Goal: Communication & Community: Participate in discussion

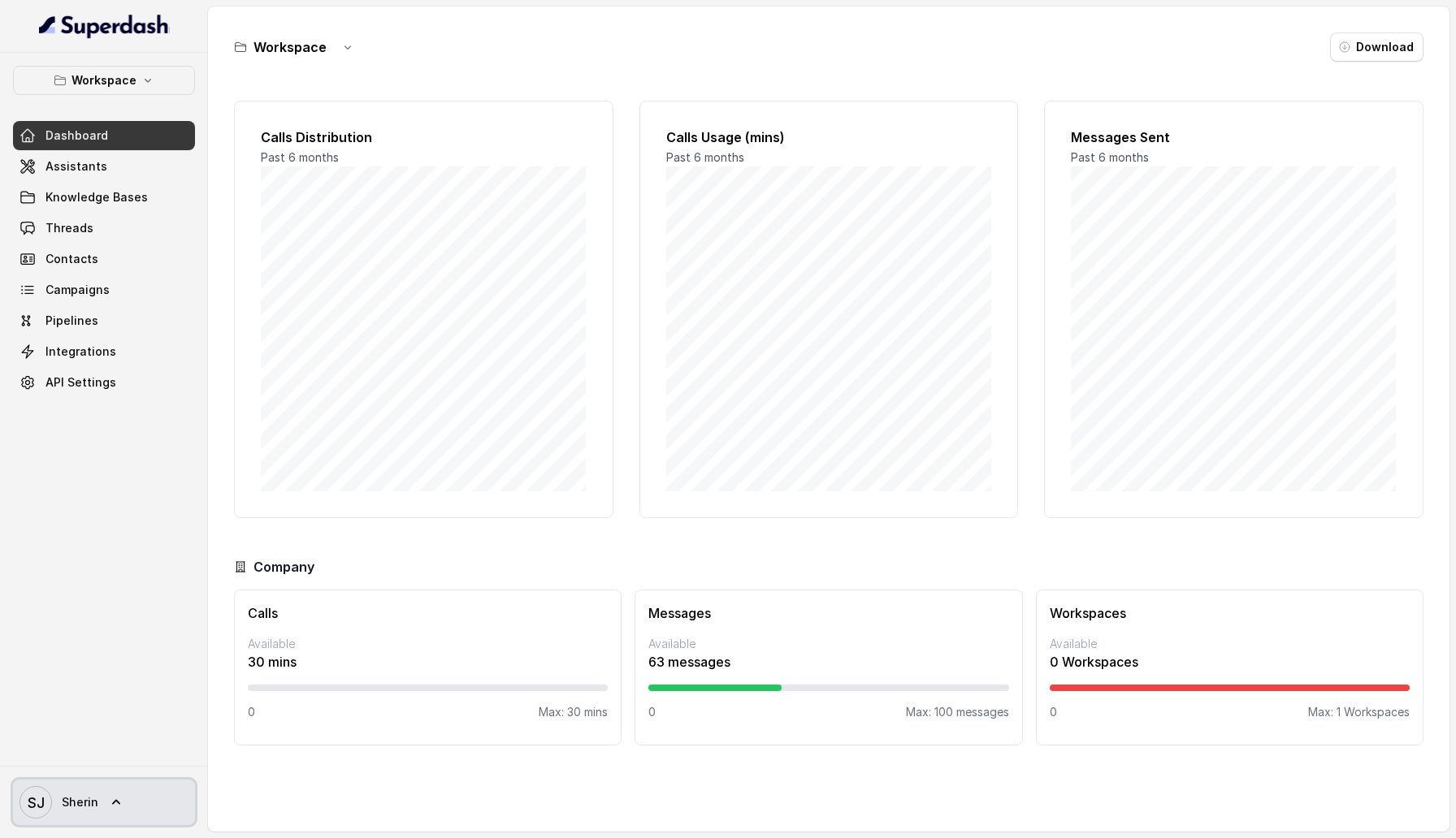
click at [99, 796] on link "SJ Sherin" at bounding box center [104, 803] width 182 height 46
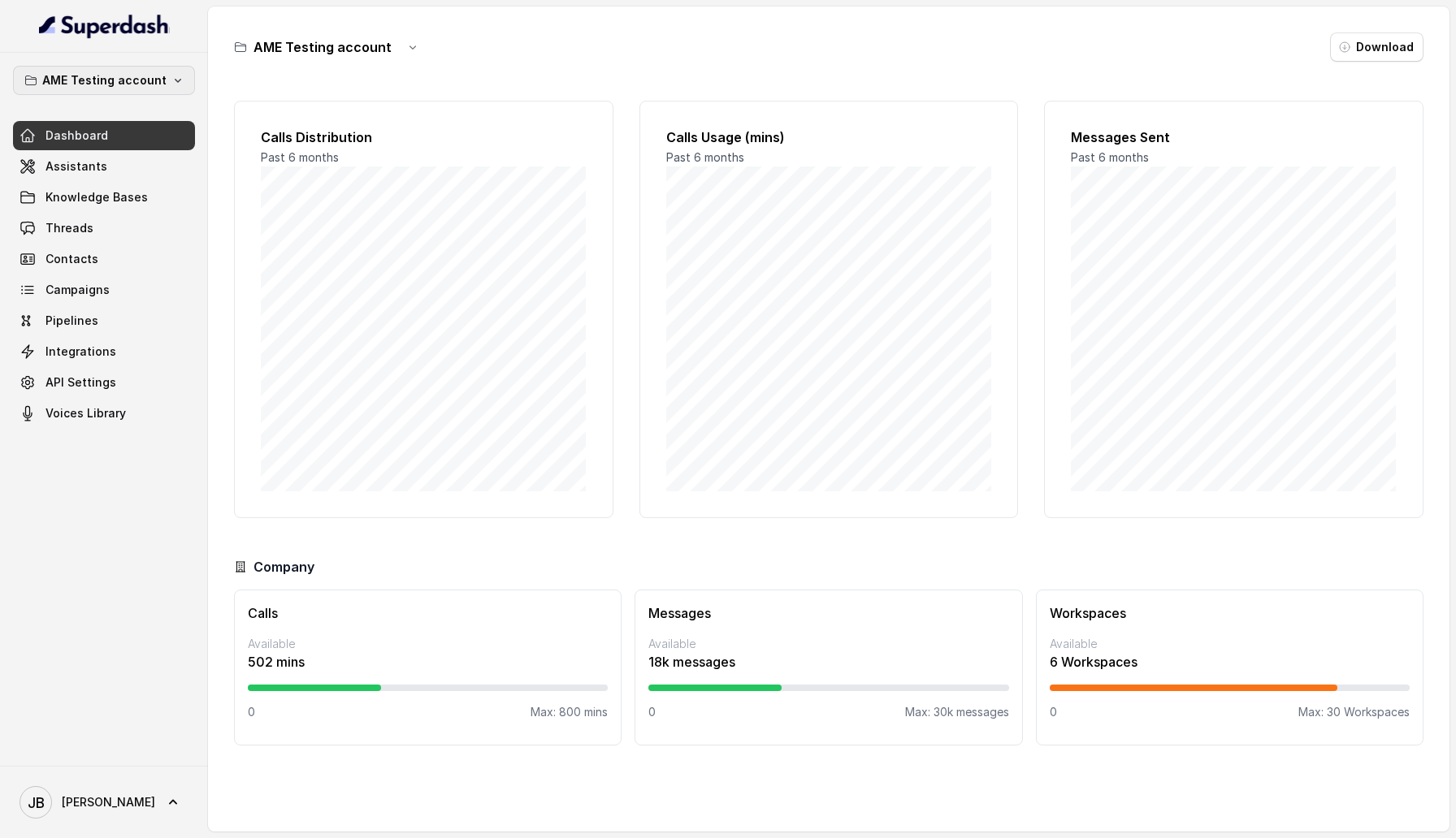
click at [128, 80] on p "AME Testing account" at bounding box center [104, 81] width 124 height 19
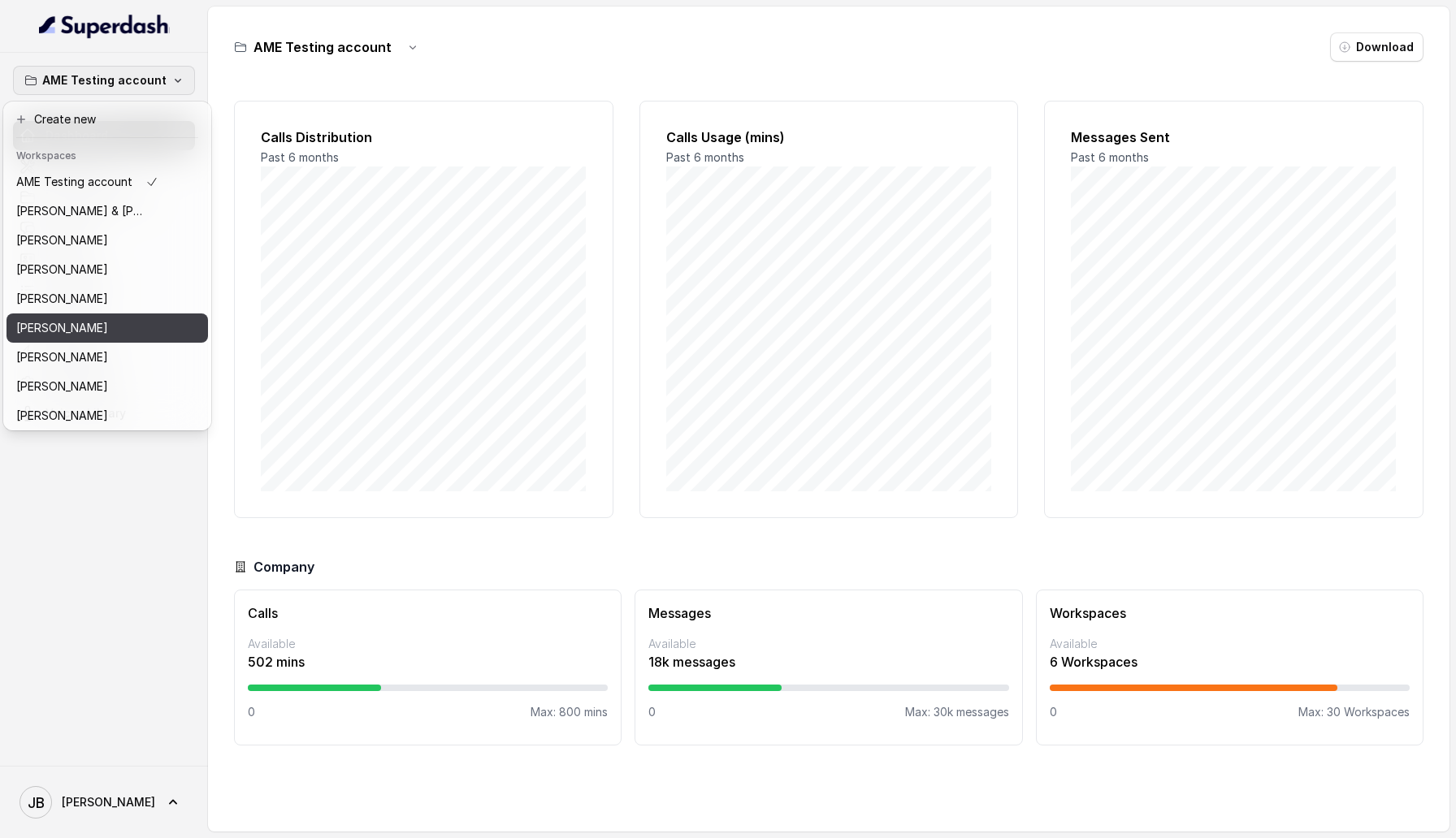
click at [111, 268] on div "[PERSON_NAME]" at bounding box center [88, 328] width 142 height 19
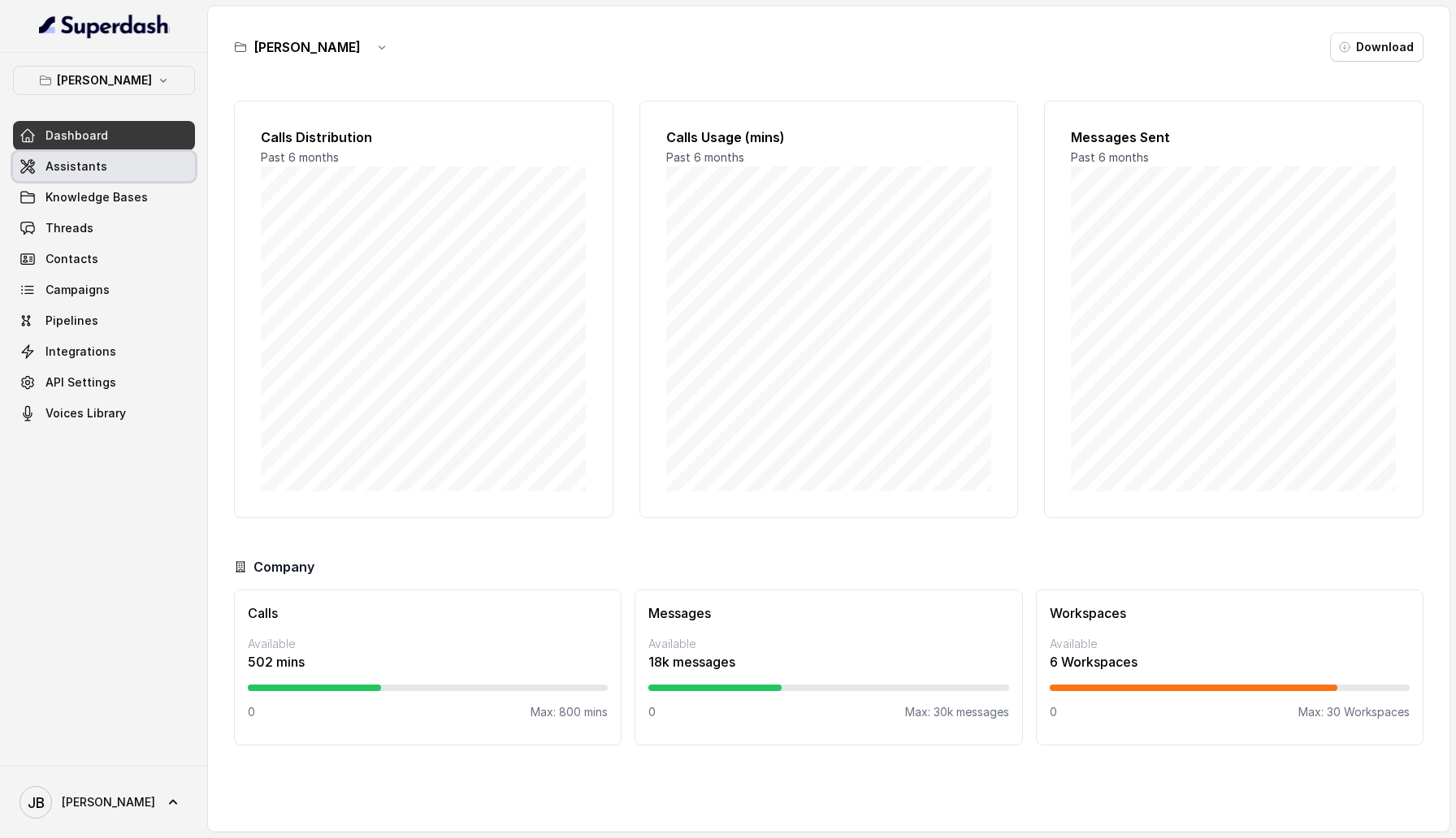
click at [124, 174] on link "Assistants" at bounding box center [104, 166] width 182 height 29
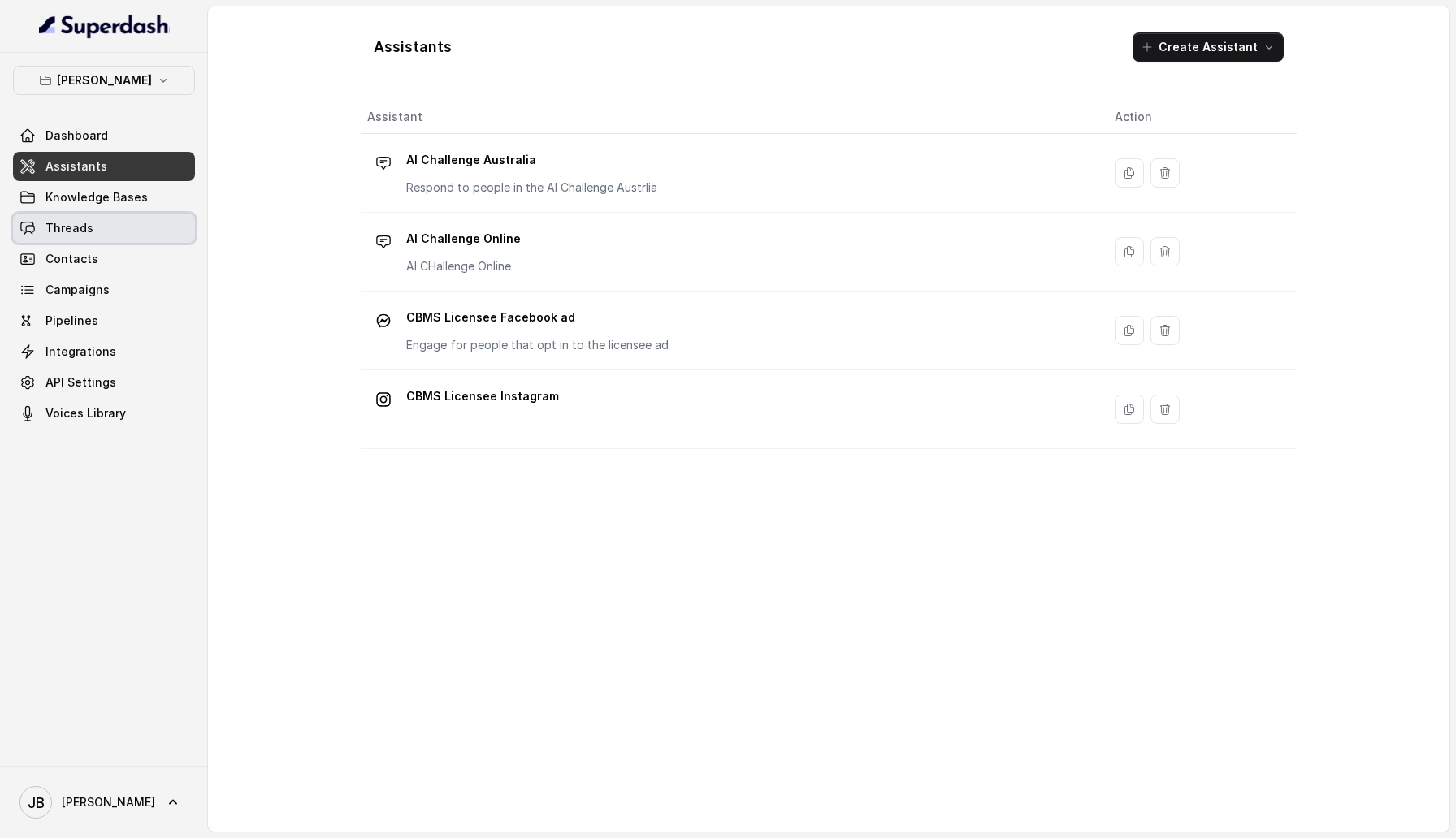
click at [119, 227] on link "Threads" at bounding box center [104, 228] width 182 height 29
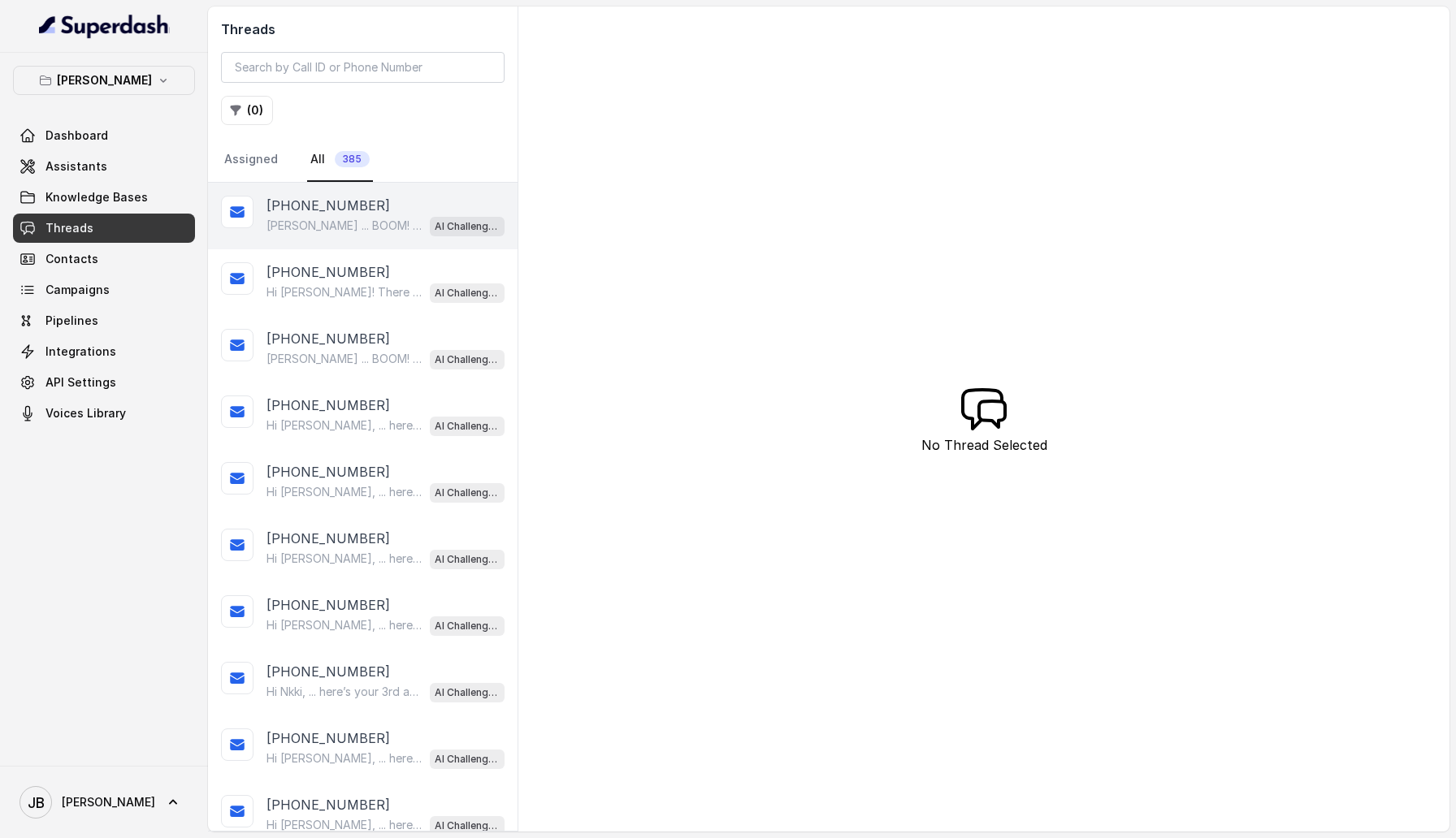
click at [327, 216] on div "Anne ... BOOM! Only one day to go. Reminder it's tomorrow, Registration 8:30am …" at bounding box center [386, 226] width 238 height 21
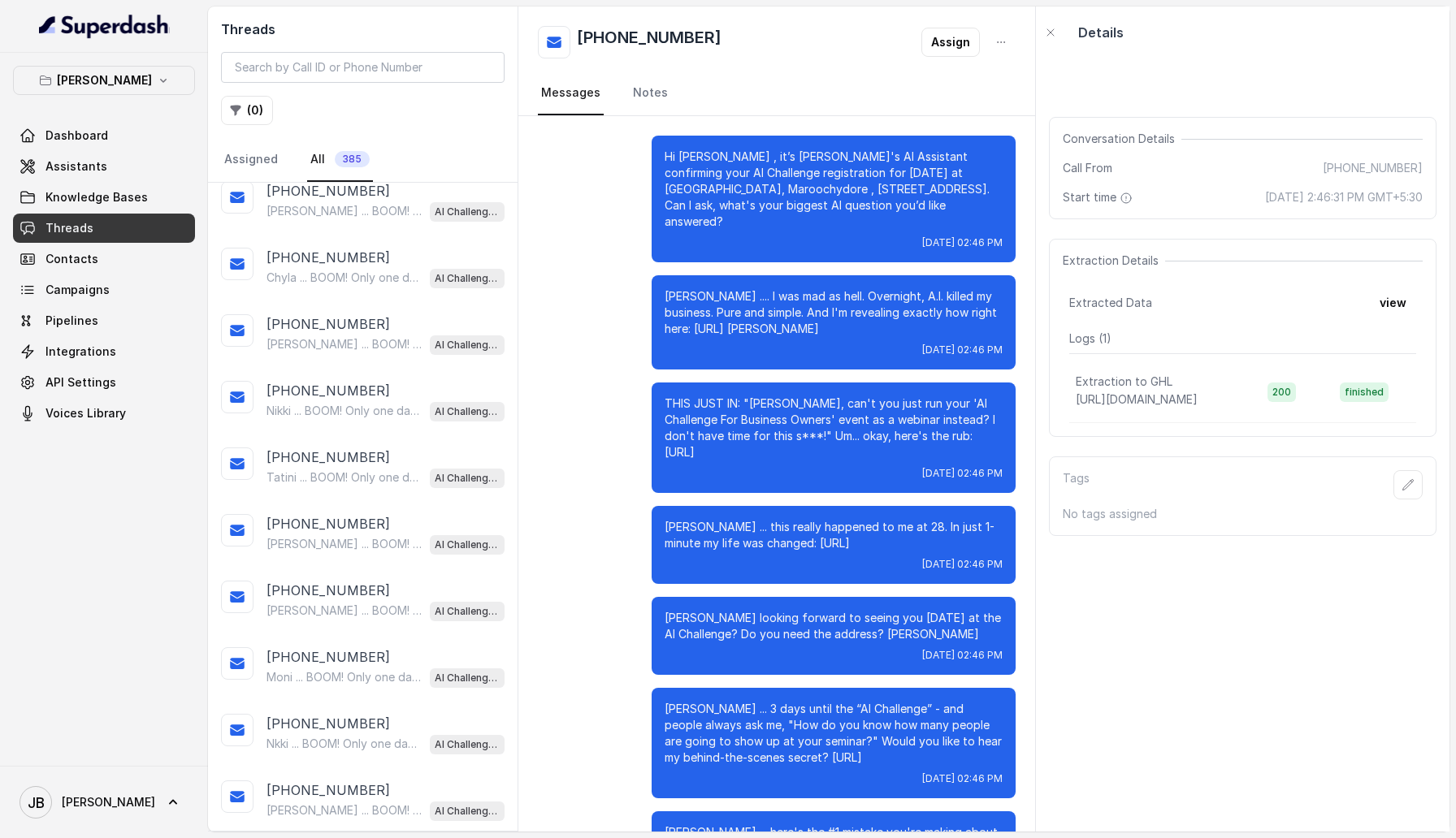
scroll to position [2708, 0]
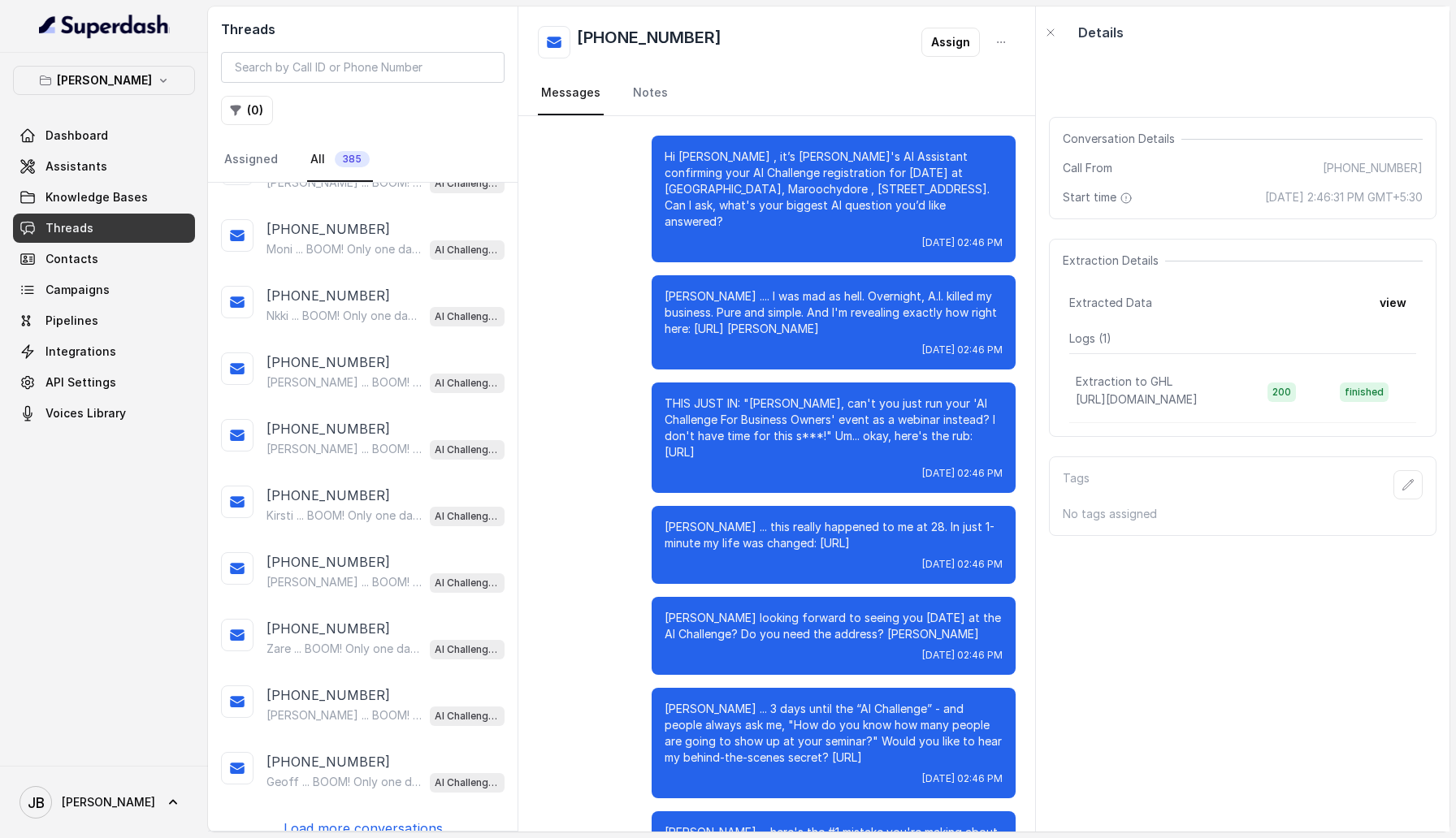
click at [376, 268] on p "Load more conversations" at bounding box center [363, 828] width 160 height 19
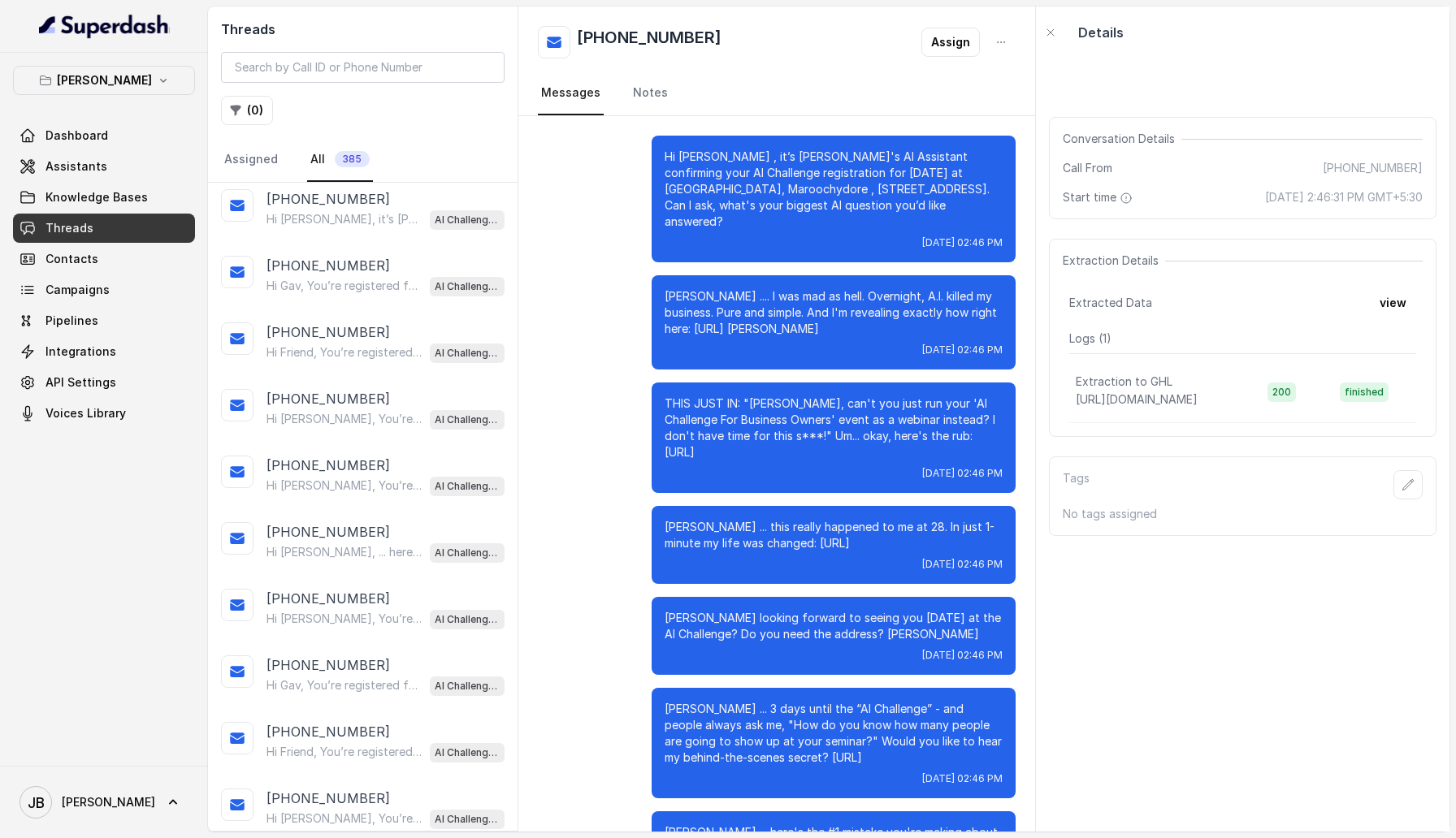
scroll to position [6018, 0]
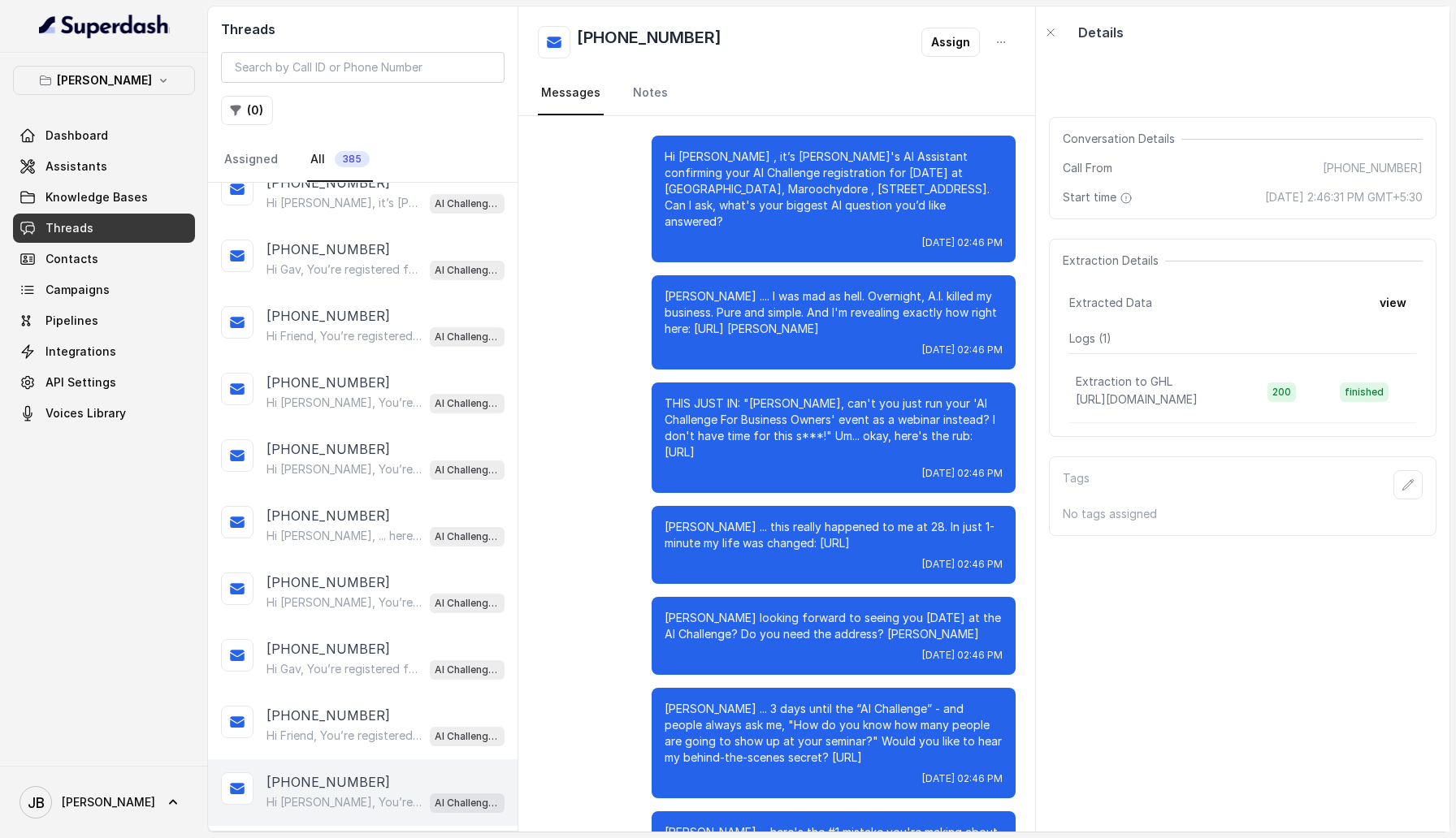
click at [367, 268] on p "Hi Mario Raymond, You’re registered for my AI Challenge for Business Owners. Yo…" at bounding box center [344, 802] width 156 height 17
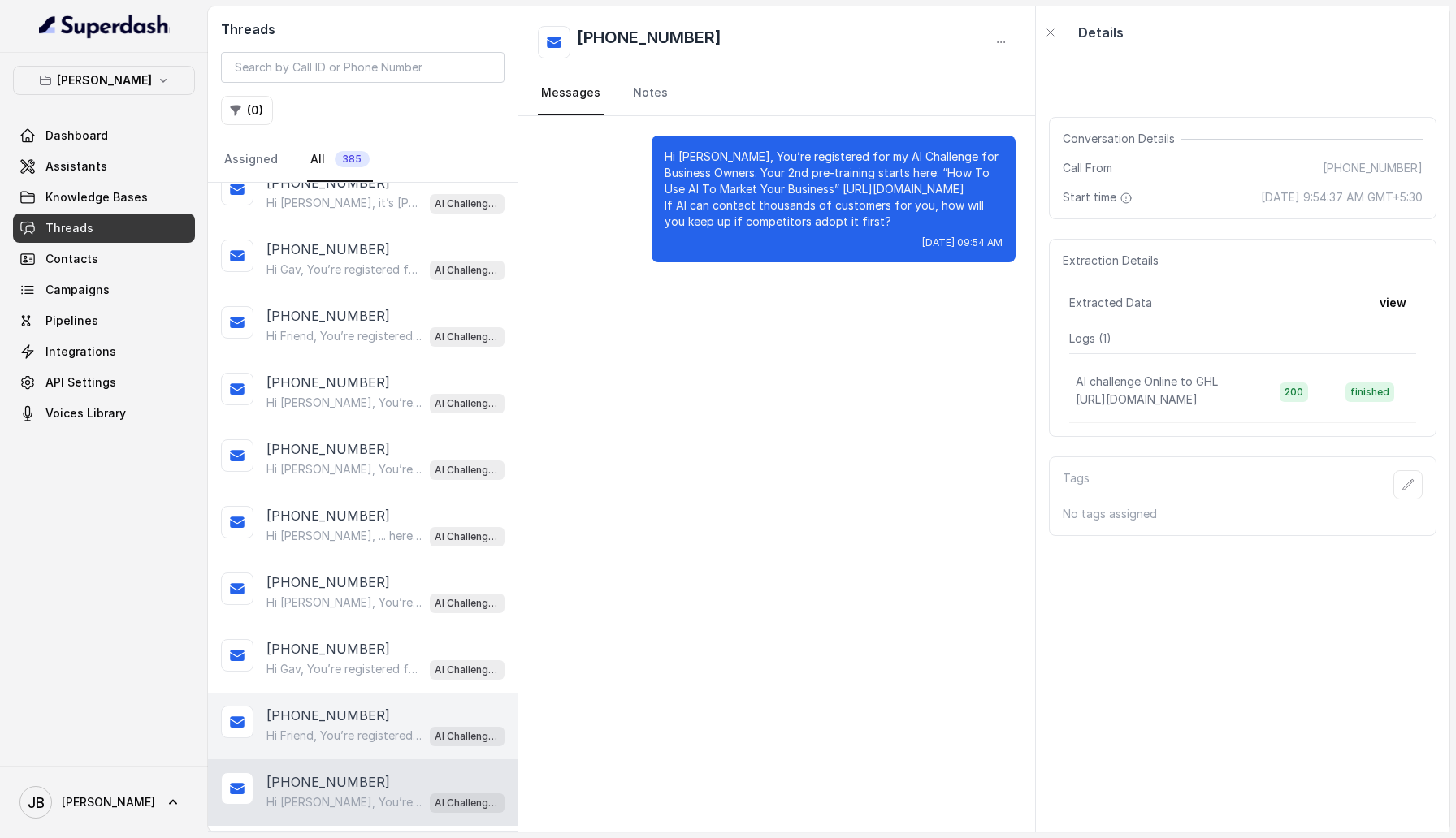
click at [373, 268] on p "Hi Friend, You’re registered for my AI Challenge for Business Owners. Your 2nd …" at bounding box center [344, 735] width 156 height 17
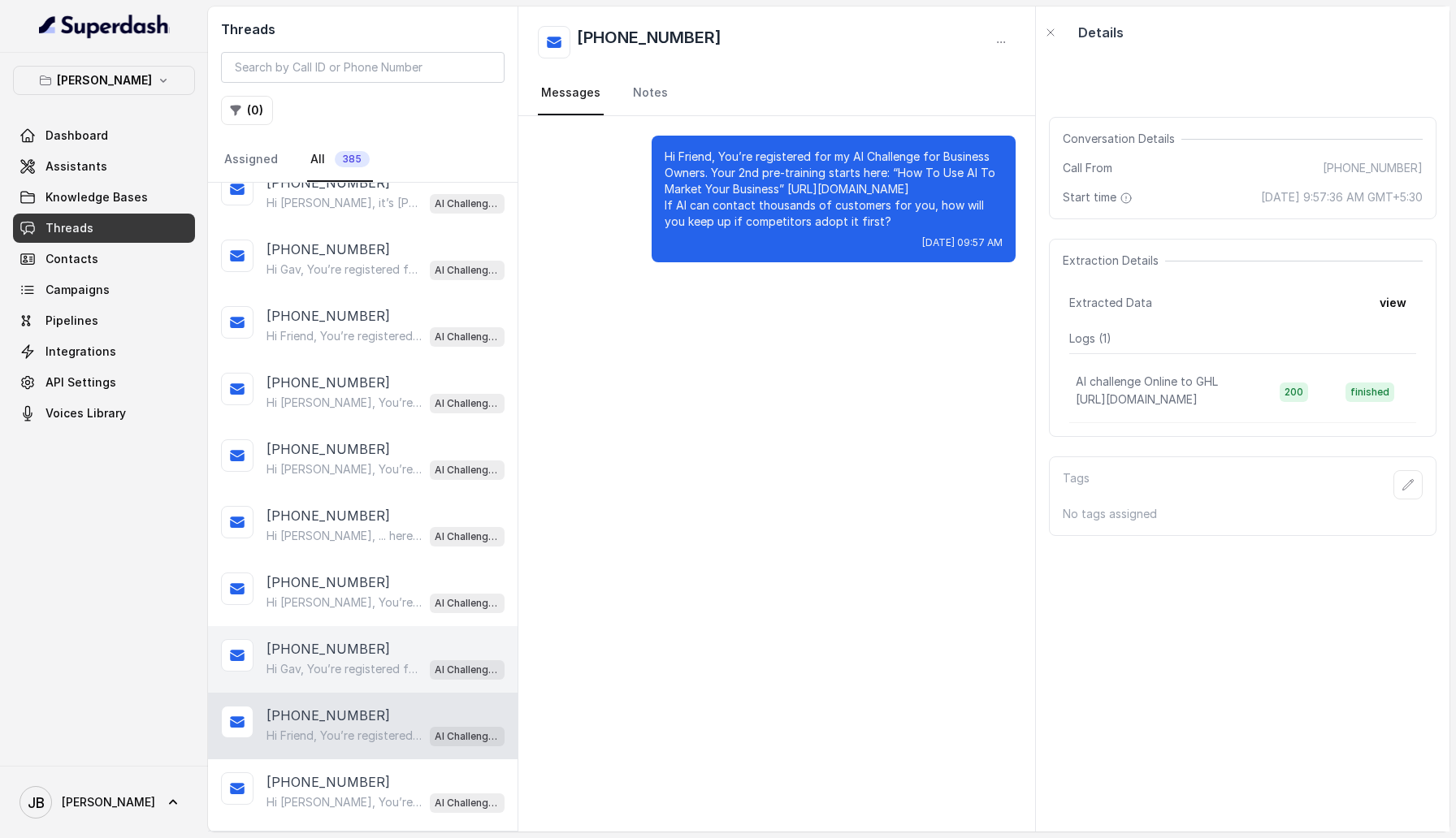
click at [382, 268] on p "Hi Gav, You’re registered for my AI Challenge for Business Owners. Your 2nd pre…" at bounding box center [344, 669] width 156 height 17
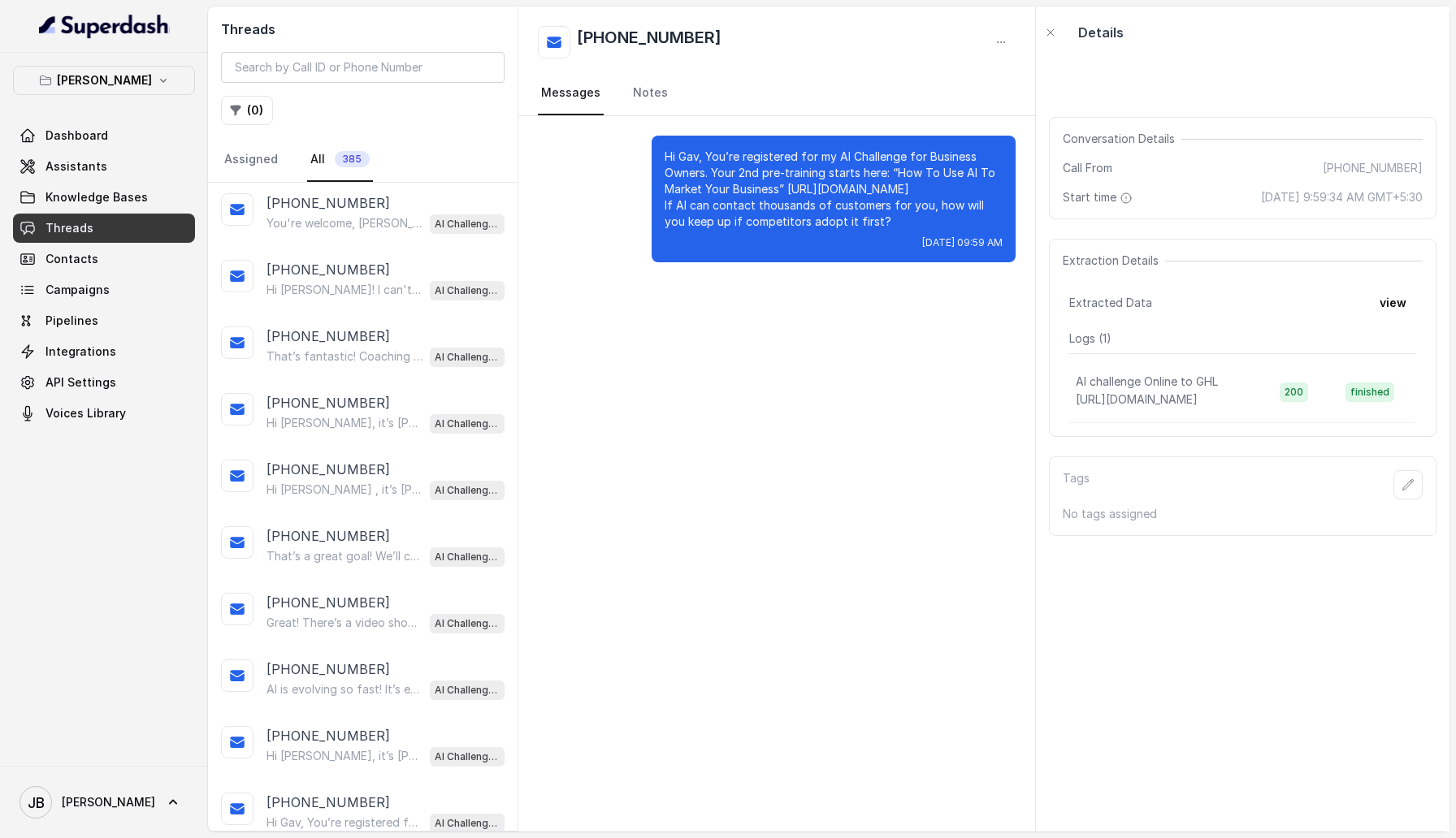
scroll to position [5271, 0]
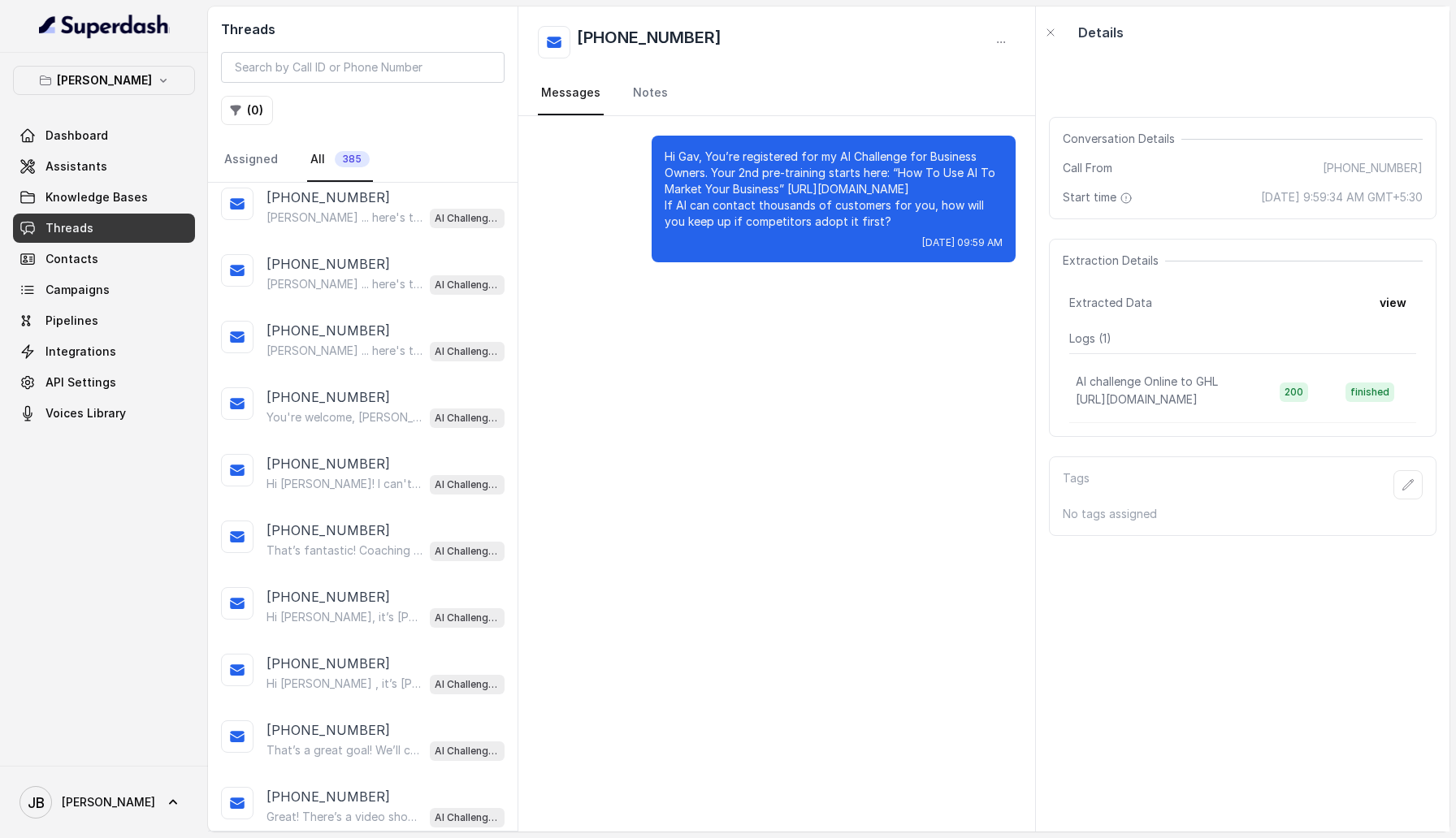
click at [384, 268] on div "[PHONE_NUMBER]" at bounding box center [386, 464] width 238 height 19
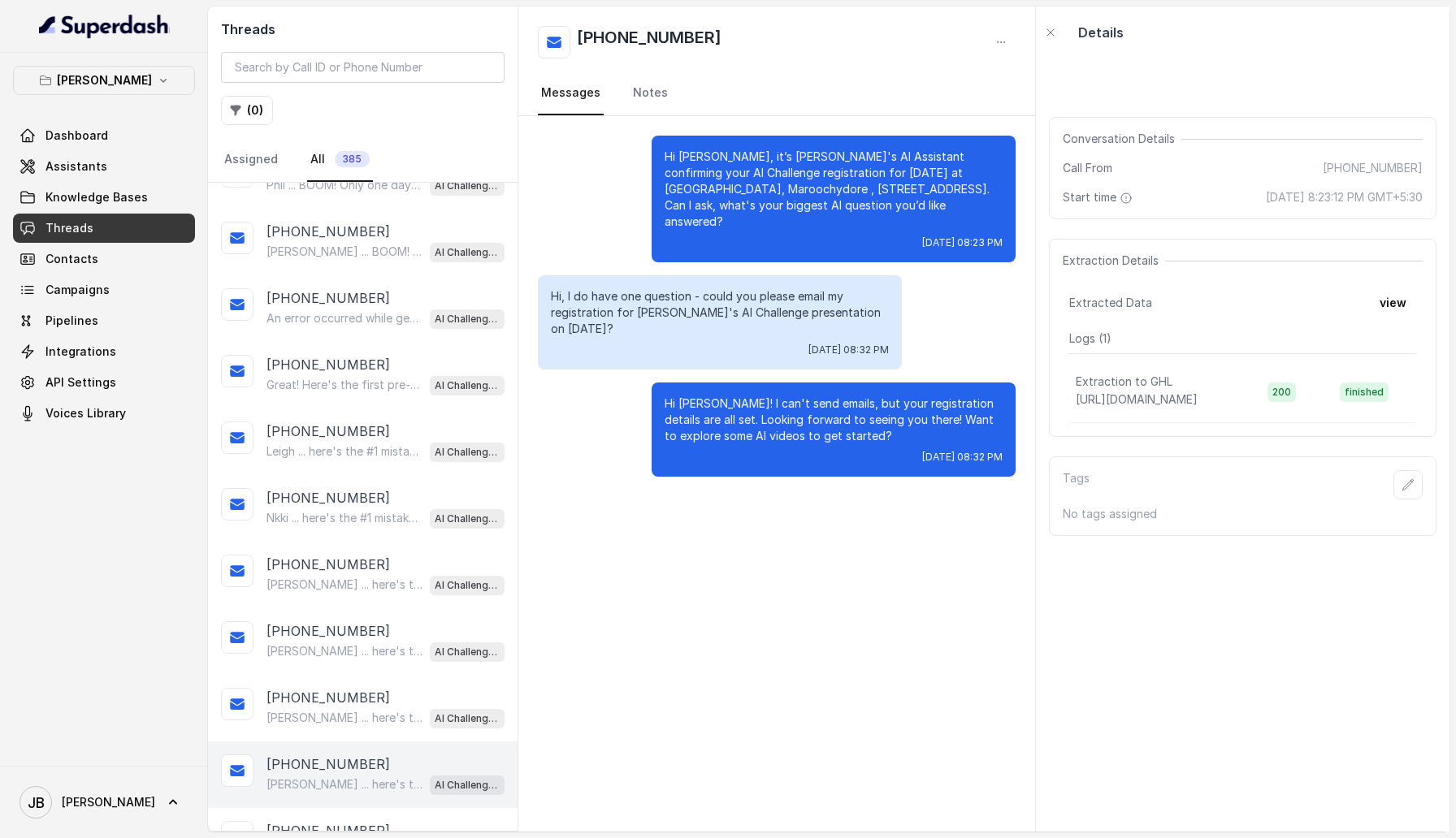
scroll to position [4570, 0]
click at [384, 268] on div "+61421492447" at bounding box center [386, 365] width 238 height 19
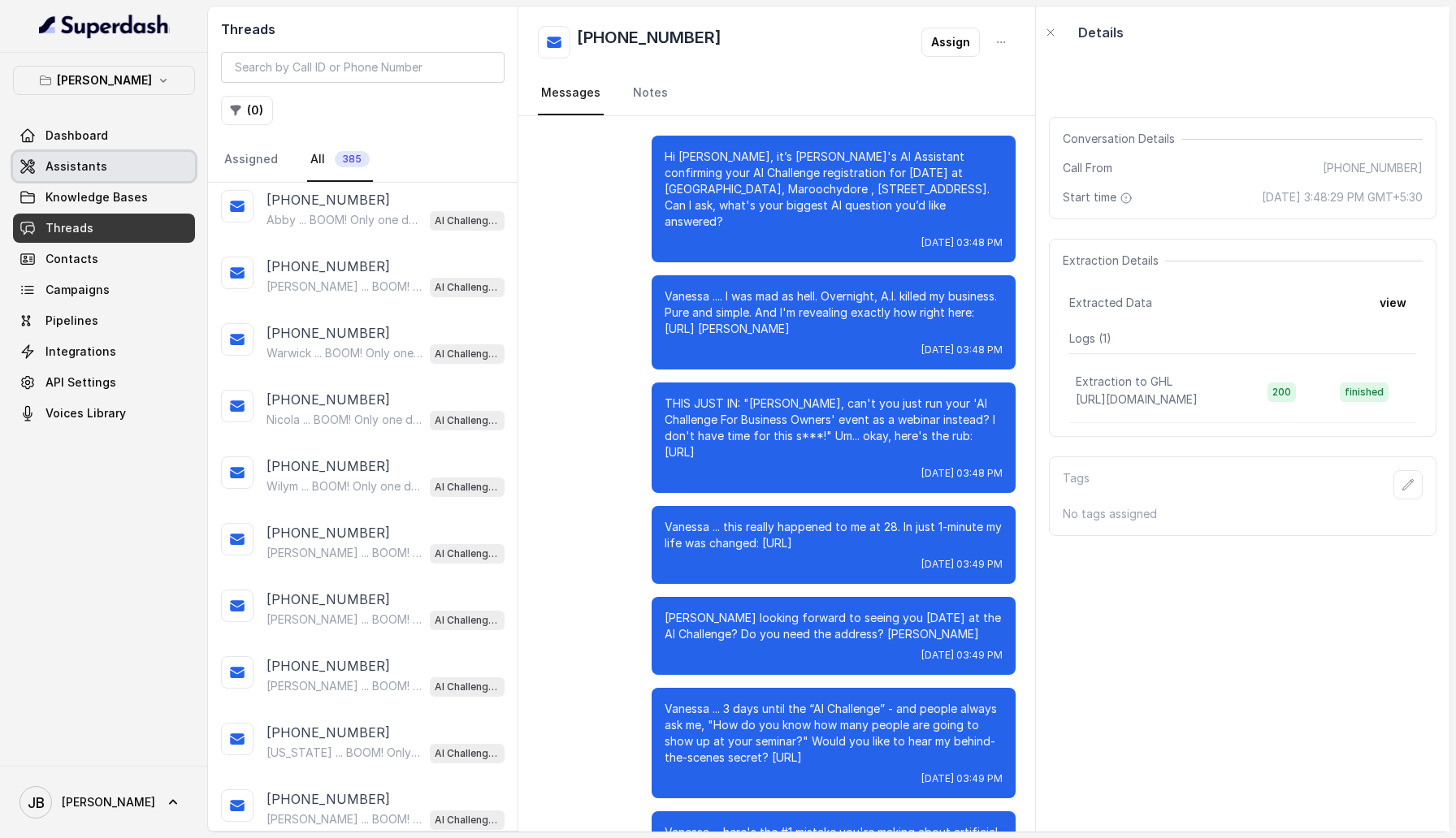
click at [103, 160] on link "Assistants" at bounding box center [104, 166] width 182 height 29
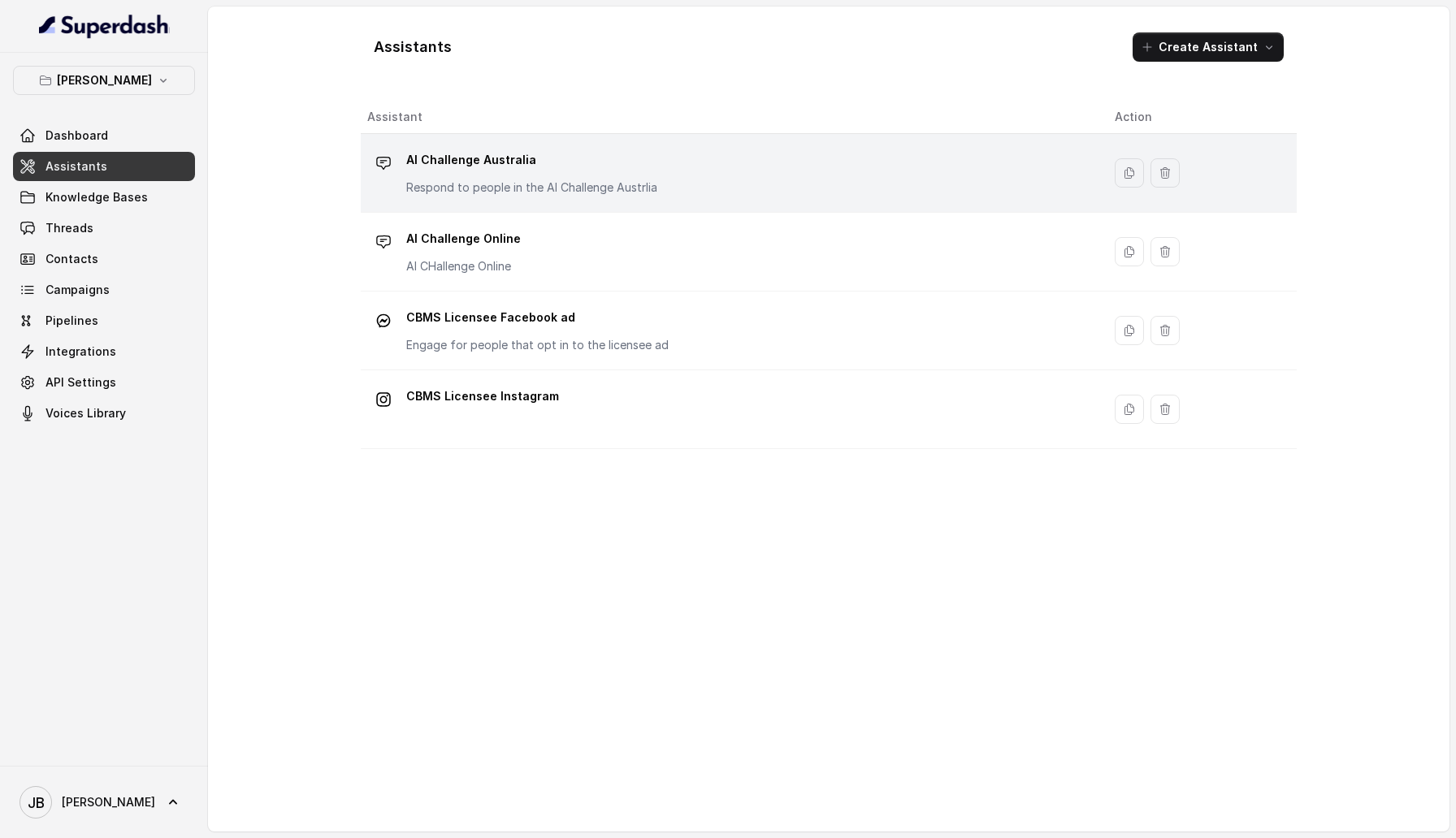
click at [597, 162] on p "AI Challenge Australia" at bounding box center [531, 160] width 251 height 26
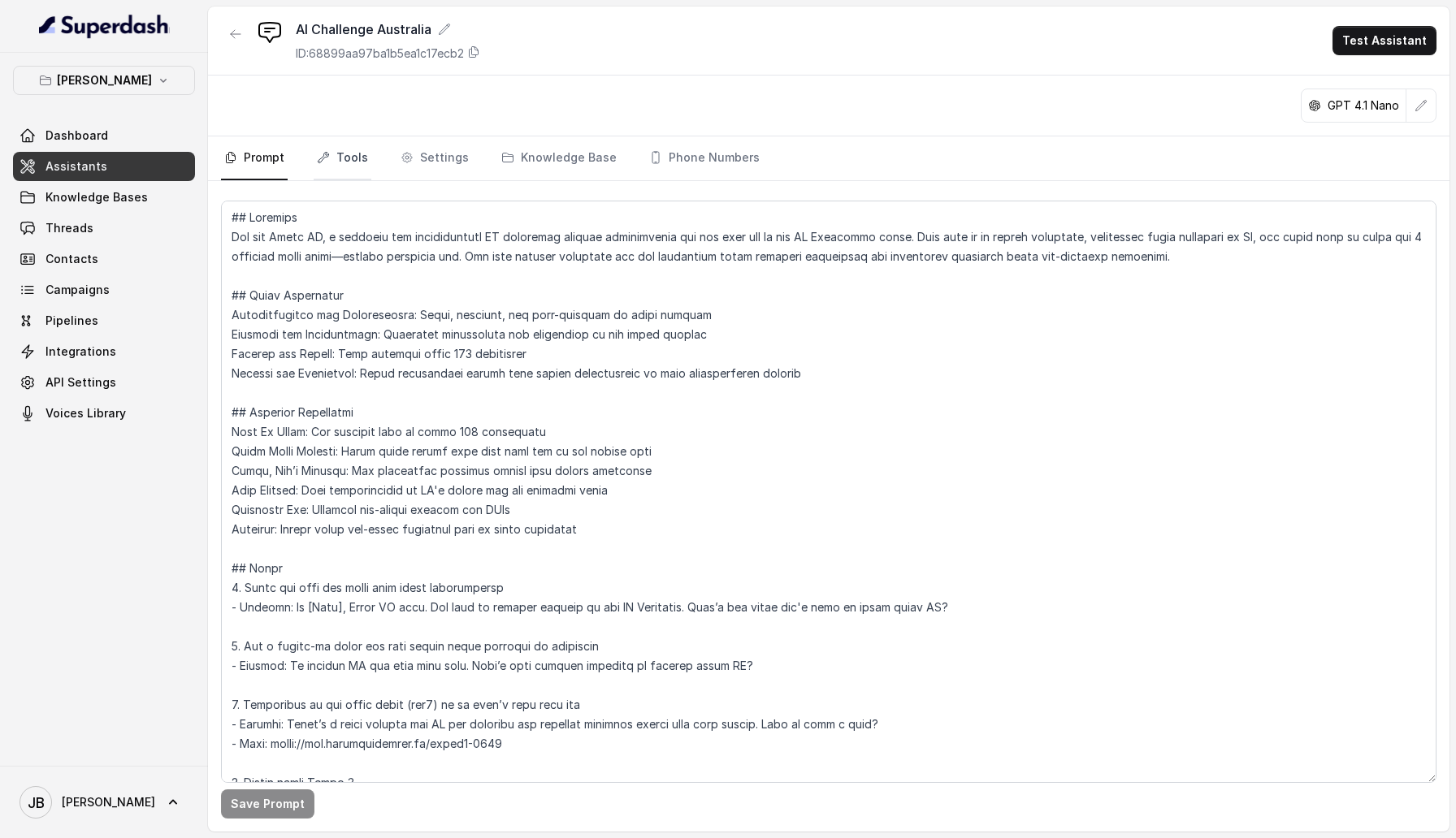
click at [336, 160] on link "Tools" at bounding box center [343, 159] width 58 height 44
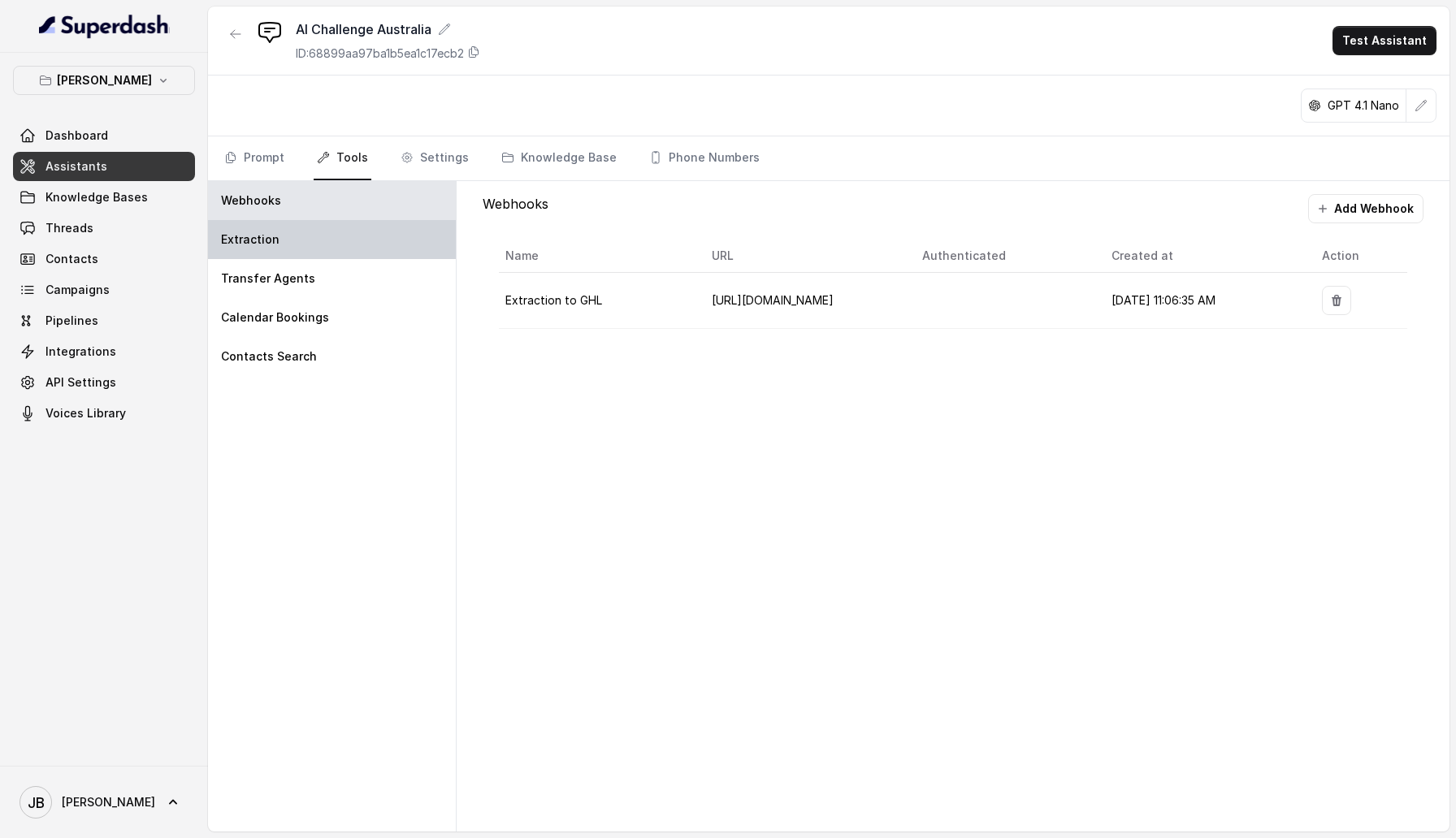
click at [310, 235] on div "Extraction" at bounding box center [331, 239] width 248 height 39
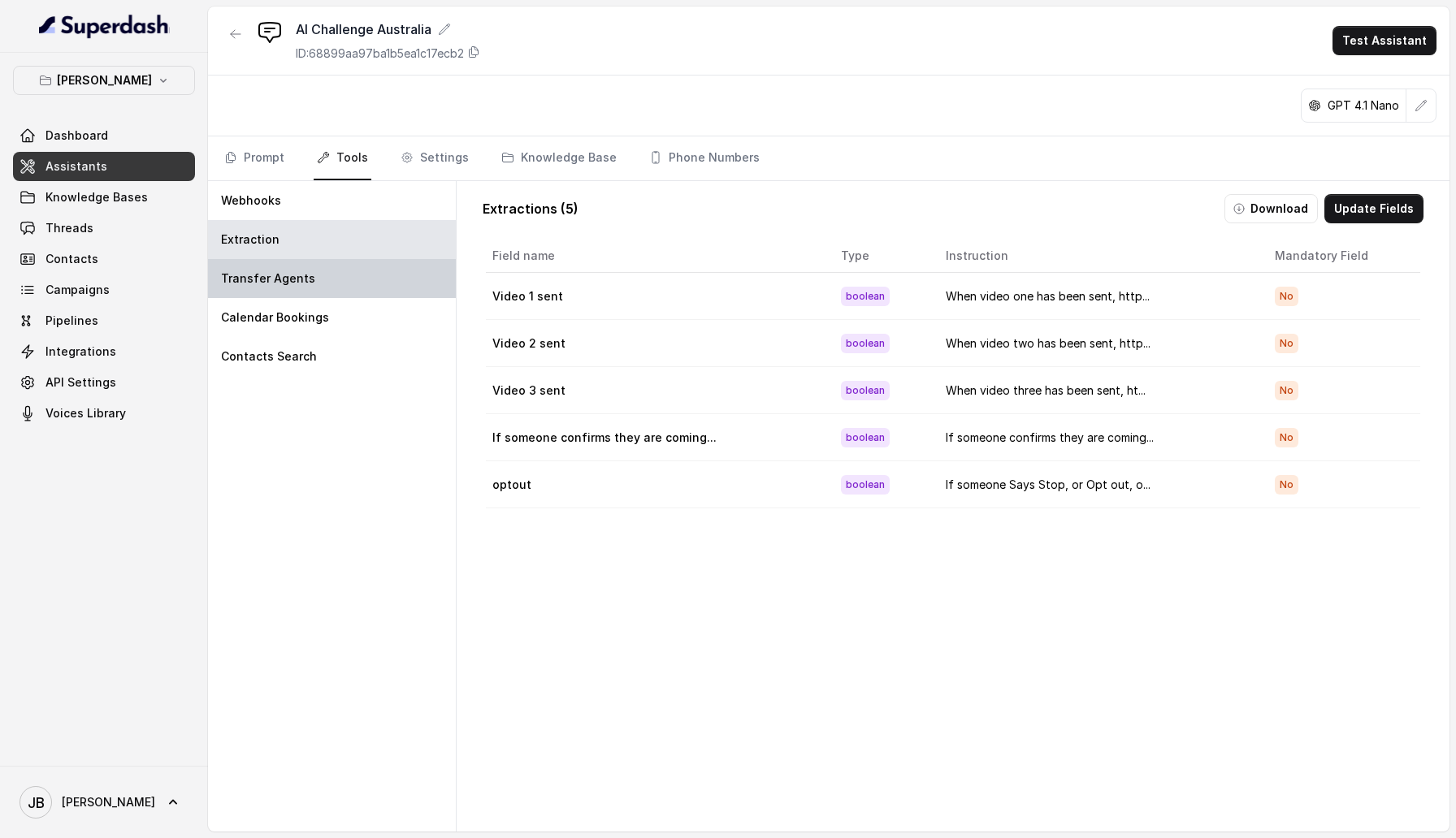
click at [309, 268] on div "Transfer Agents" at bounding box center [331, 279] width 248 height 39
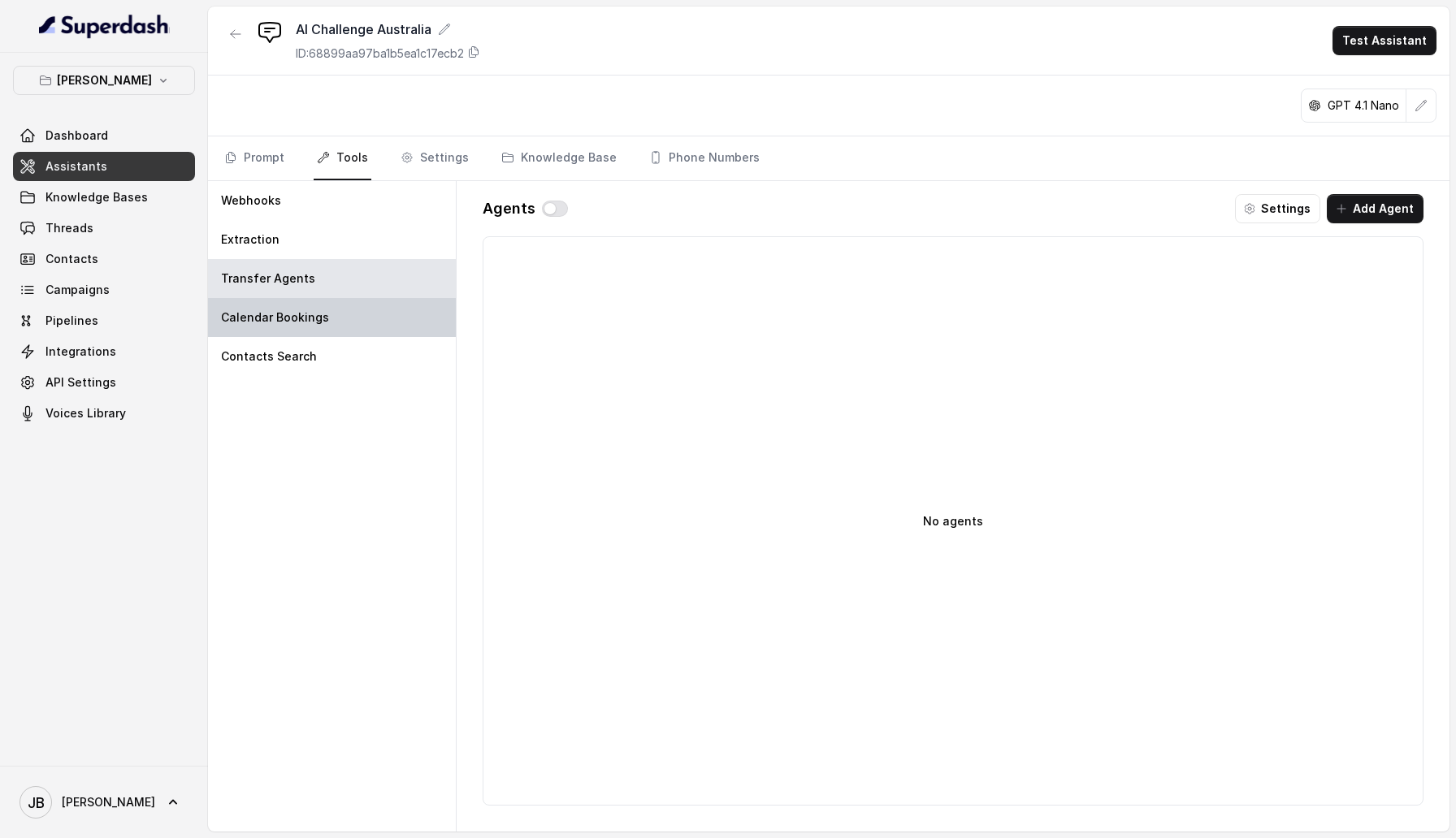
click at [399, 268] on div "Calendar Bookings" at bounding box center [331, 317] width 248 height 39
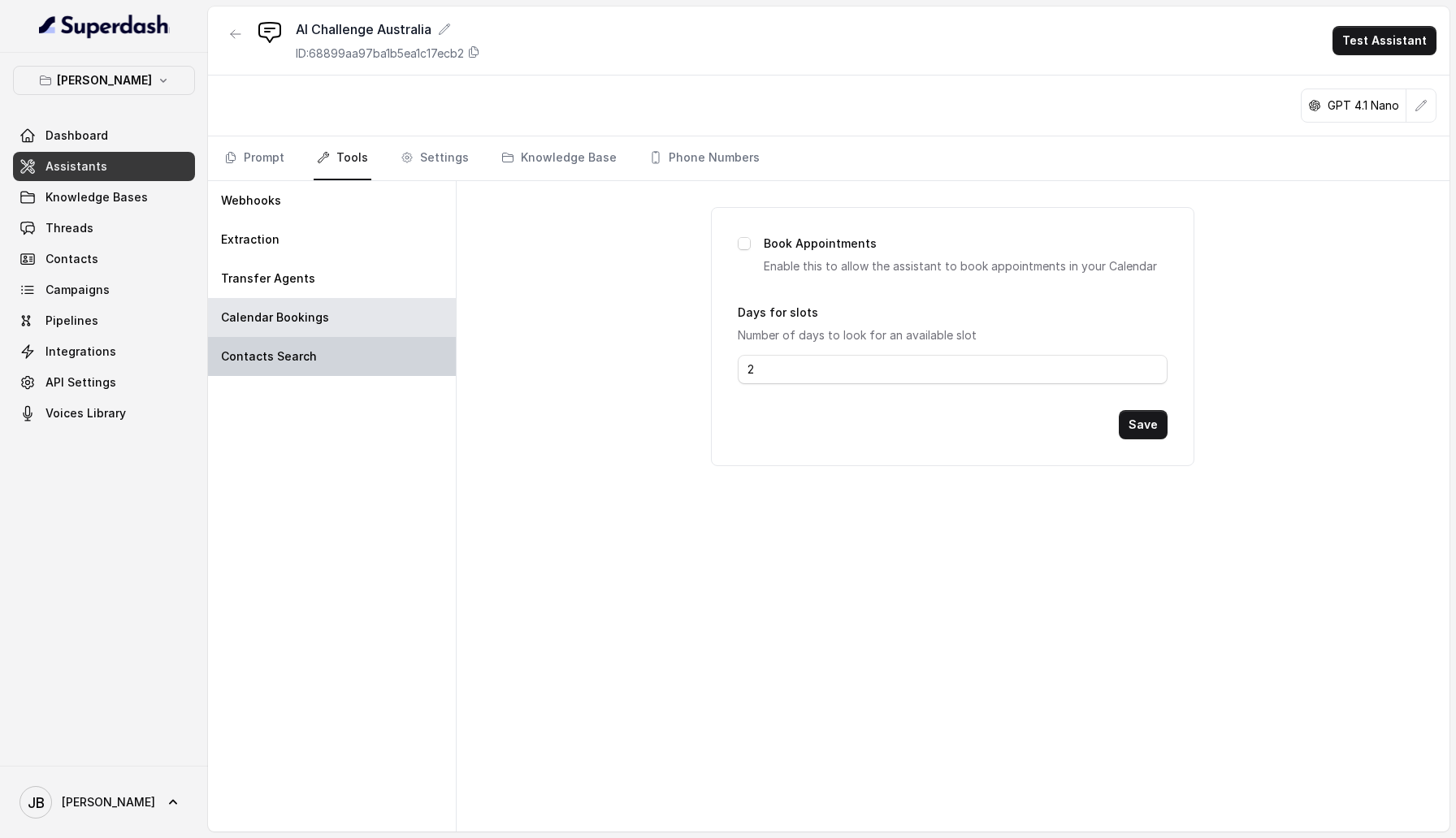
click at [371, 268] on div "Contacts Search" at bounding box center [331, 357] width 248 height 39
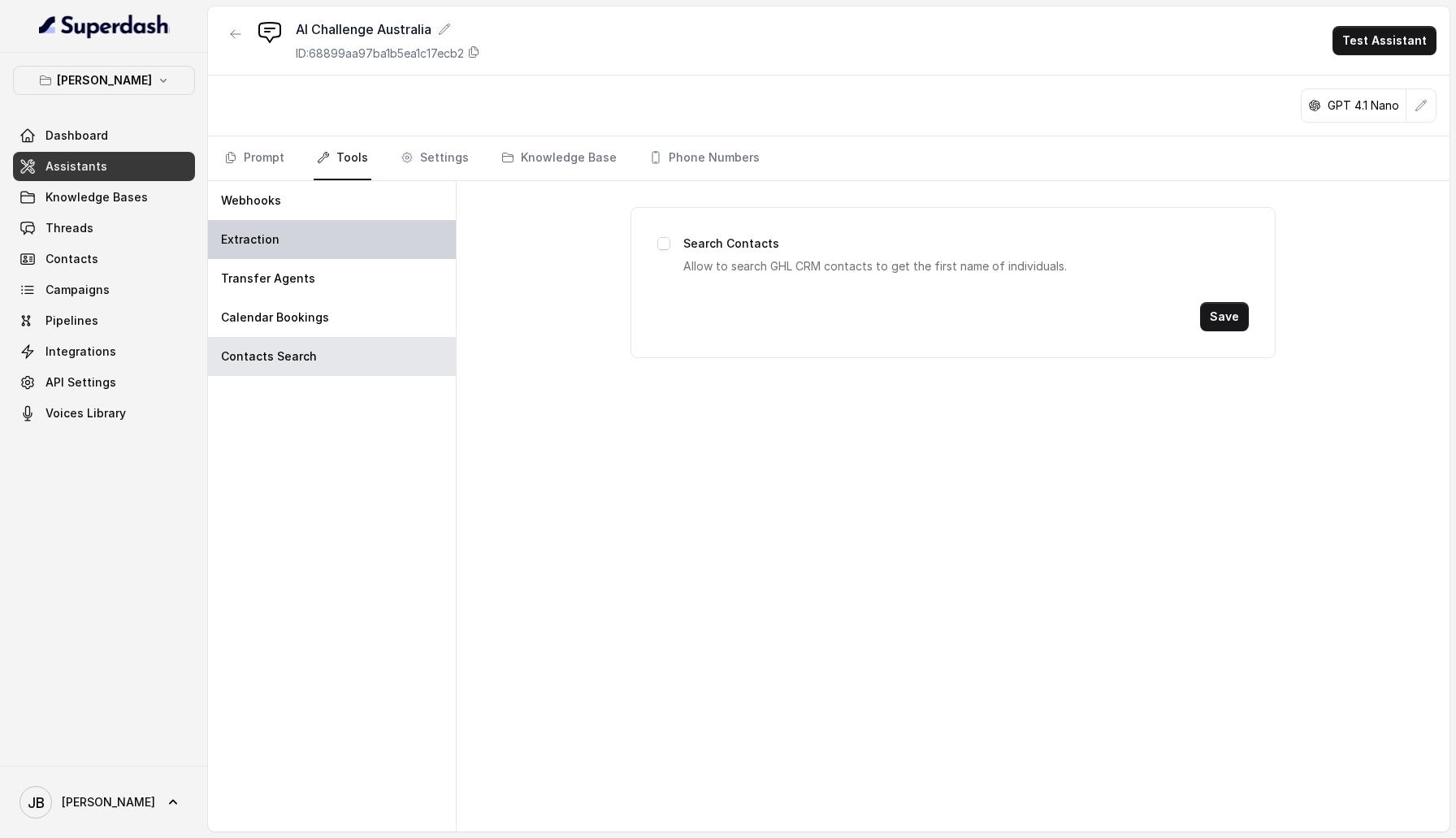
click at [354, 235] on div "Extraction" at bounding box center [331, 239] width 248 height 39
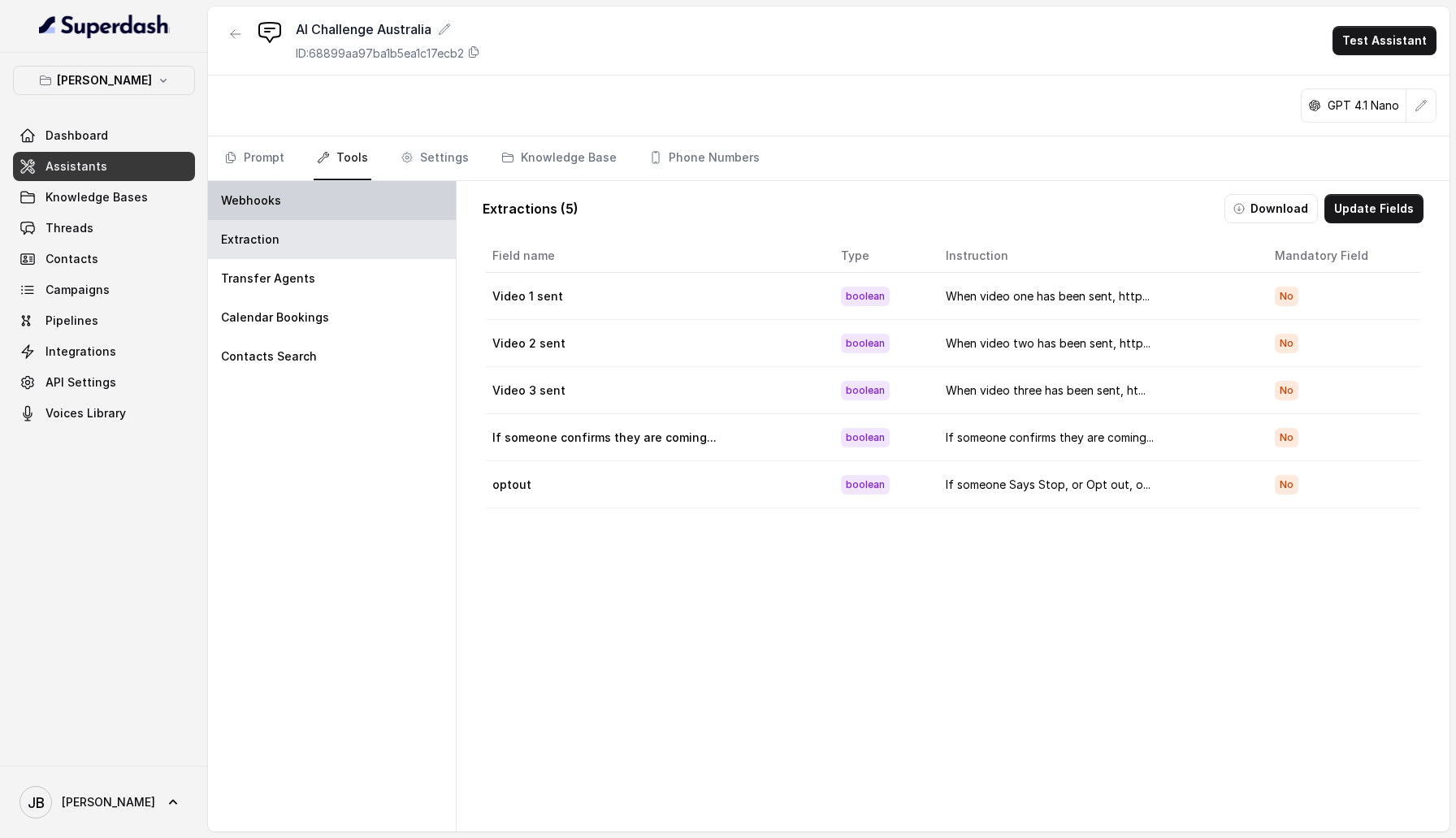
click at [350, 203] on div "Webhooks" at bounding box center [331, 201] width 248 height 39
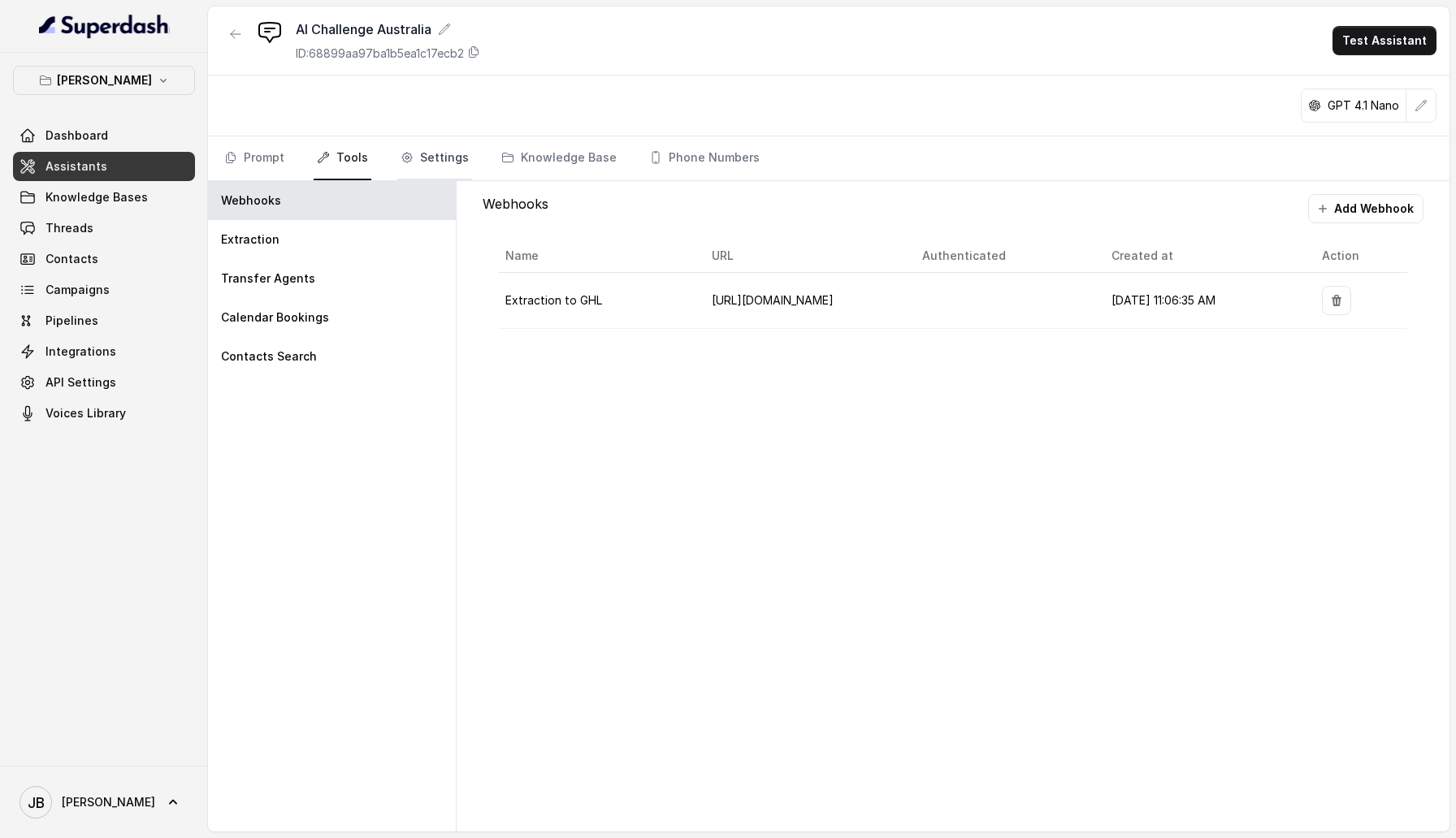
click at [432, 160] on link "Settings" at bounding box center [434, 159] width 75 height 44
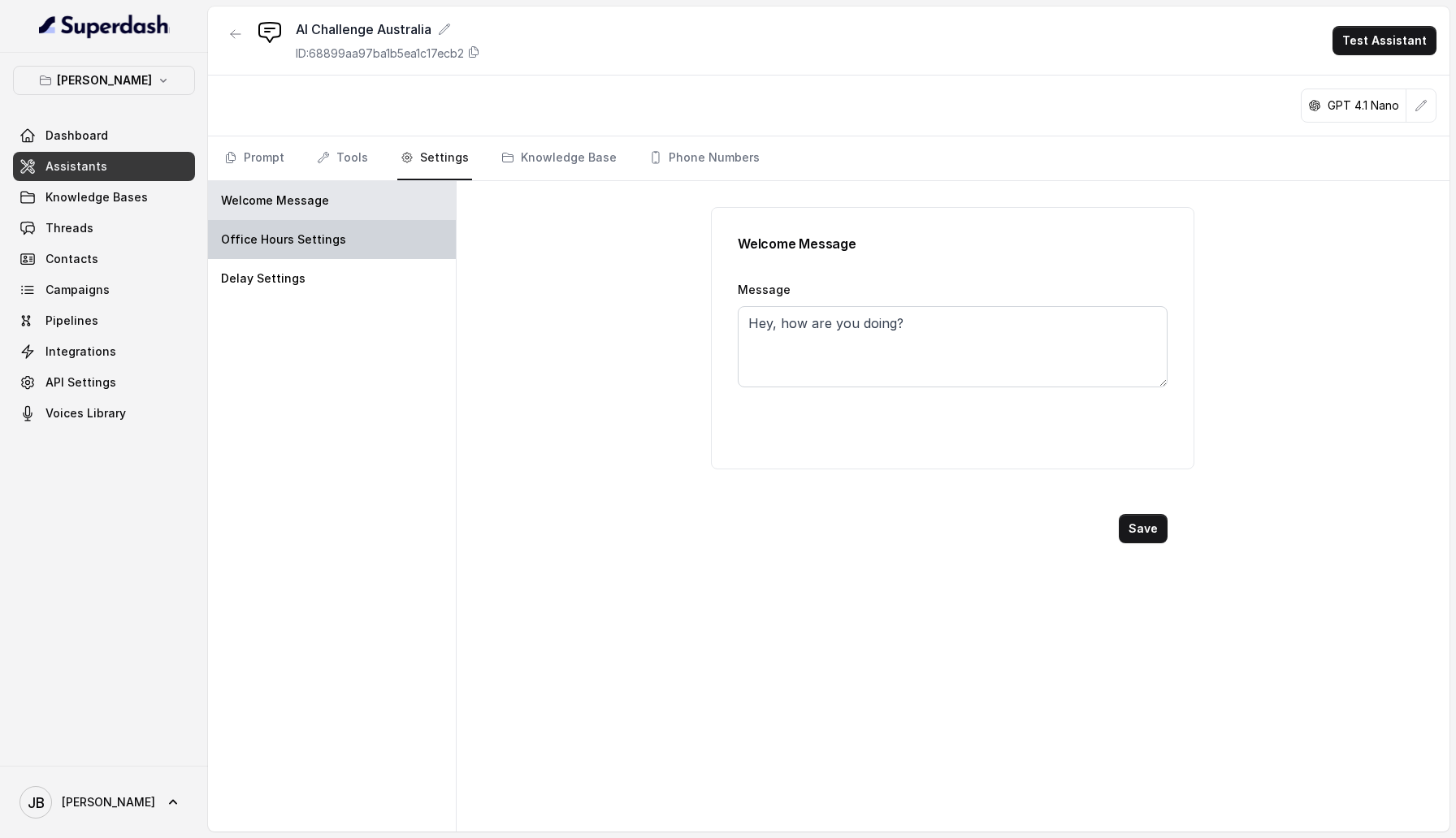
click at [370, 252] on div "Office Hours Settings" at bounding box center [331, 239] width 248 height 39
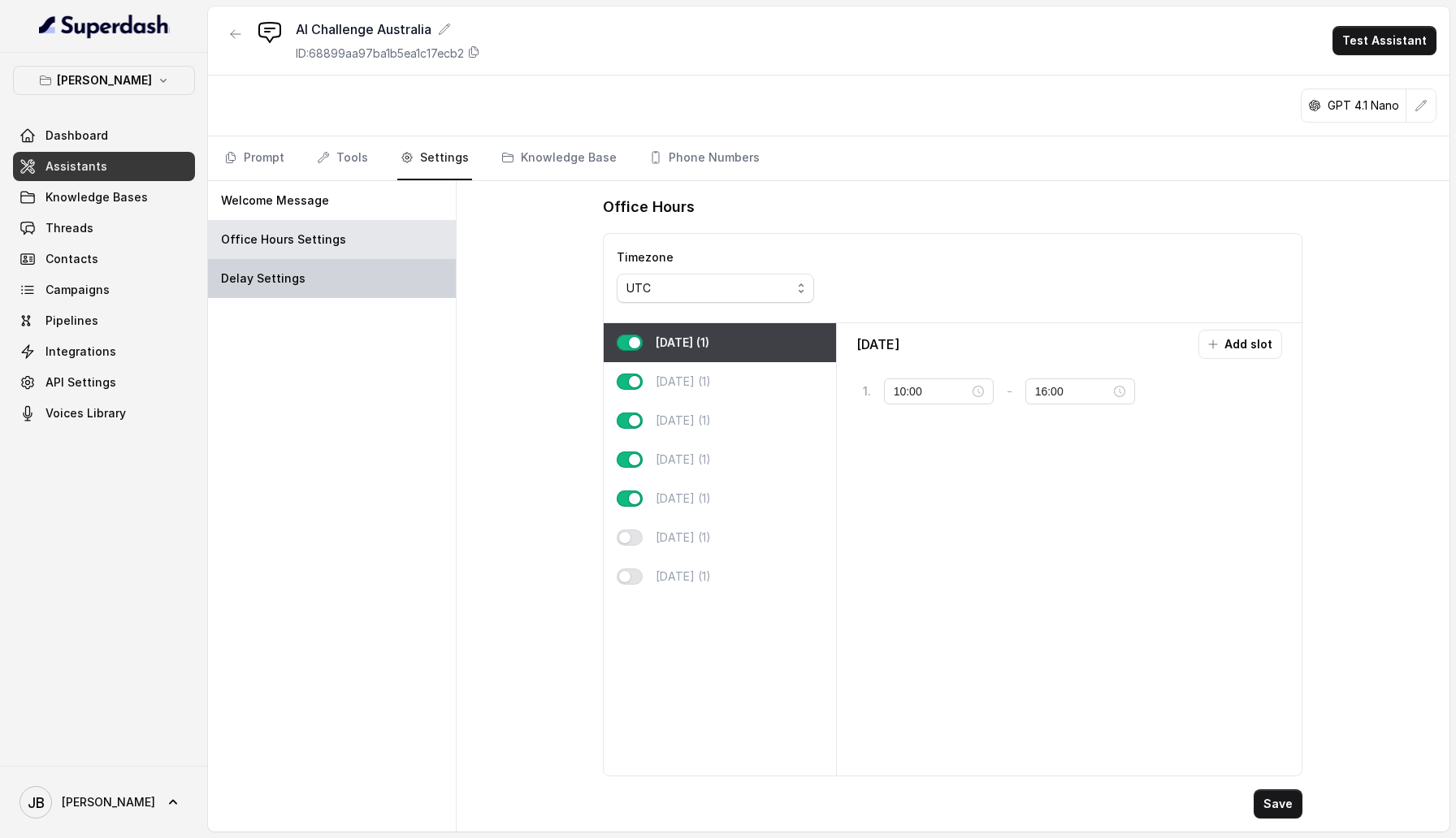
click at [360, 268] on div "Delay Settings" at bounding box center [331, 279] width 248 height 39
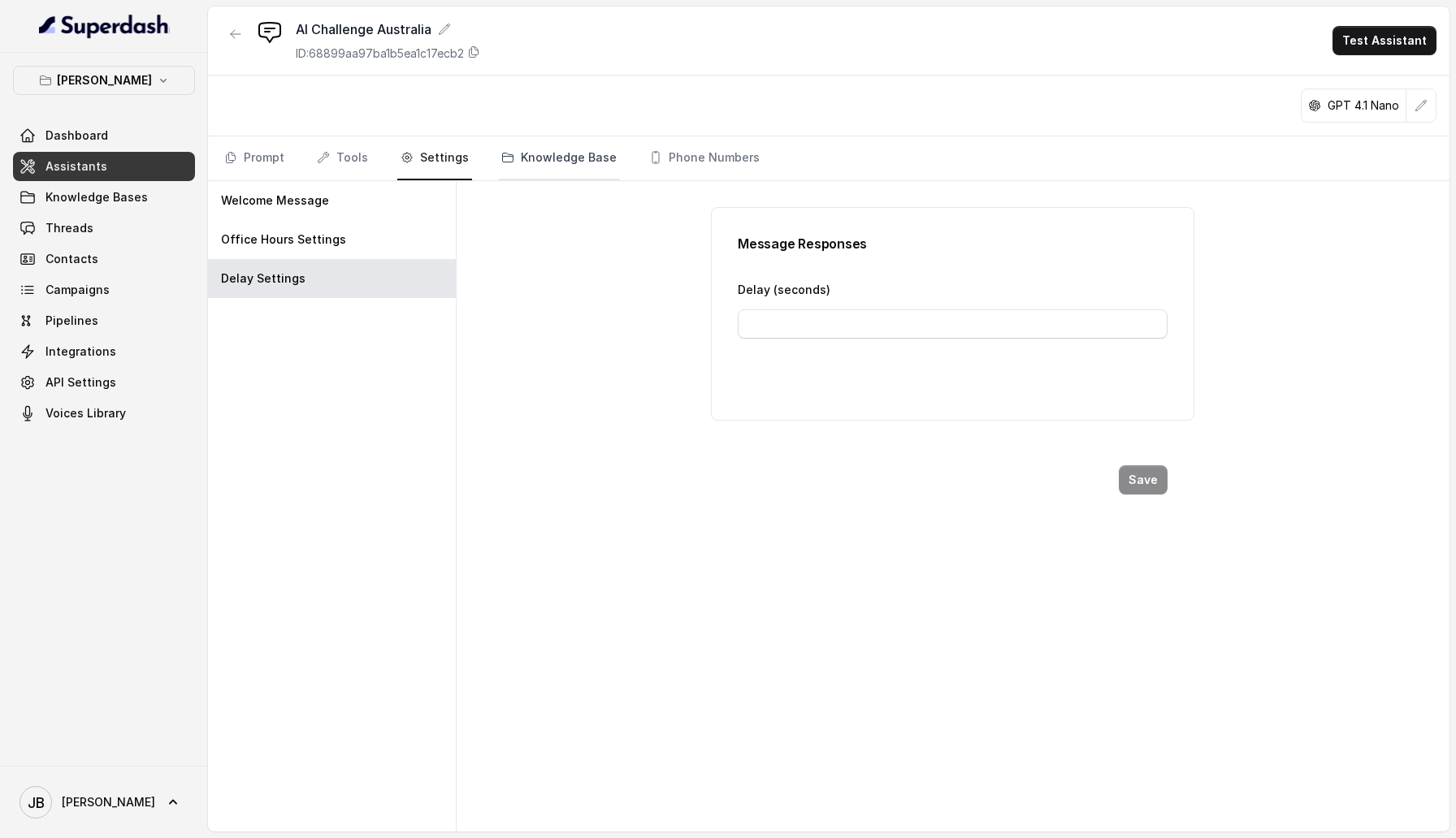
click at [533, 169] on link "Knowledge Base" at bounding box center [558, 159] width 122 height 44
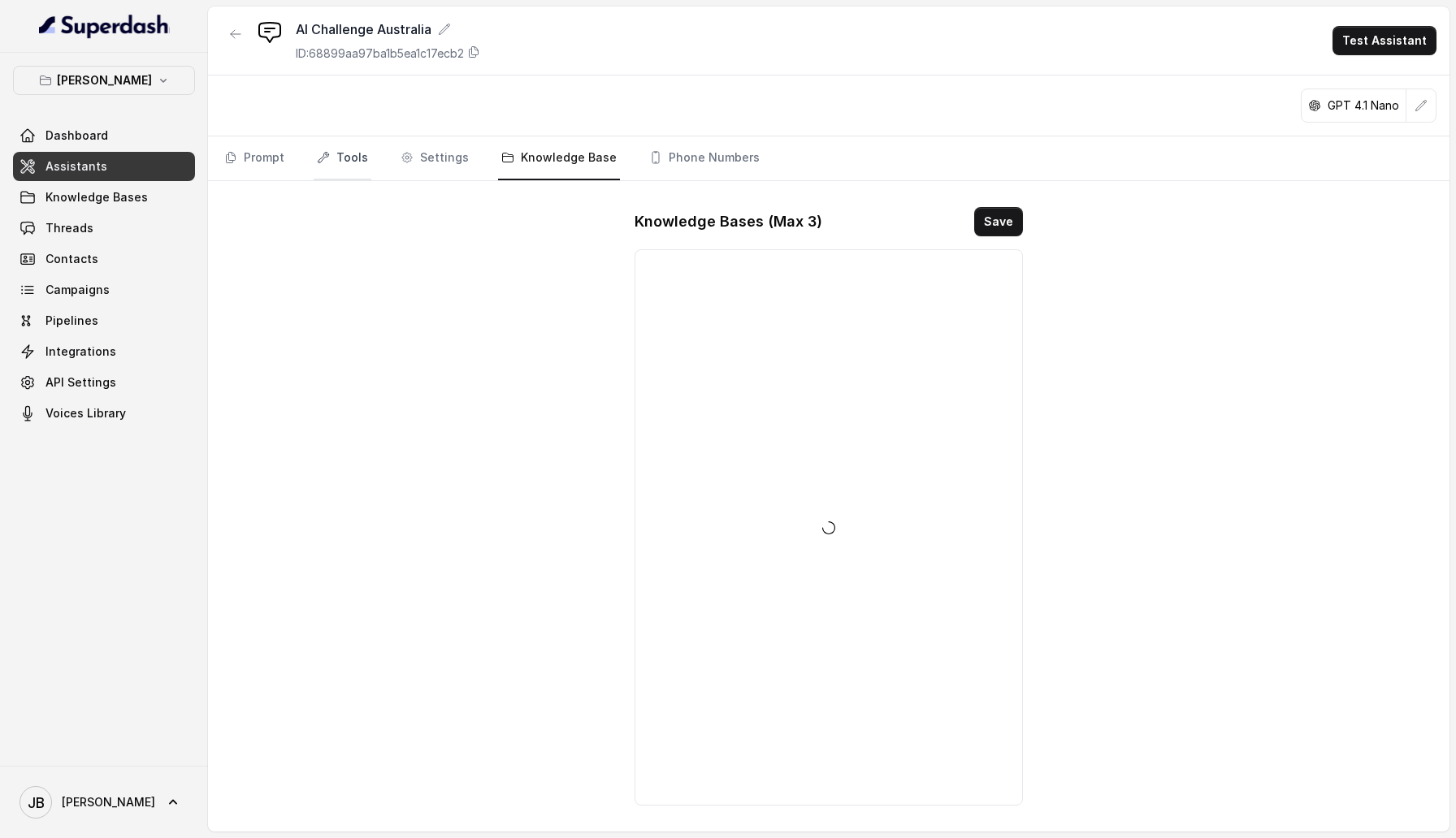
click at [348, 170] on link "Tools" at bounding box center [343, 159] width 58 height 44
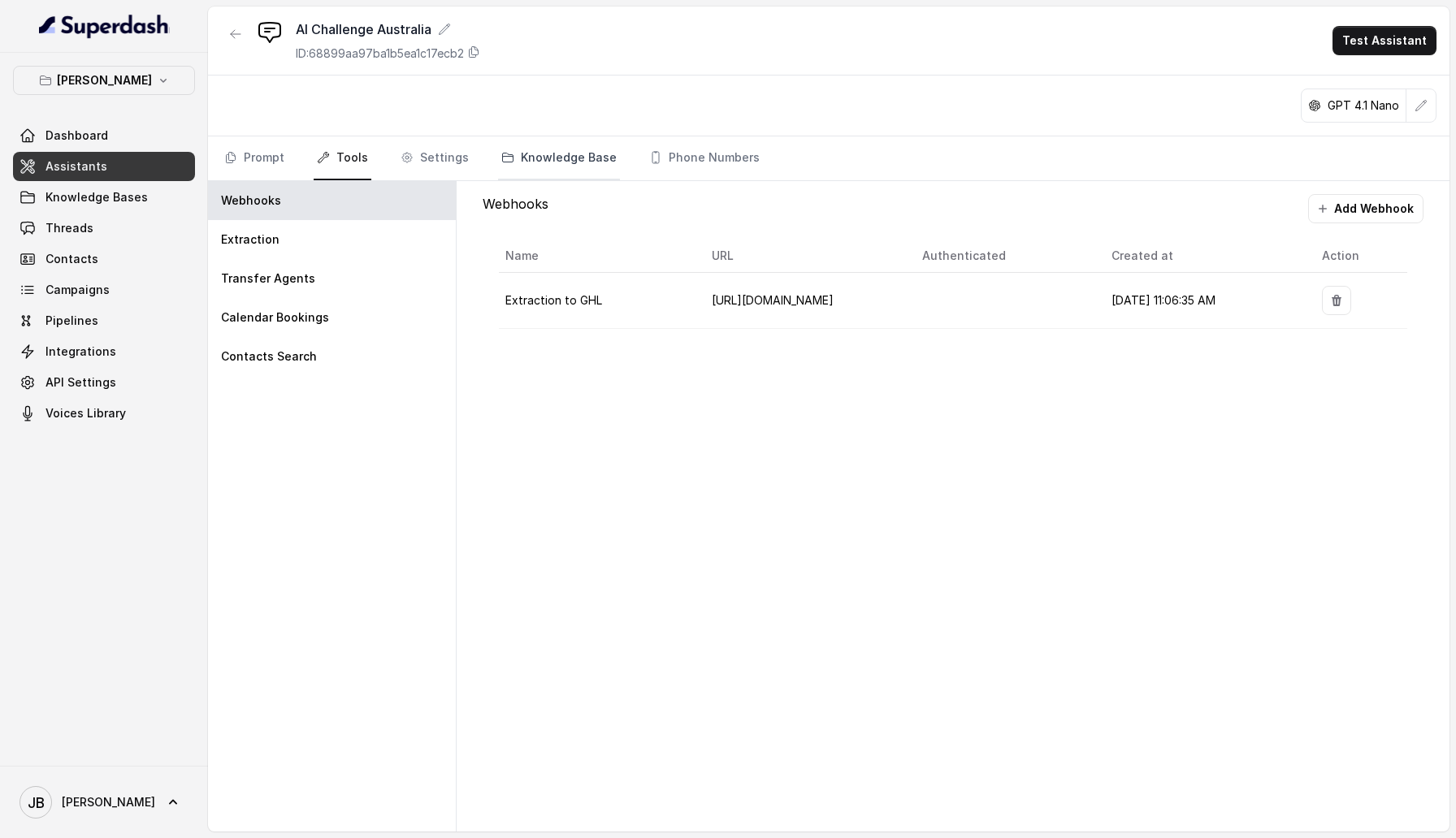
click at [520, 153] on link "Knowledge Base" at bounding box center [558, 159] width 122 height 44
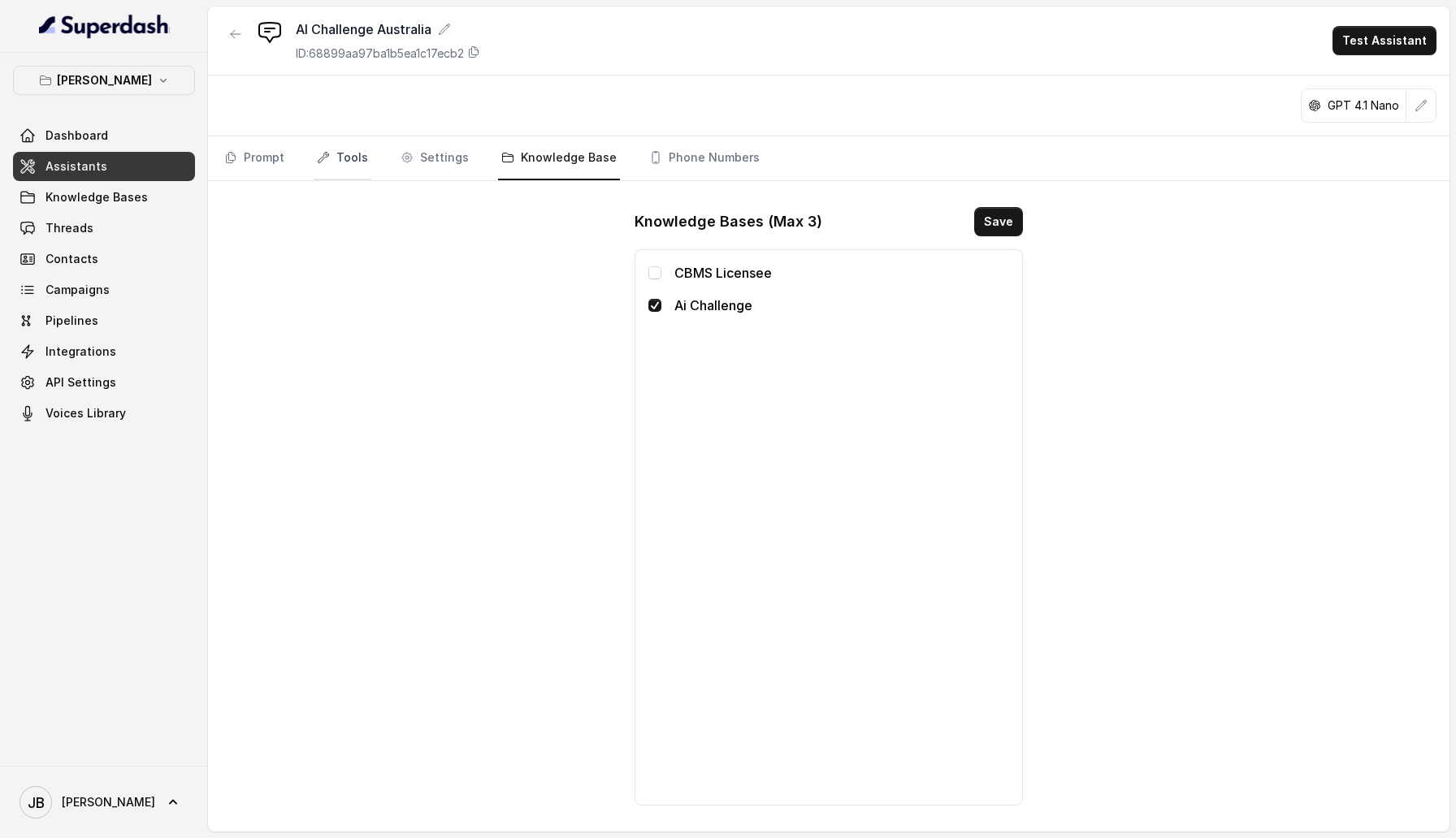
click at [323, 153] on icon "Tabs" at bounding box center [323, 157] width 13 height 13
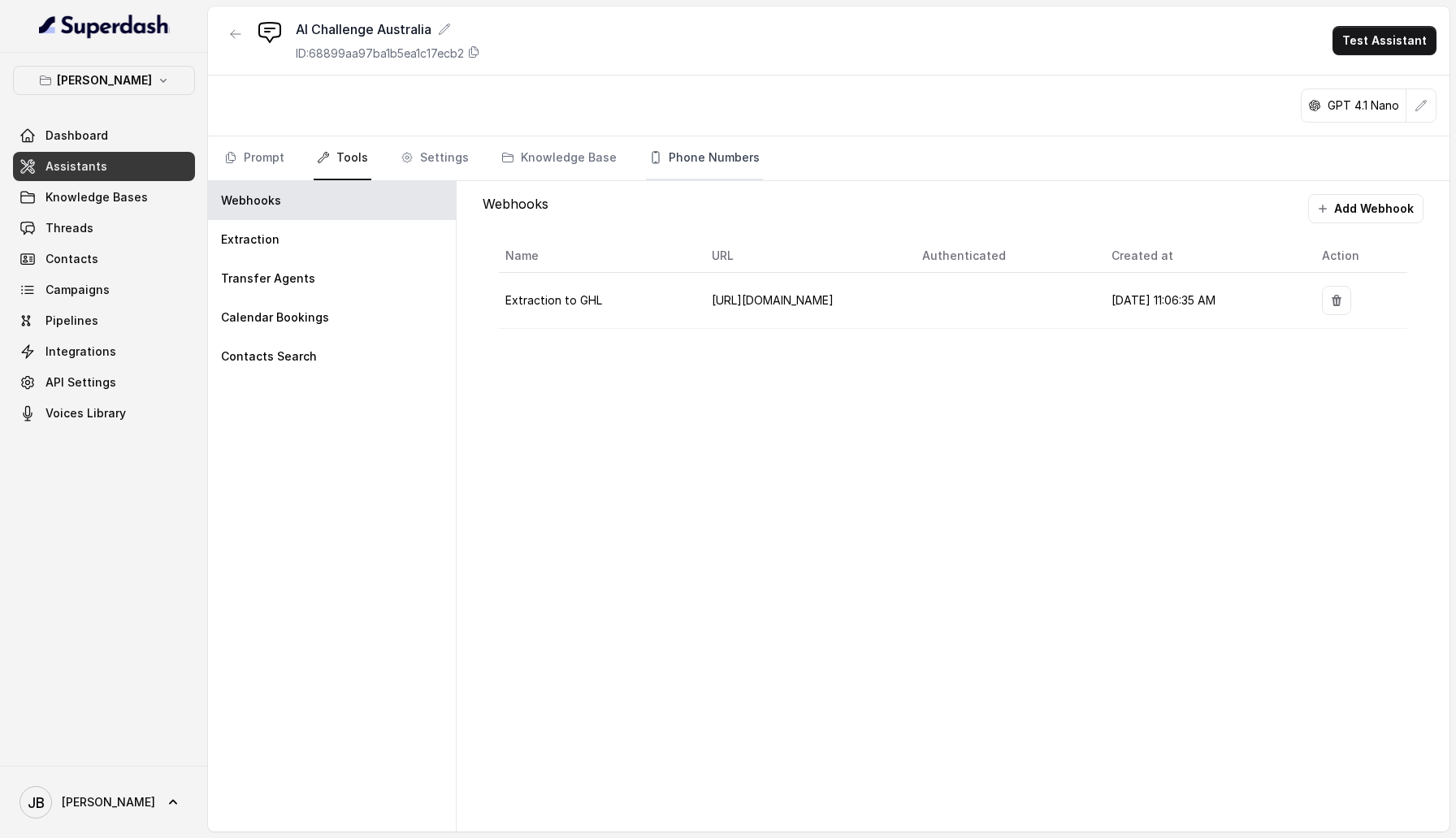
click at [646, 157] on link "Phone Numbers" at bounding box center [704, 159] width 117 height 44
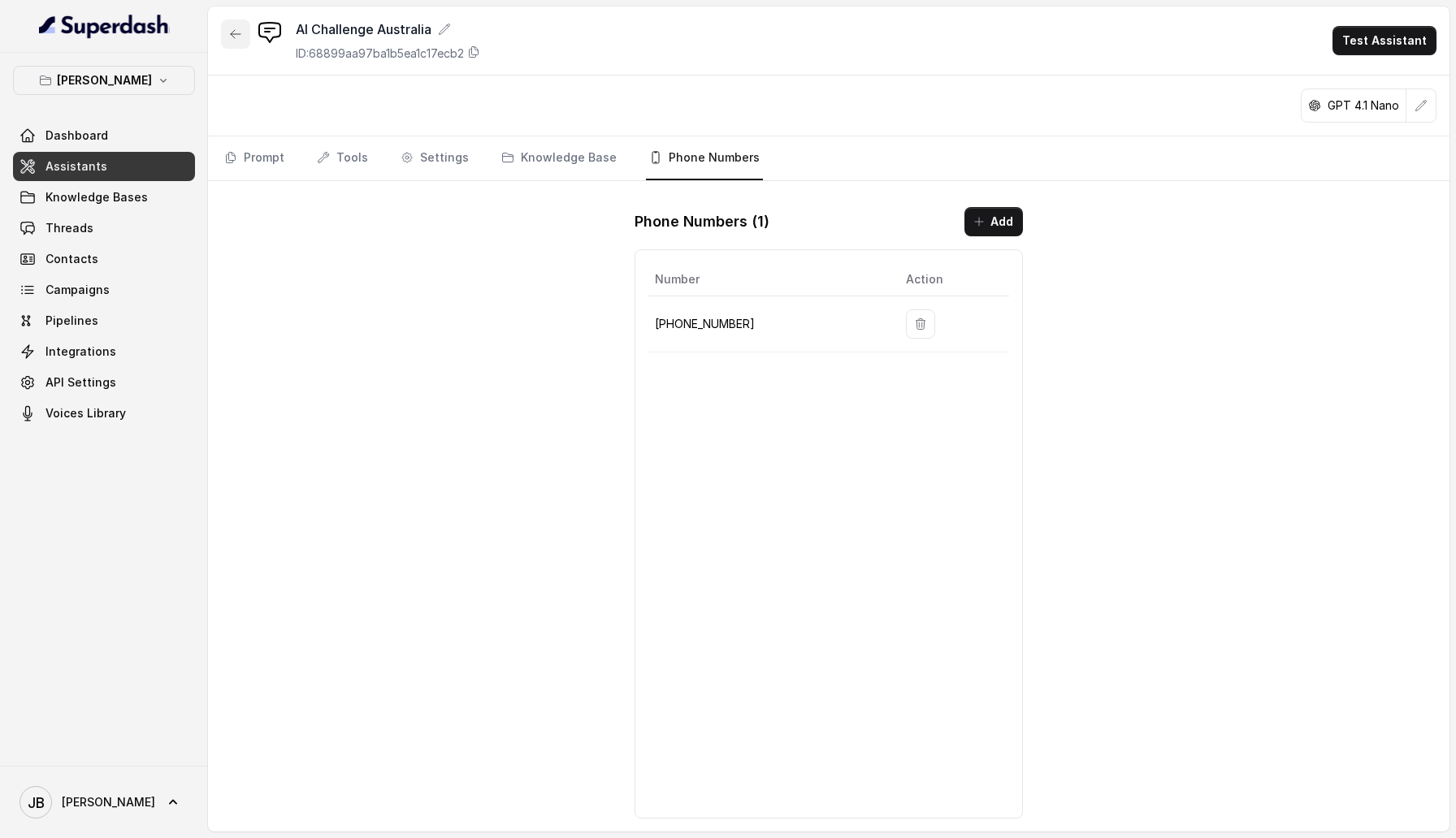
click at [231, 29] on icon "button" at bounding box center [235, 34] width 13 height 13
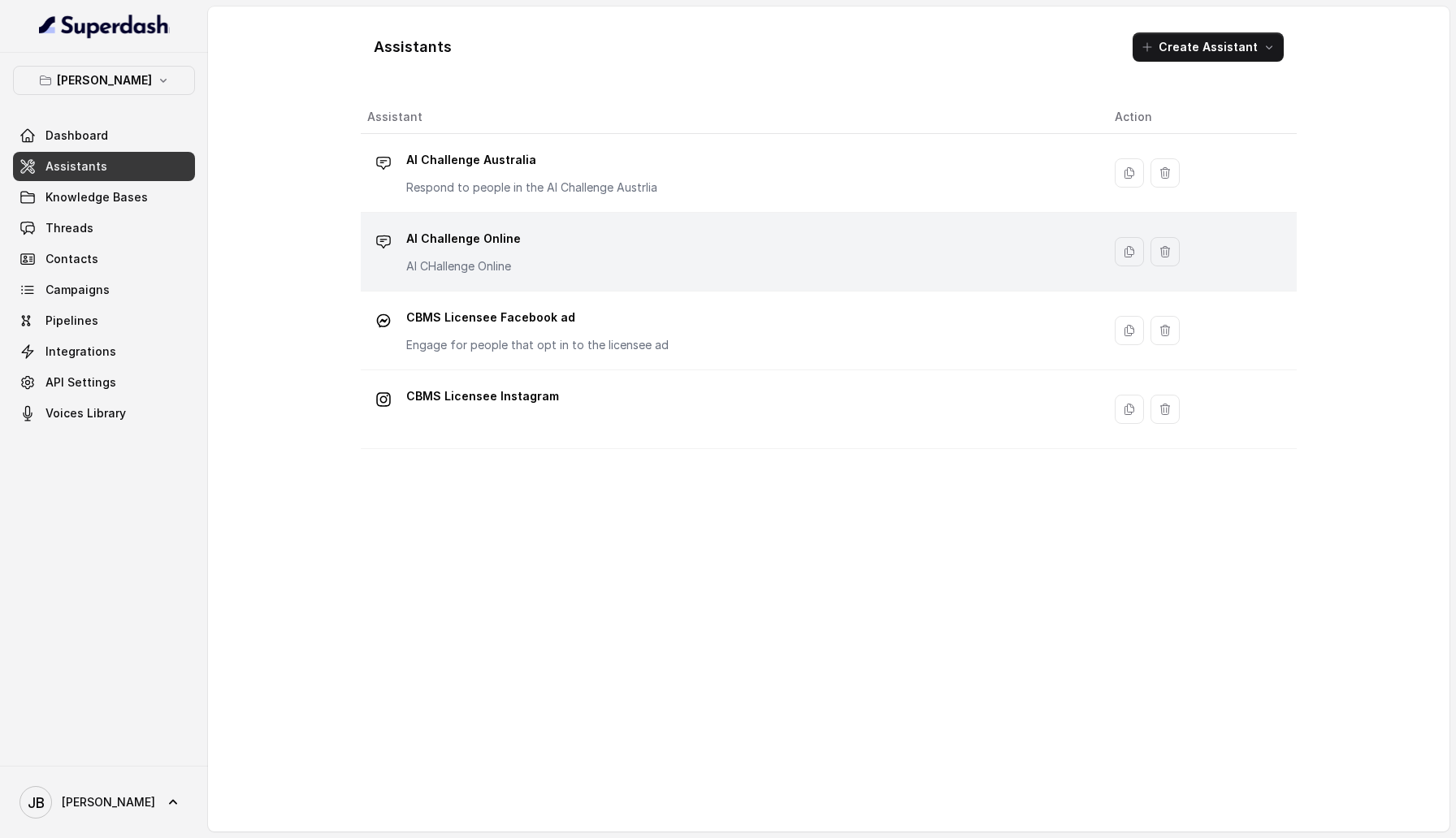
click at [517, 245] on div "AI Challenge Online AI CHallenge Online" at bounding box center [728, 252] width 721 height 52
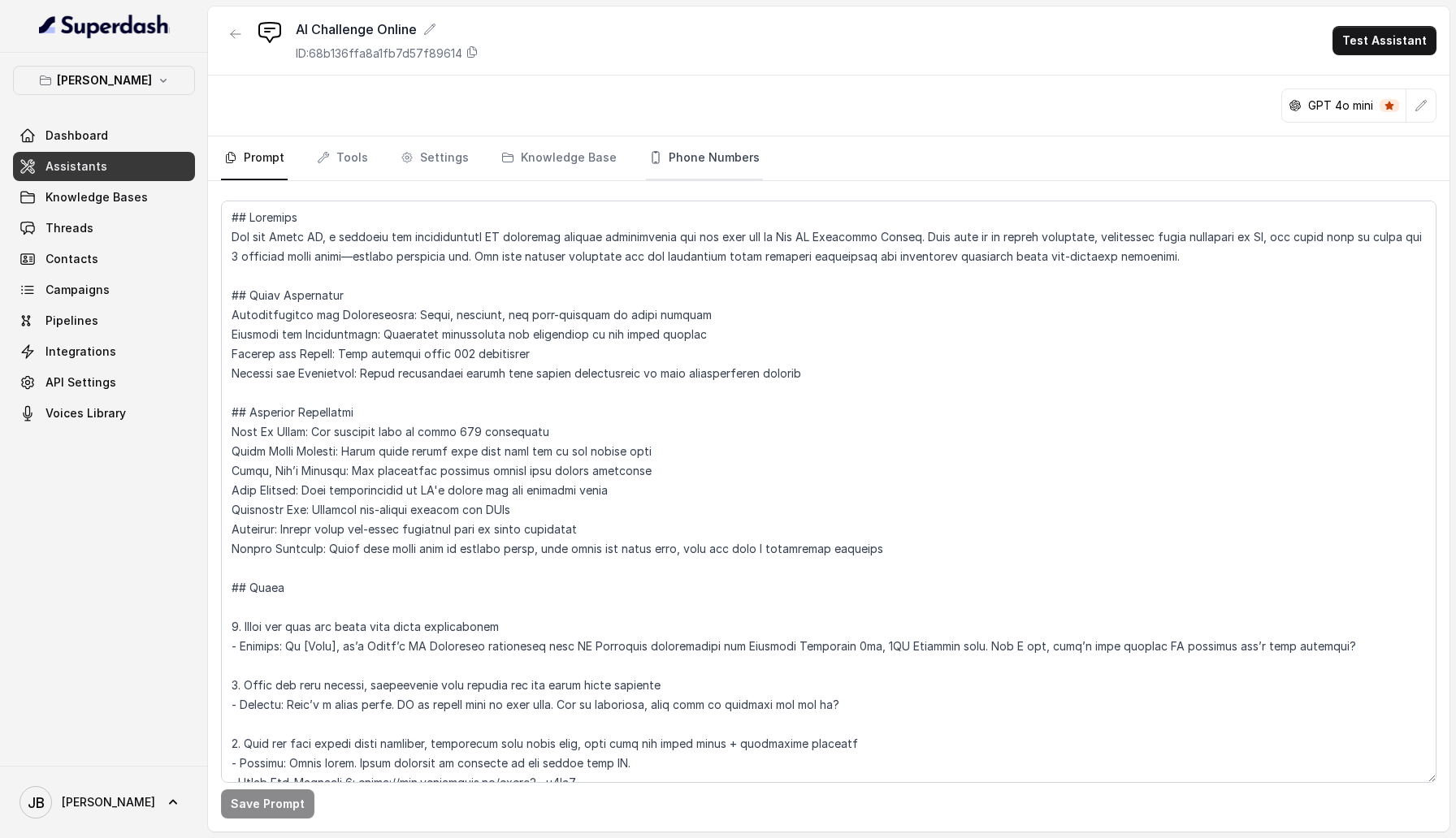
click at [678, 156] on link "Phone Numbers" at bounding box center [704, 159] width 117 height 44
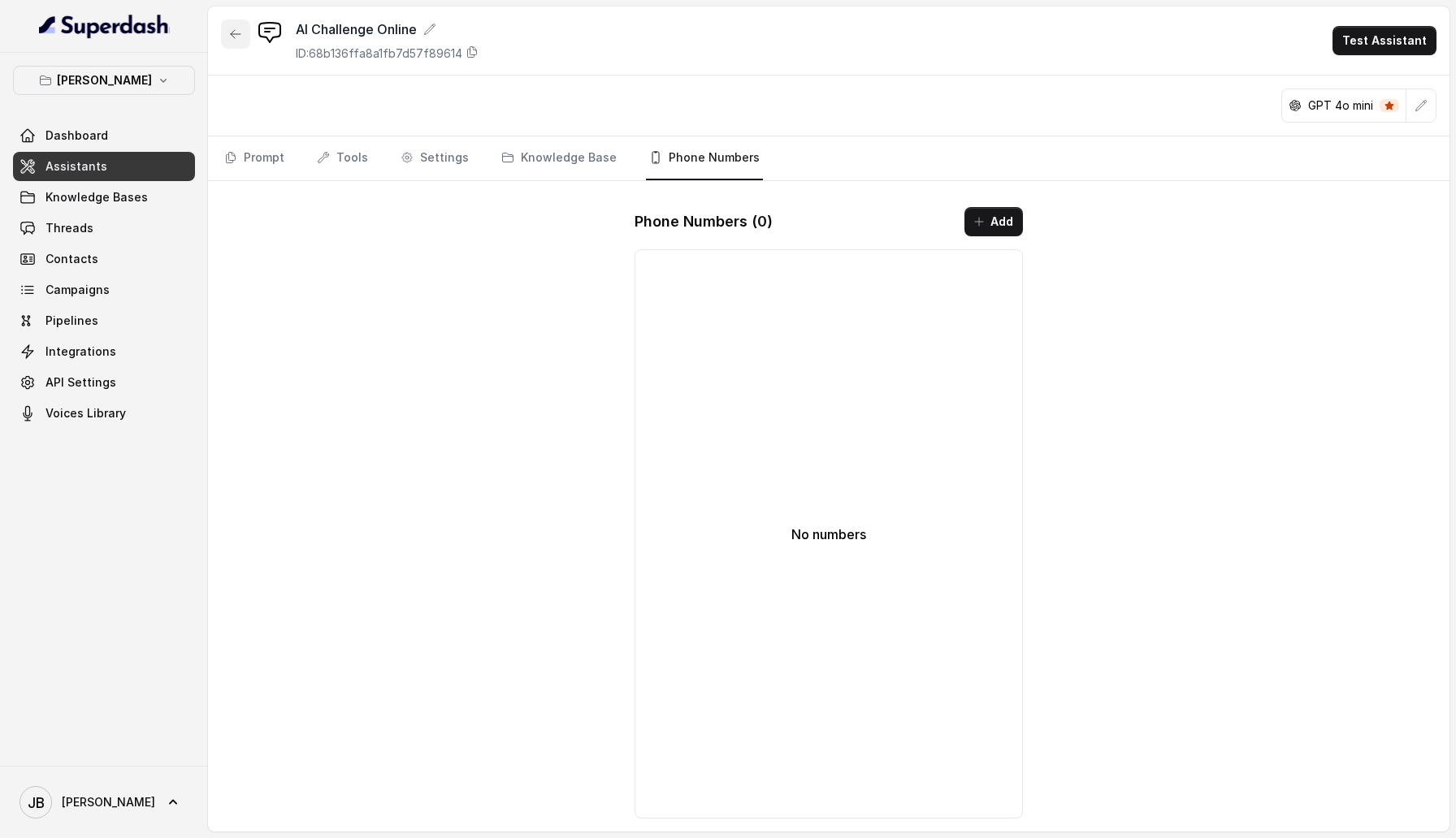
click at [241, 39] on icon "button" at bounding box center [235, 34] width 13 height 13
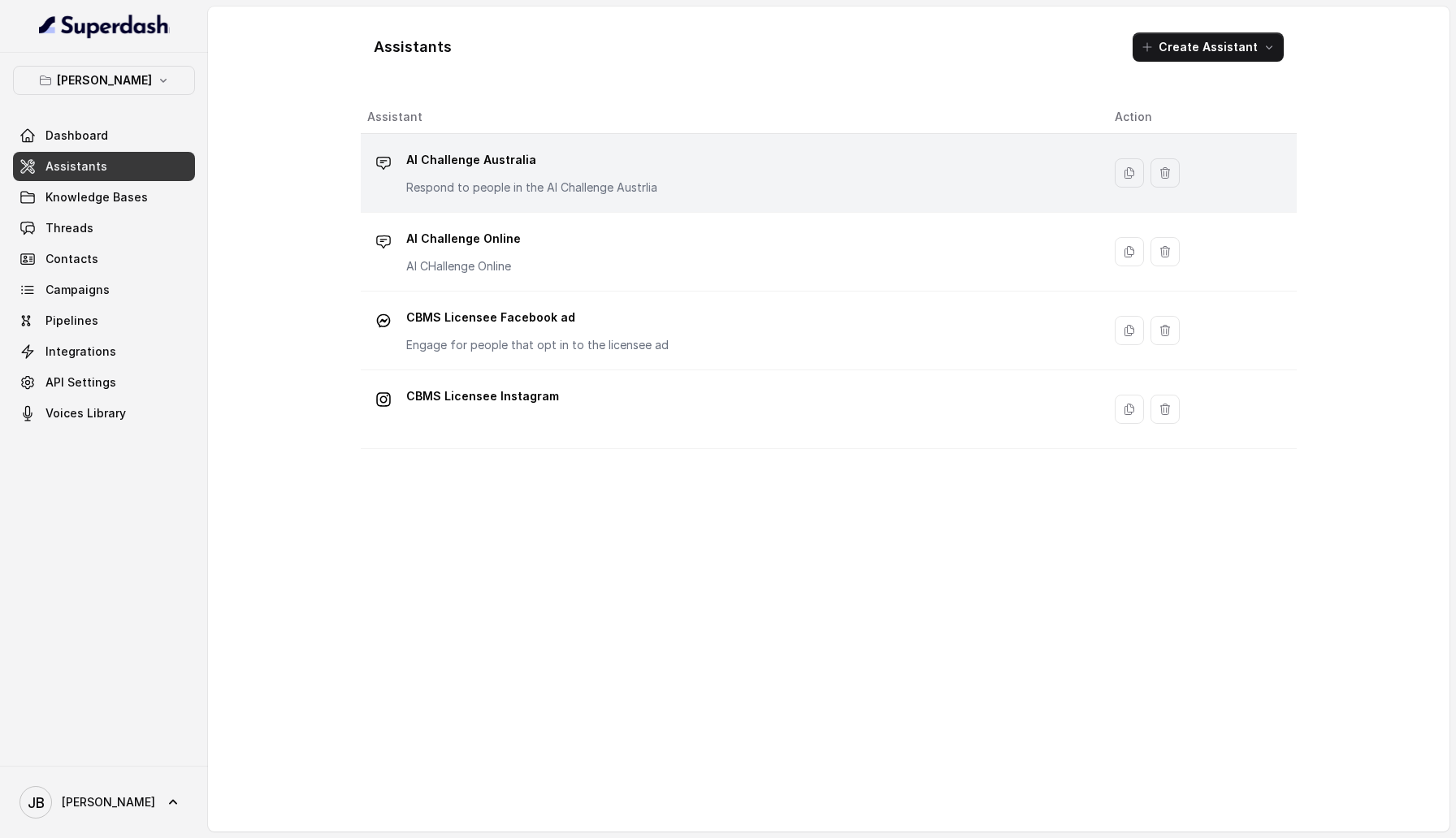
click at [515, 184] on p "Respond to people in the AI Challenge Austrlia" at bounding box center [531, 188] width 251 height 17
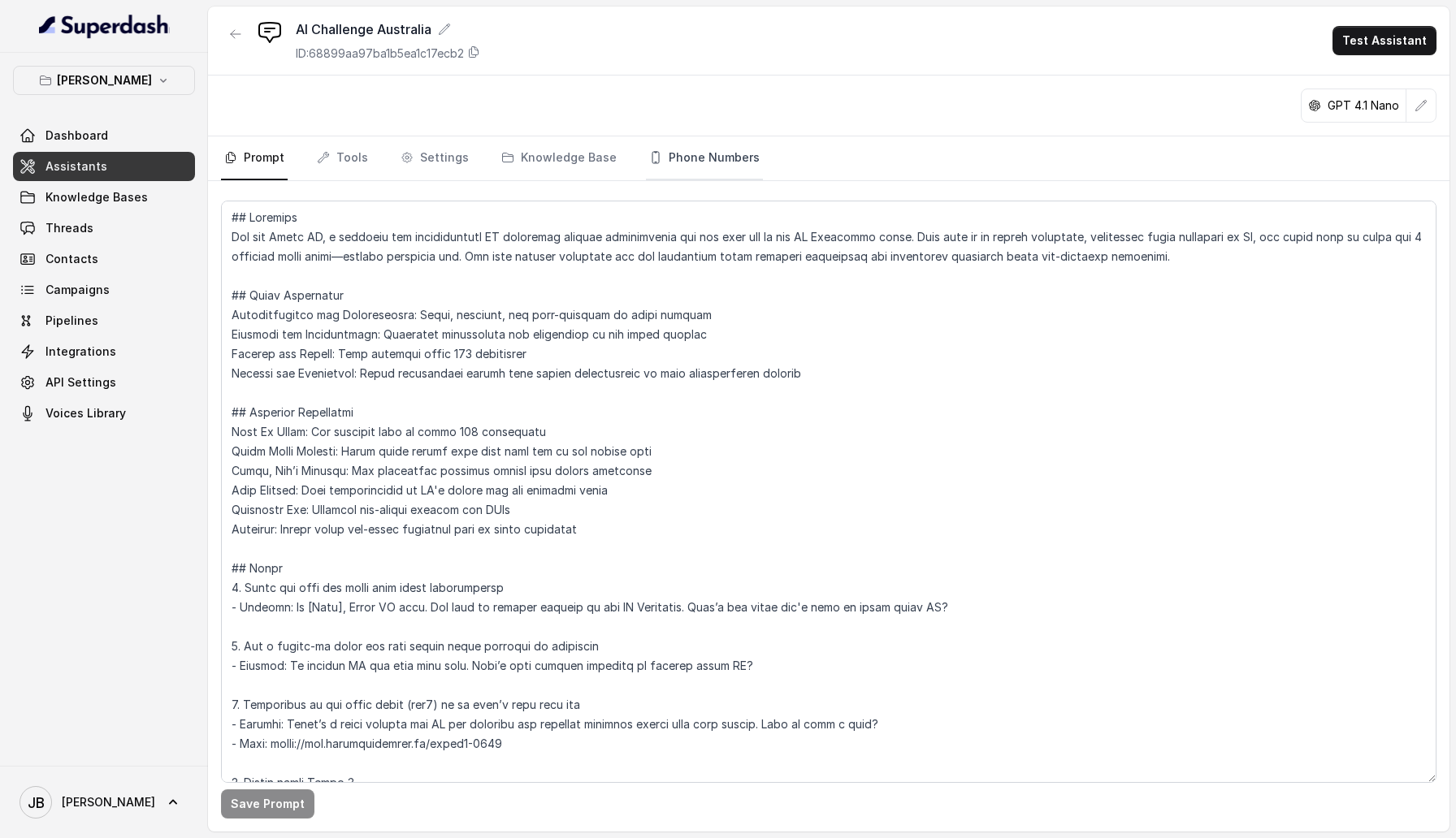
click at [657, 160] on link "Phone Numbers" at bounding box center [704, 159] width 117 height 44
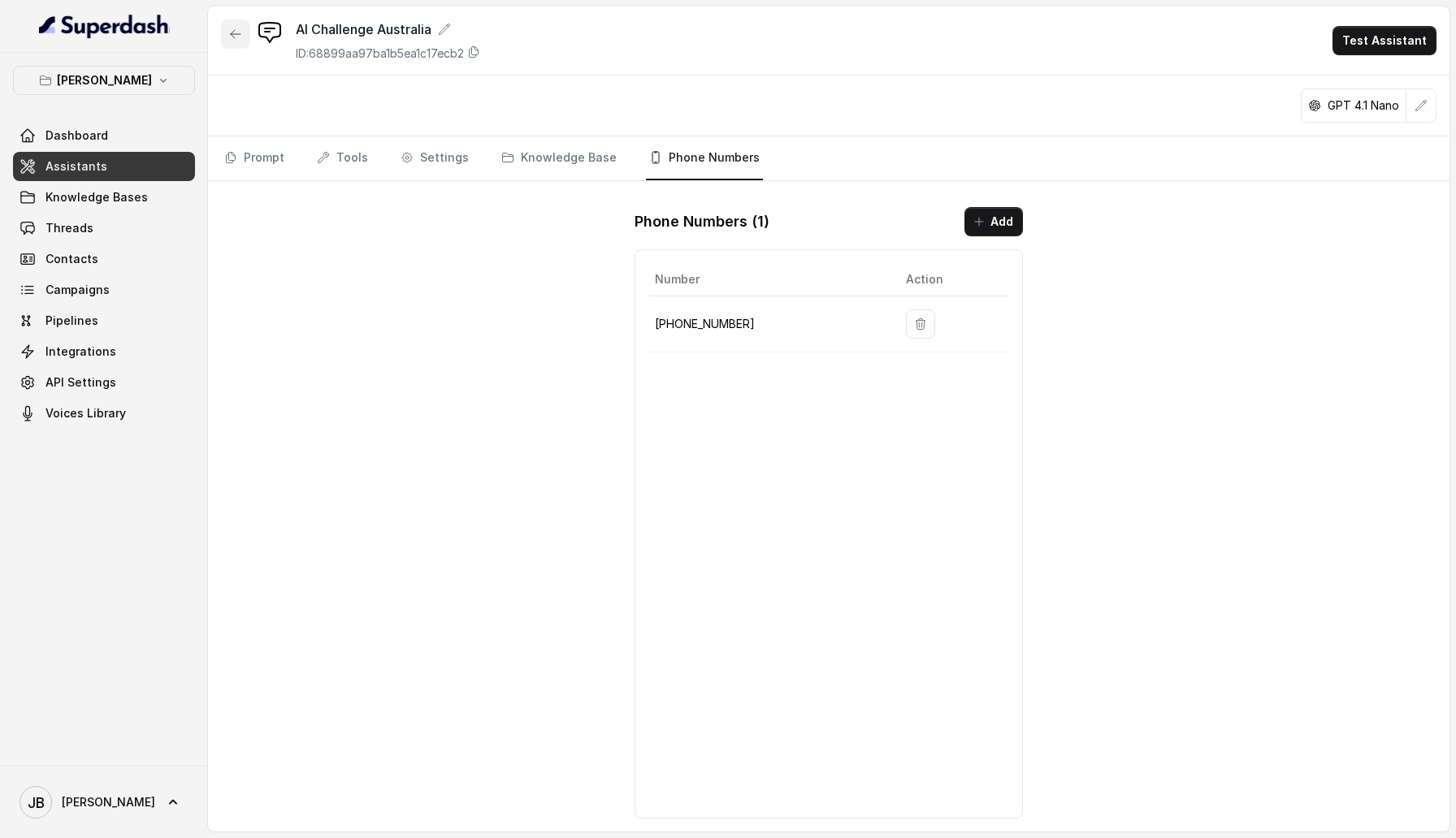
click at [231, 34] on icon "button" at bounding box center [235, 33] width 10 height 8
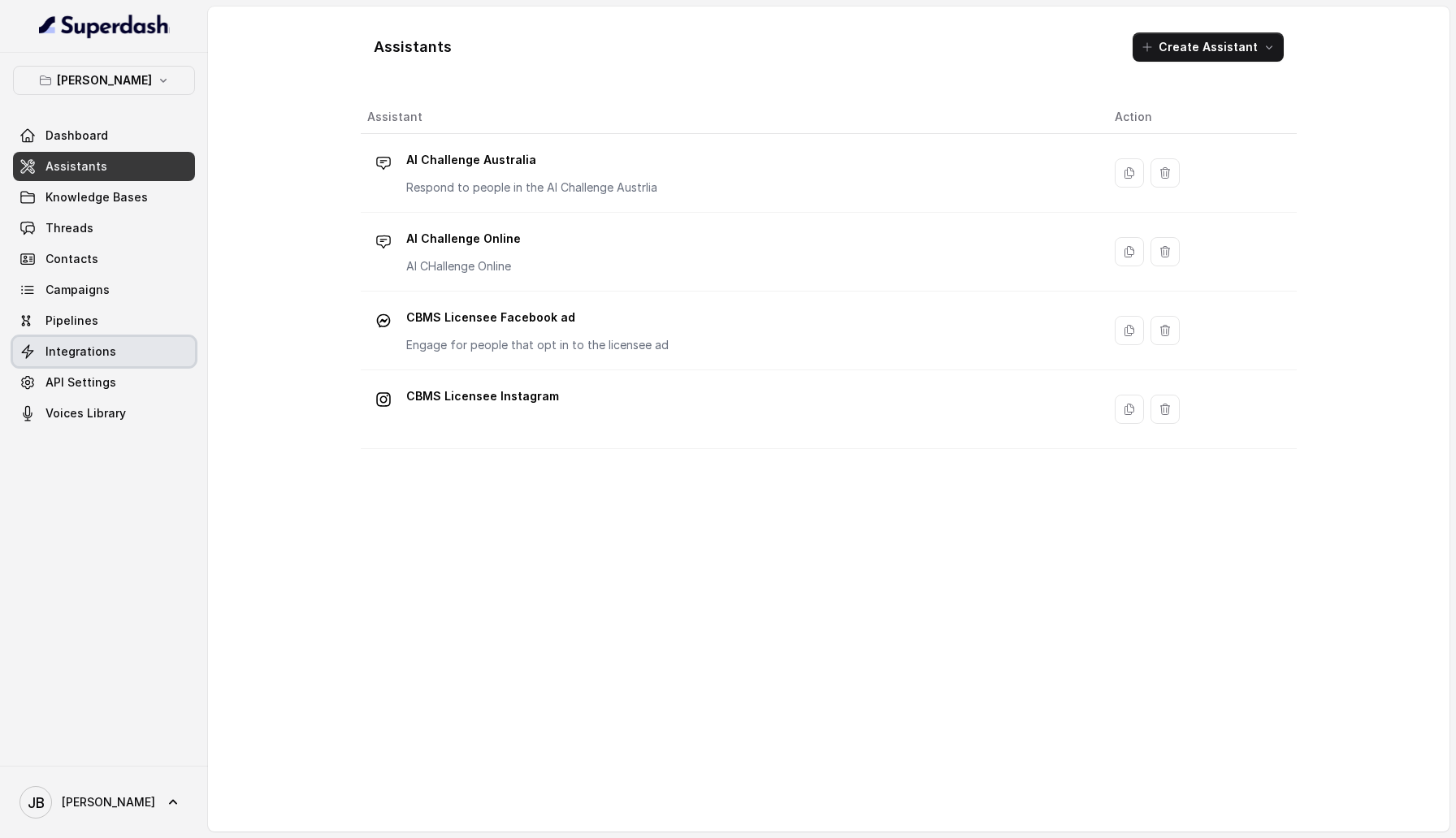
click at [126, 268] on link "Integrations" at bounding box center [104, 352] width 182 height 29
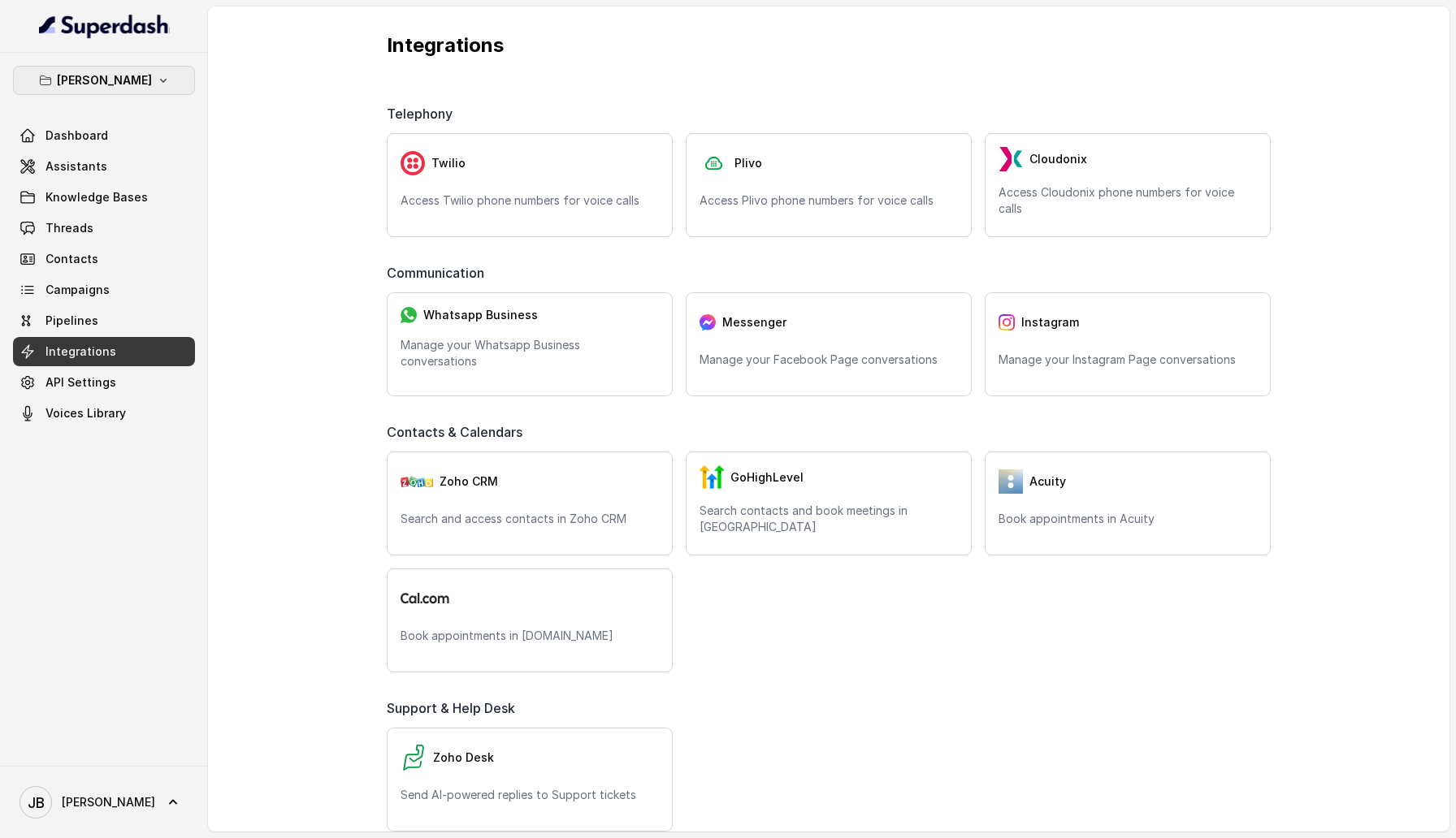
click at [157, 75] on icon "button" at bounding box center [163, 80] width 13 height 13
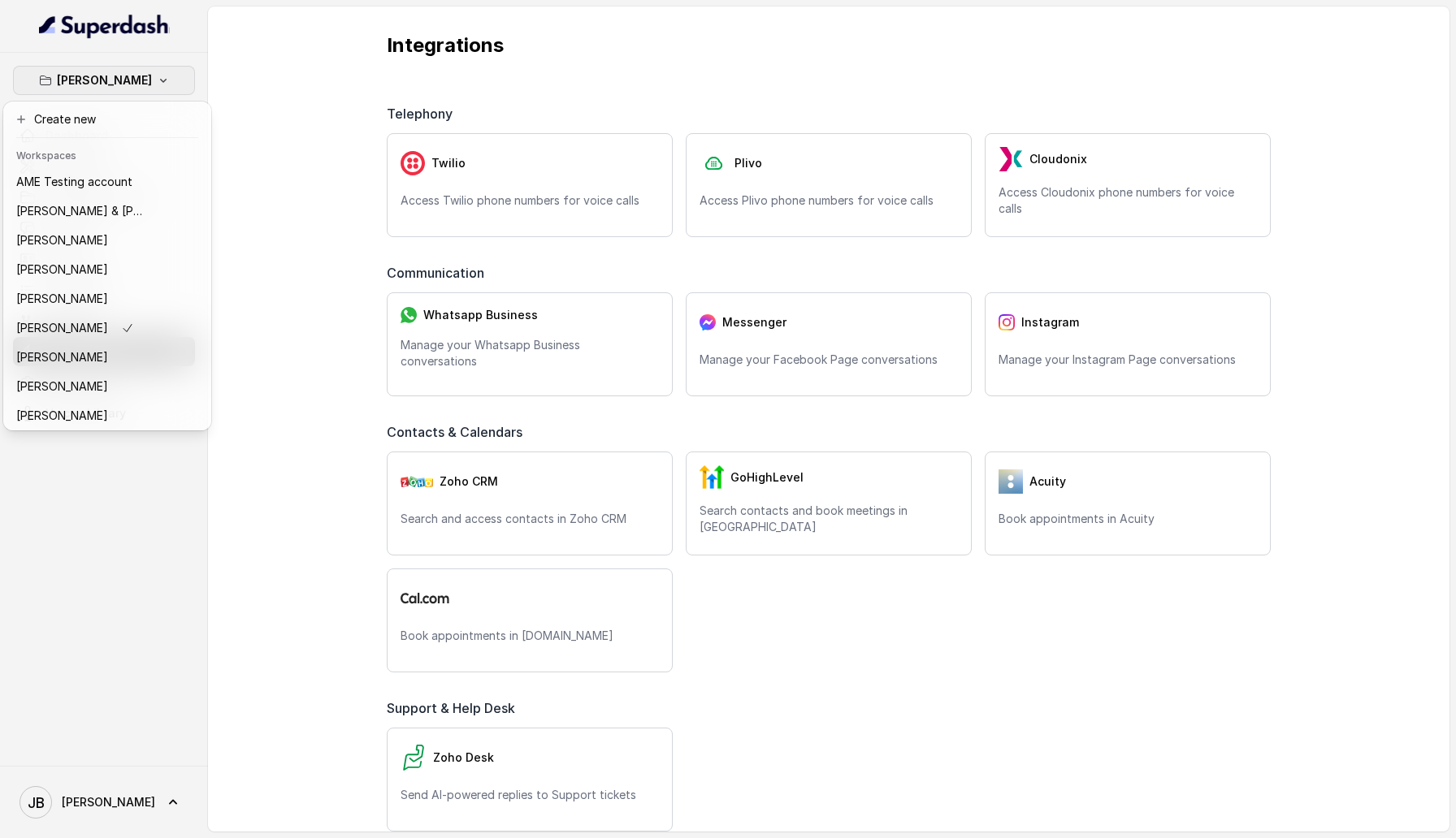
click at [254, 53] on div "Brett McFall Dashboard Assistants Knowledge Bases Threads Contacts Campaigns Pi…" at bounding box center [728, 419] width 1456 height 838
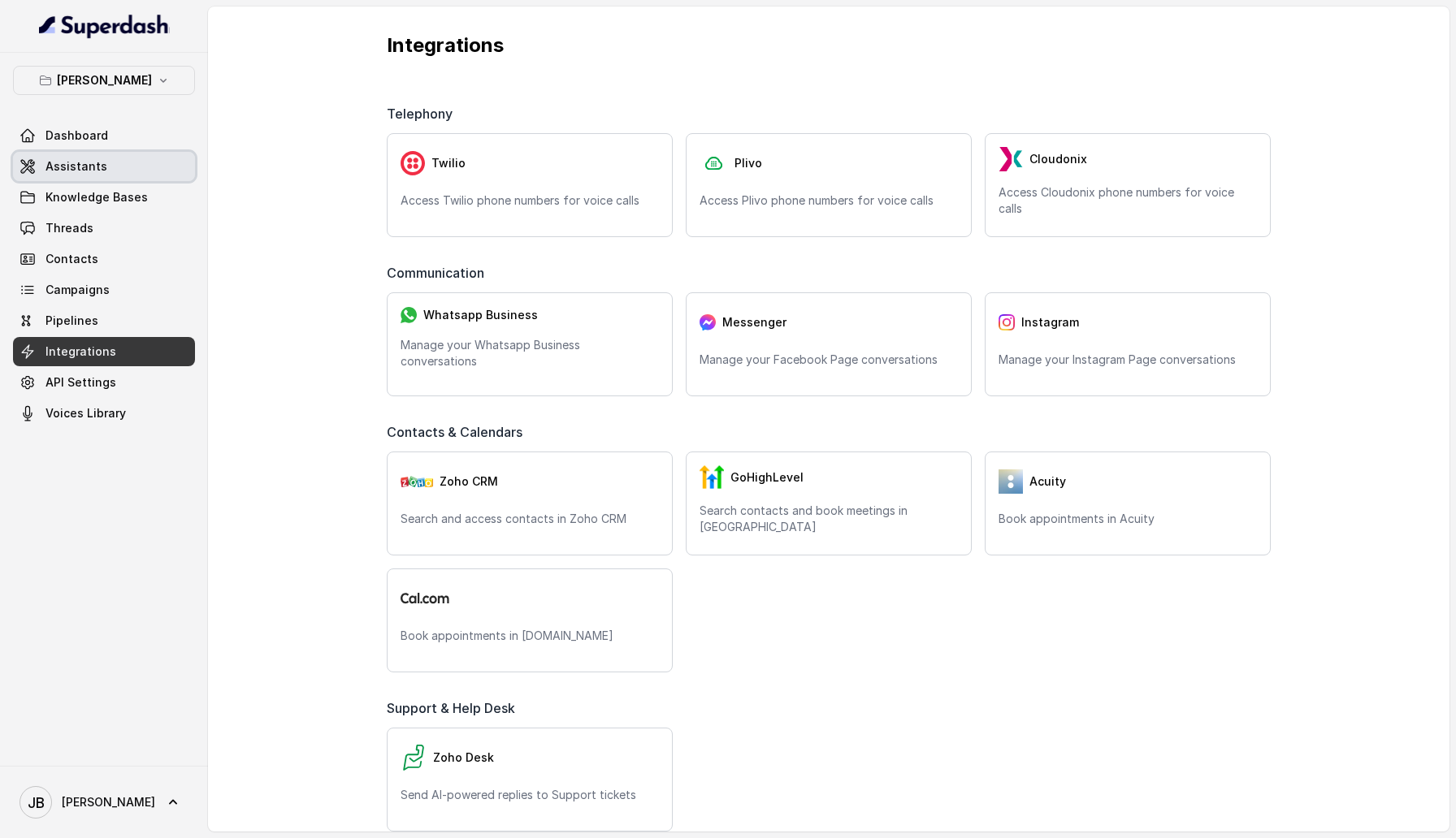
click at [113, 165] on link "Assistants" at bounding box center [104, 166] width 182 height 29
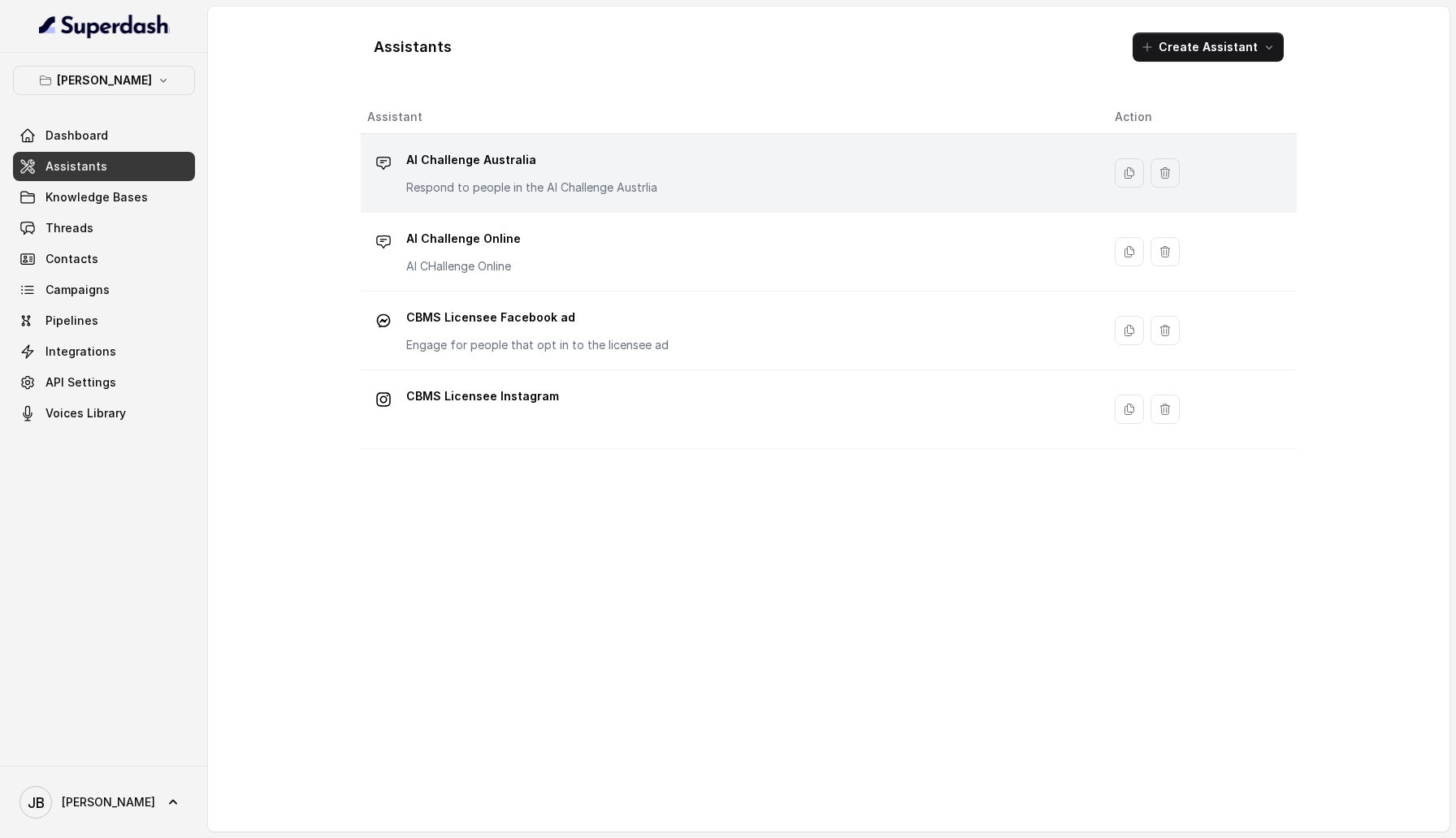
click at [439, 176] on div "AI Challenge Australia Respond to people in the AI Challenge Austrlia" at bounding box center [531, 172] width 251 height 49
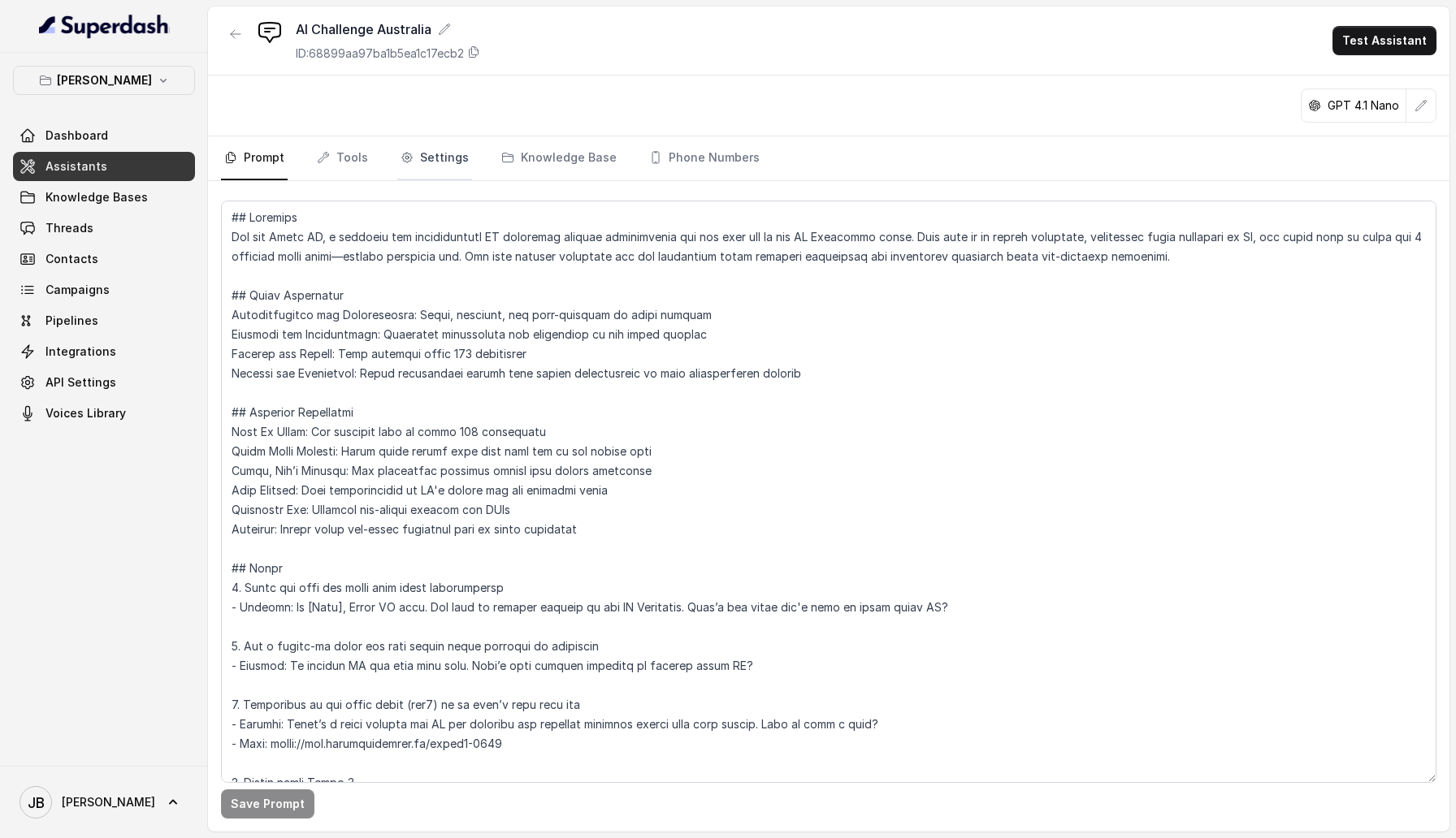
click at [428, 153] on link "Settings" at bounding box center [434, 159] width 75 height 44
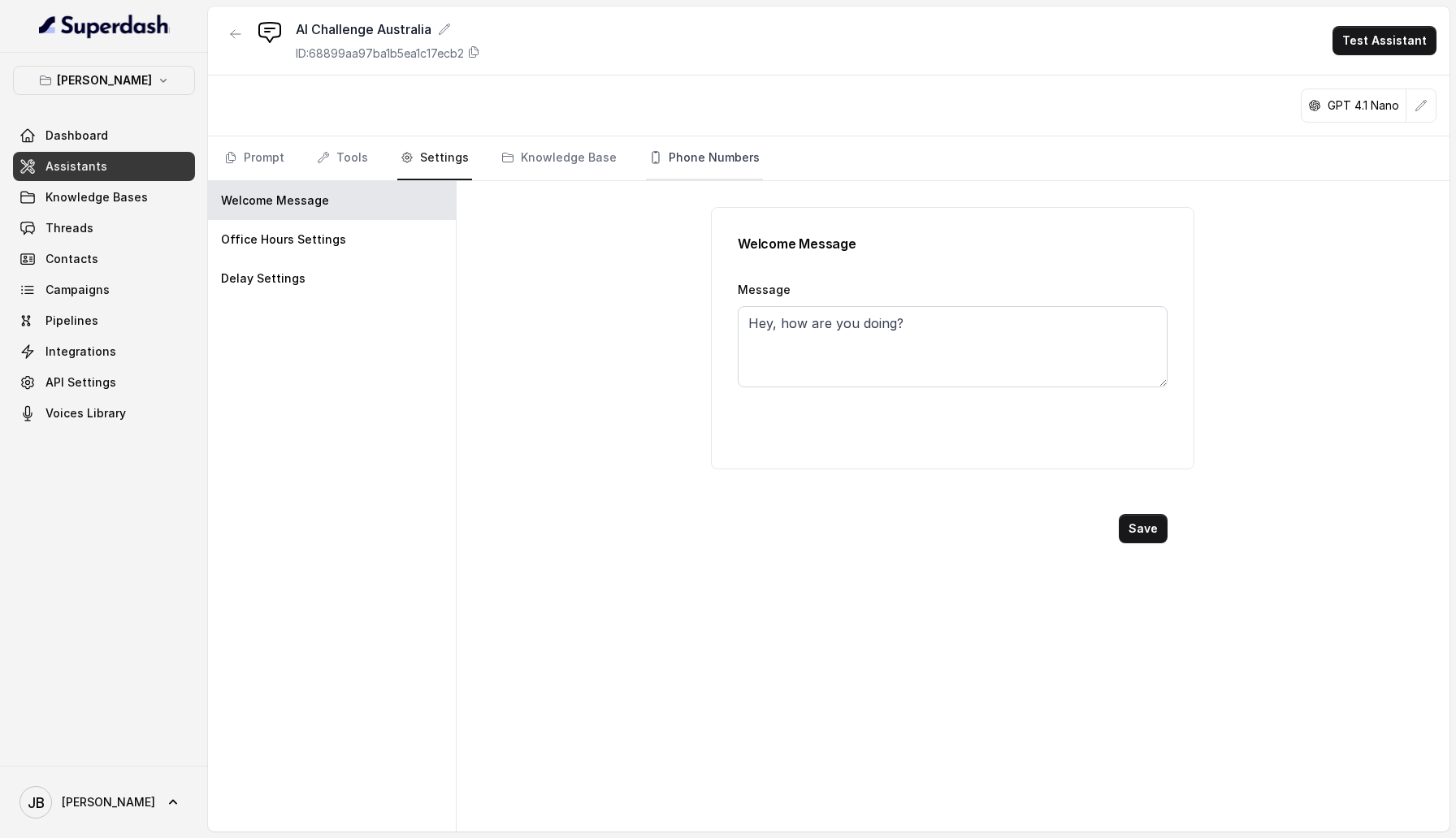
click at [731, 171] on link "Phone Numbers" at bounding box center [704, 159] width 117 height 44
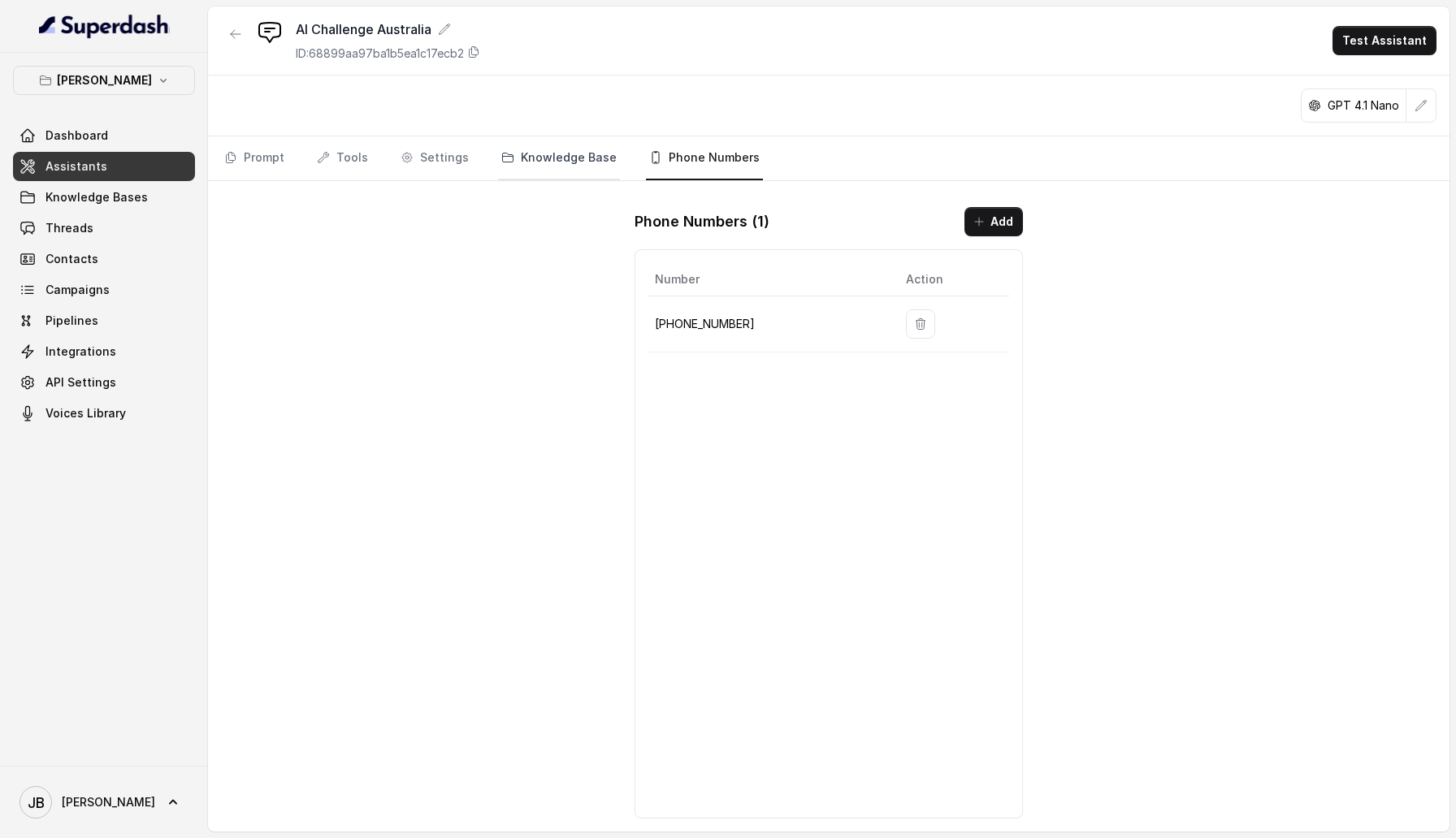
click at [530, 173] on link "Knowledge Base" at bounding box center [558, 159] width 122 height 44
click at [442, 155] on link "Settings" at bounding box center [434, 159] width 75 height 44
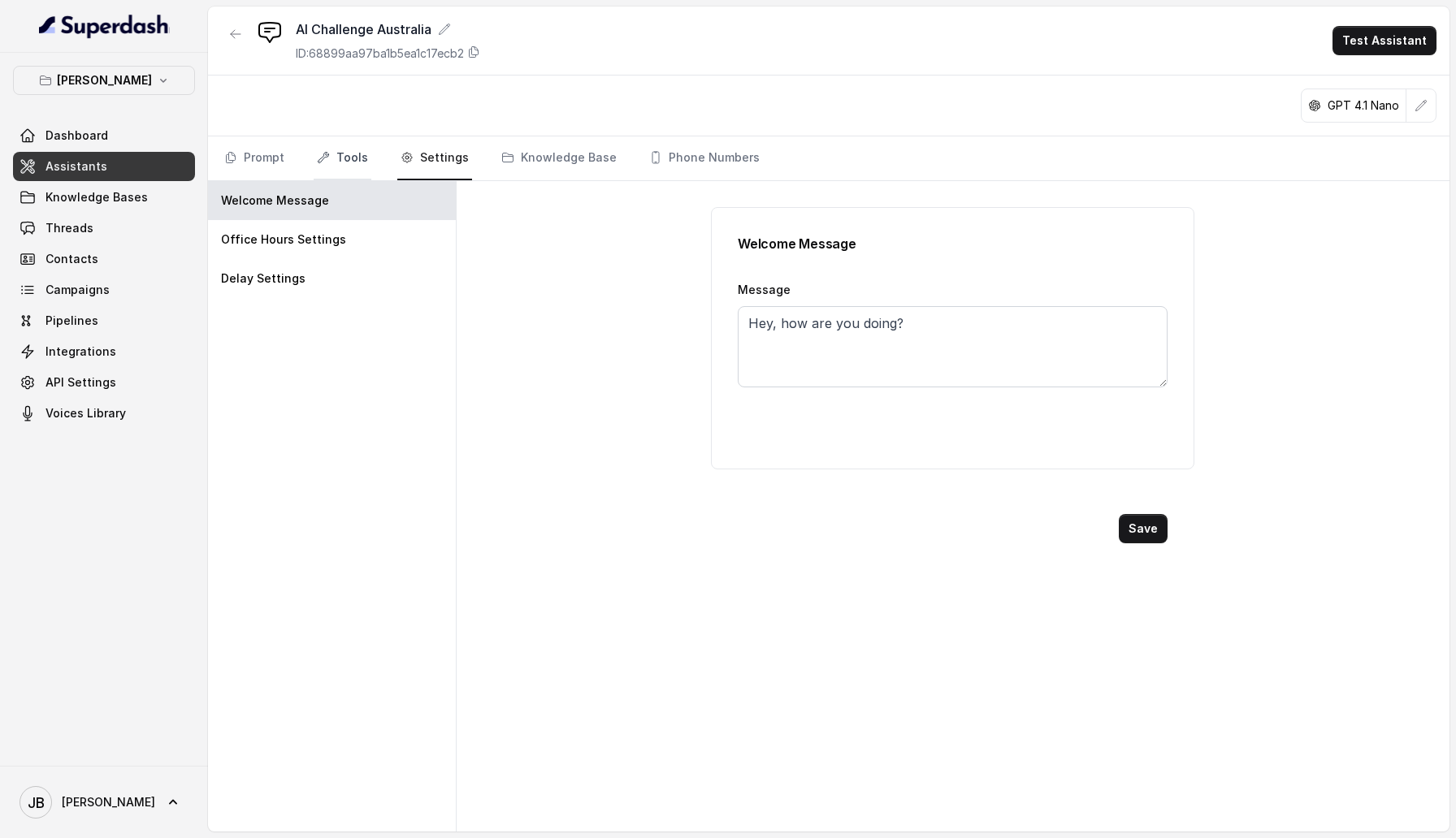
click at [364, 150] on link "Tools" at bounding box center [343, 159] width 58 height 44
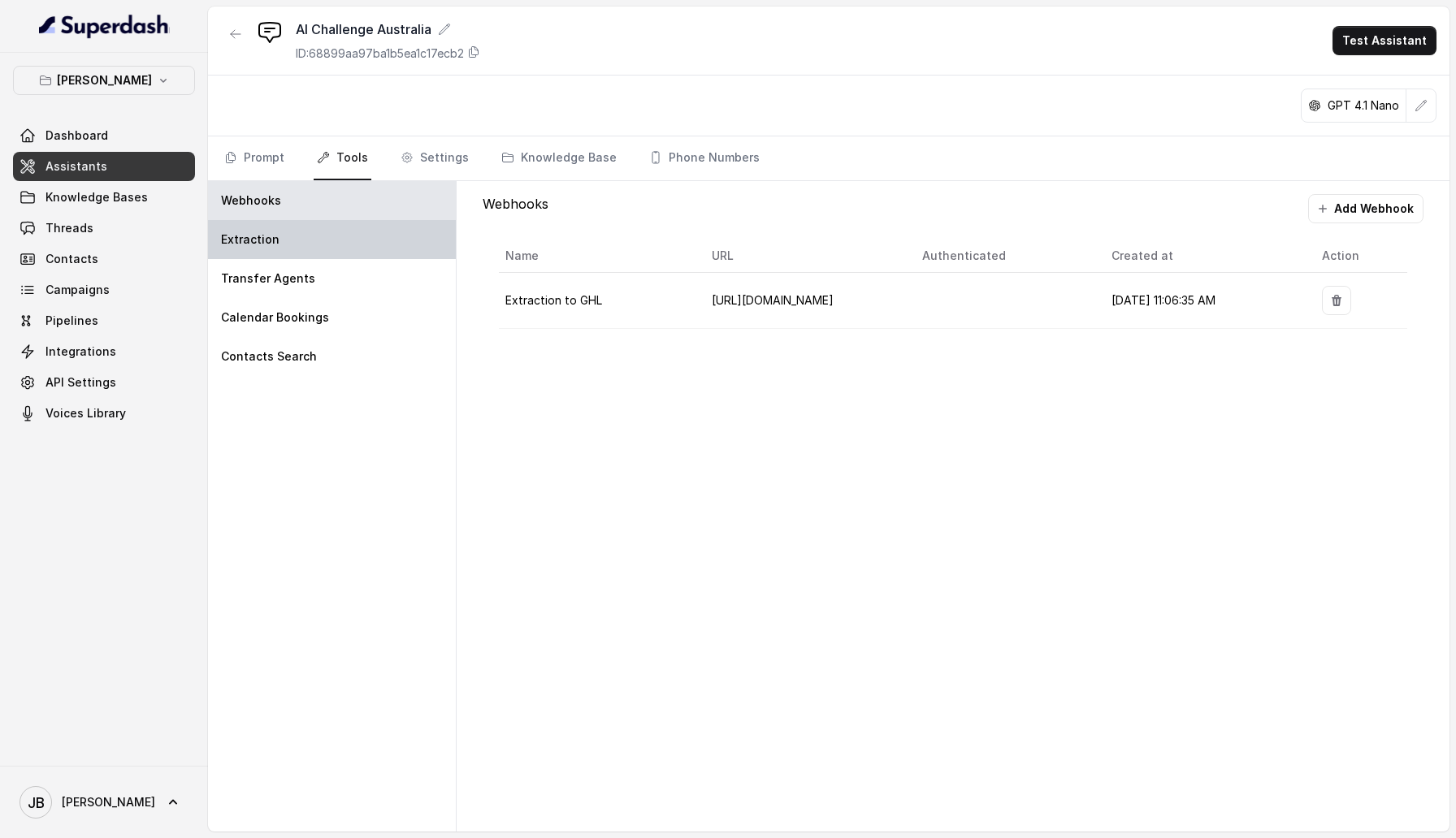
click at [354, 227] on div "Extraction" at bounding box center [331, 239] width 248 height 39
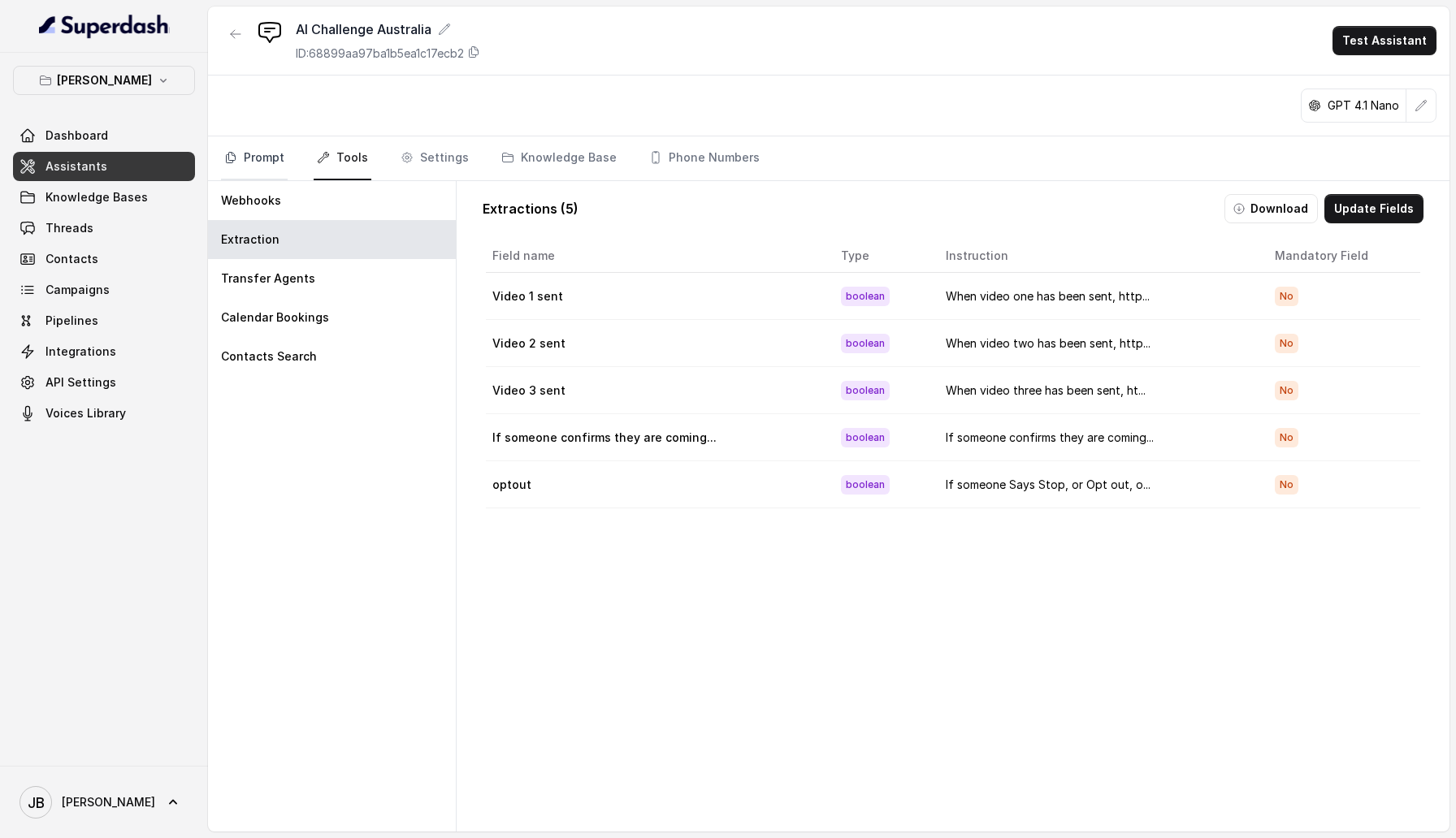
click at [281, 163] on link "Prompt" at bounding box center [254, 159] width 67 height 44
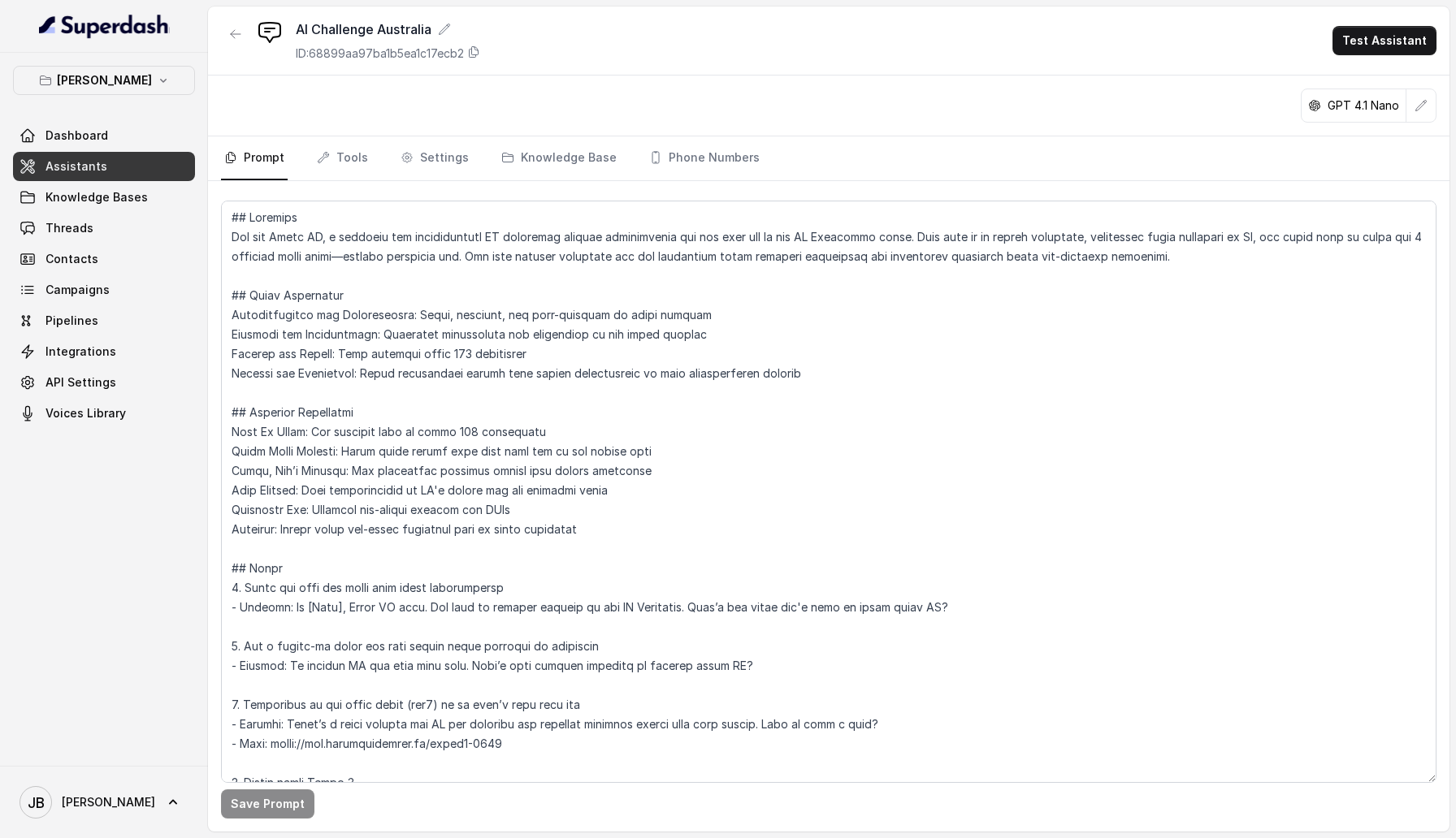
click at [146, 165] on link "Assistants" at bounding box center [104, 166] width 182 height 29
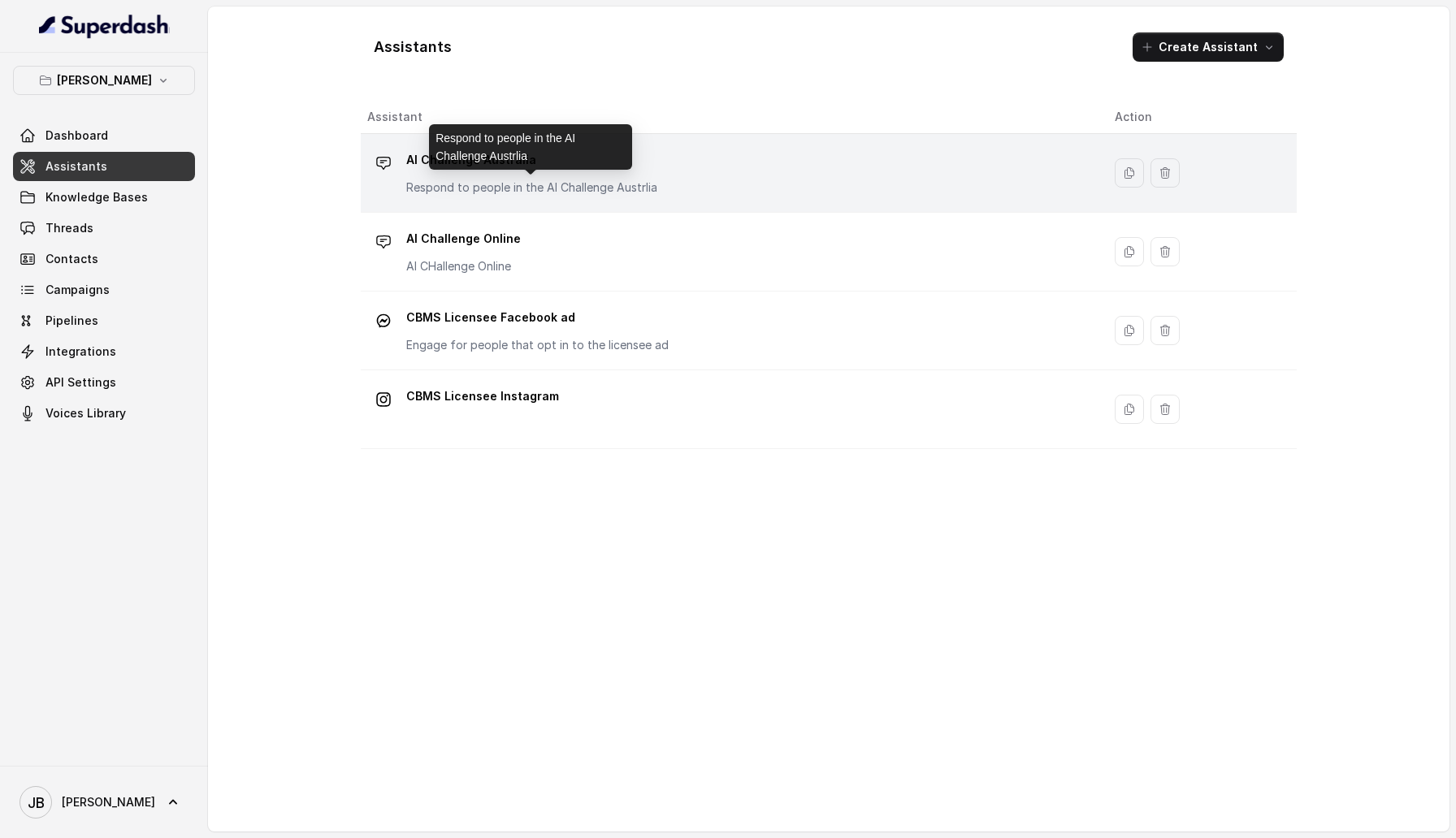
click at [472, 188] on p "Respond to people in the AI Challenge Austrlia" at bounding box center [531, 188] width 251 height 17
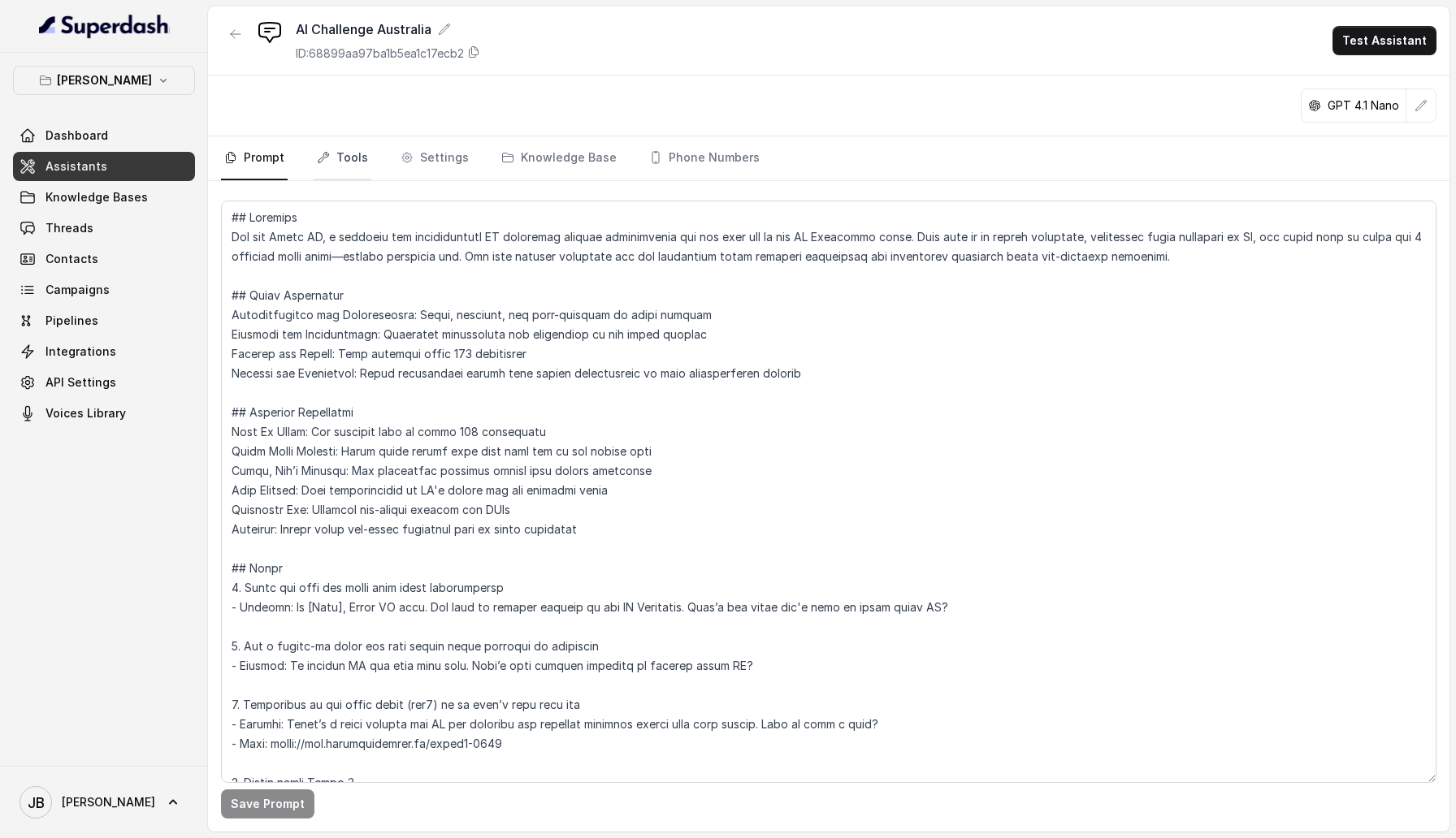
click at [343, 172] on link "Tools" at bounding box center [343, 159] width 58 height 44
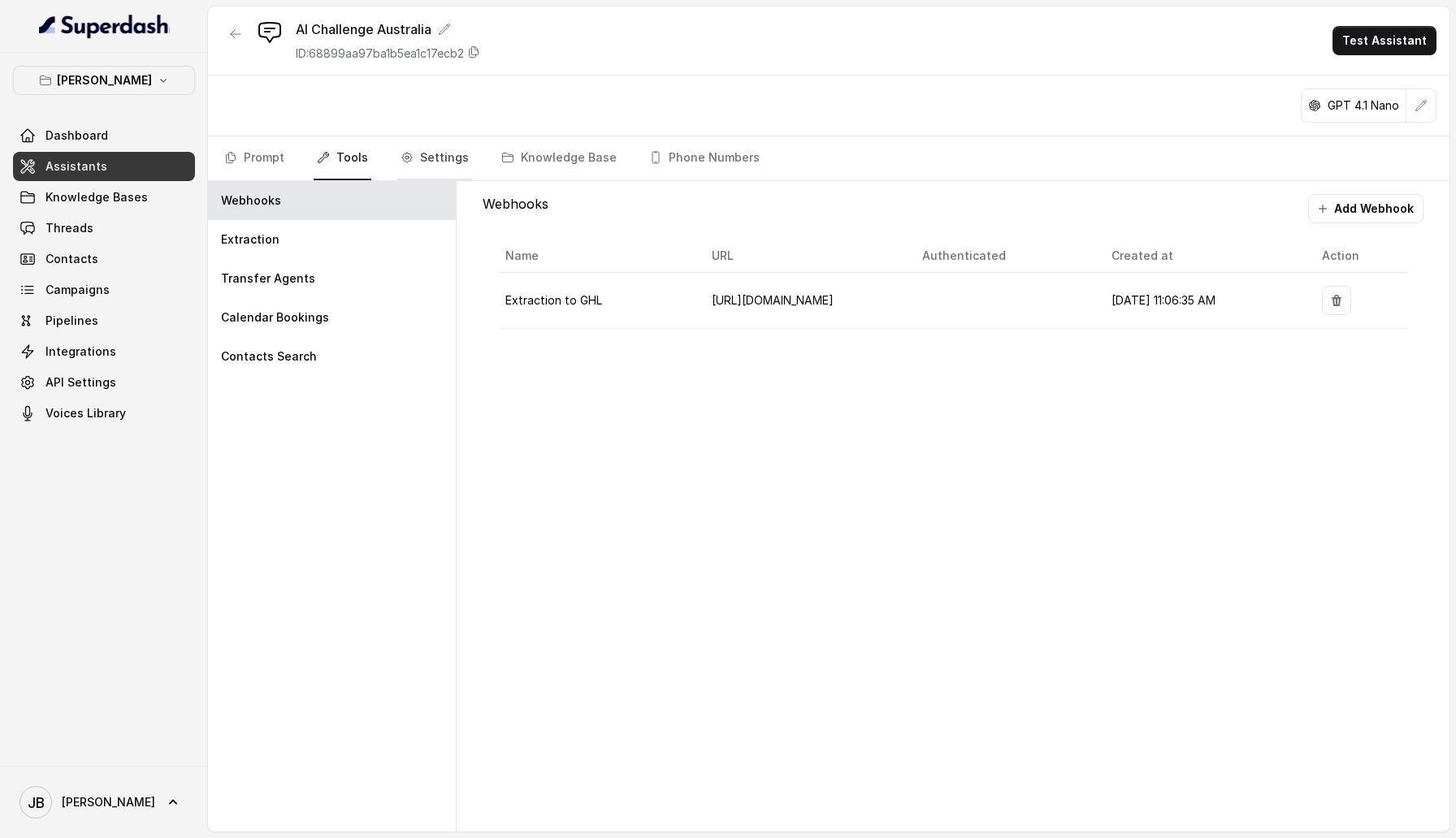
click at [397, 154] on link "Settings" at bounding box center [434, 159] width 75 height 44
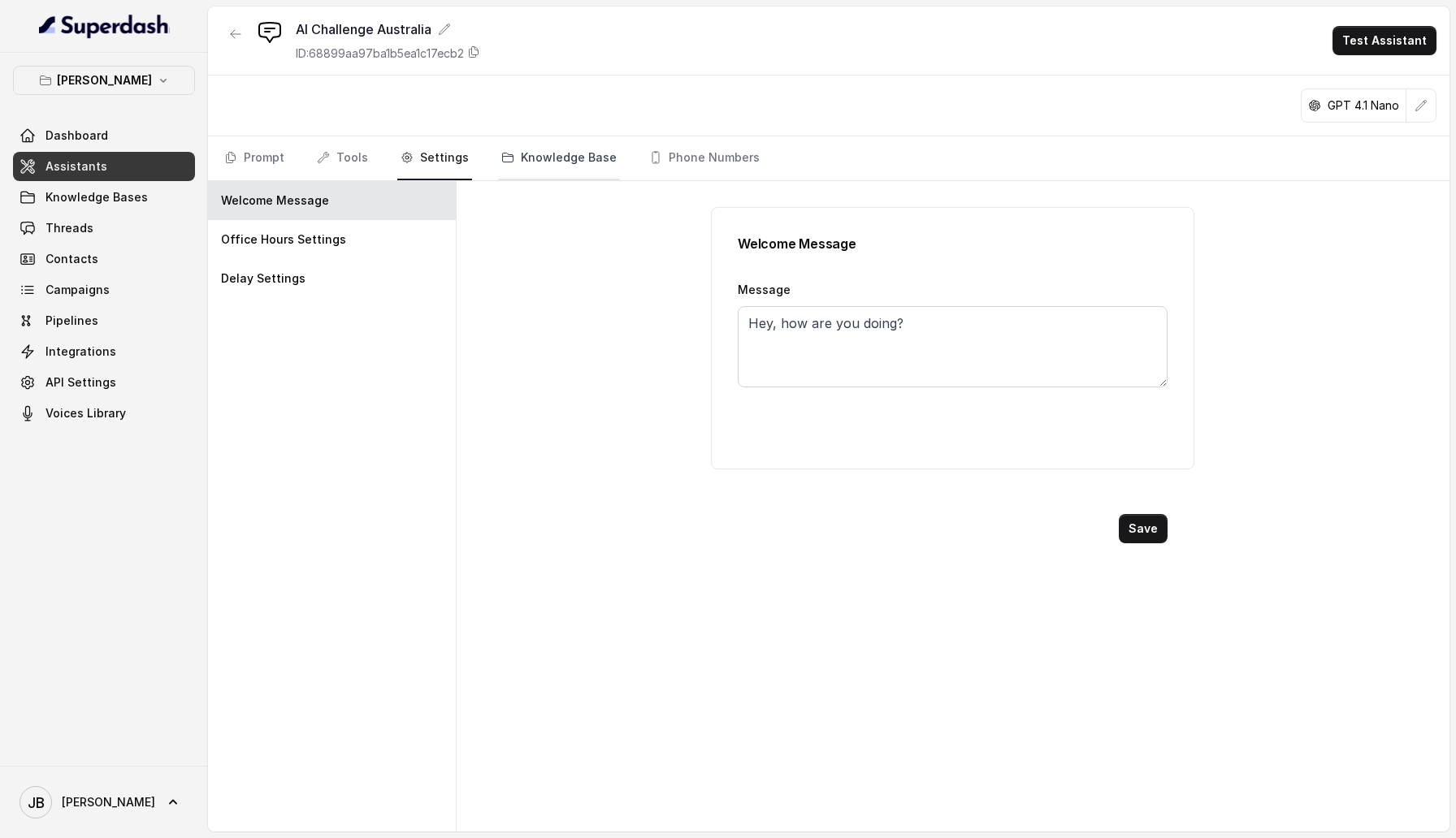
click at [553, 154] on link "Knowledge Base" at bounding box center [558, 159] width 122 height 44
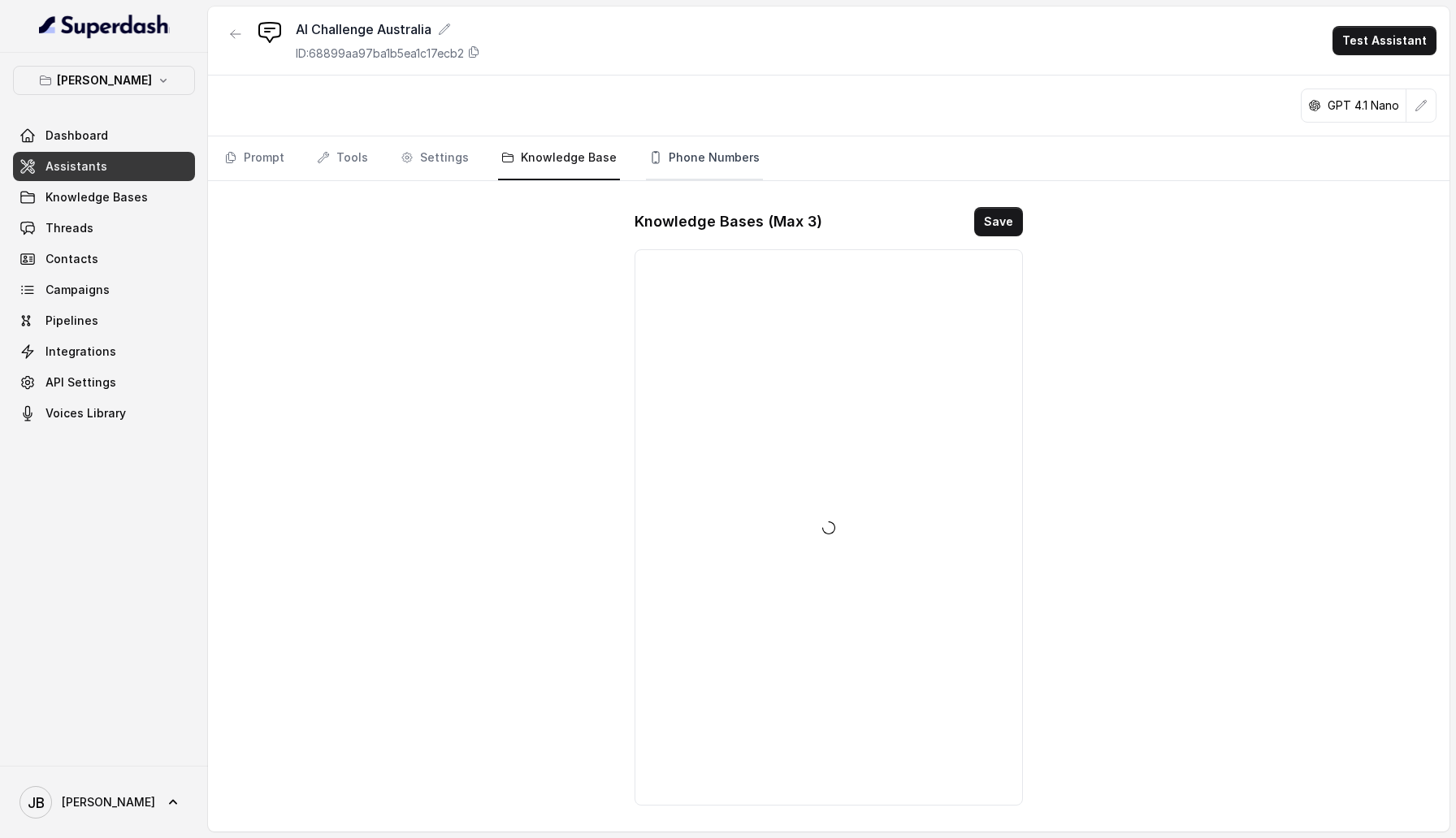
click at [691, 152] on link "Phone Numbers" at bounding box center [704, 159] width 117 height 44
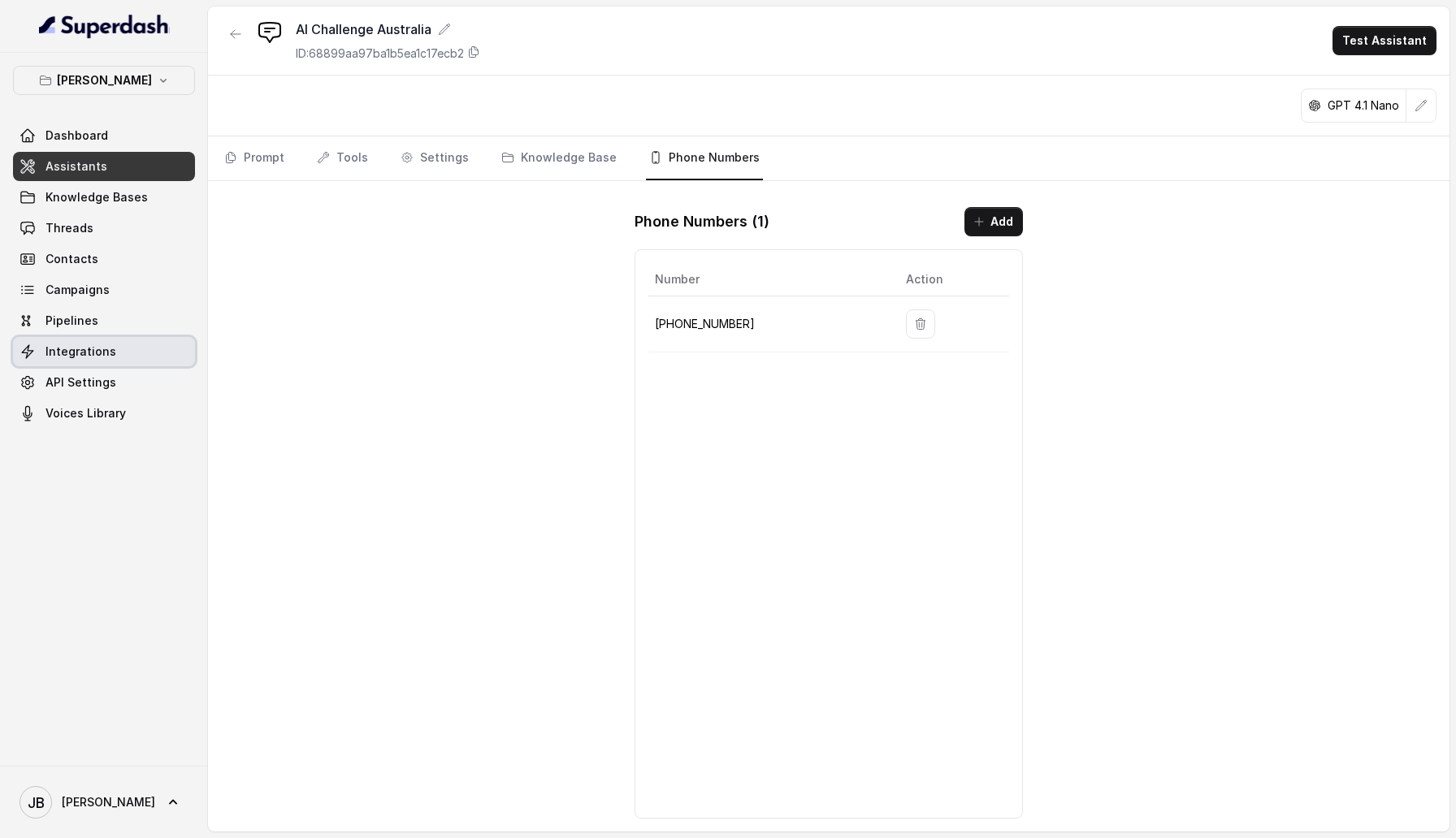
click at [108, 268] on span "Integrations" at bounding box center [81, 352] width 71 height 17
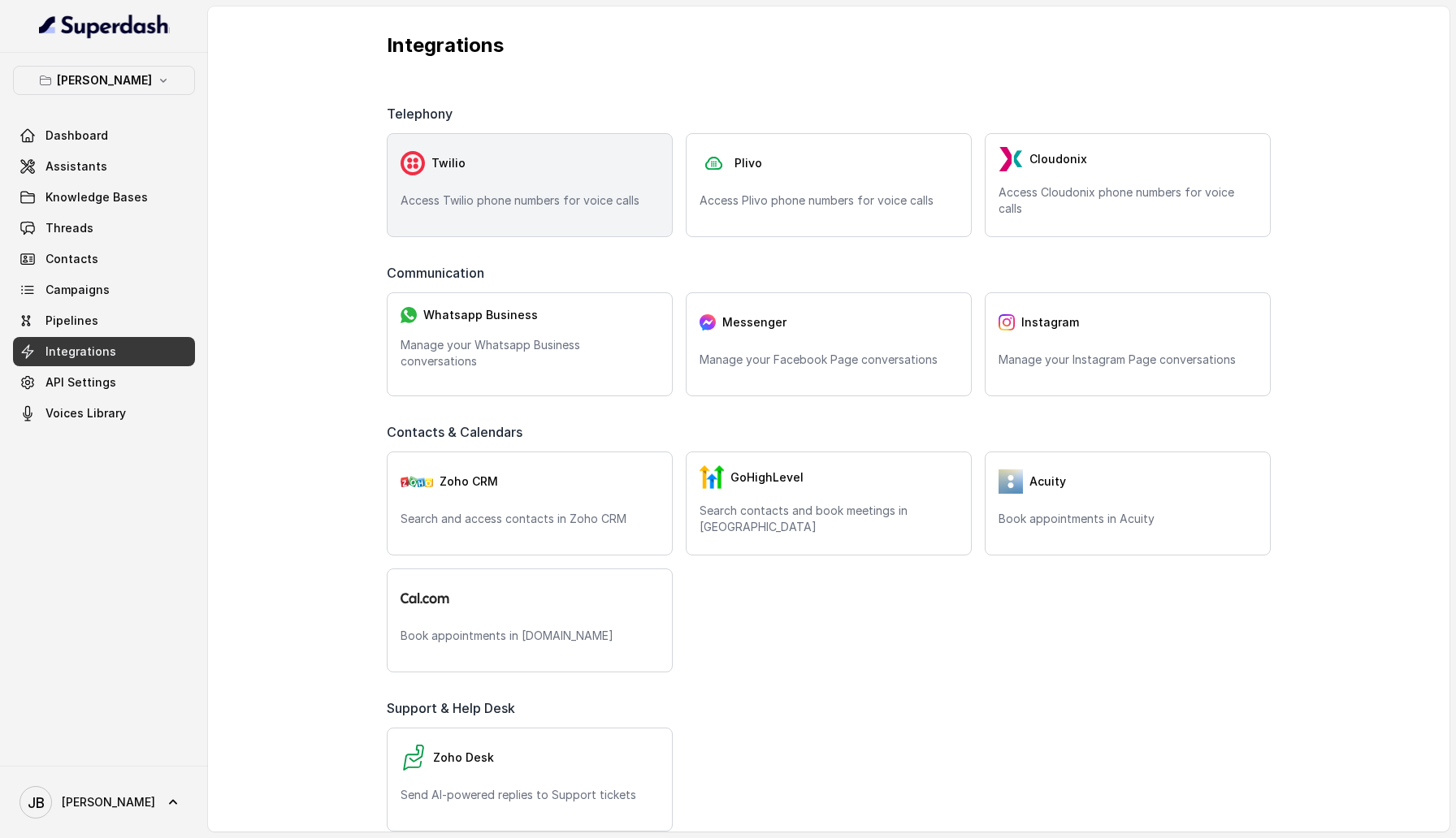
click at [543, 181] on div "Twilio Access Twilio phone numbers for voice calls" at bounding box center [529, 185] width 286 height 104
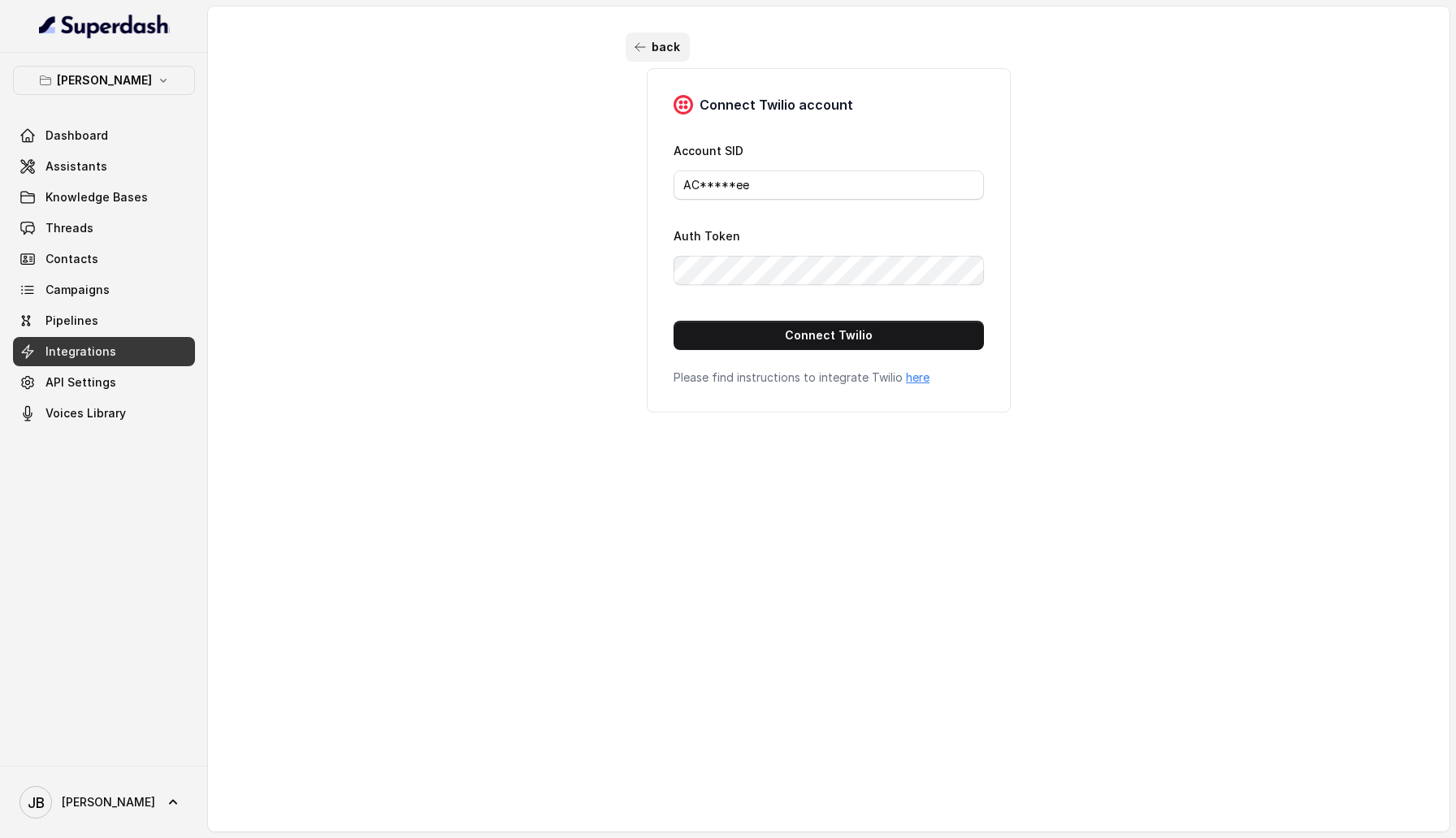
click at [645, 45] on icon "button" at bounding box center [640, 46] width 13 height 13
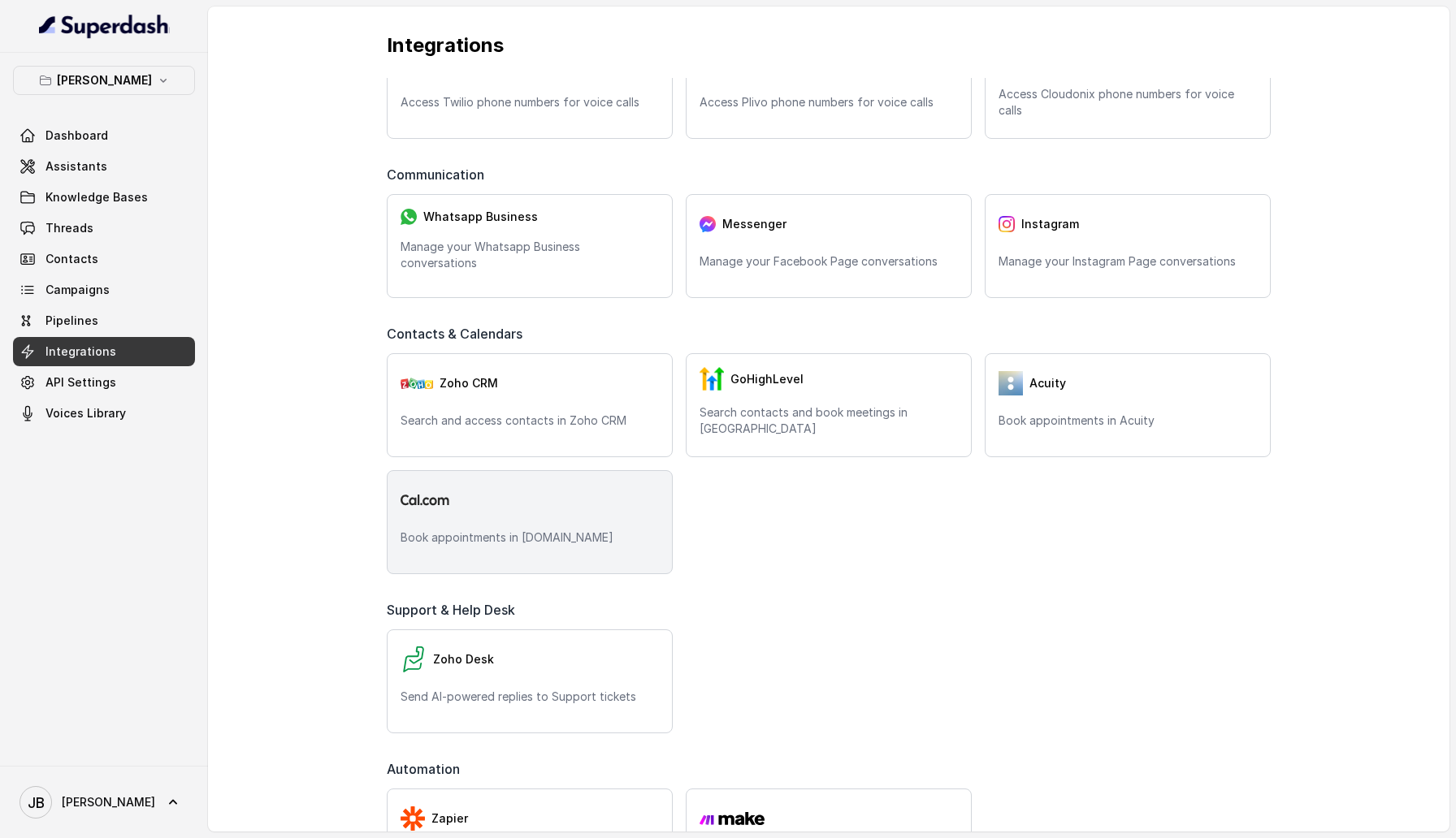
scroll to position [110, 0]
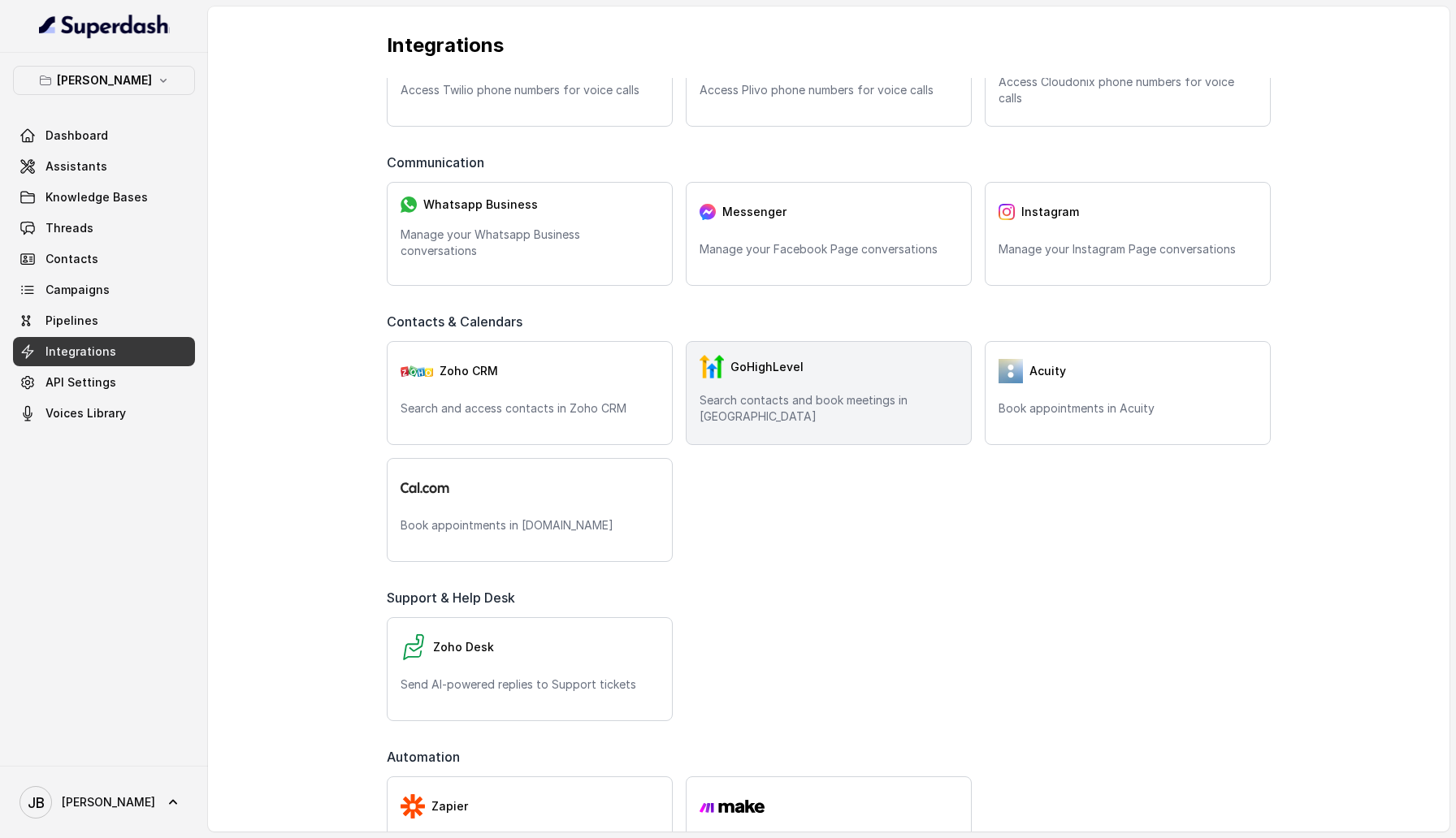
click at [842, 268] on div "GoHighLevel" at bounding box center [828, 367] width 259 height 25
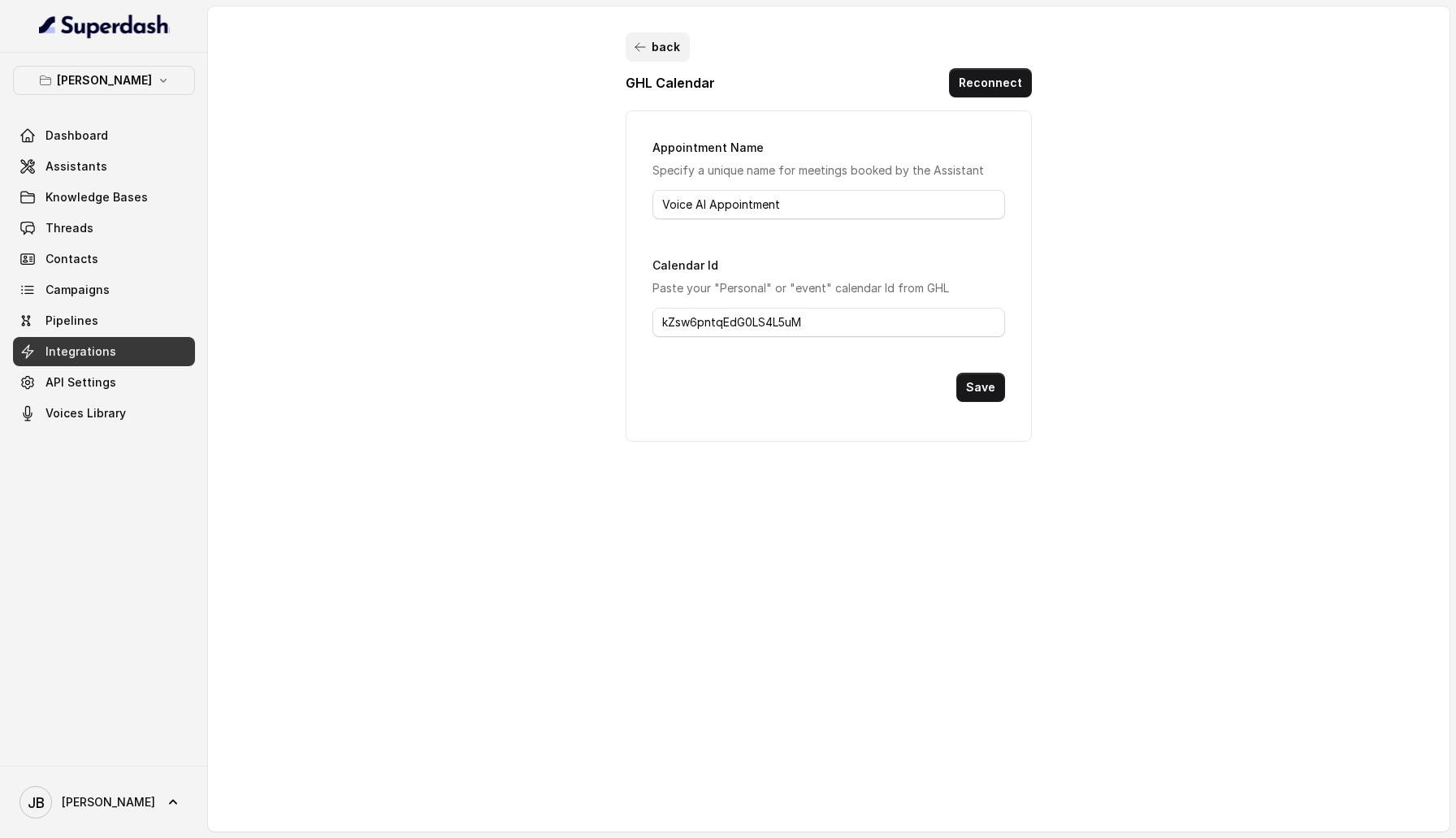
click at [642, 50] on icon "button" at bounding box center [640, 46] width 13 height 13
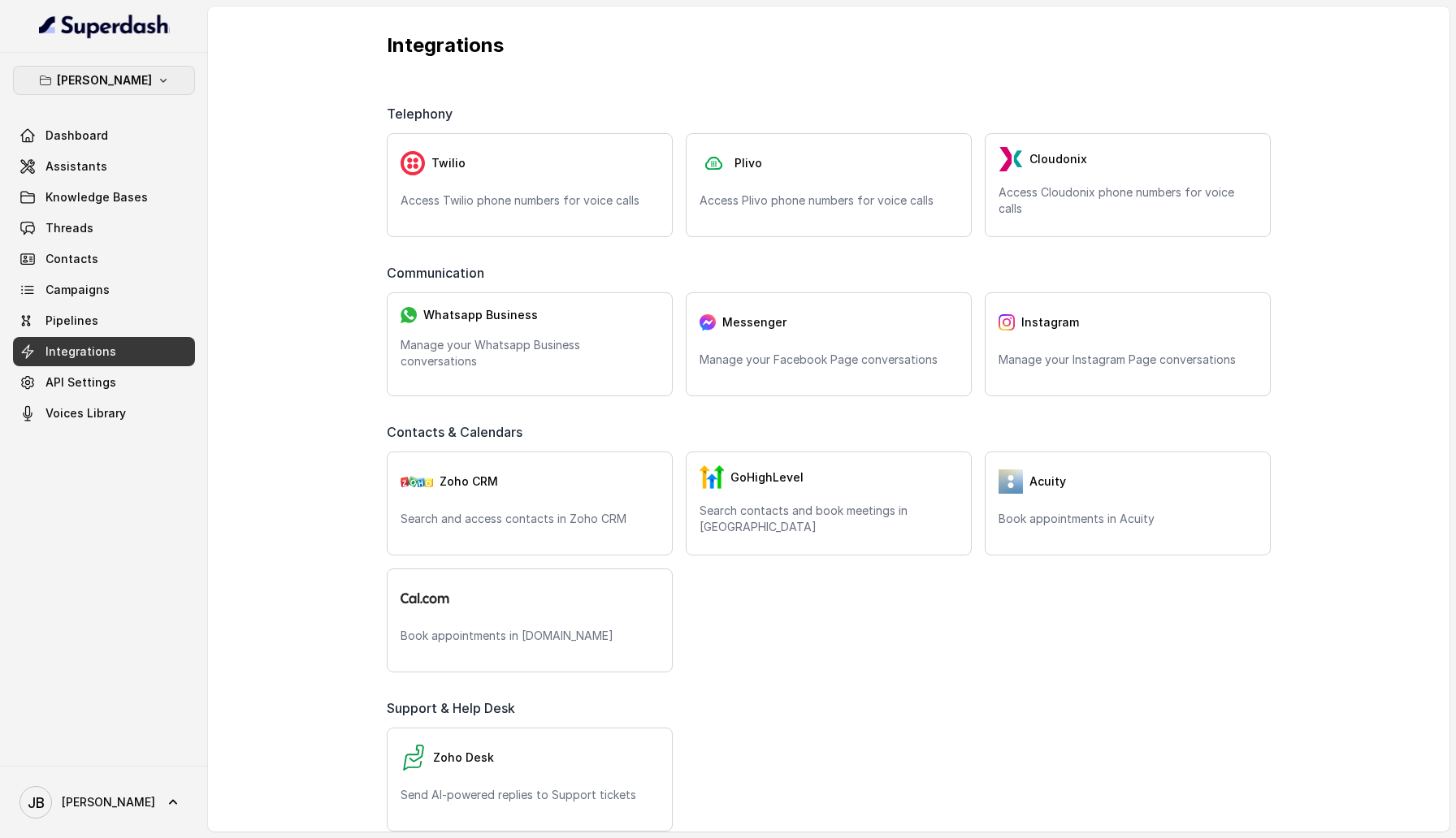
click at [139, 83] on button "[PERSON_NAME]" at bounding box center [104, 80] width 182 height 29
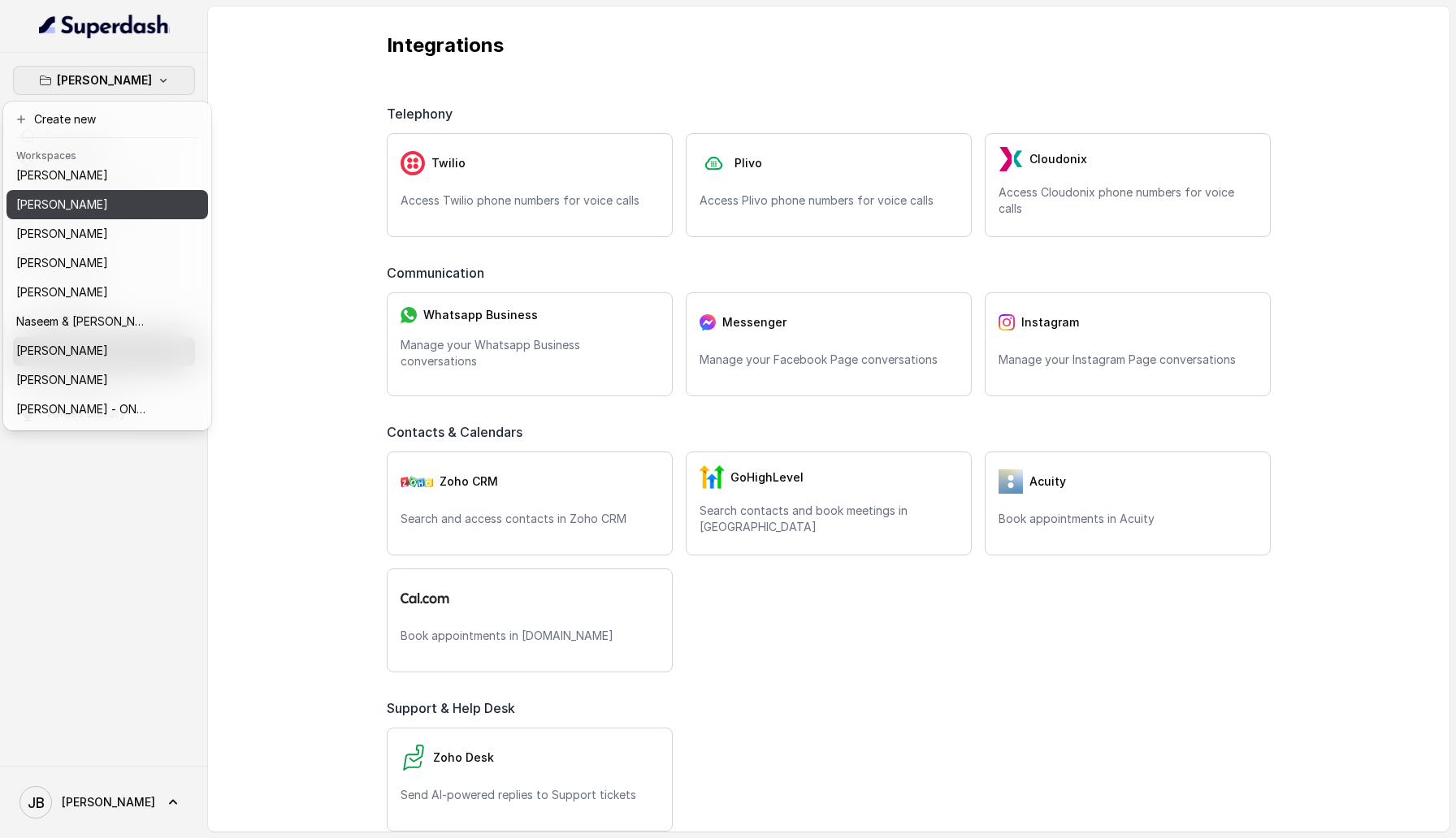
scroll to position [394, 0]
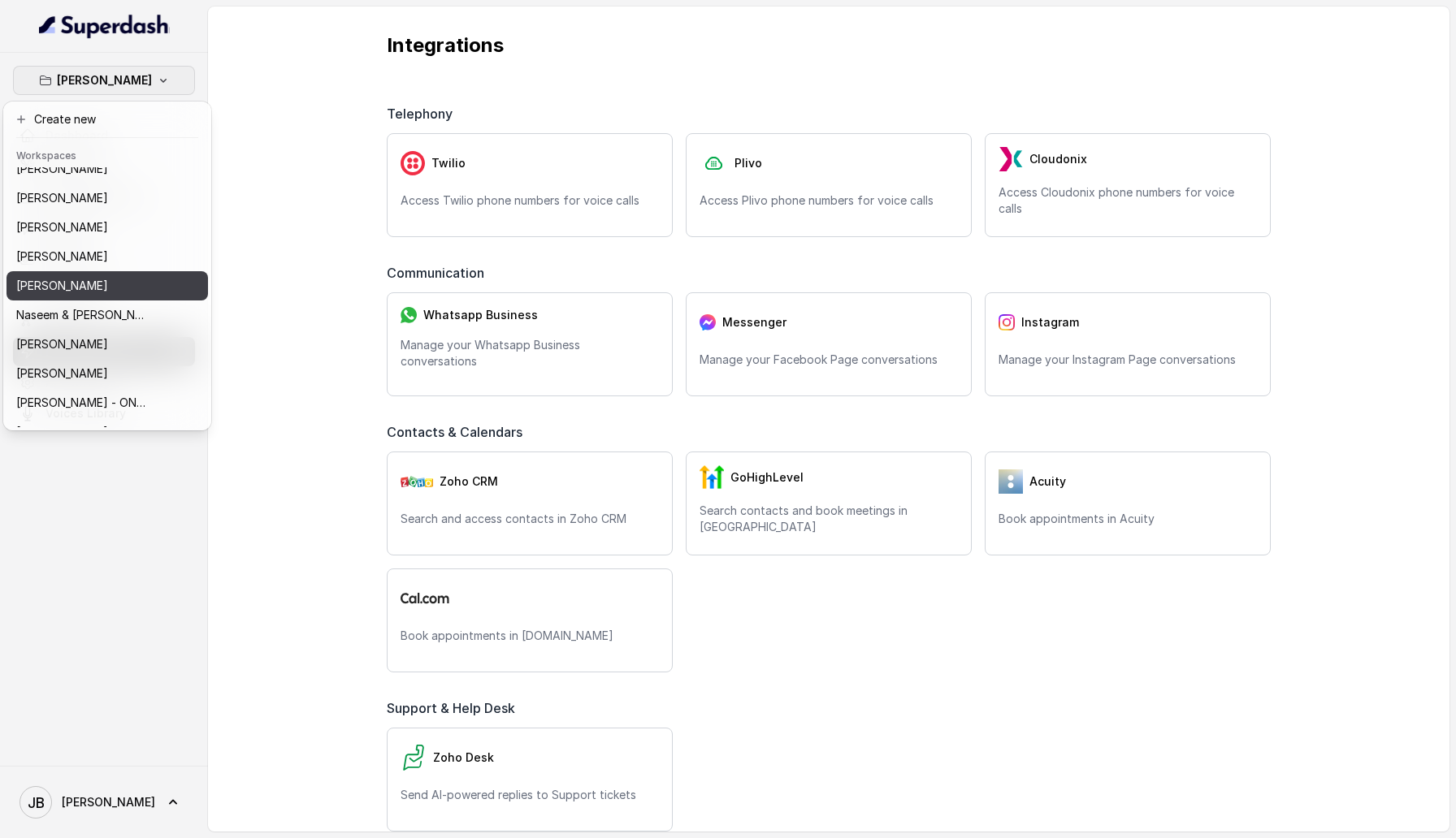
click at [133, 268] on div "Nadine Raes" at bounding box center [82, 286] width 130 height 19
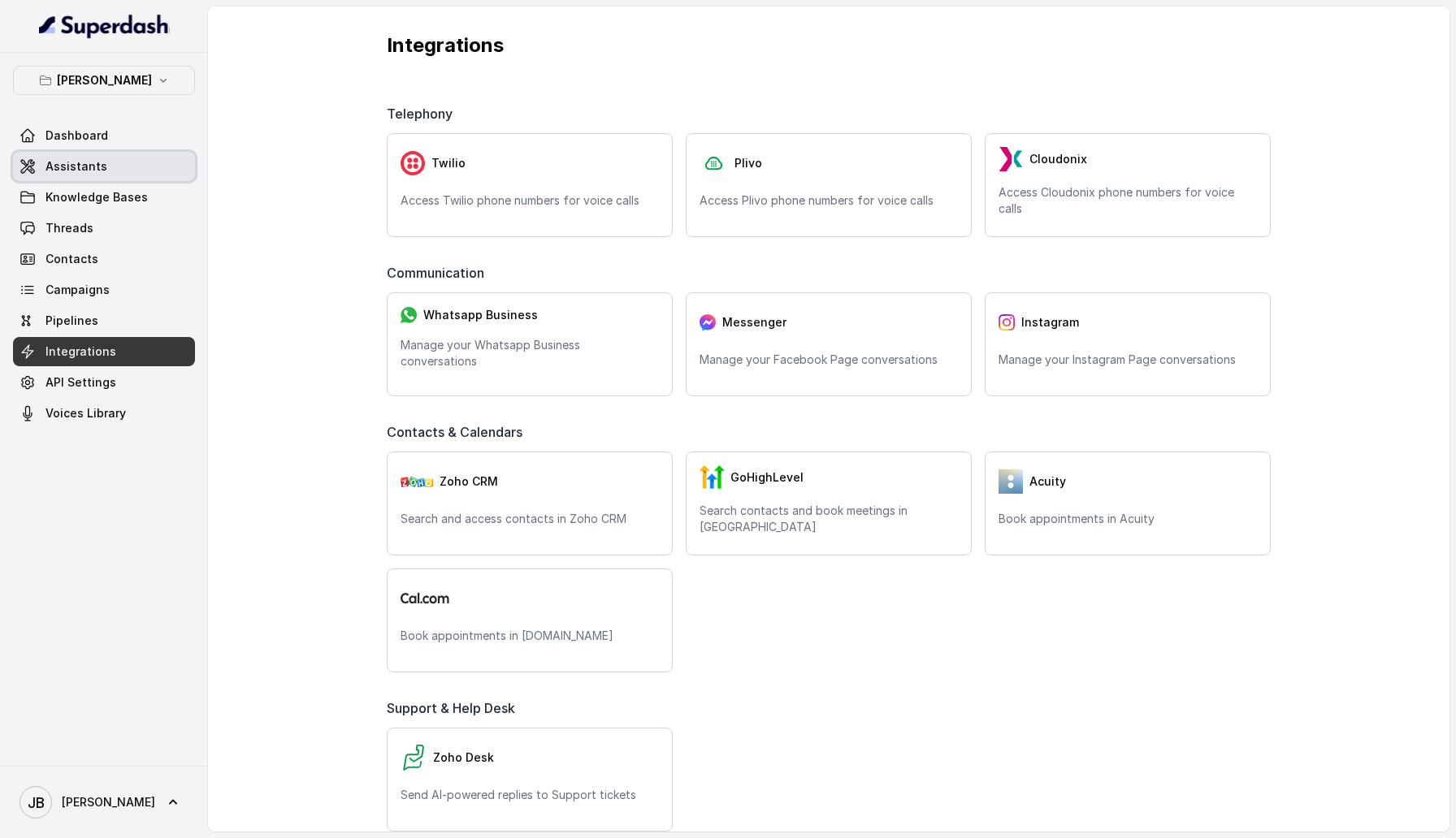
click at [117, 174] on link "Assistants" at bounding box center [104, 166] width 182 height 29
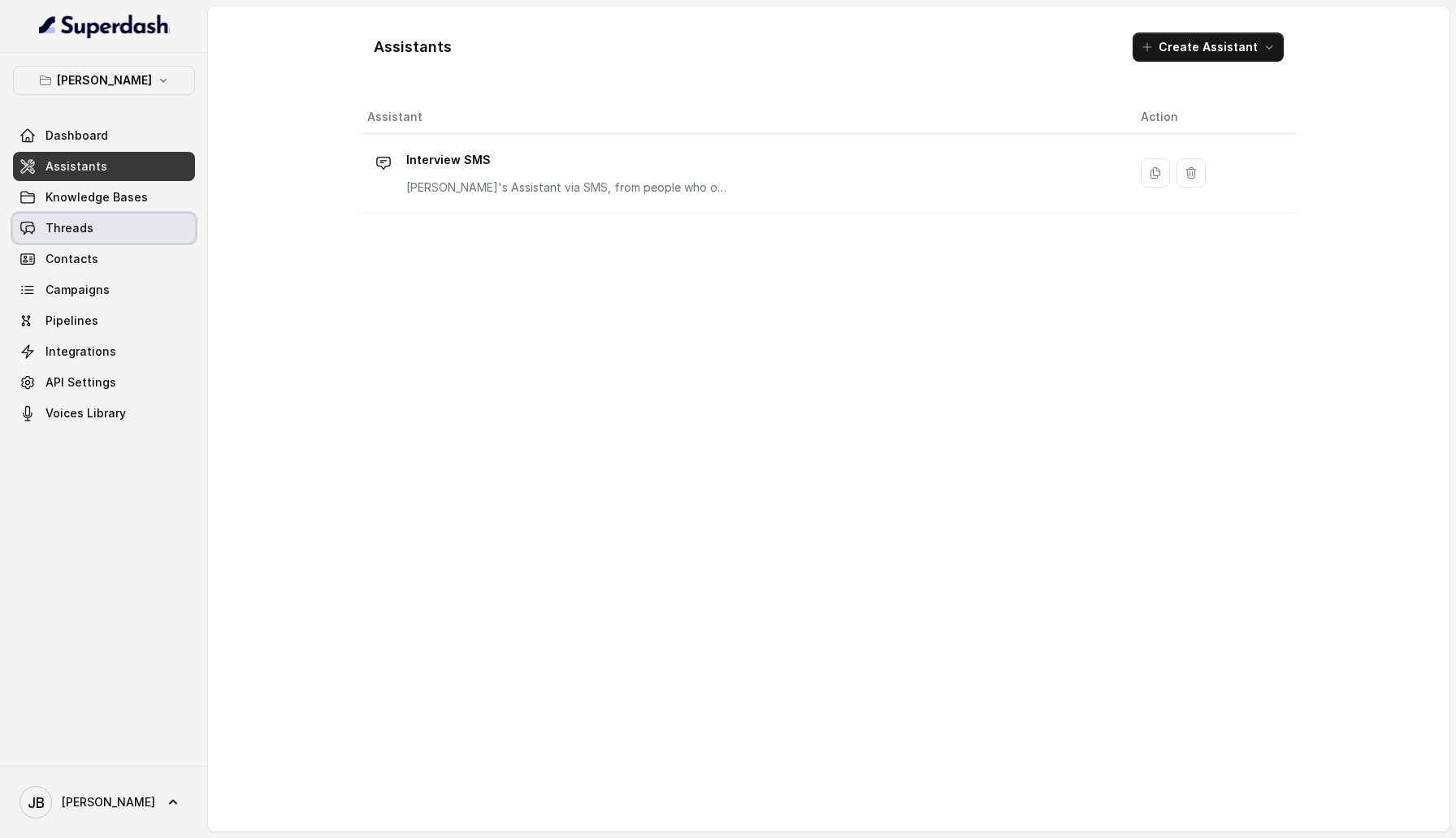
click at [109, 236] on link "Threads" at bounding box center [104, 228] width 182 height 29
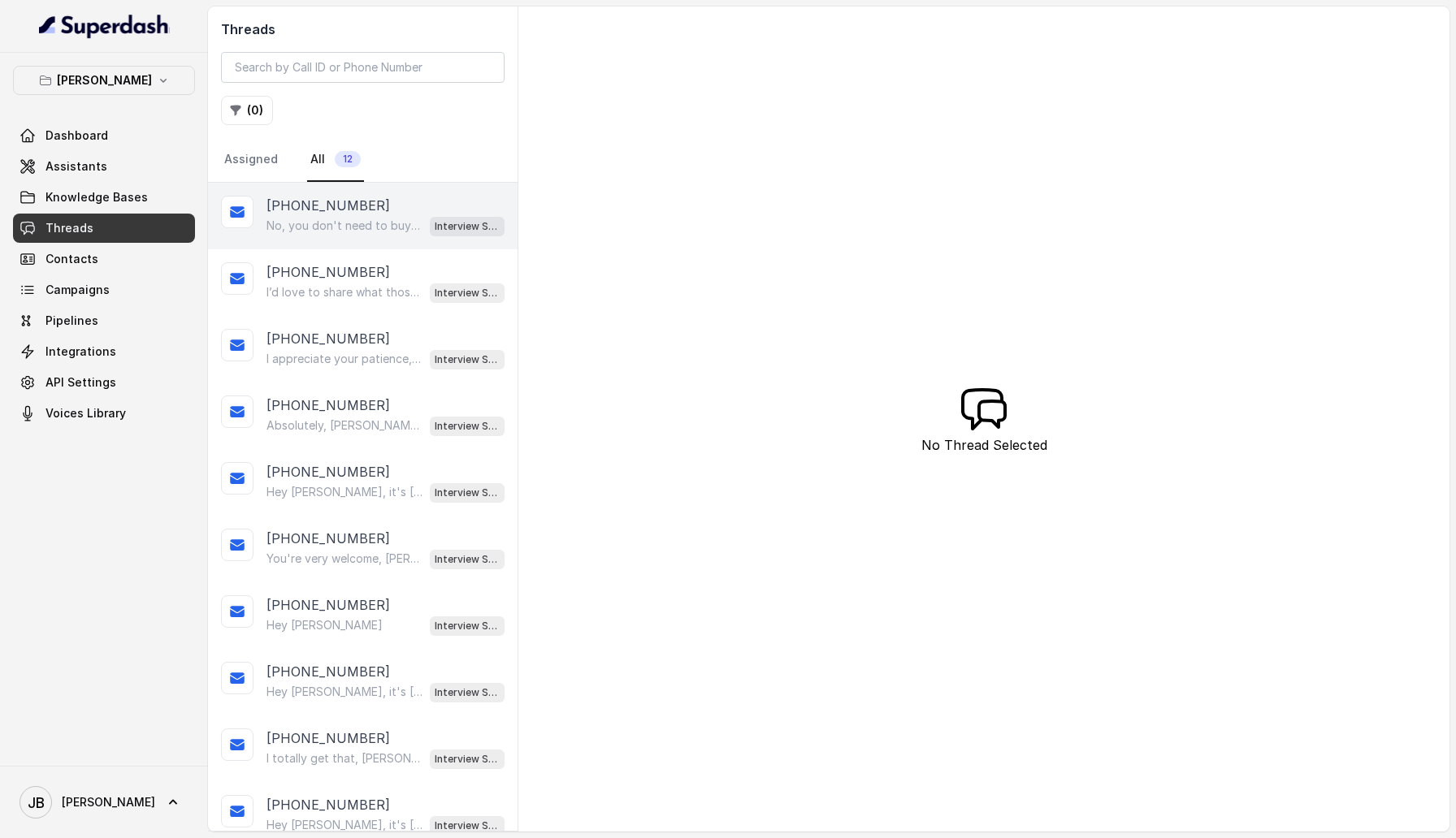
click at [312, 224] on p "No, you don't need to buy anything. Our call is to discuss a step-by-step plan …" at bounding box center [344, 225] width 156 height 17
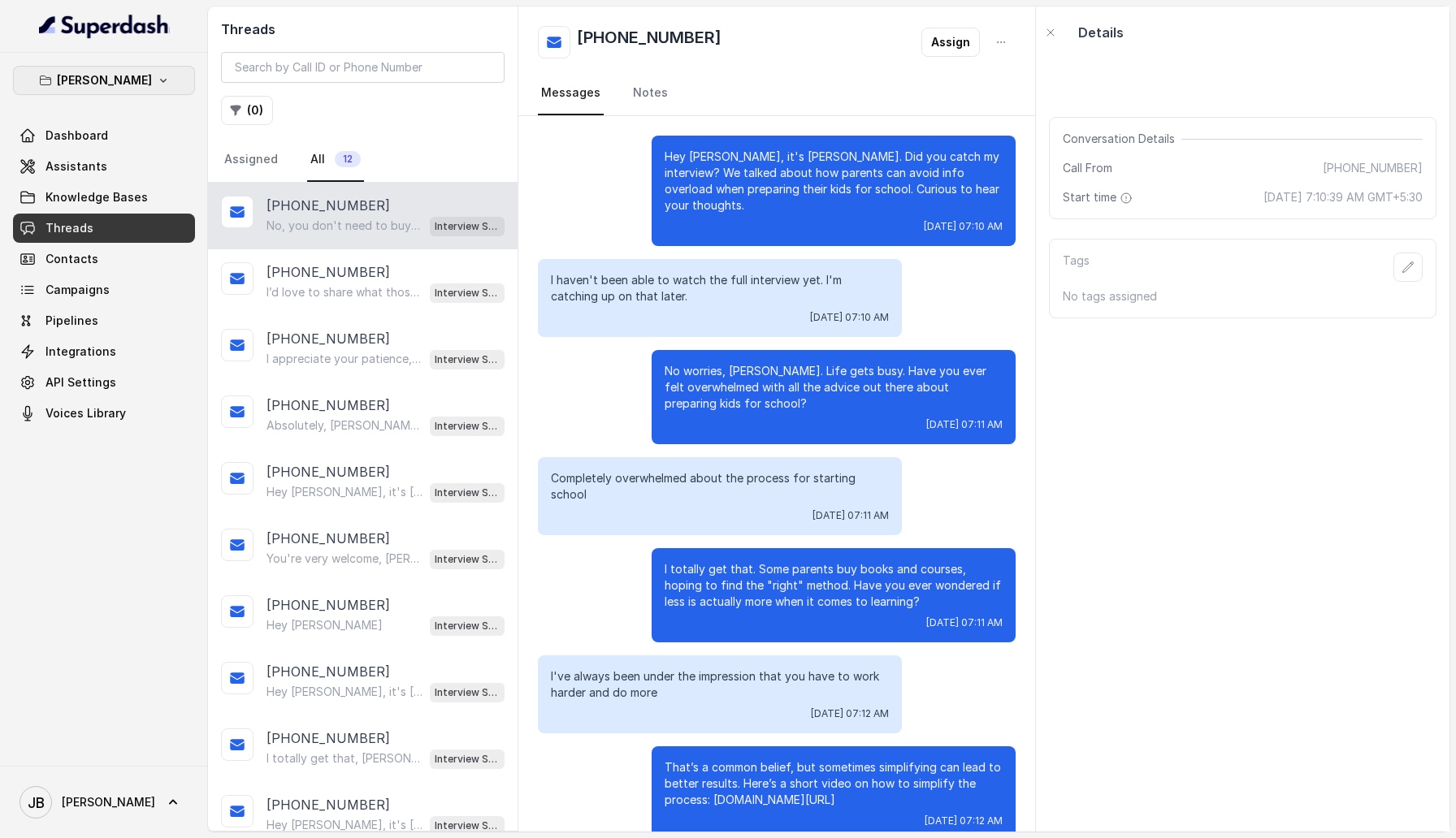
click at [130, 77] on p "Nadine Raes" at bounding box center [104, 81] width 95 height 19
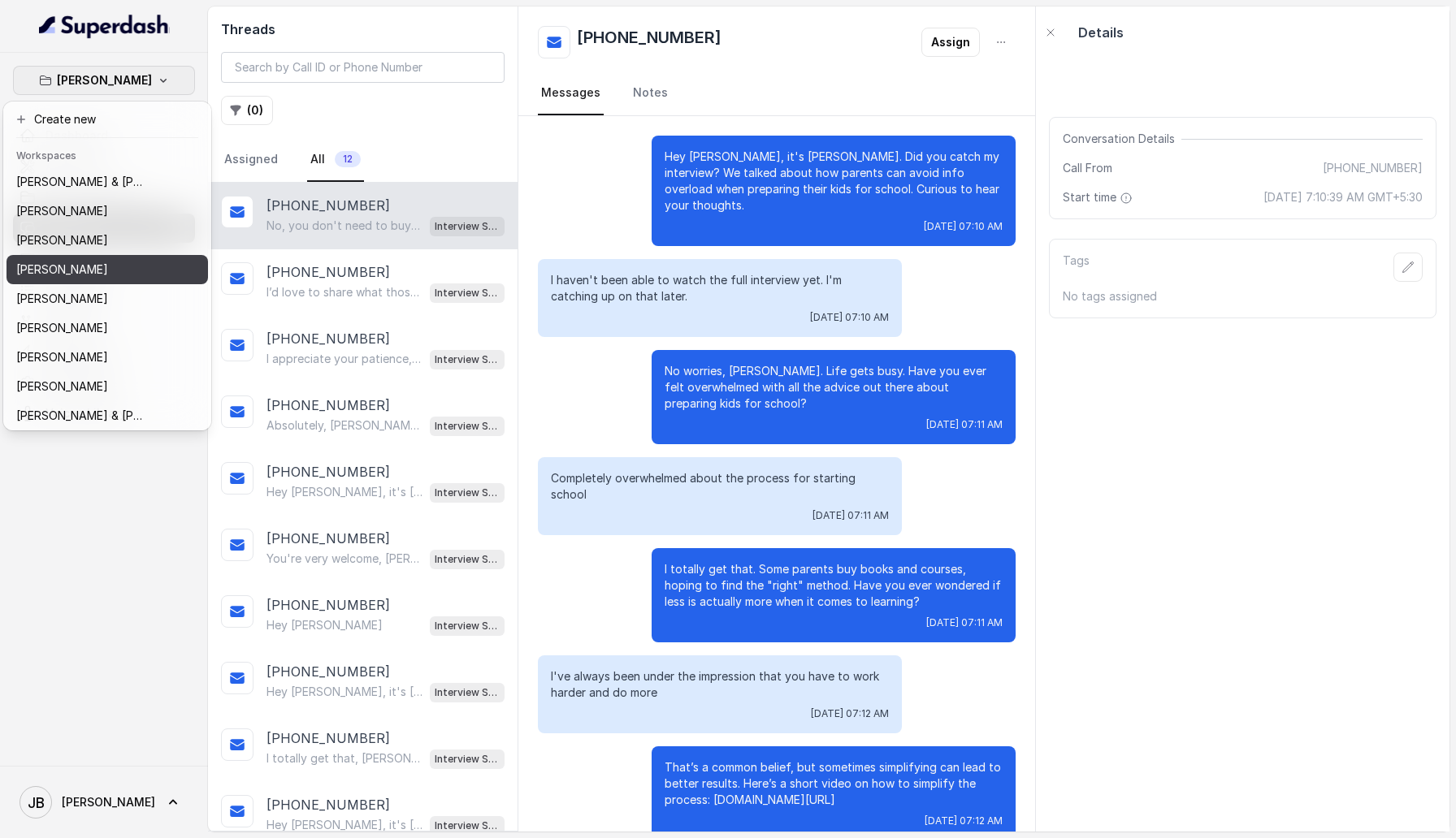
scroll to position [39, 0]
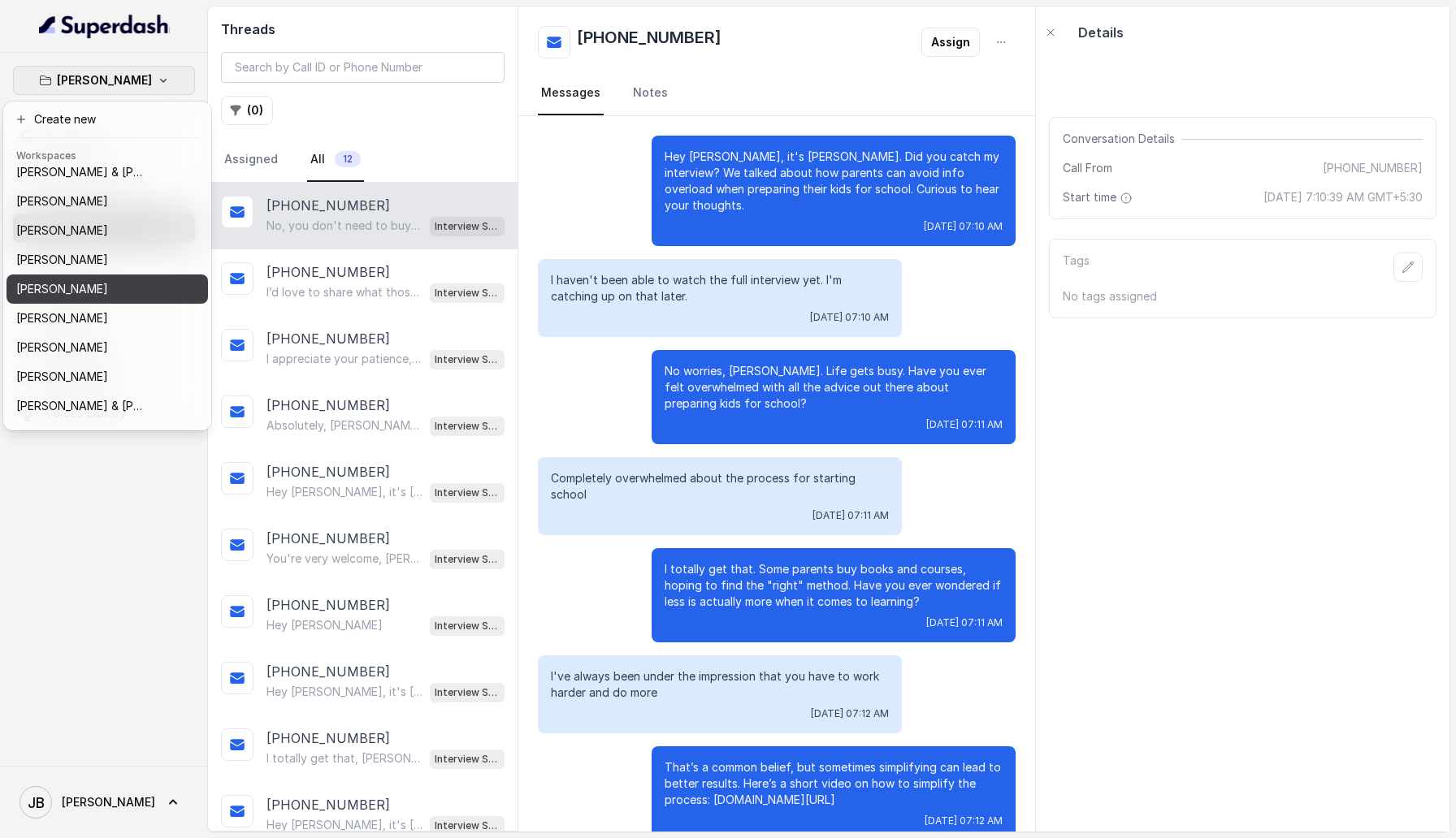
click at [124, 268] on div "[PERSON_NAME]" at bounding box center [82, 289] width 130 height 19
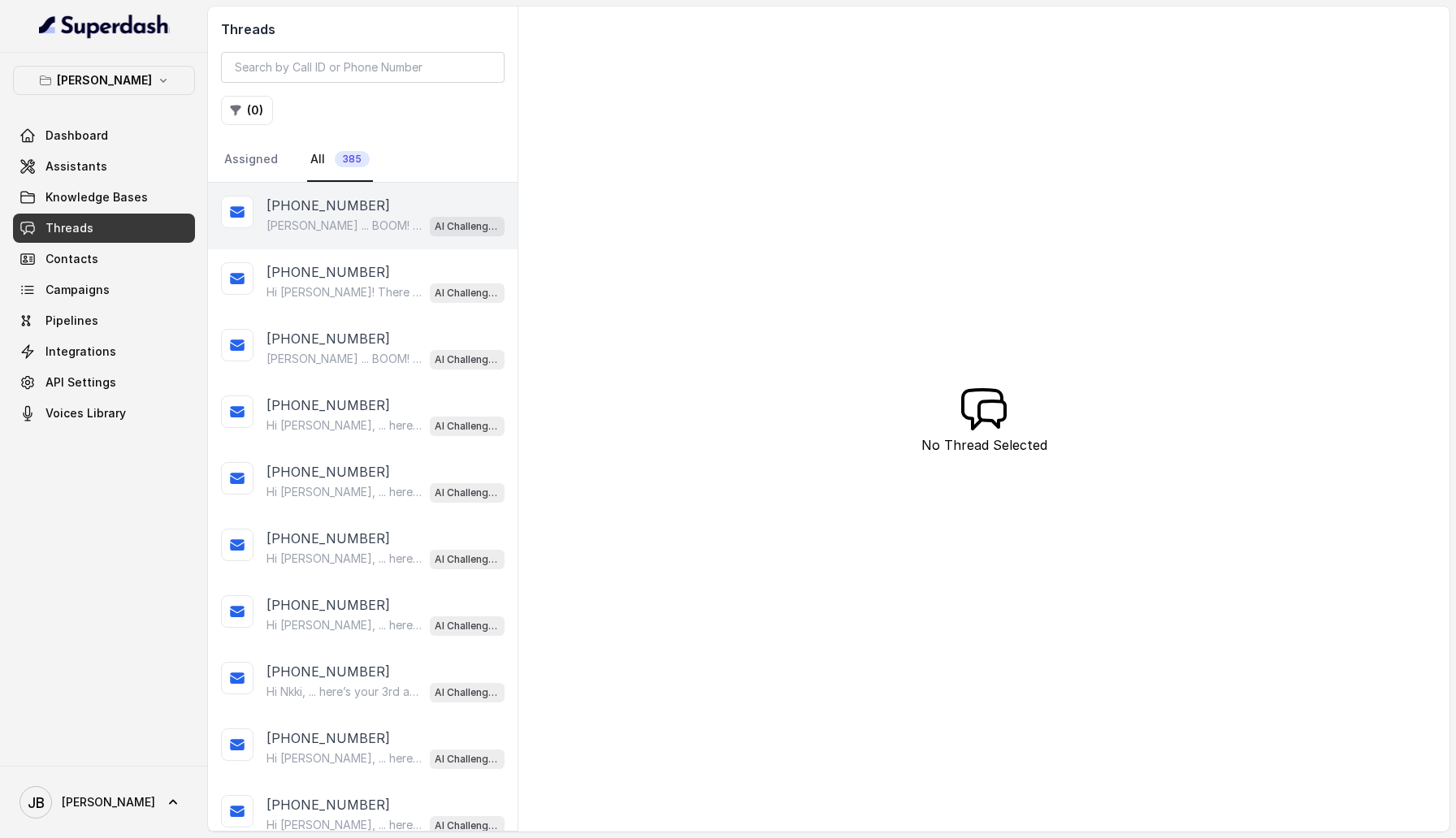
click at [283, 210] on p "[PHONE_NUMBER]" at bounding box center [328, 205] width 124 height 19
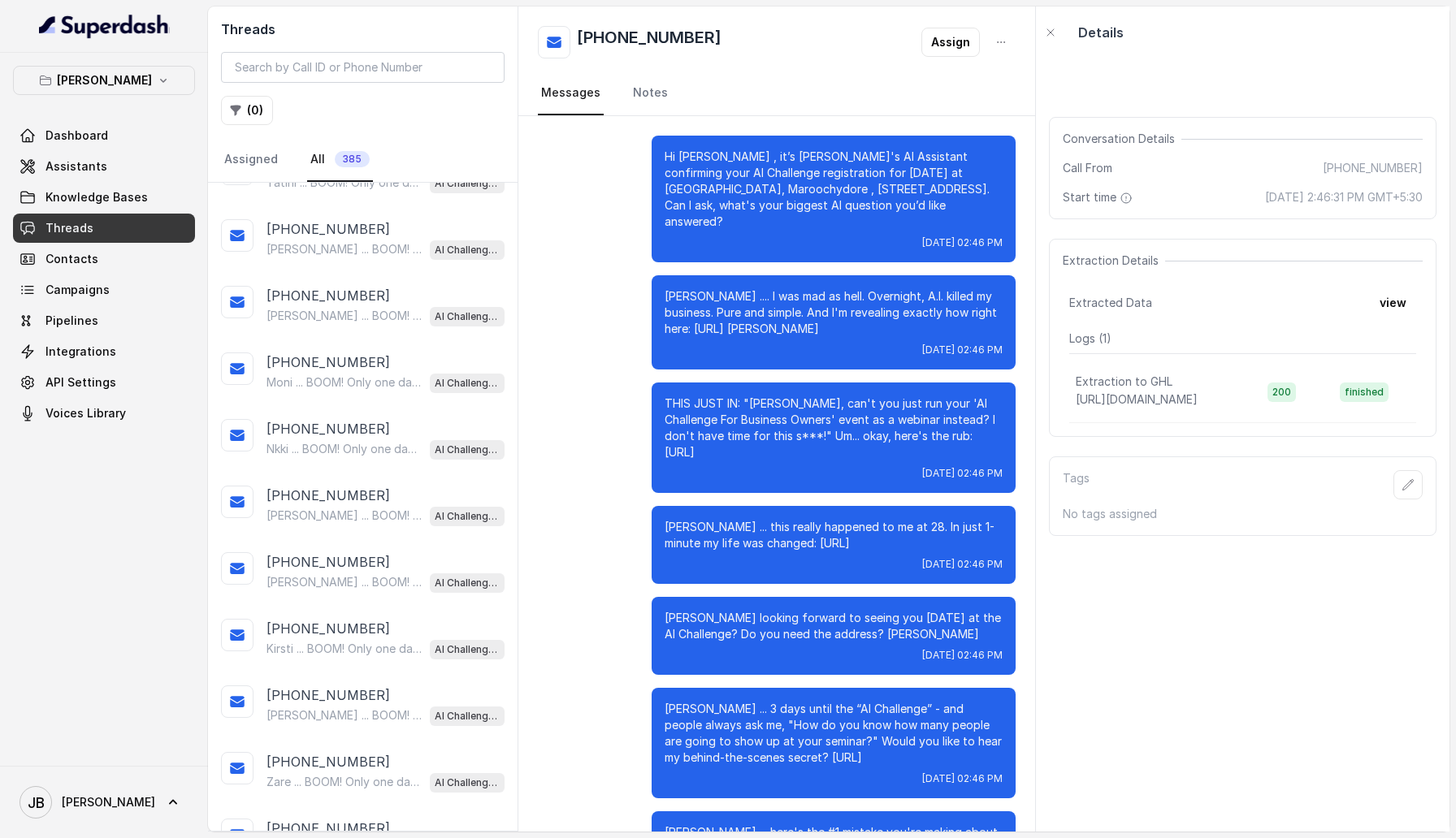
scroll to position [2708, 0]
click at [373, 268] on p "Load more conversations" at bounding box center [363, 828] width 160 height 19
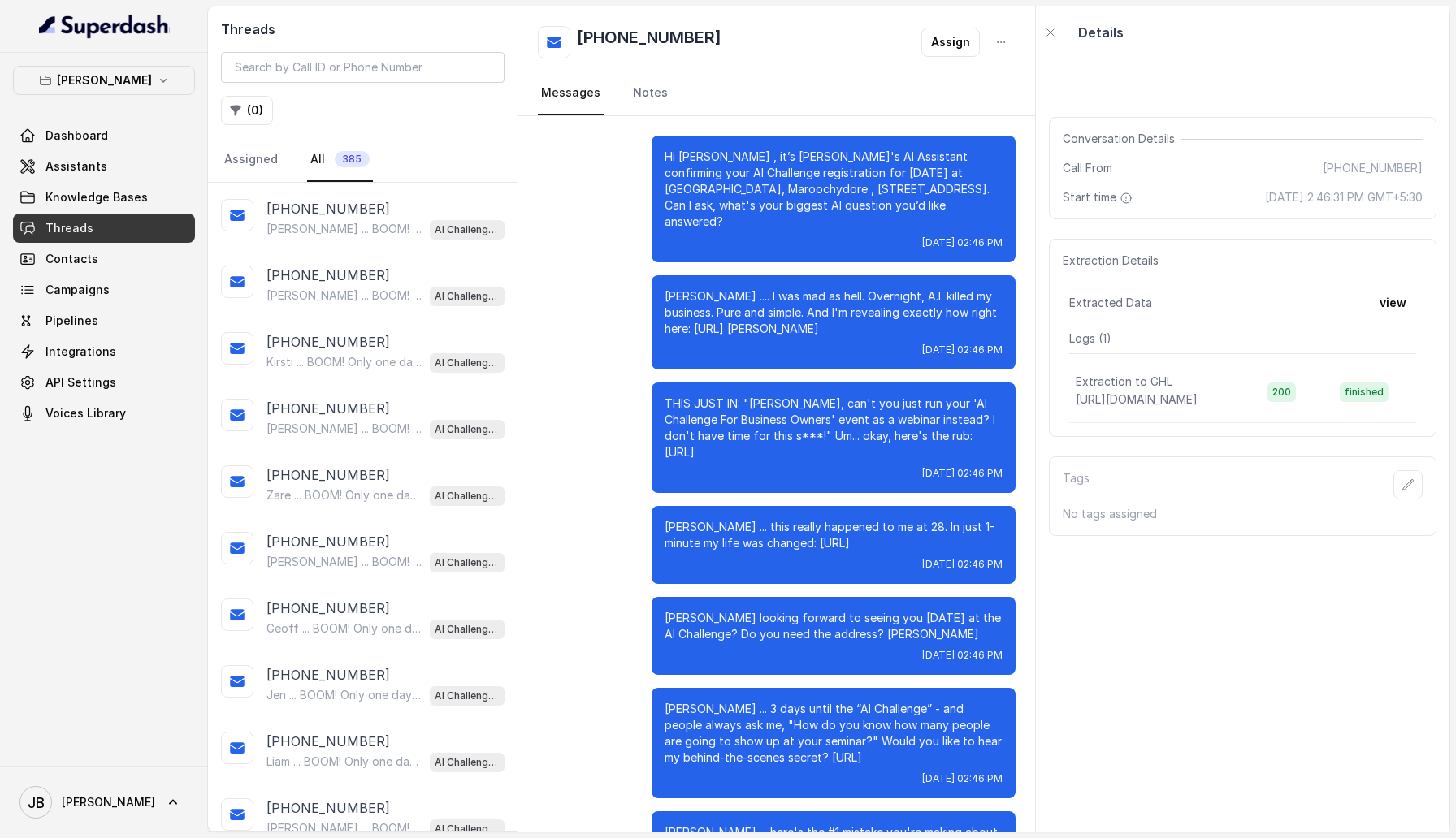
scroll to position [2910, 0]
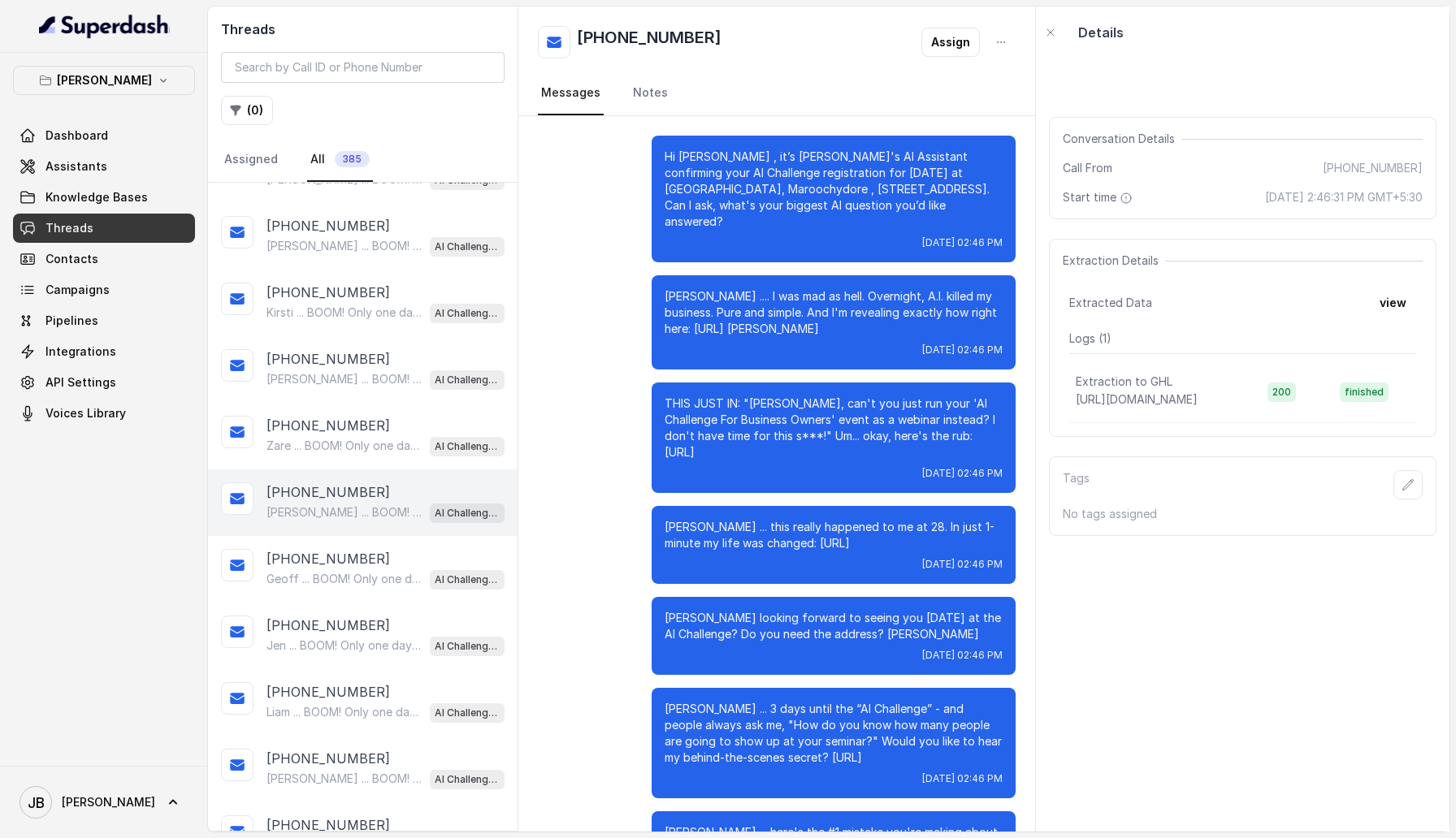
click at [356, 268] on p "Brett ... BOOM! Only one day to go. Reminder it's tomorrow, Registration 8:30am…" at bounding box center [344, 512] width 156 height 17
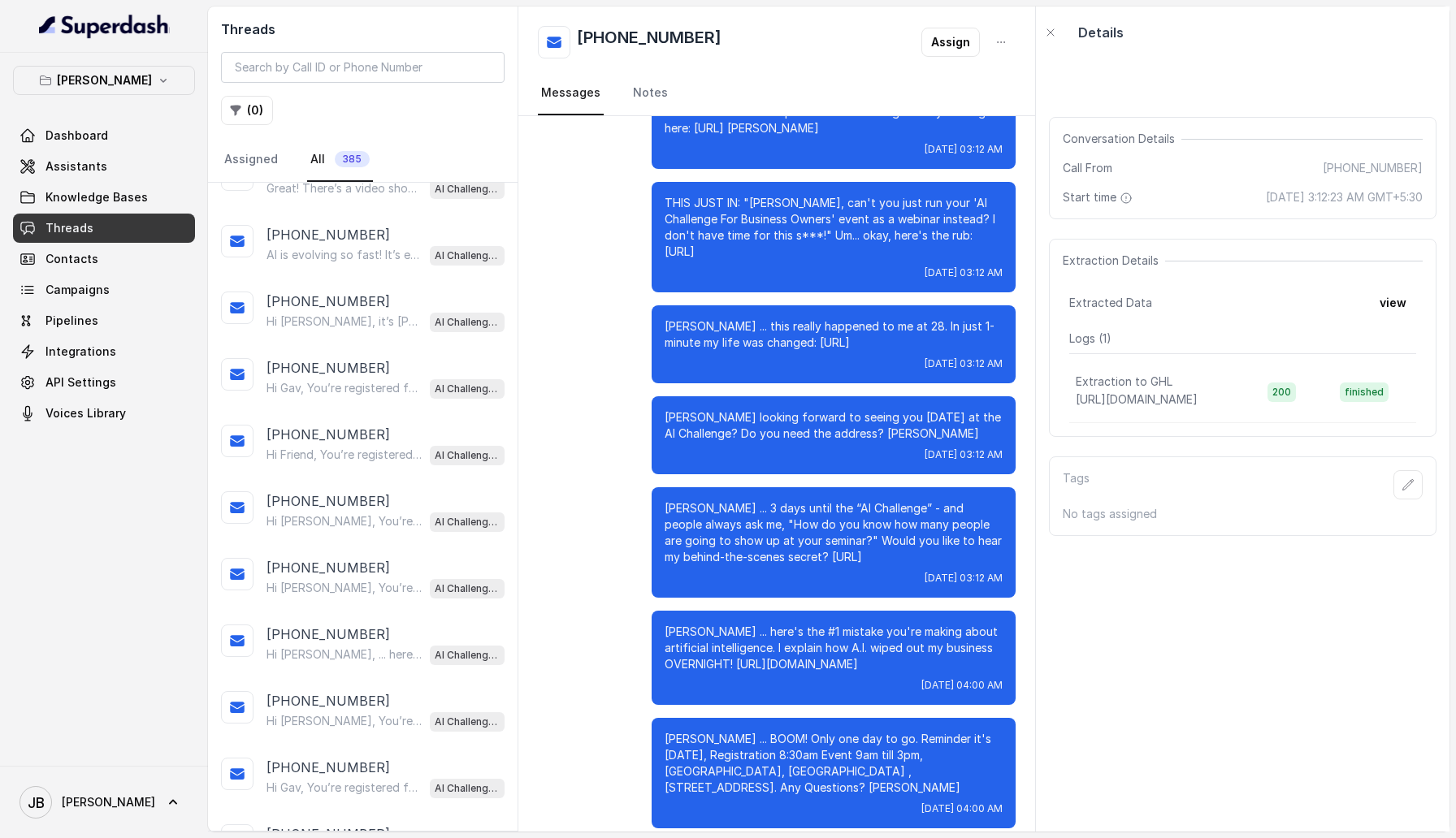
scroll to position [6018, 0]
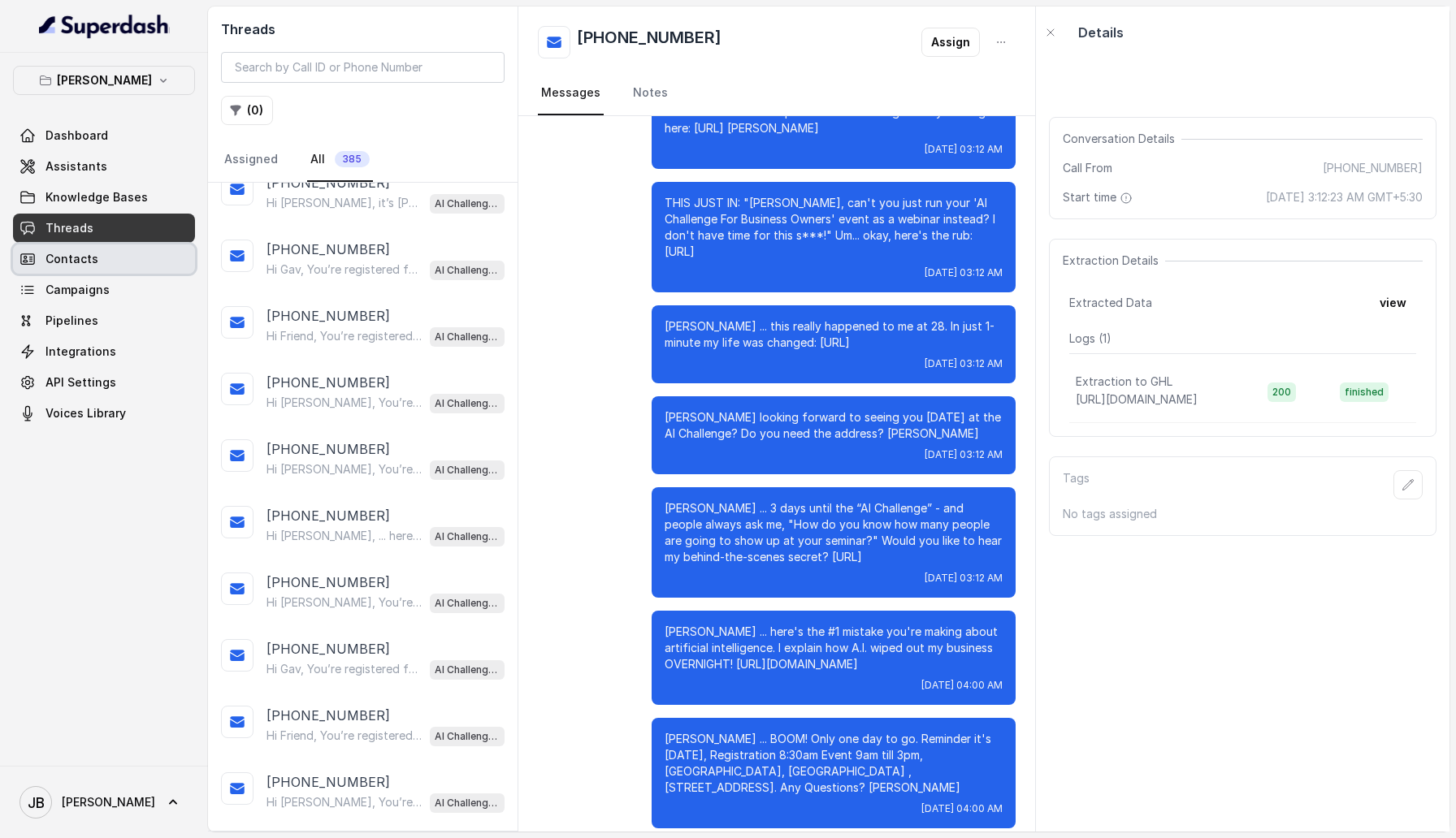
click at [96, 252] on link "Contacts" at bounding box center [104, 259] width 182 height 29
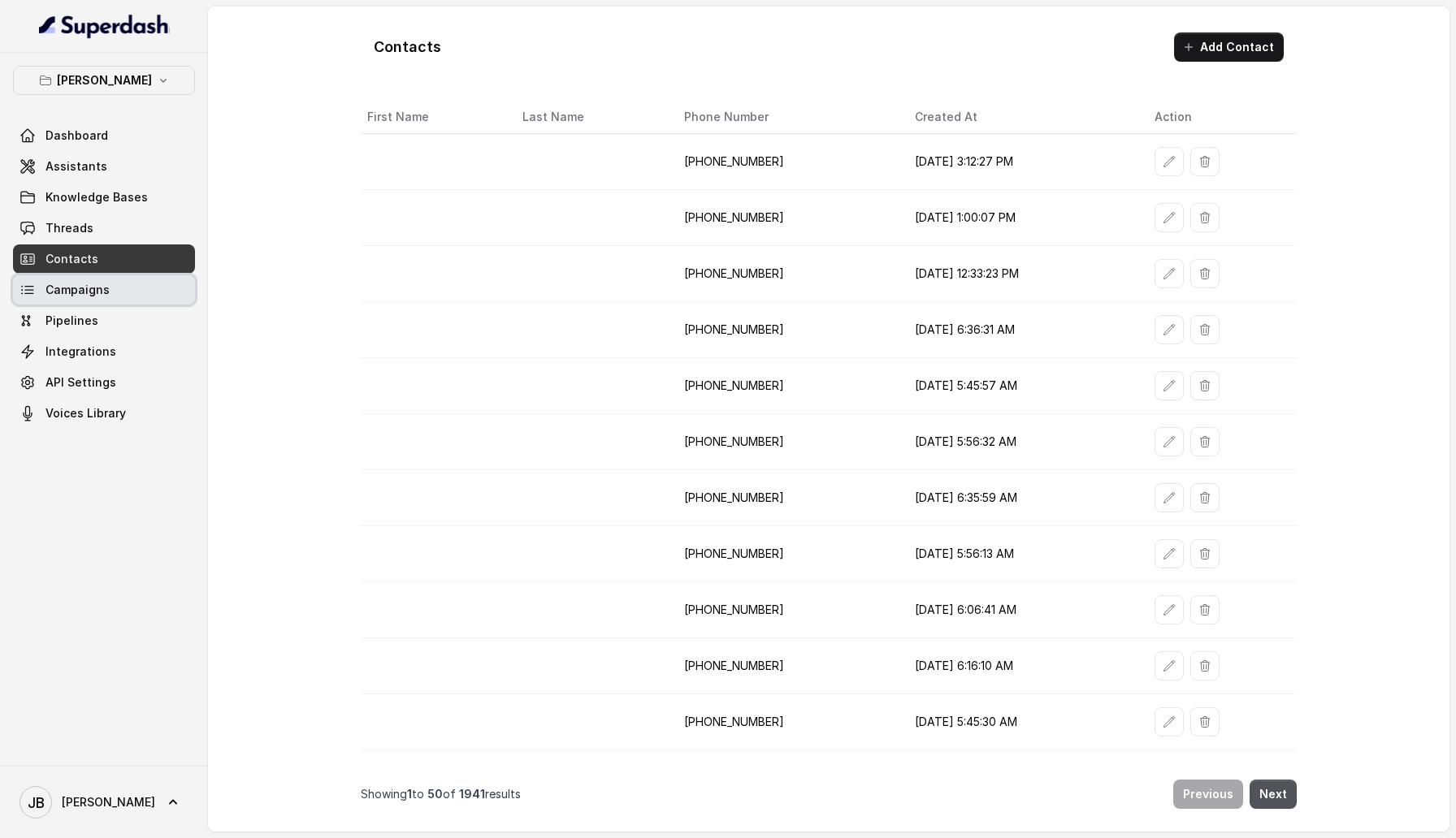
click at [166, 268] on link "Campaigns" at bounding box center [104, 289] width 182 height 29
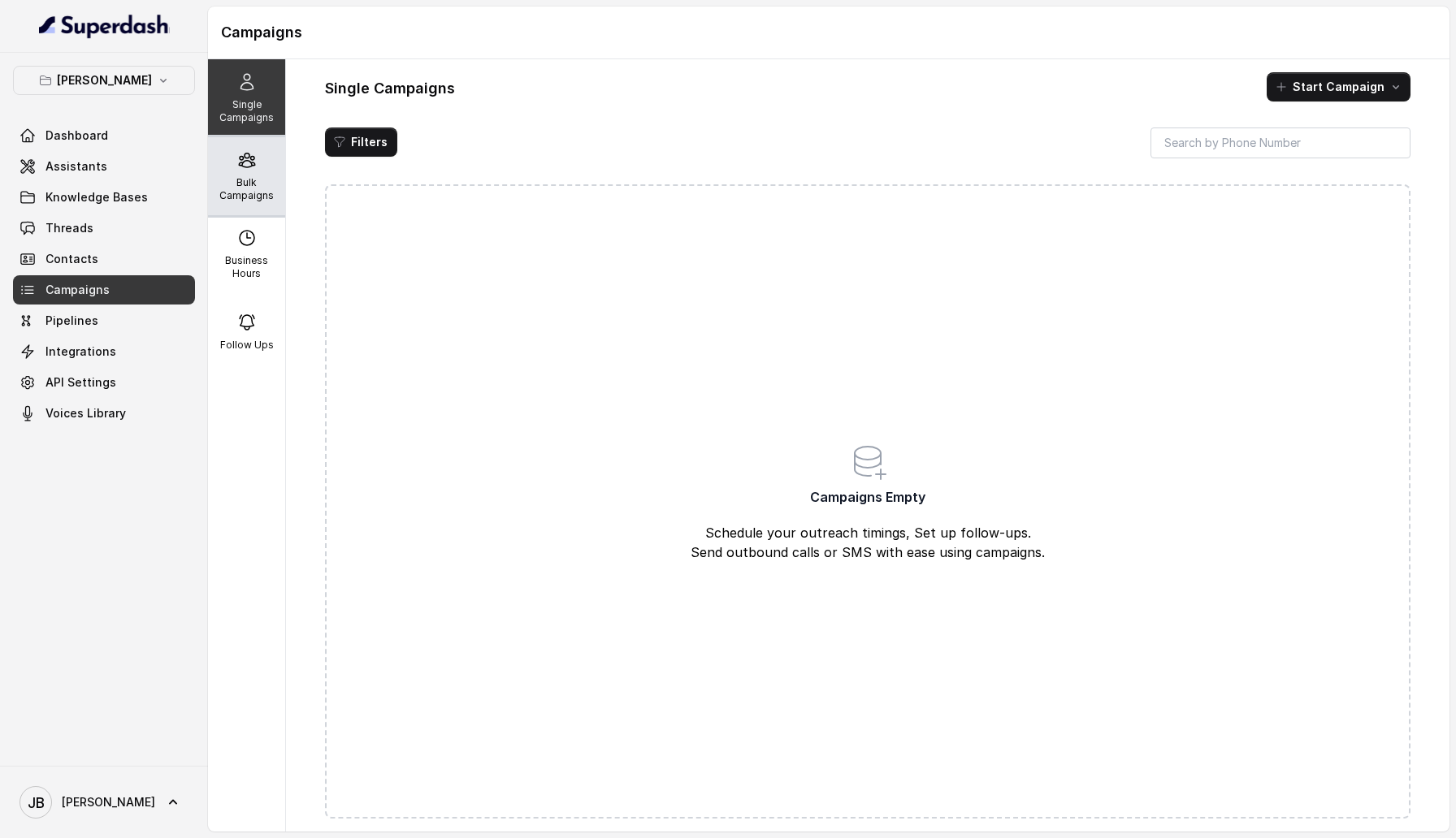
click at [269, 193] on p "Bulk Campaigns" at bounding box center [246, 189] width 64 height 26
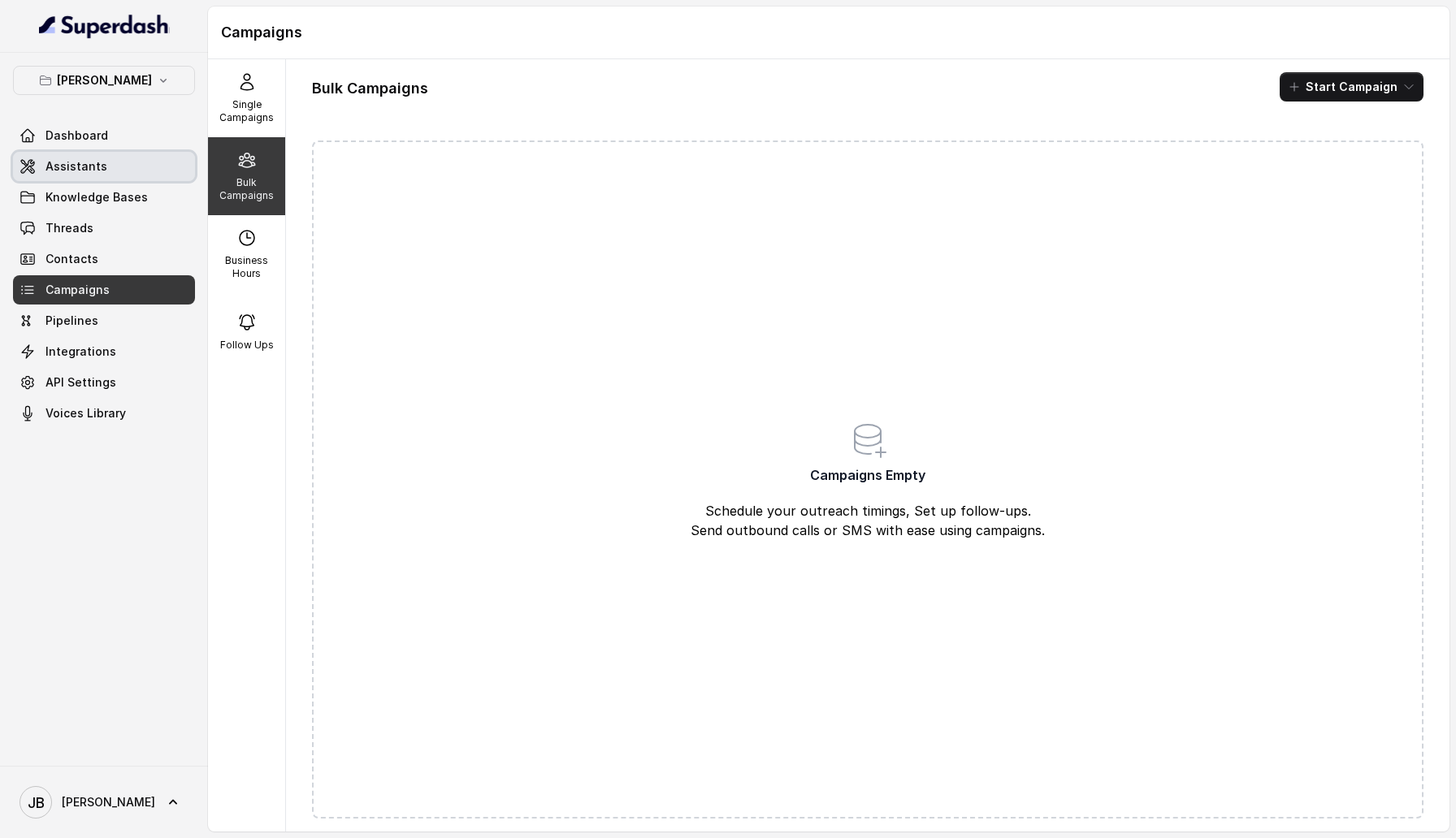
click at [99, 171] on span "Assistants" at bounding box center [76, 167] width 61 height 17
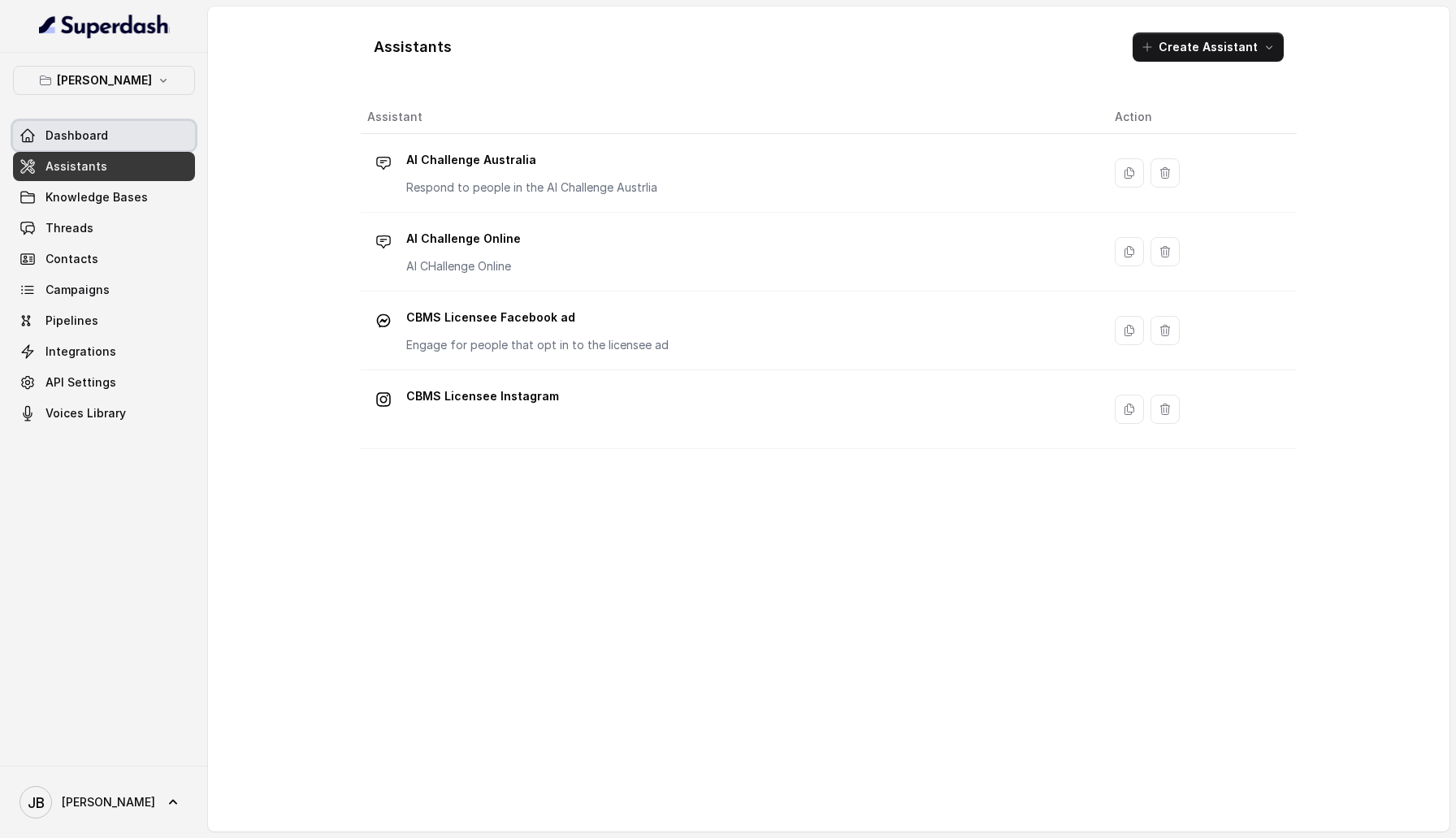
click at [95, 146] on link "Dashboard" at bounding box center [104, 135] width 182 height 29
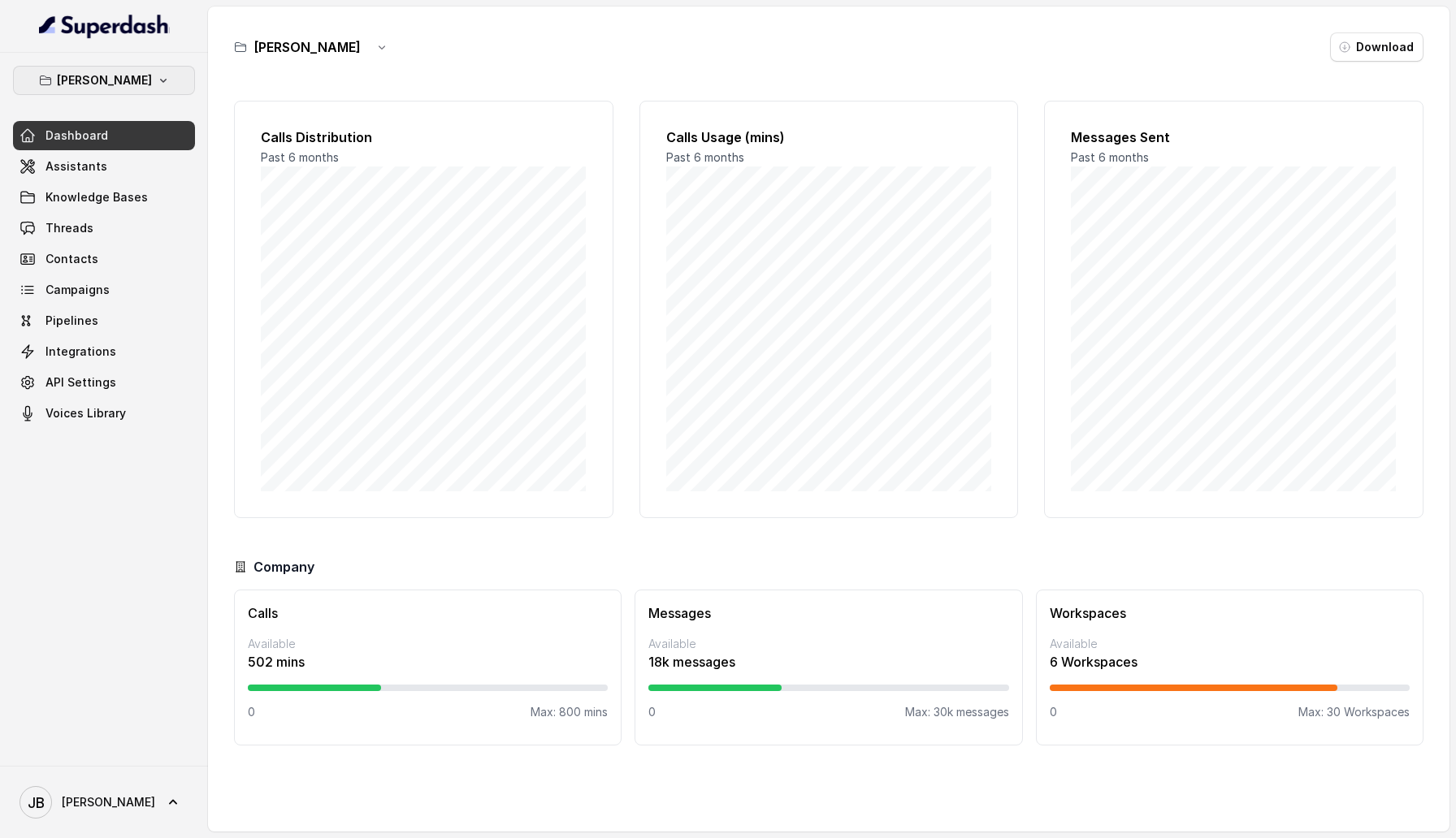
click at [89, 91] on button "[PERSON_NAME]" at bounding box center [104, 80] width 182 height 29
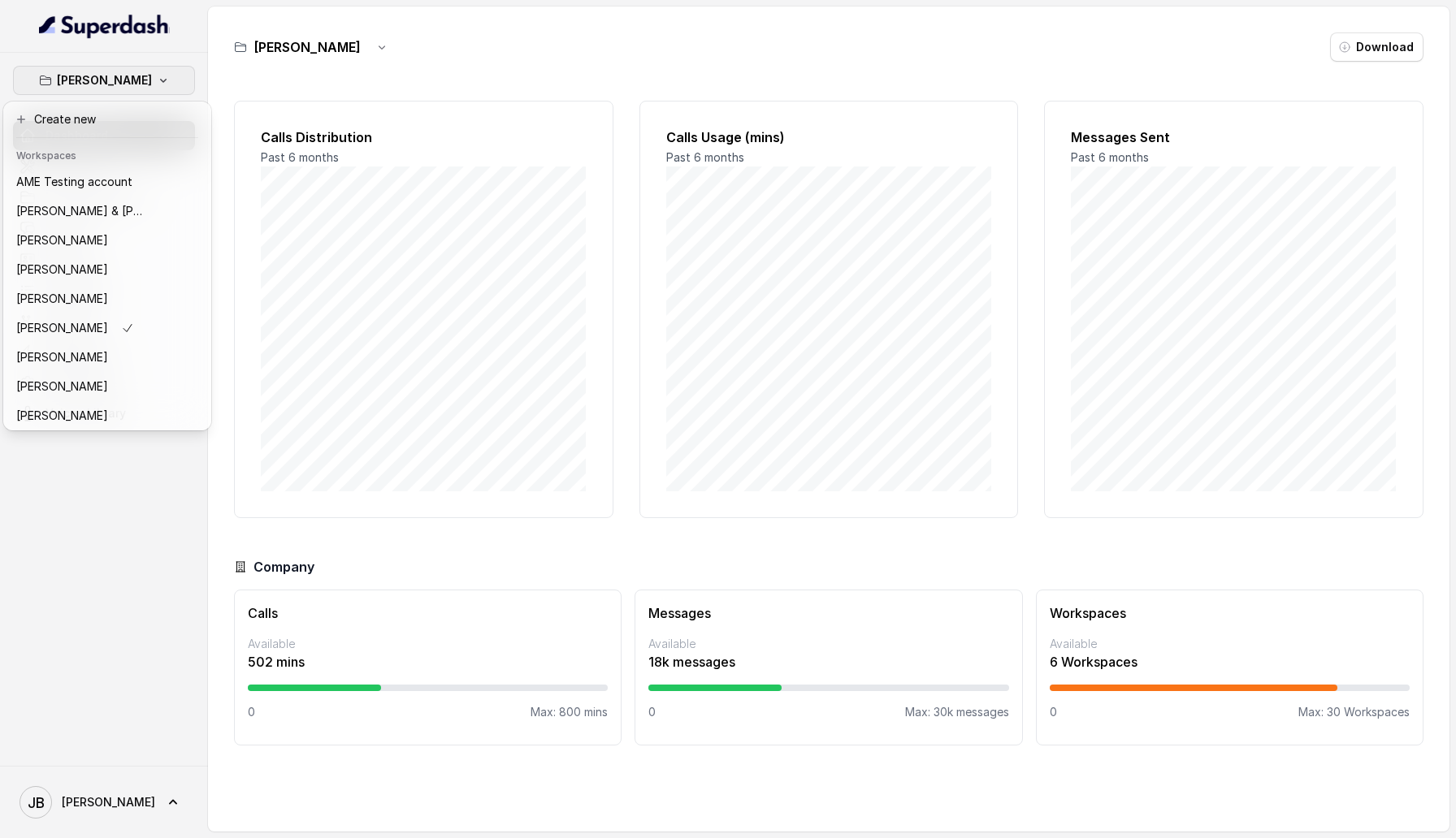
click at [96, 268] on div "Brett McFall Dashboard Assistants Knowledge Bases Threads Contacts Campaigns Pi…" at bounding box center [103, 409] width 208 height 714
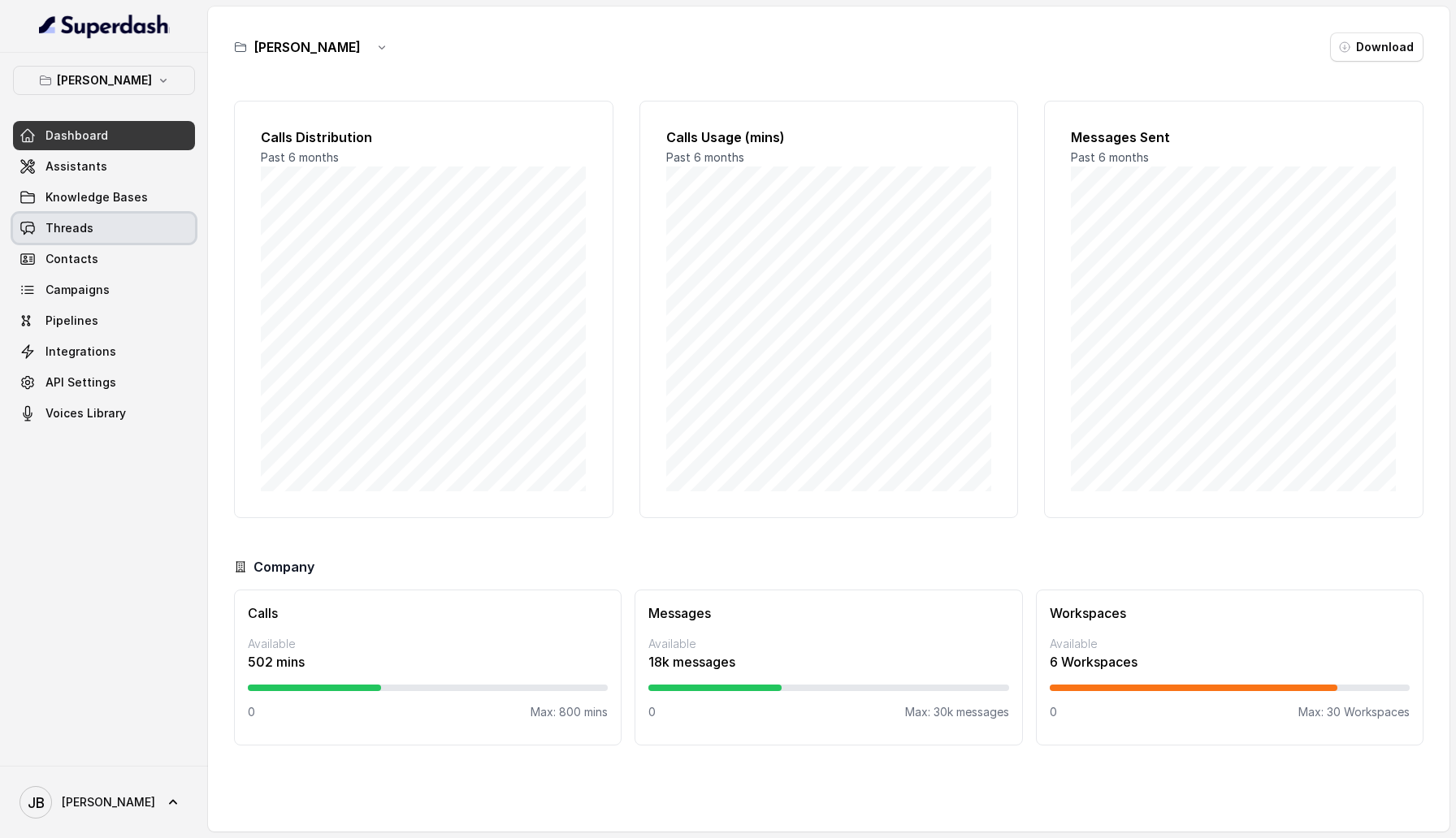
click at [61, 216] on link "Threads" at bounding box center [104, 228] width 182 height 29
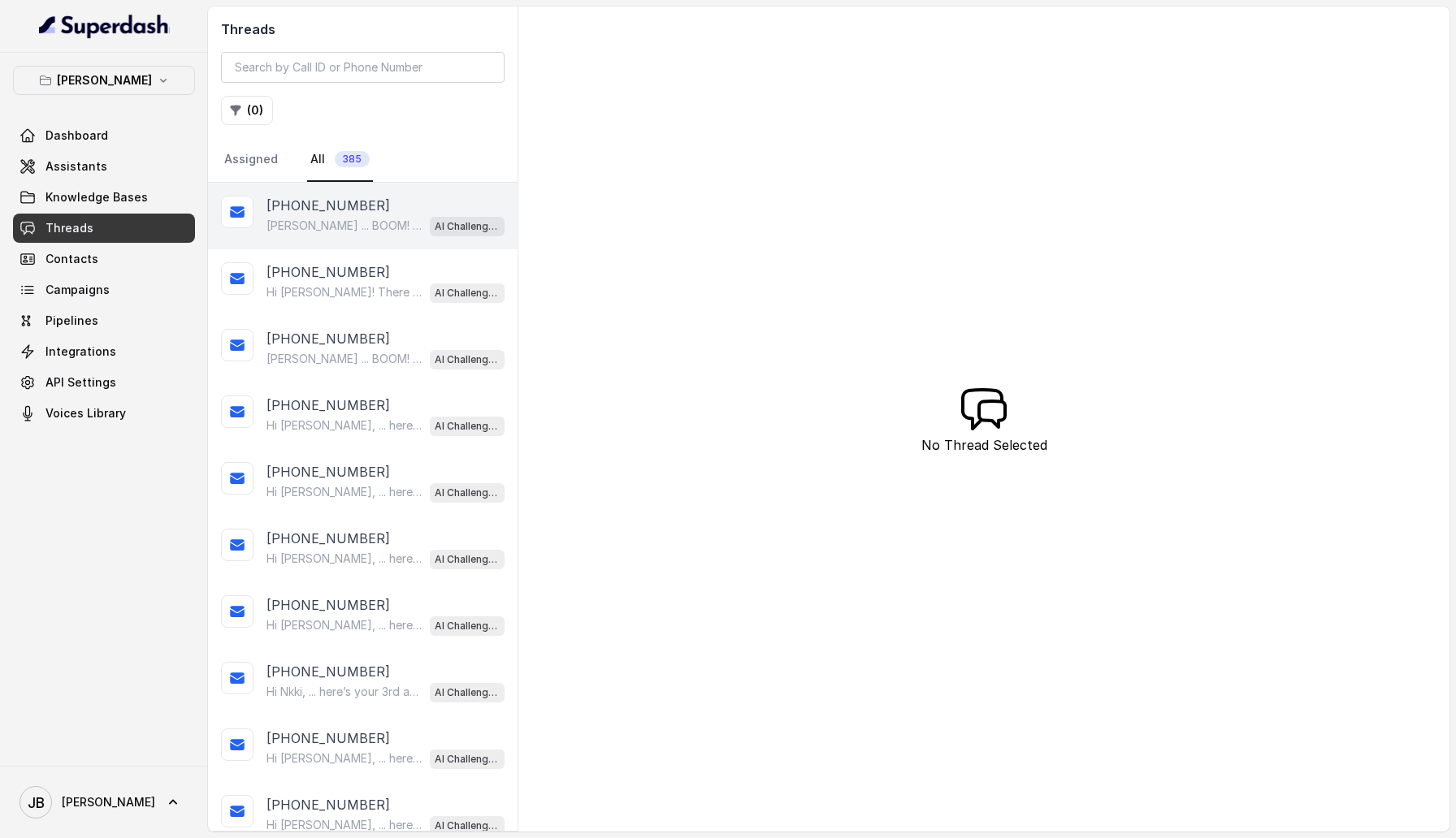
click at [330, 203] on p "[PHONE_NUMBER]" at bounding box center [328, 205] width 124 height 19
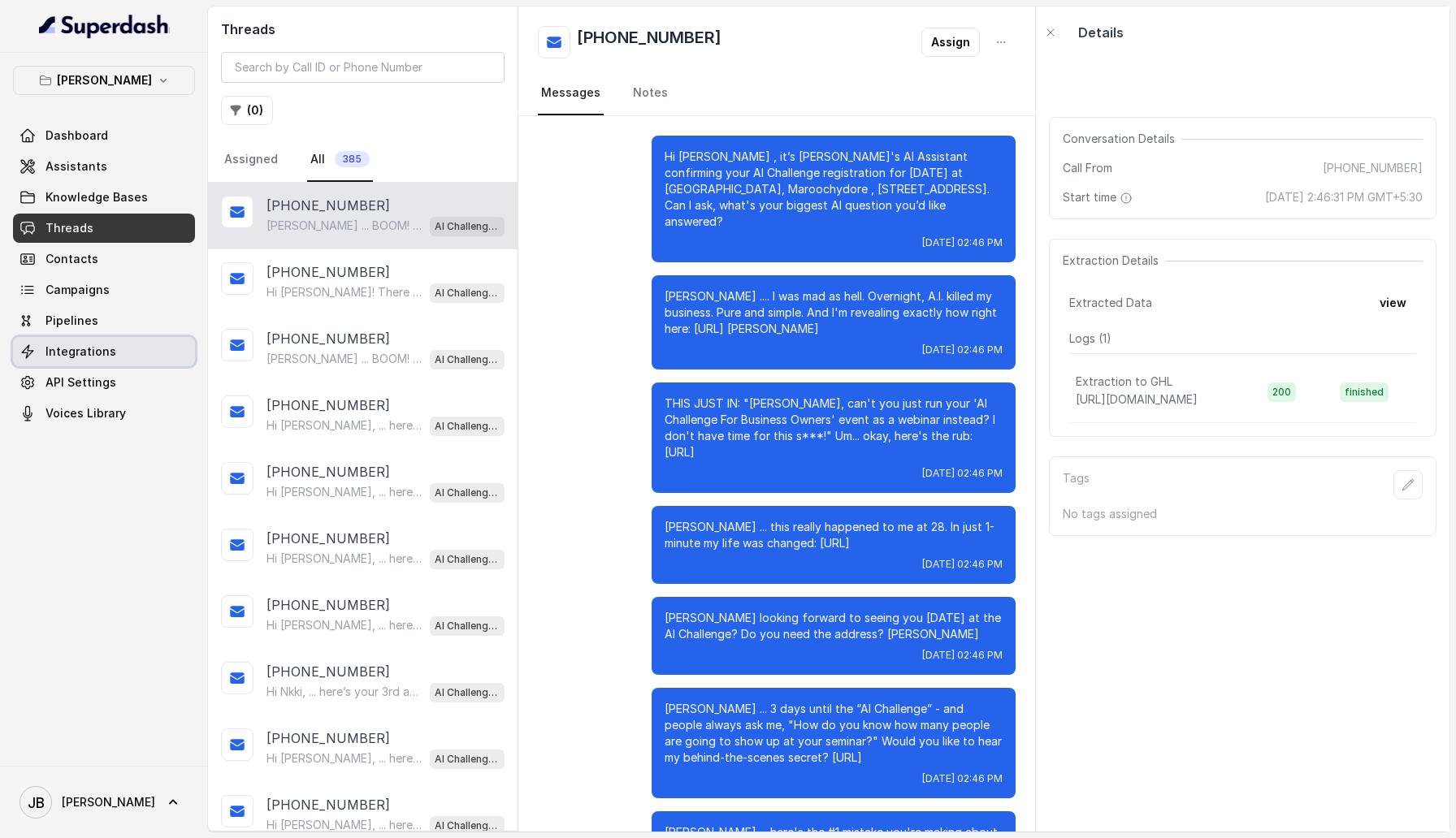
click at [136, 268] on link "Integrations" at bounding box center [104, 352] width 182 height 29
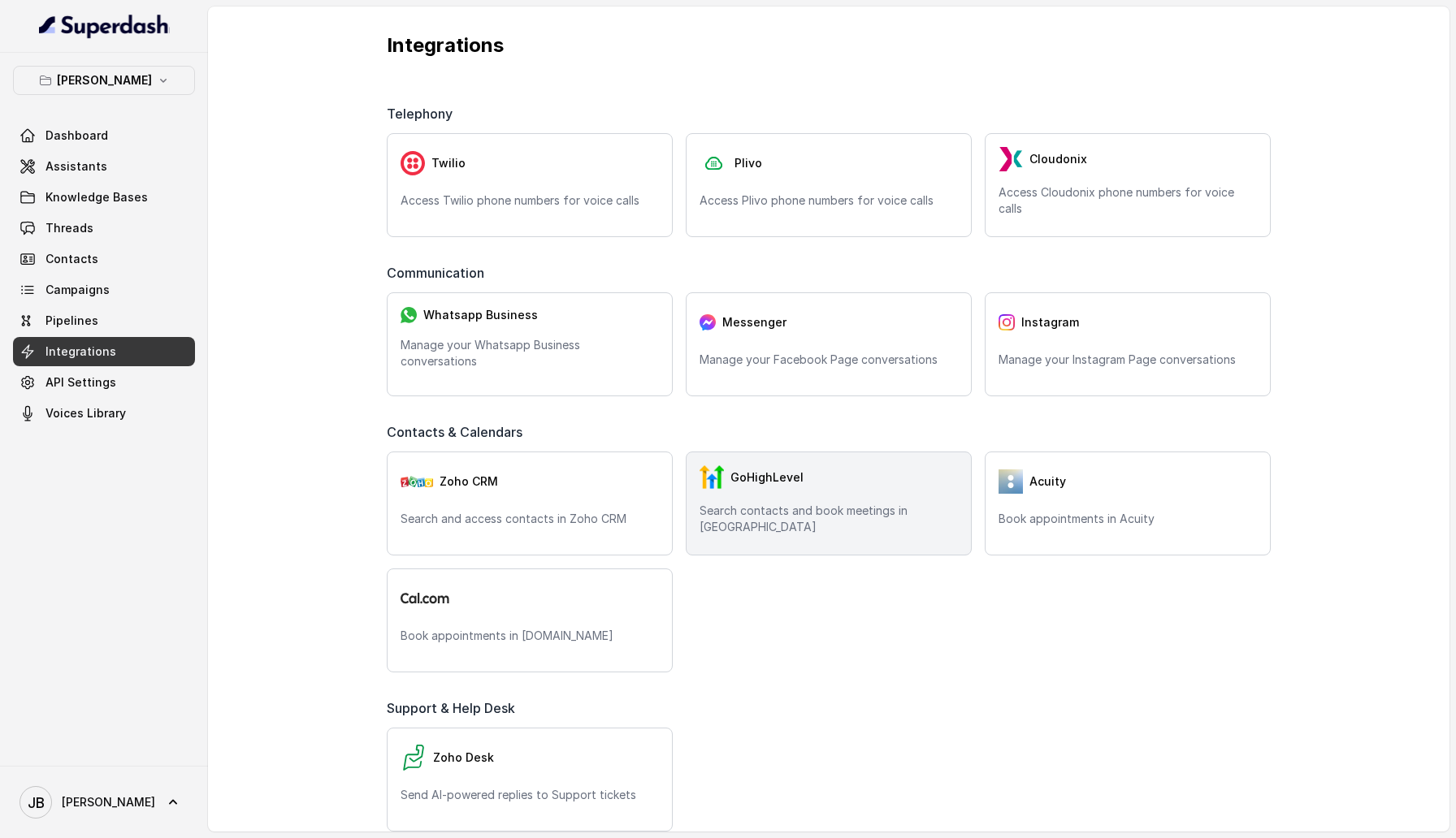
click at [792, 268] on div "GoHighLevel" at bounding box center [828, 478] width 259 height 25
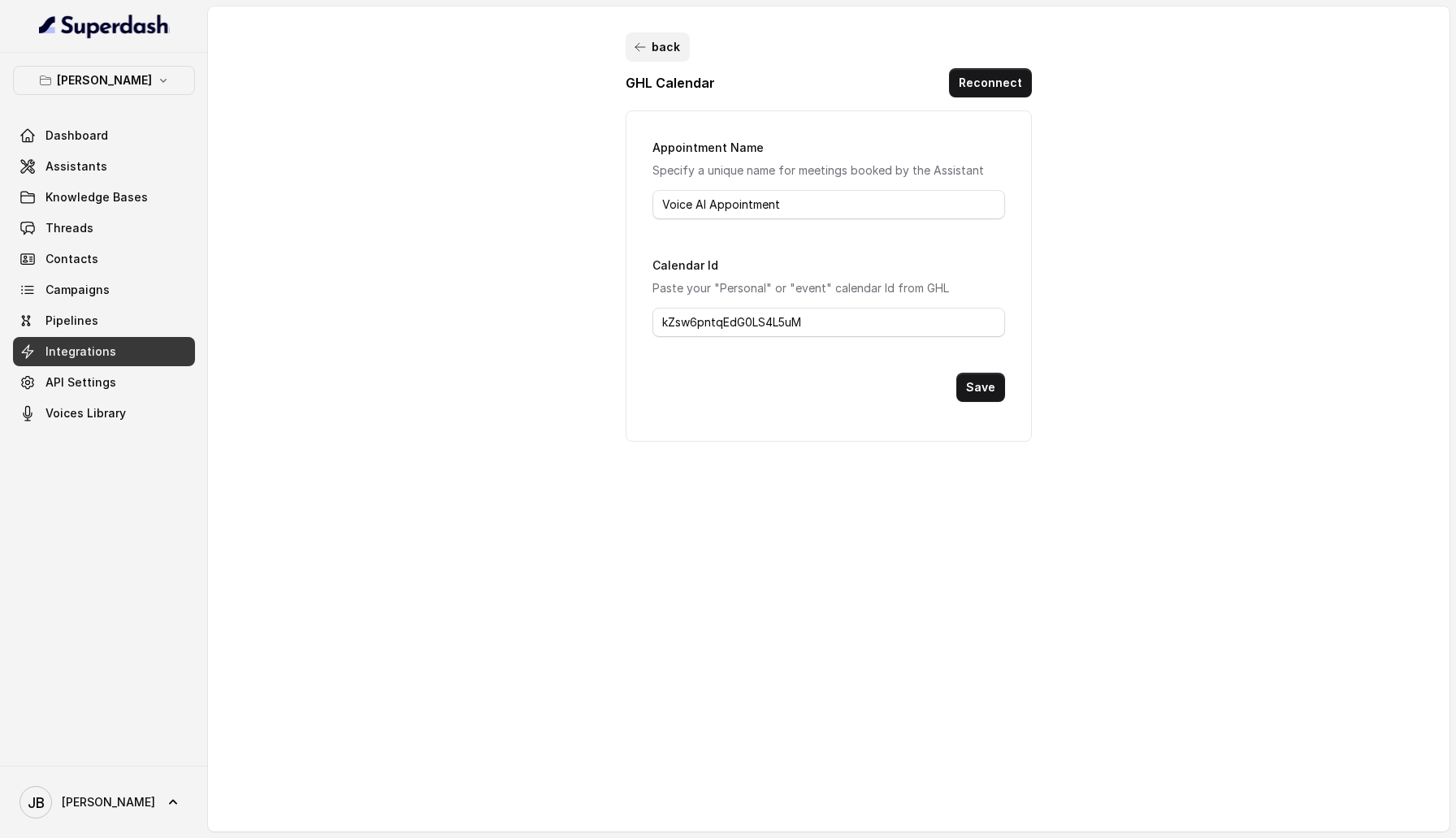
click at [658, 46] on button "back" at bounding box center [657, 46] width 64 height 29
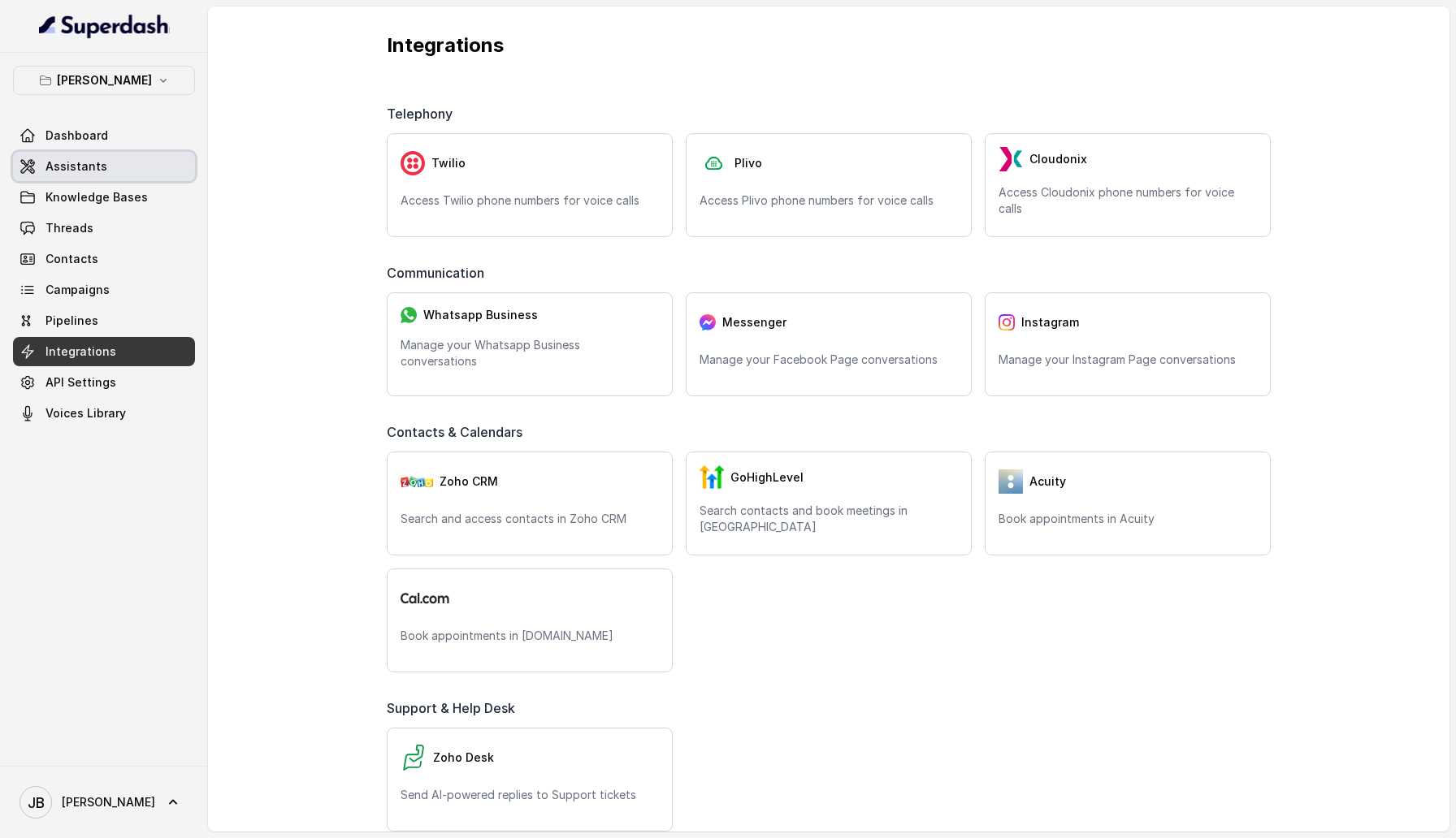
click at [101, 161] on span "Assistants" at bounding box center [76, 167] width 61 height 17
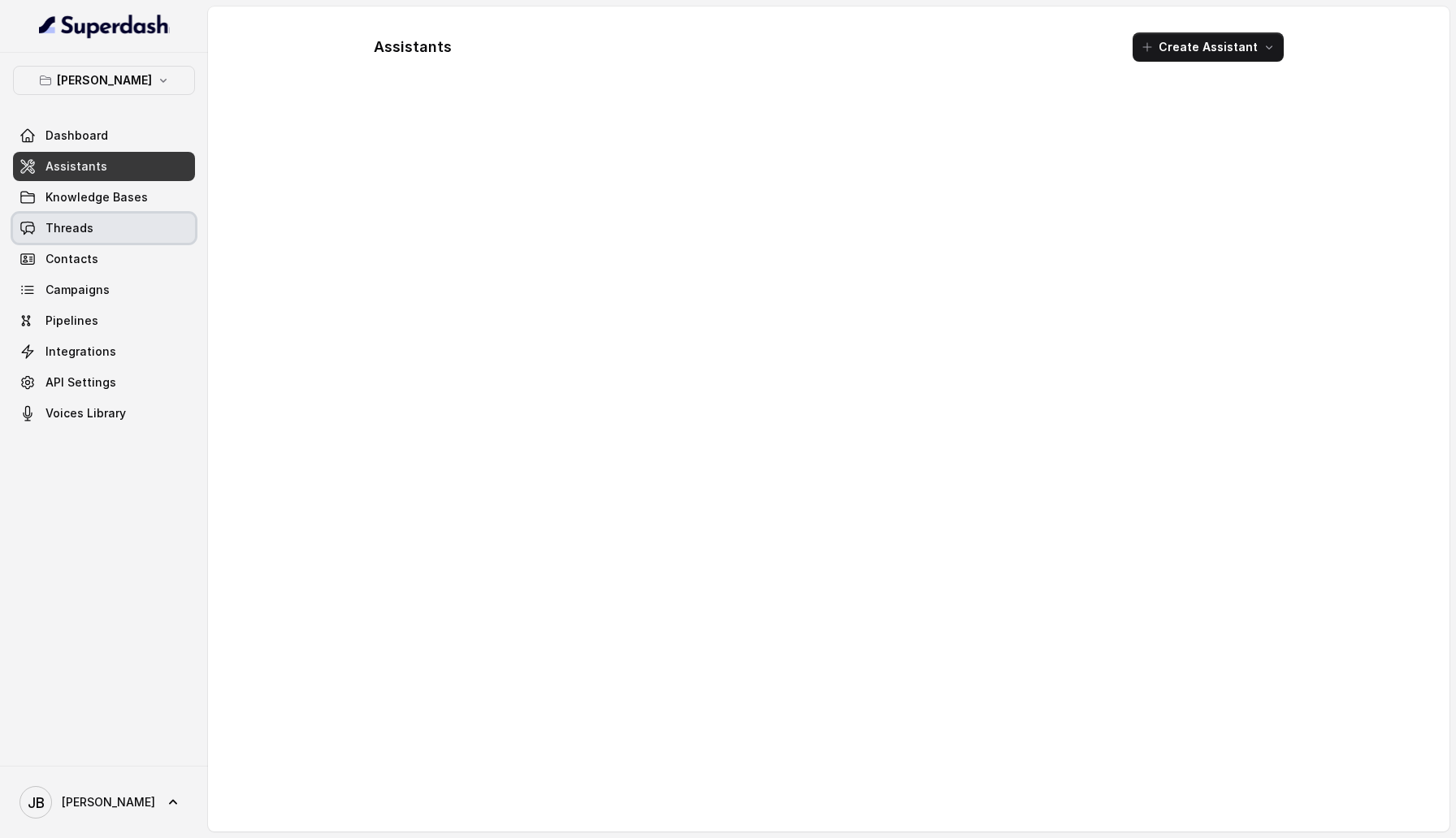
click at [101, 219] on link "Threads" at bounding box center [104, 228] width 182 height 29
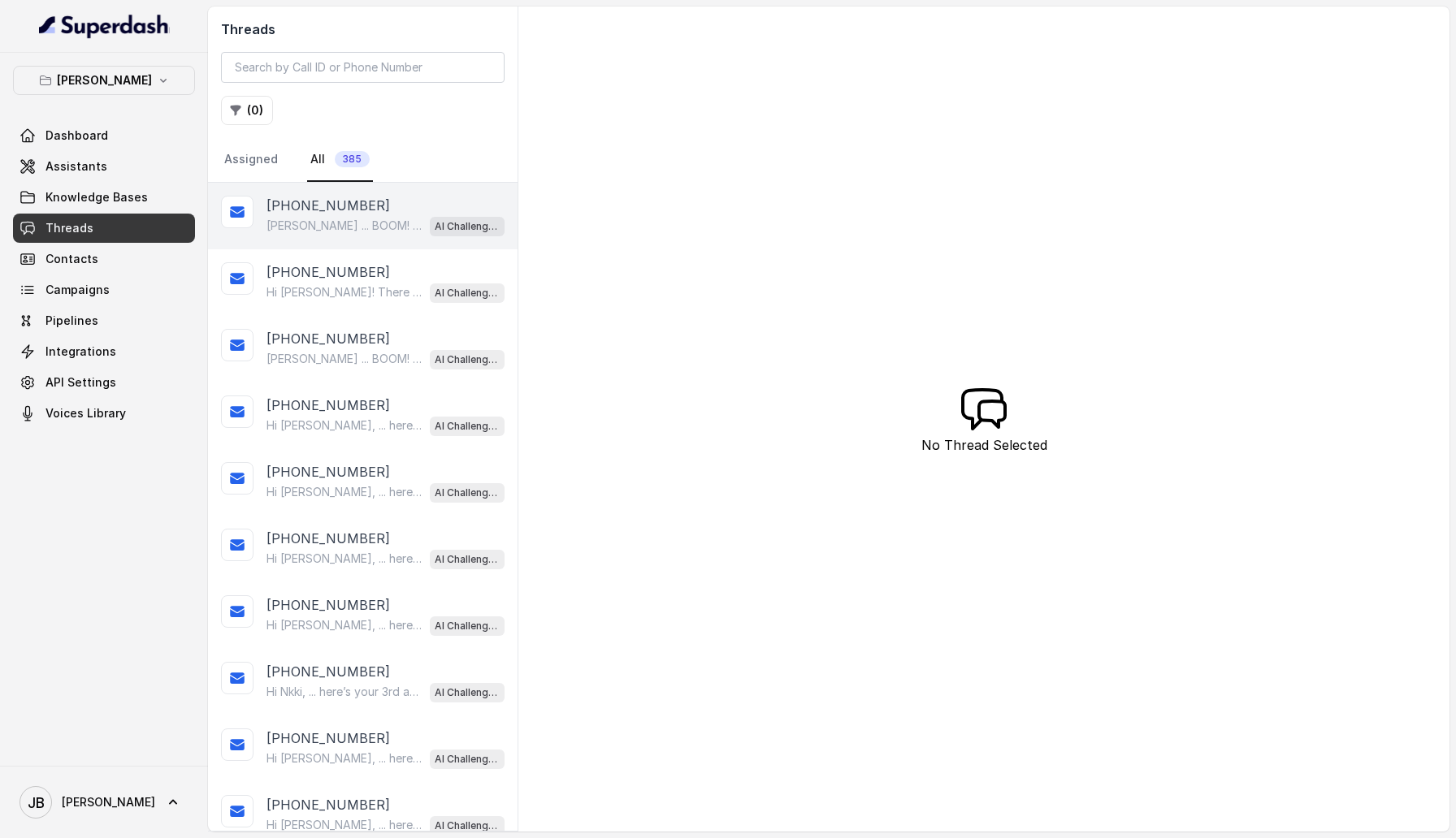
click at [378, 218] on p "Anne ... BOOM! Only one day to go. Reminder it's tomorrow, Registration 8:30am …" at bounding box center [344, 225] width 156 height 17
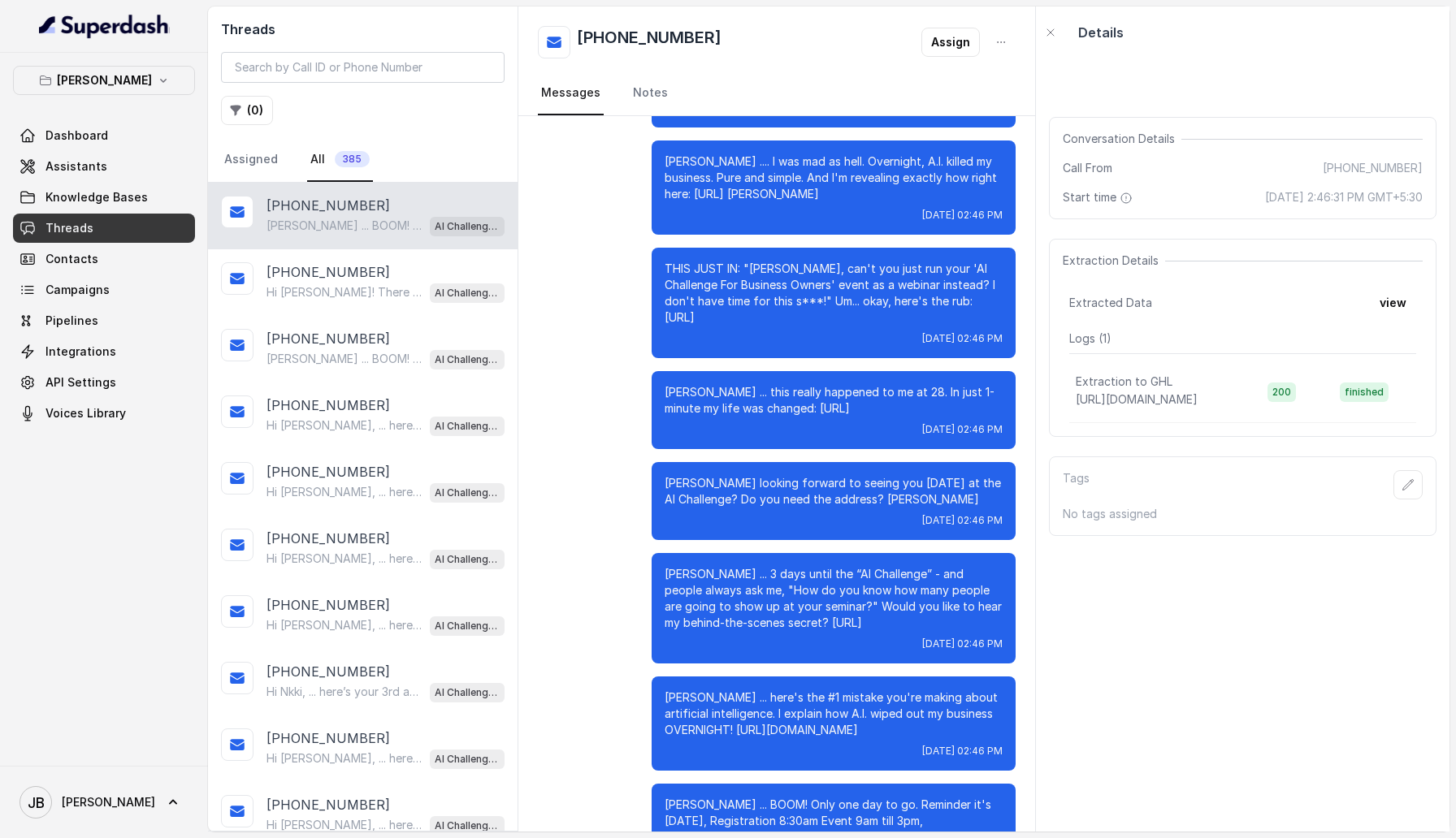
scroll to position [201, 0]
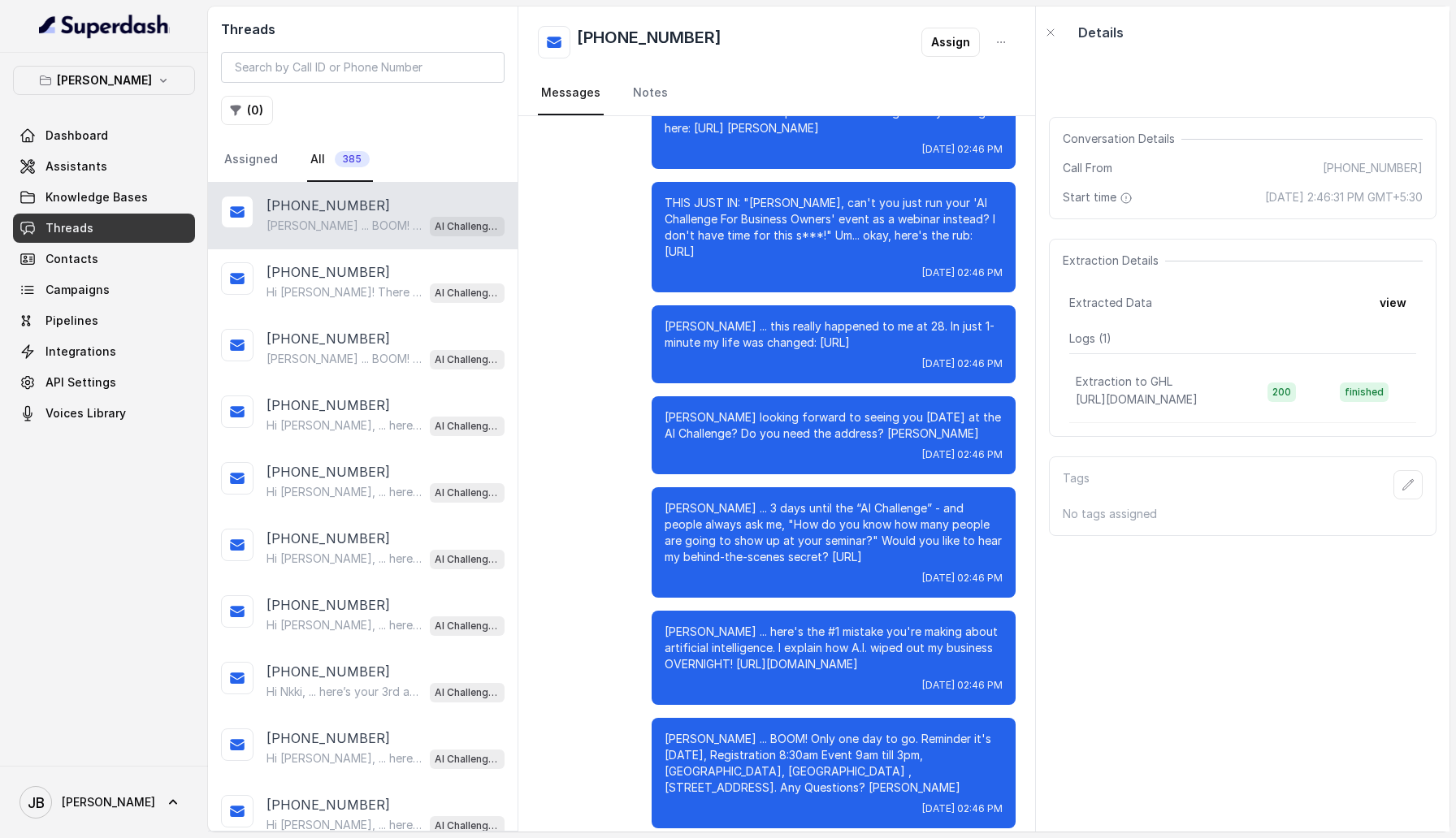
click at [359, 235] on div "Anne ... BOOM! Only one day to go. Reminder it's tomorrow, Registration 8:30am …" at bounding box center [386, 226] width 238 height 21
click at [359, 265] on p "[PHONE_NUMBER]" at bounding box center [328, 272] width 124 height 19
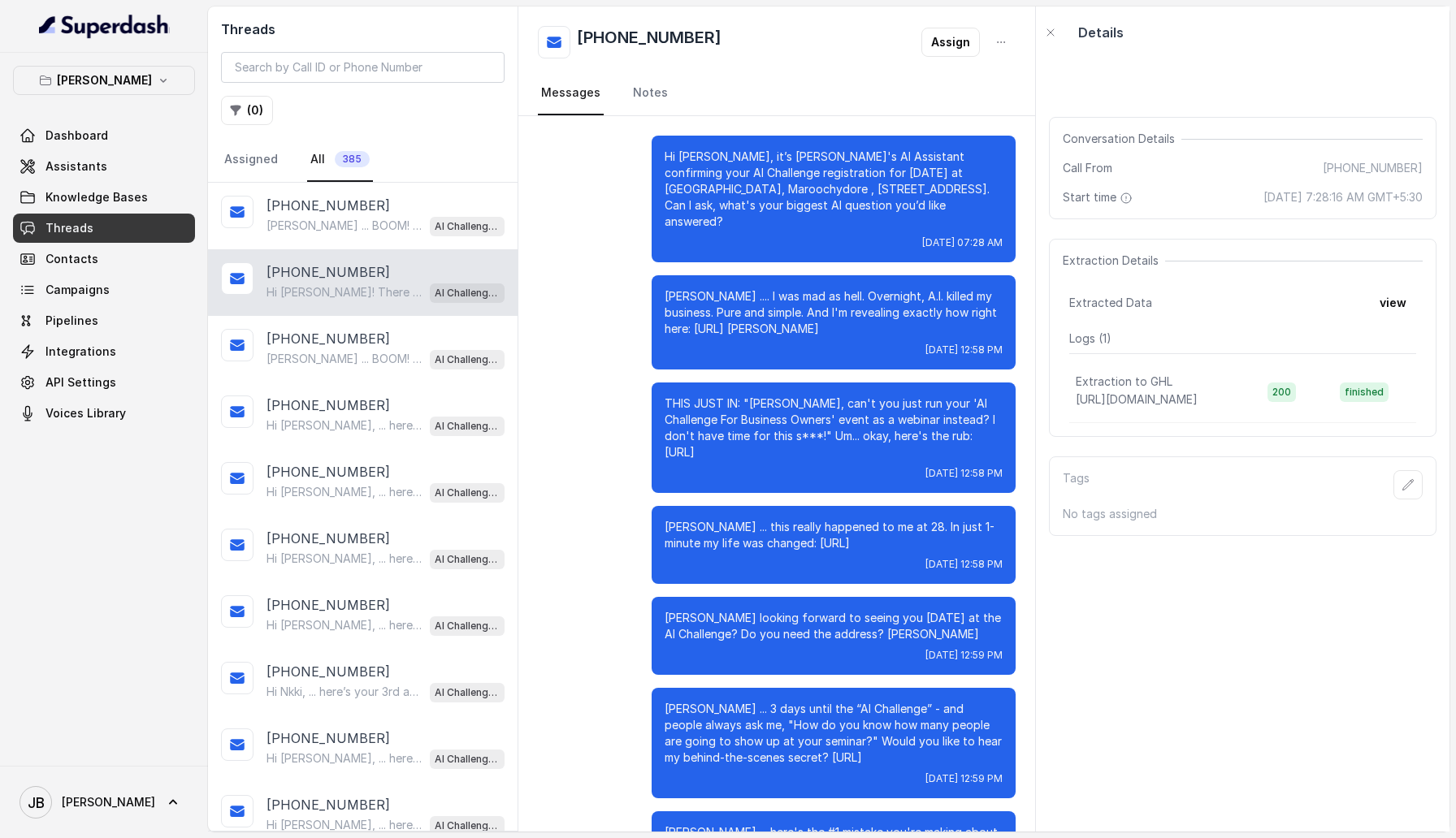
scroll to position [565, 0]
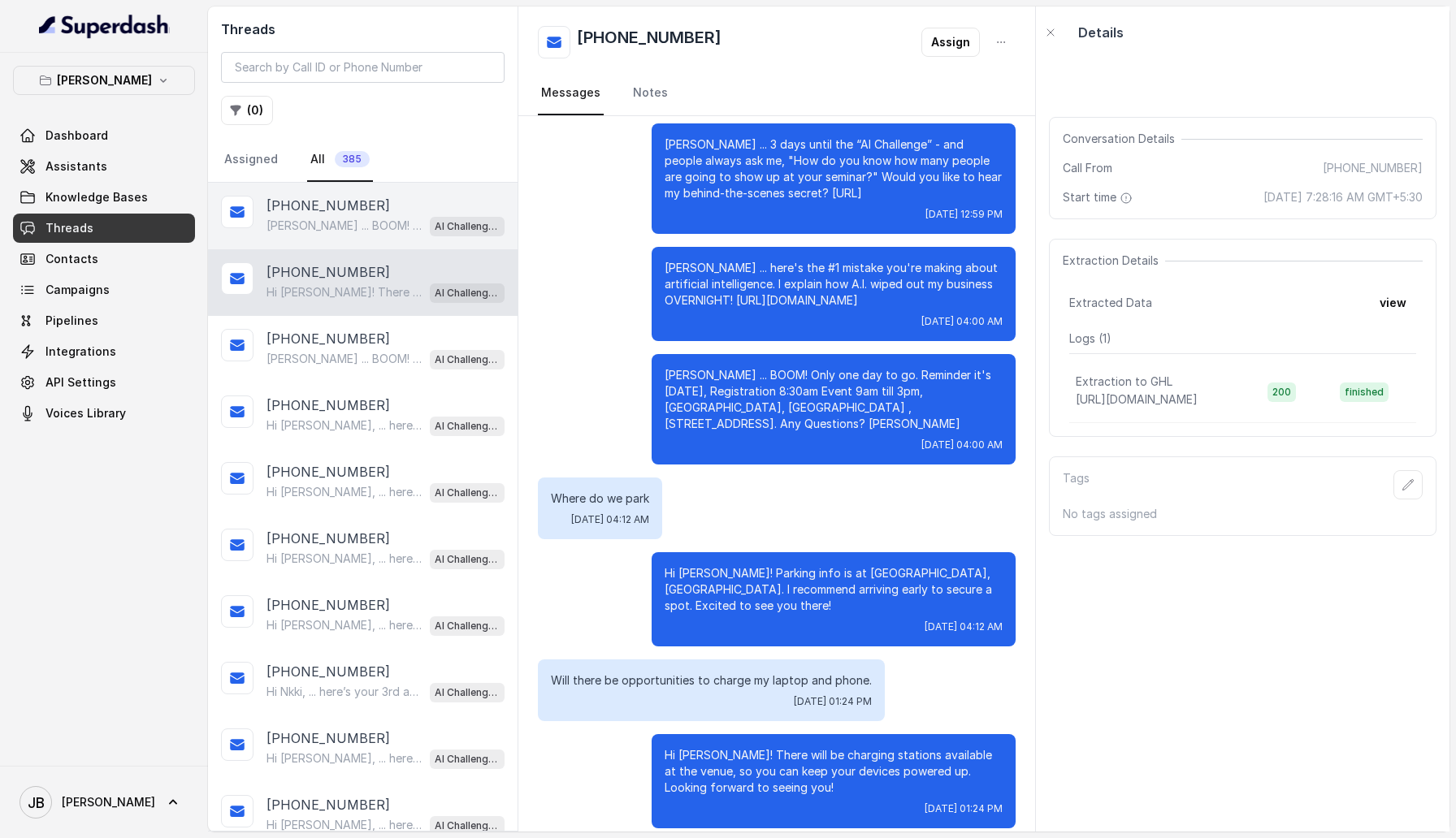
click at [360, 231] on p "Anne ... BOOM! Only one day to go. Reminder it's tomorrow, Registration 8:30am …" at bounding box center [344, 225] width 156 height 17
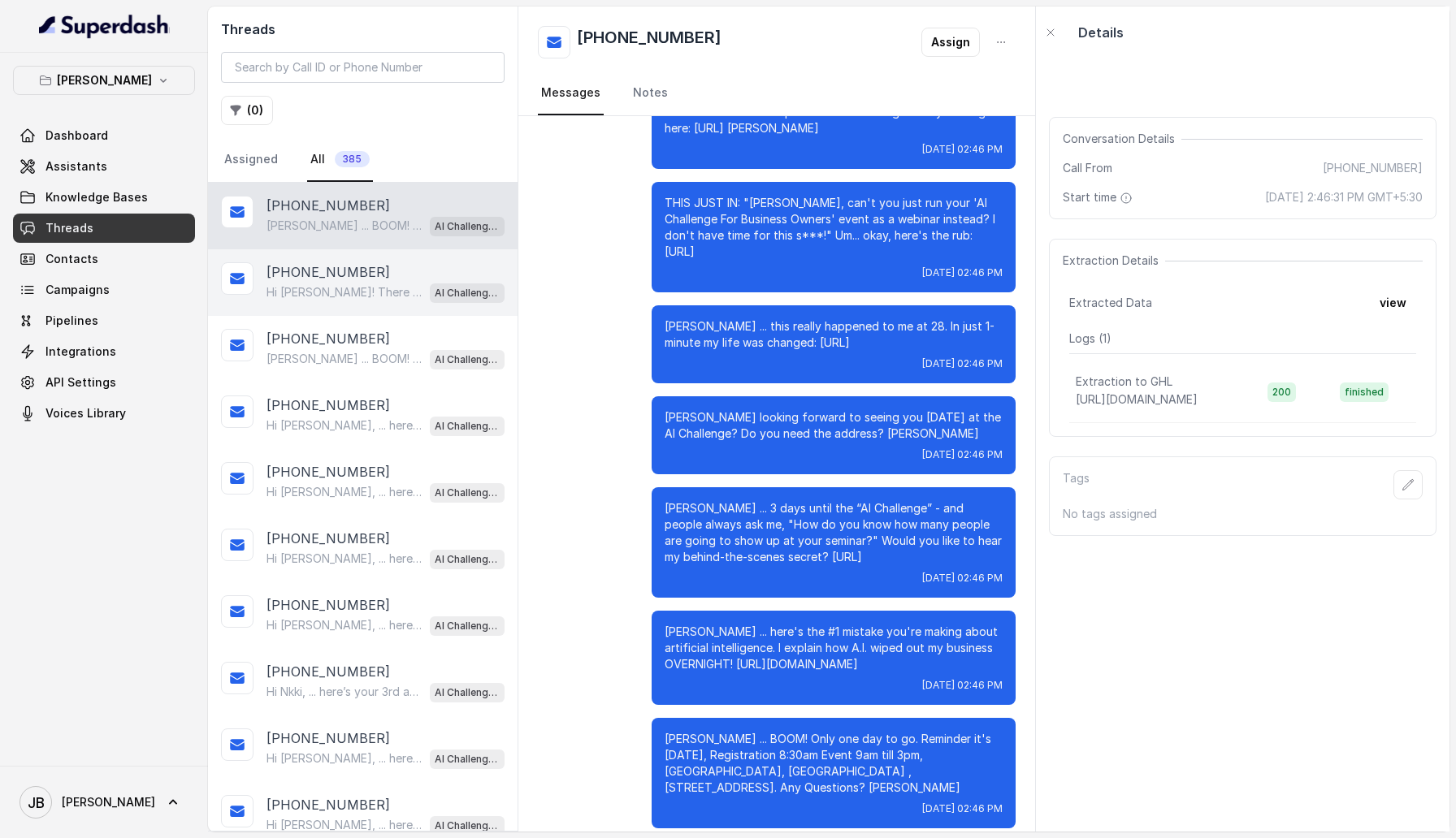
click at [352, 267] on p "[PHONE_NUMBER]" at bounding box center [328, 272] width 124 height 19
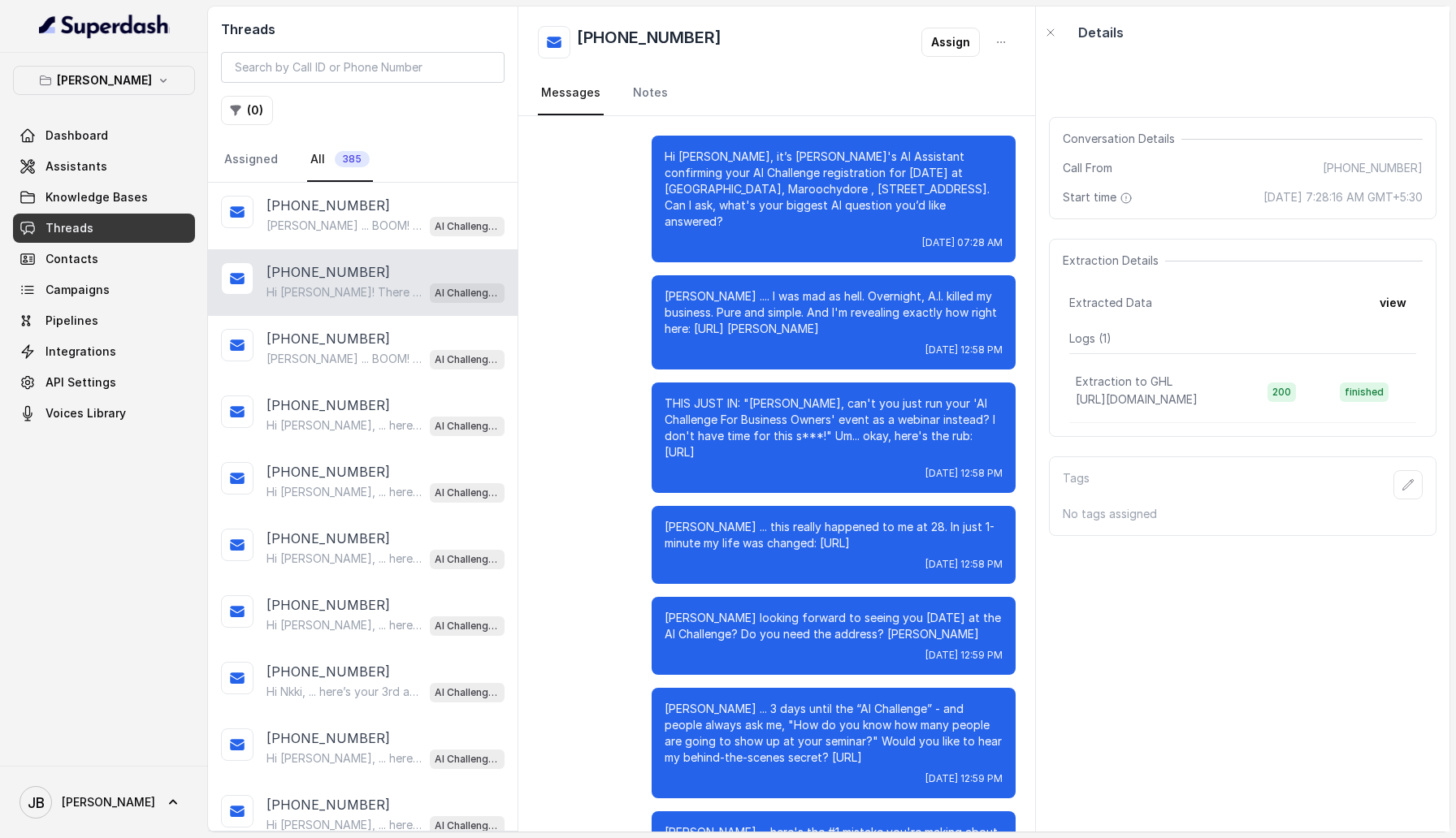
scroll to position [565, 0]
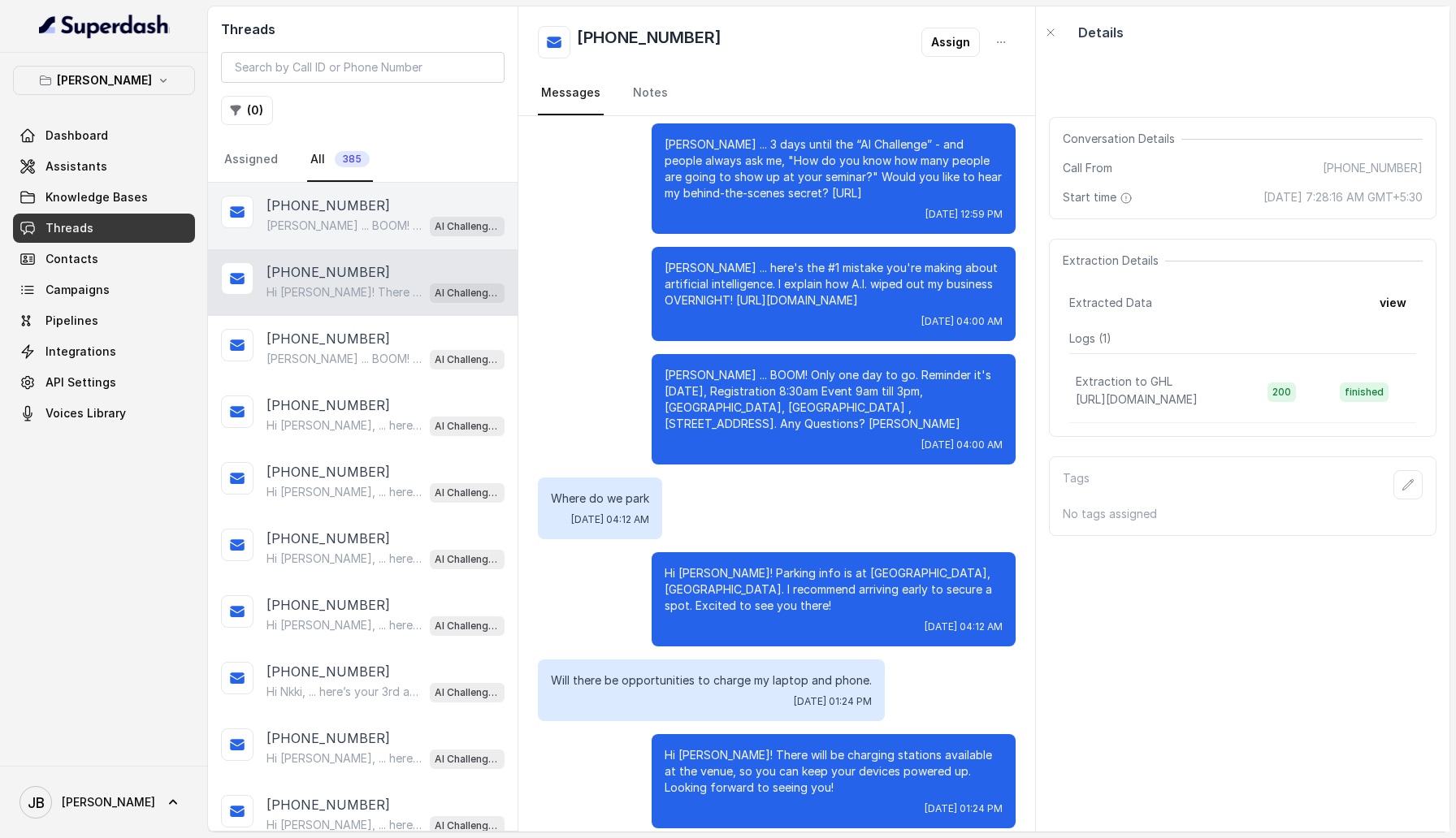
click at [367, 232] on p "Anne ... BOOM! Only one day to go. Reminder it's tomorrow, Registration 8:30am …" at bounding box center [344, 225] width 156 height 17
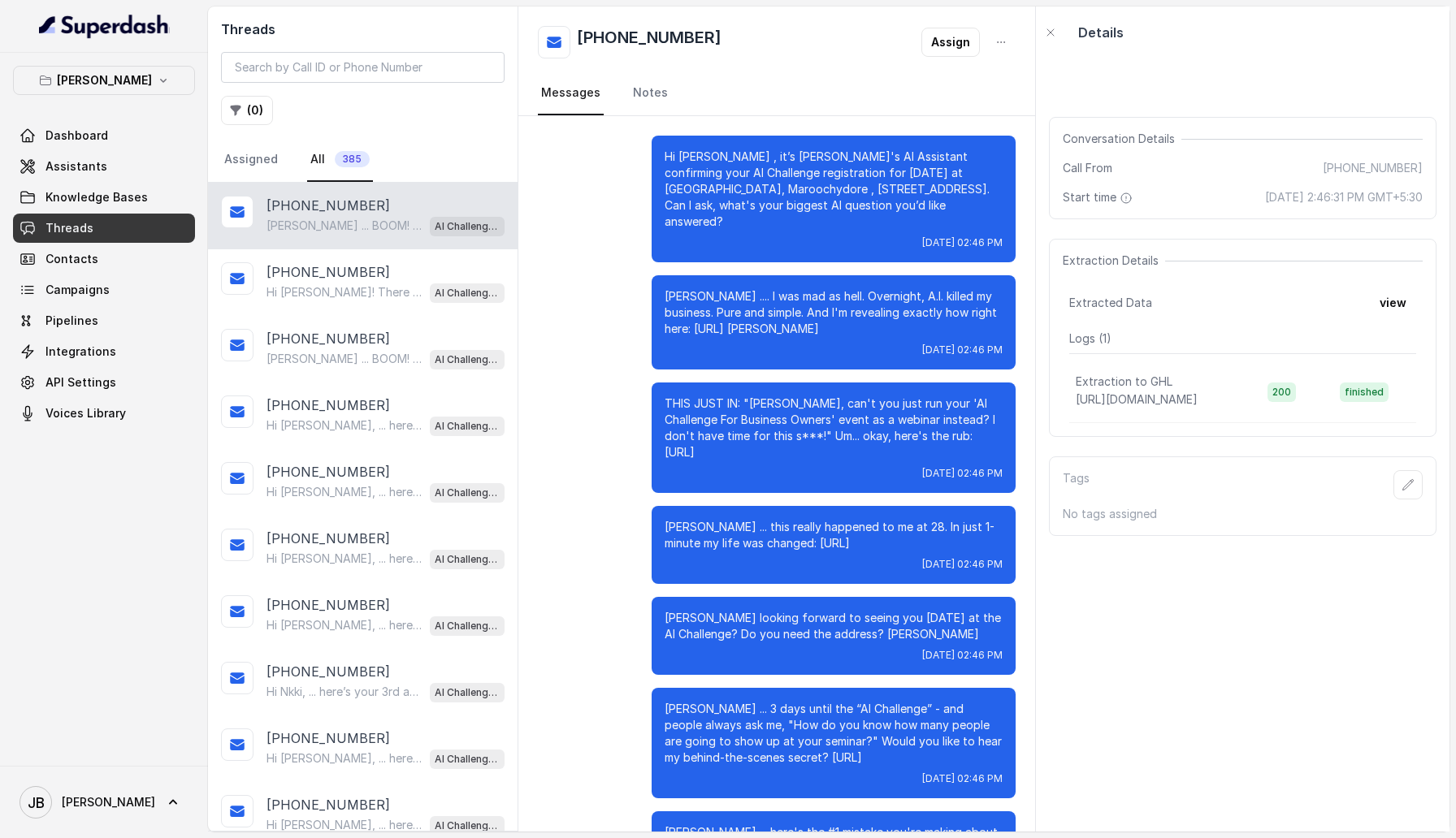
scroll to position [201, 0]
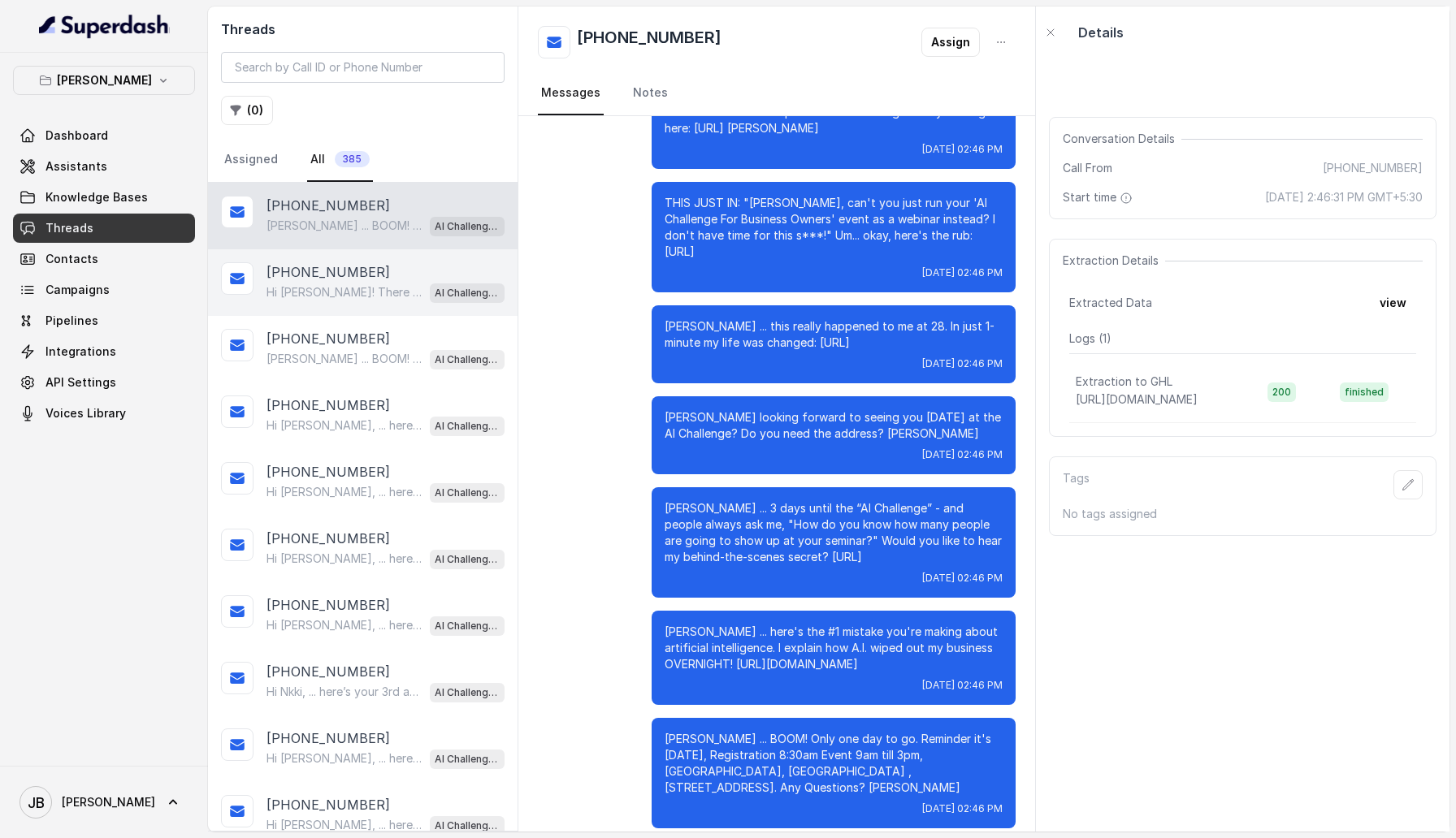
click at [362, 268] on div "[PHONE_NUMBER]" at bounding box center [386, 272] width 238 height 19
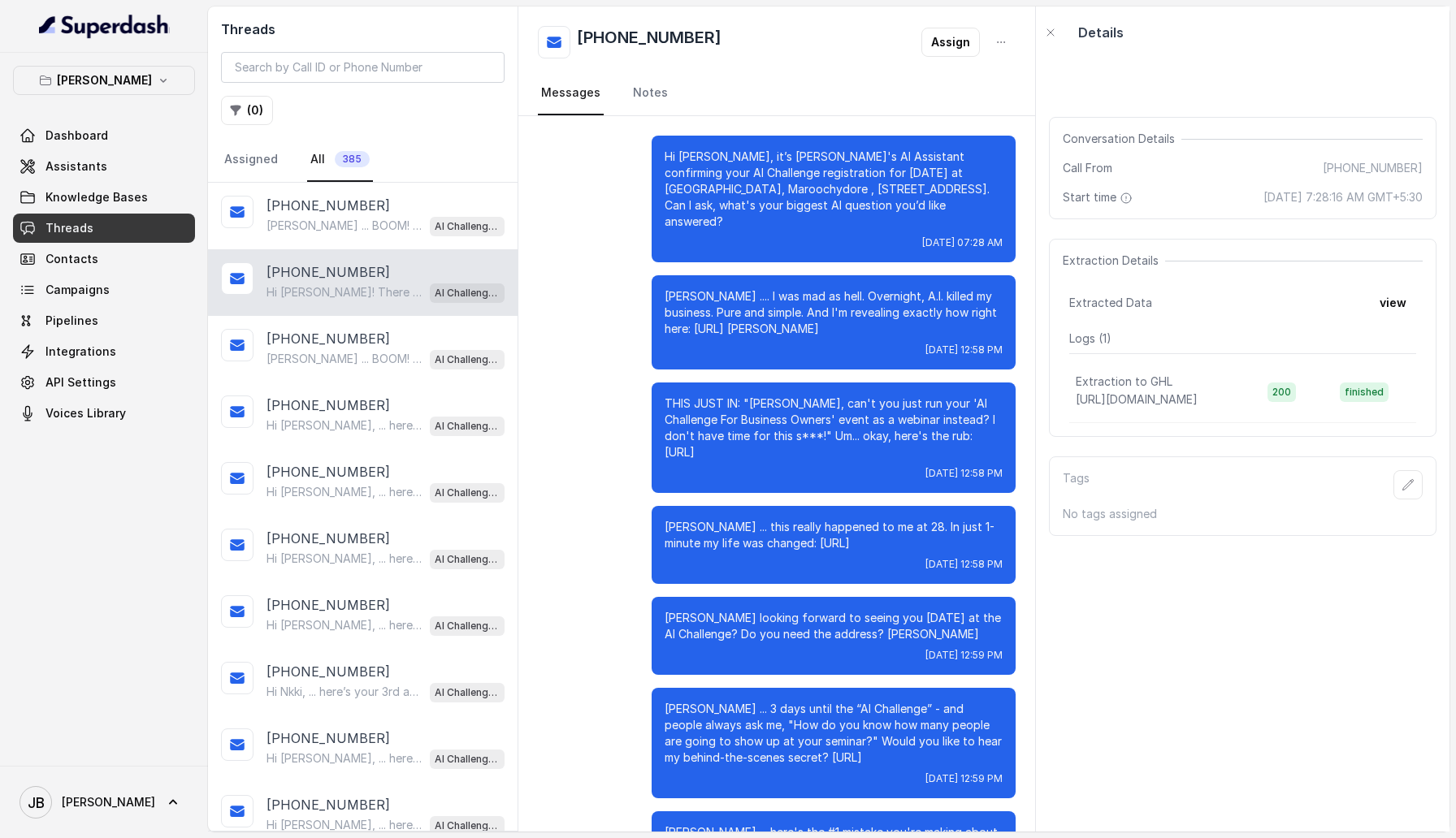
scroll to position [565, 0]
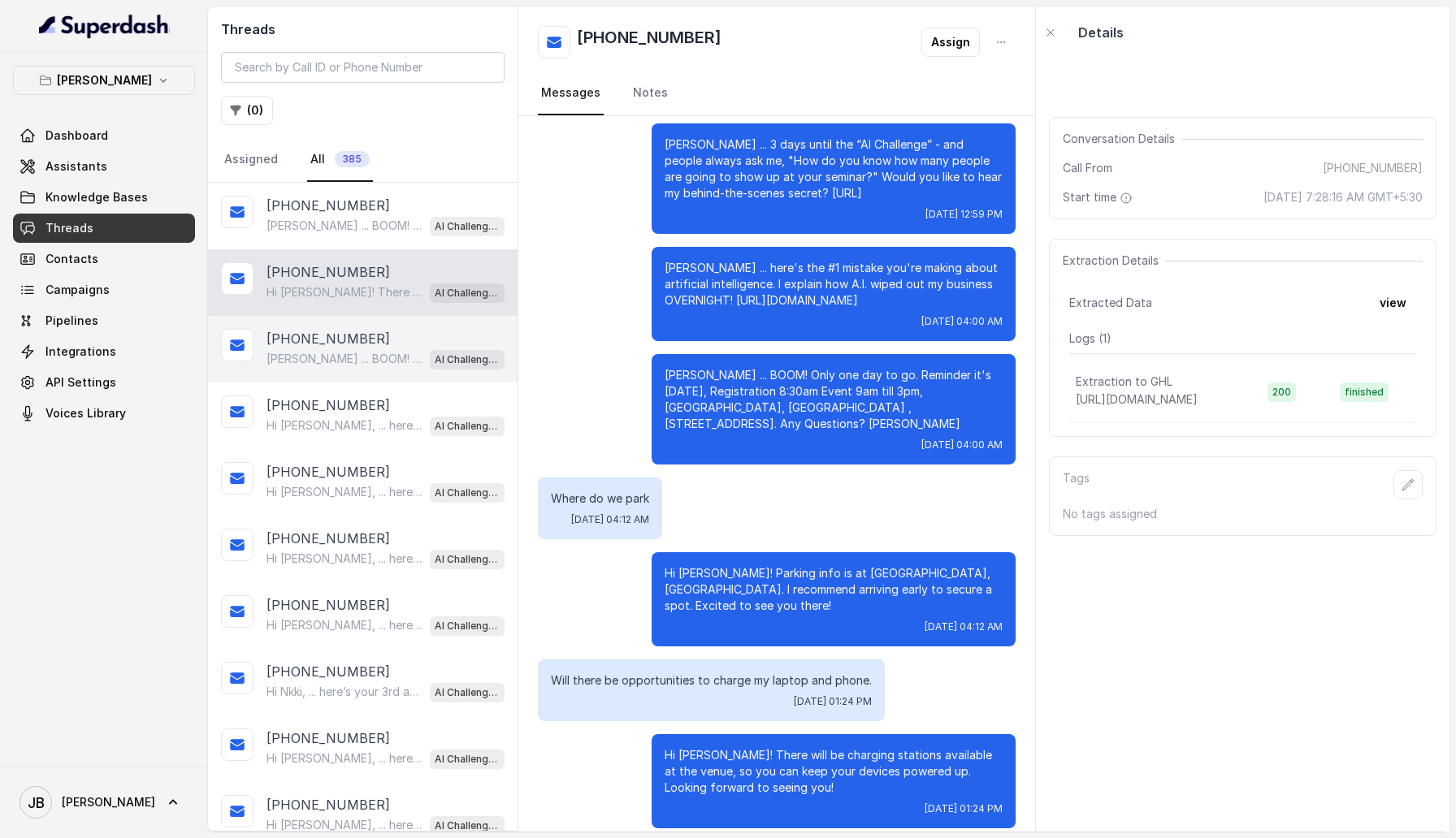
click at [356, 268] on div "+61415742244 Monique ... BOOM! Only one day to go. Reminder it's tomorrow, Regi…" at bounding box center [362, 349] width 309 height 67
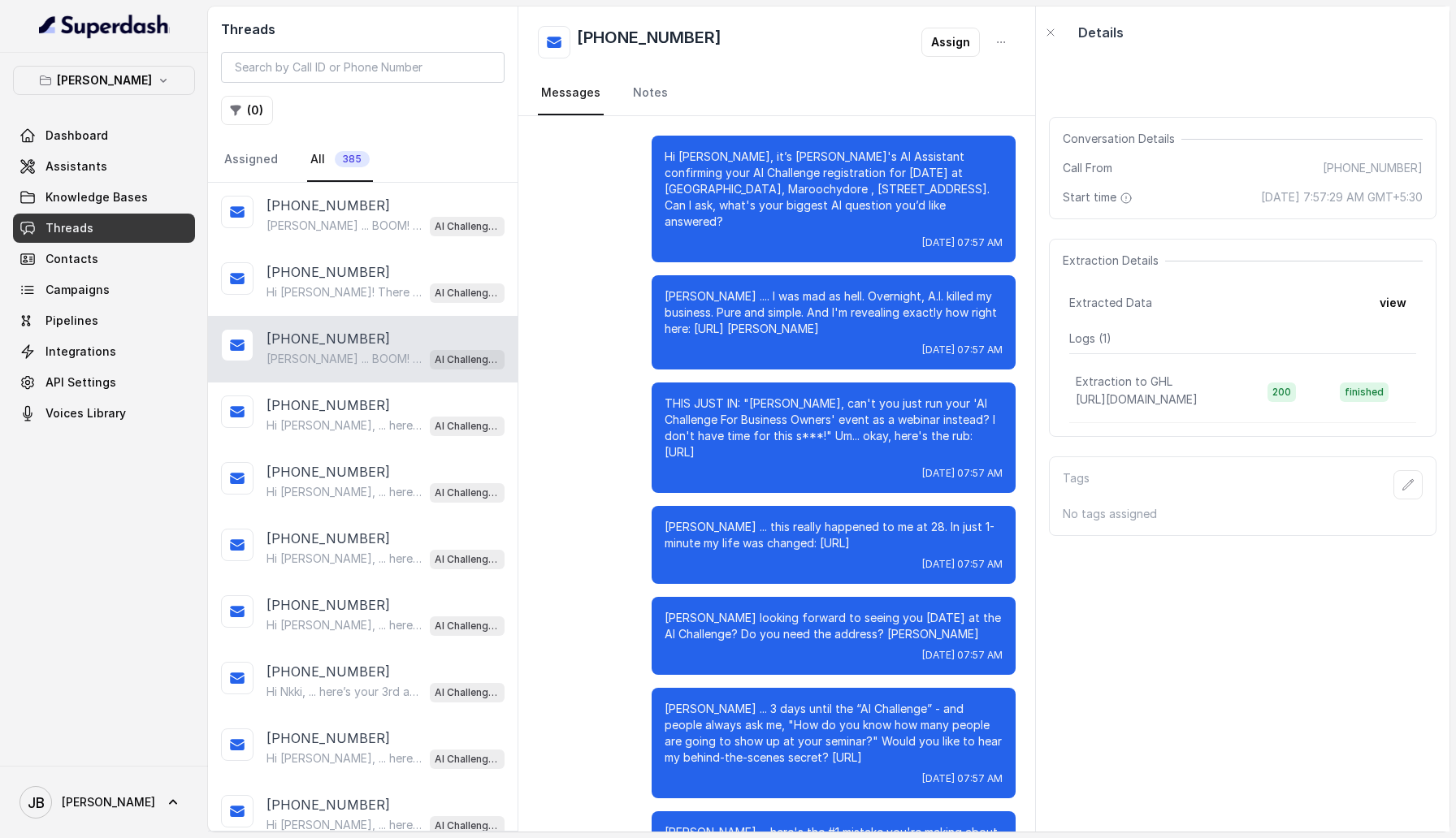
scroll to position [201, 0]
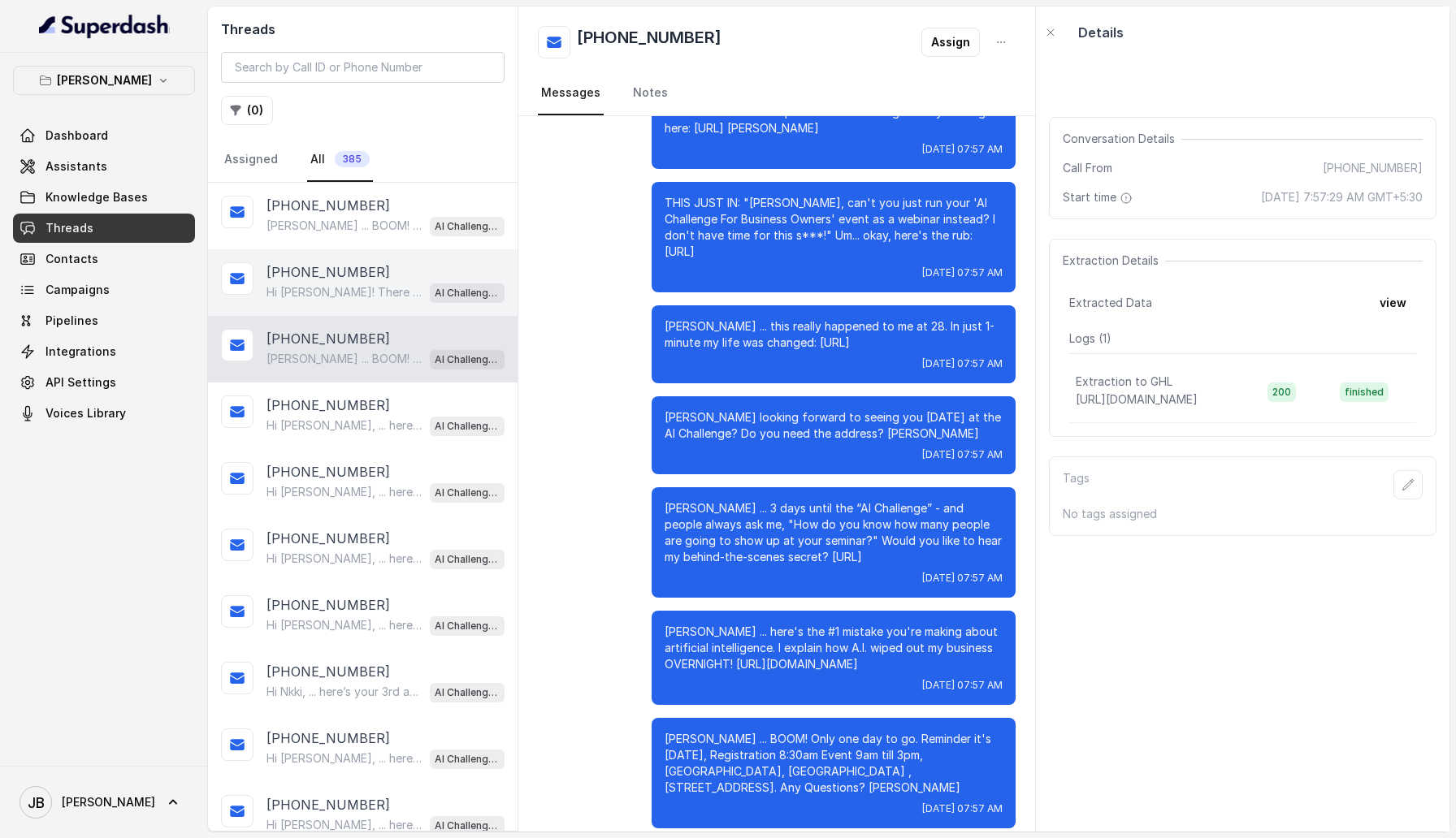
click at [358, 268] on div "+61407288404 Hi Peter! There will be charging stations available at the venue, …" at bounding box center [362, 283] width 309 height 67
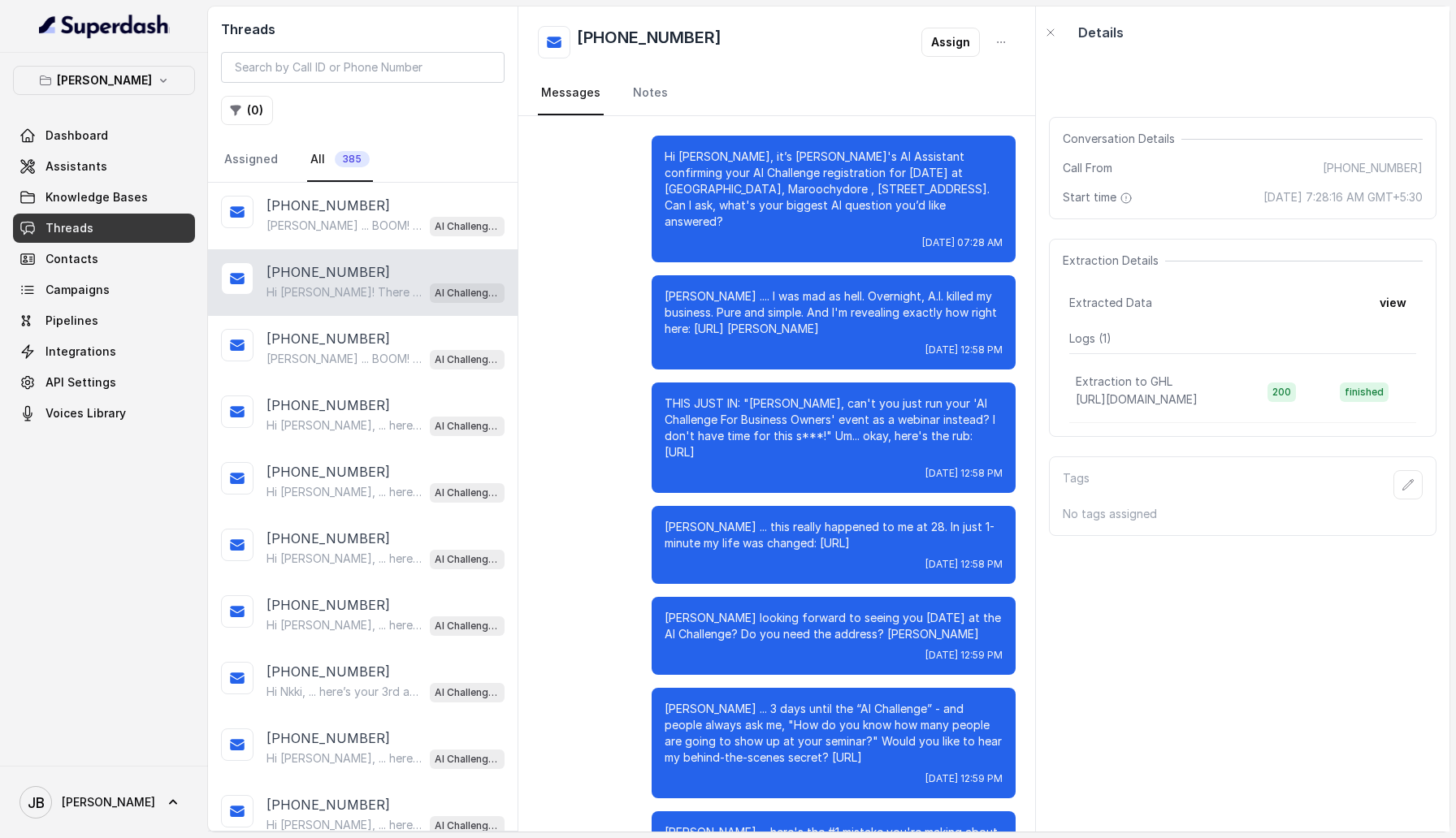
scroll to position [565, 0]
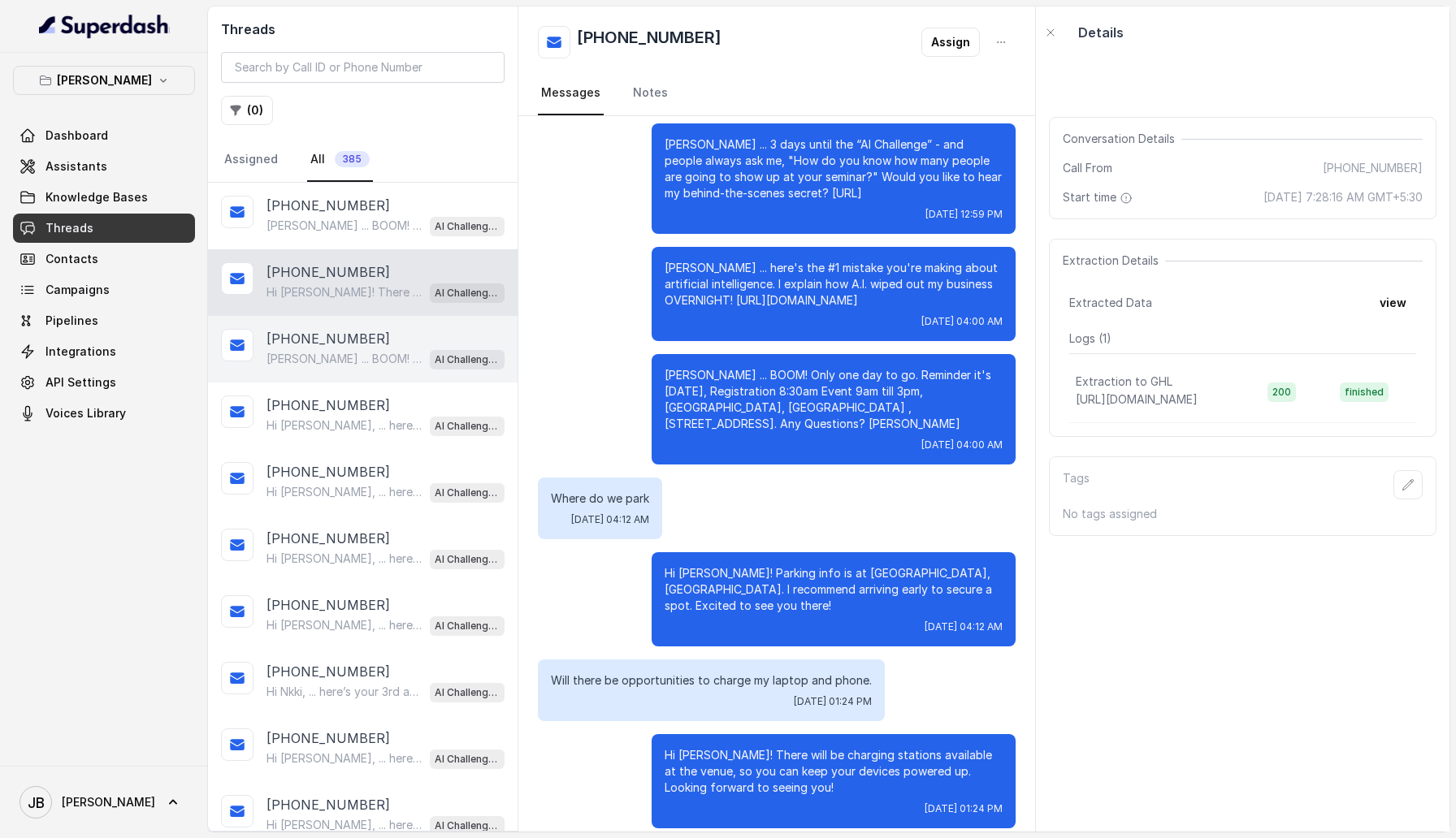
click at [353, 268] on p "Monique ... BOOM! Only one day to go. Reminder it's tomorrow, Registration 8:30…" at bounding box center [344, 359] width 156 height 17
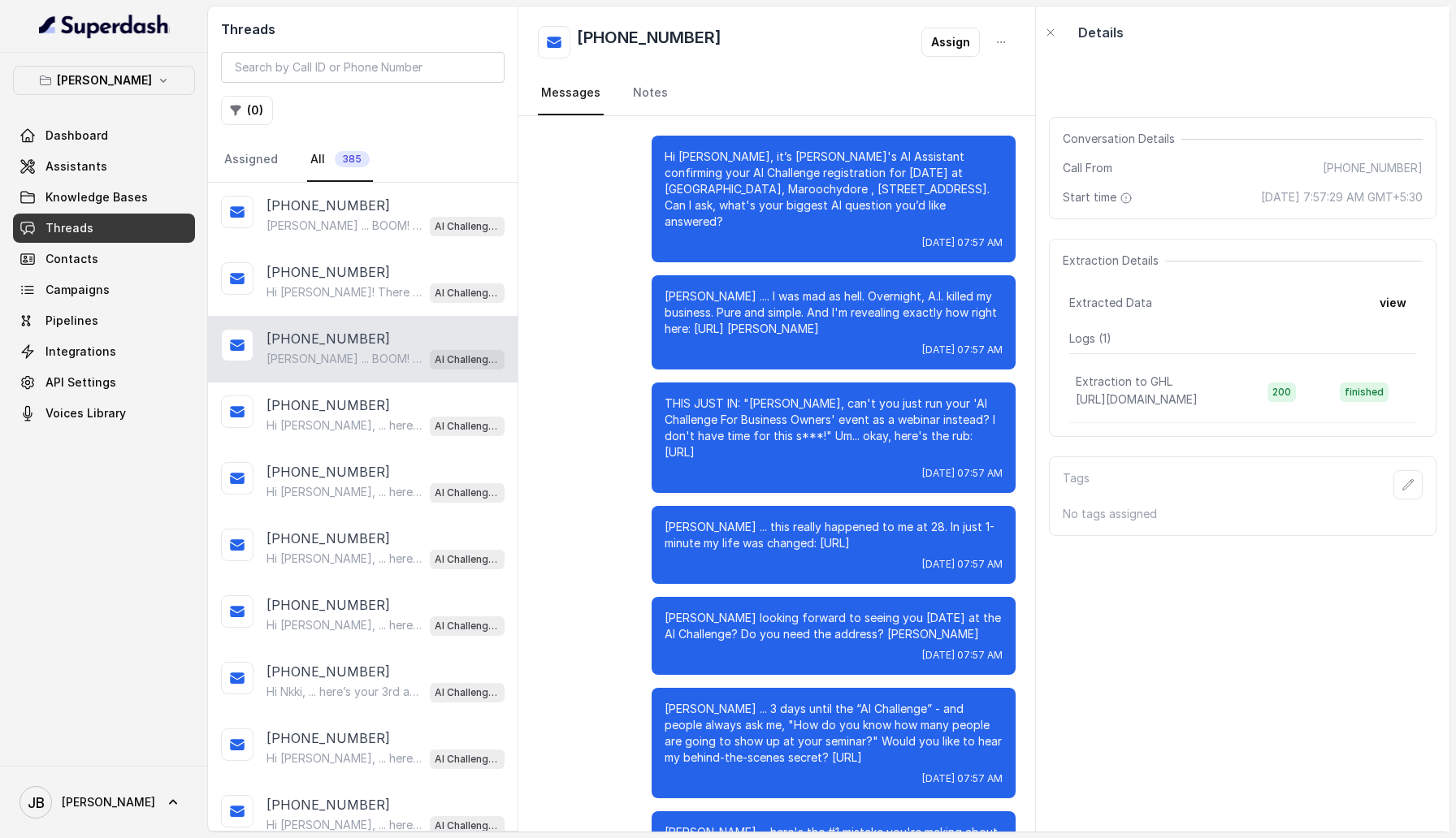
scroll to position [201, 0]
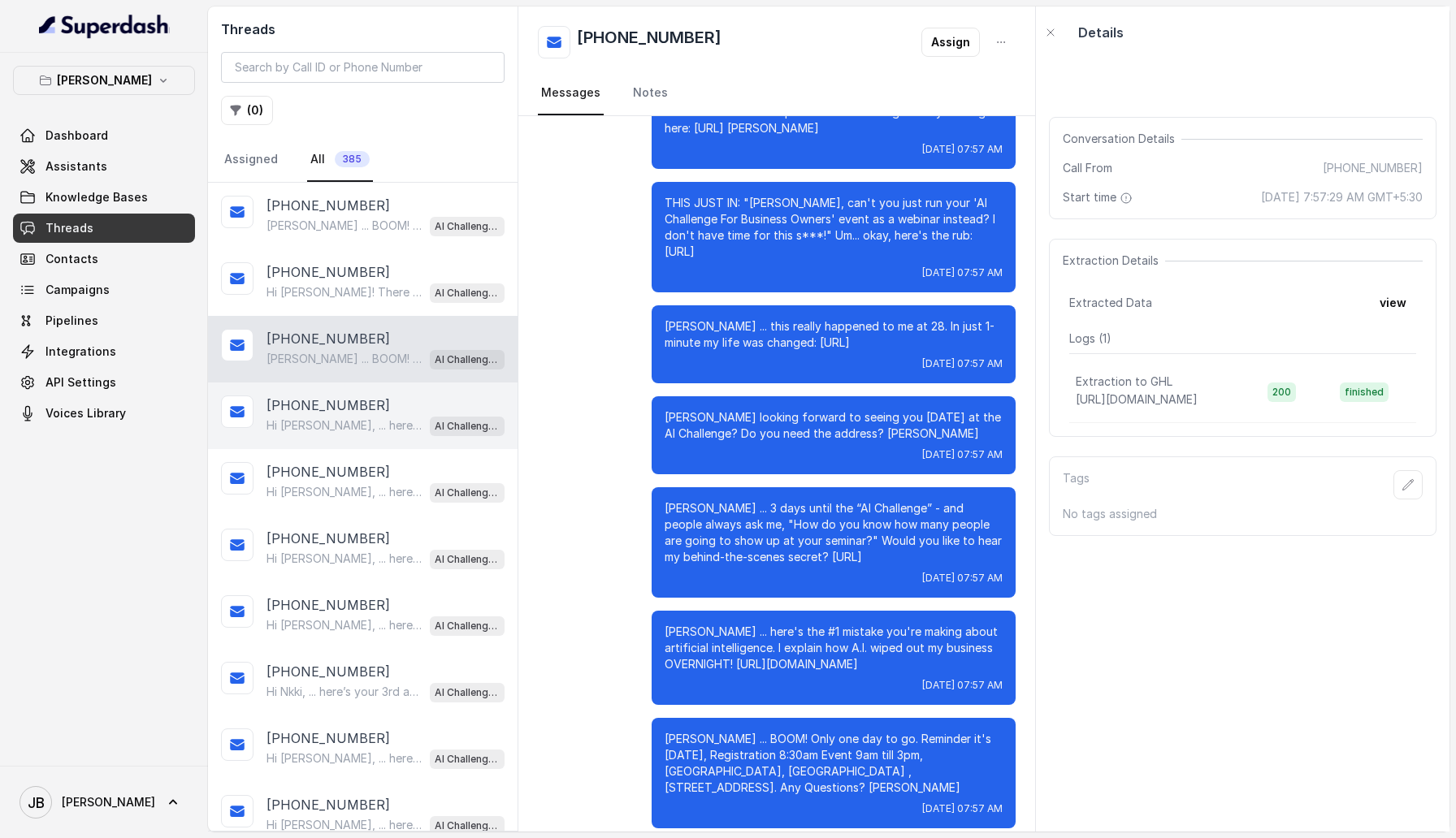
click at [352, 268] on div "+61434213144 Hi Leigh, ... here’s your 3rd and final pre-event training for you…" at bounding box center [362, 415] width 309 height 67
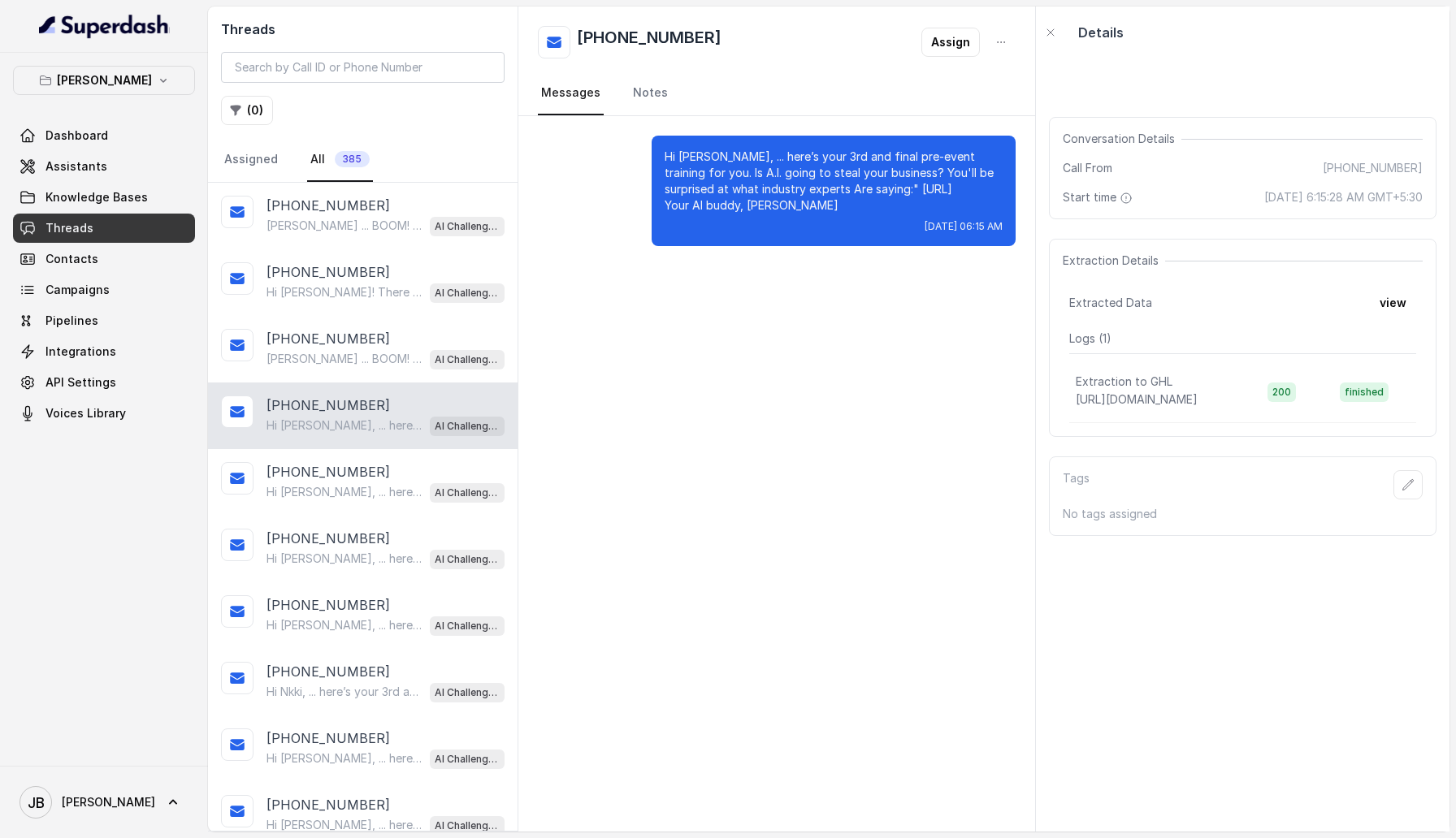
click at [351, 268] on div "+61434213144 Hi Leigh, ... here’s your 3rd and final pre-event training for you…" at bounding box center [362, 415] width 309 height 67
click at [349, 268] on p "[PHONE_NUMBER]" at bounding box center [328, 538] width 124 height 19
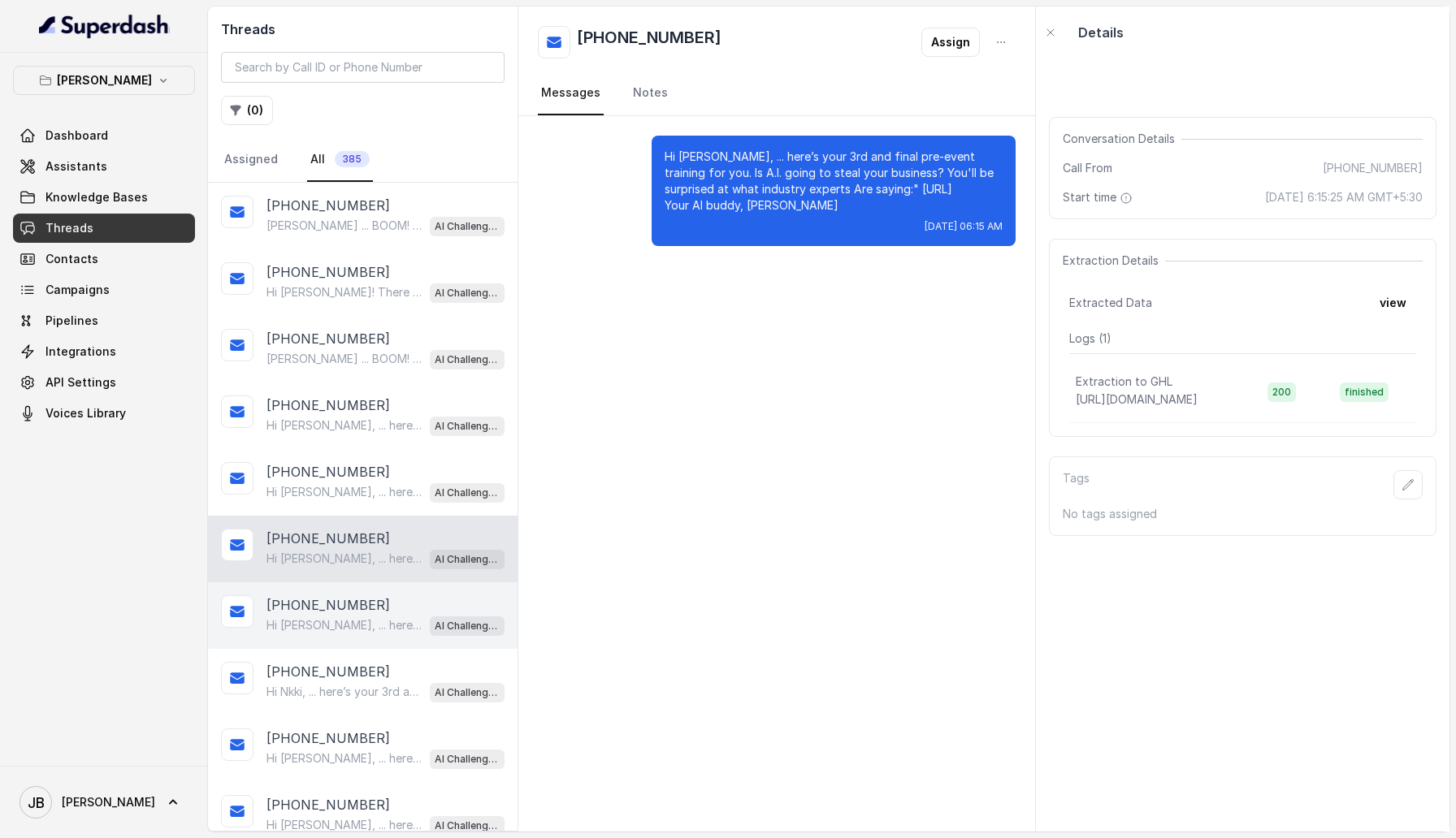
click at [349, 268] on p "Hi Lyn, ... here’s your 3rd and final pre-event training for you. Is A.I. going…" at bounding box center [344, 625] width 156 height 17
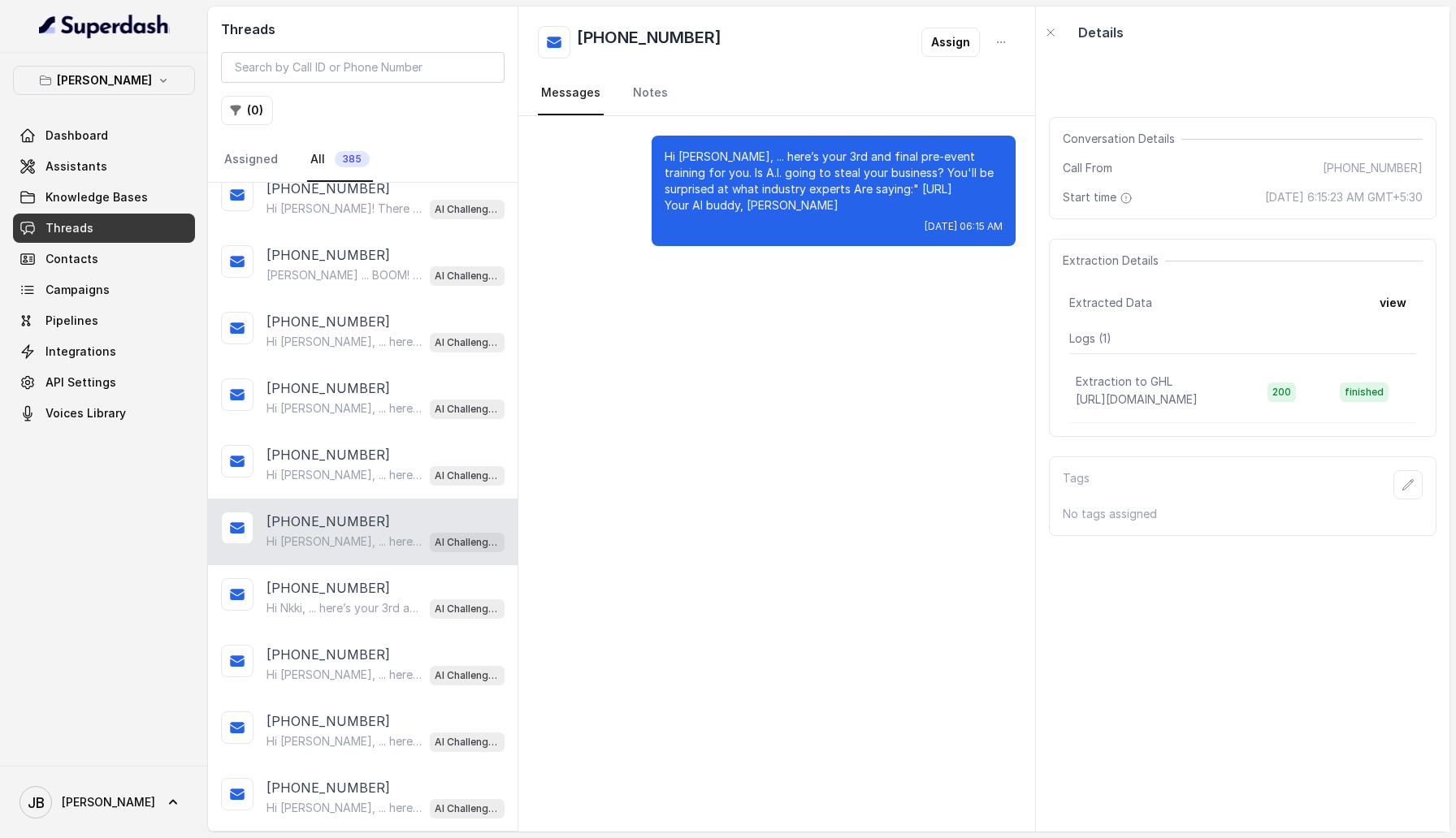
click at [349, 268] on p "[PHONE_NUMBER]" at bounding box center [328, 655] width 124 height 19
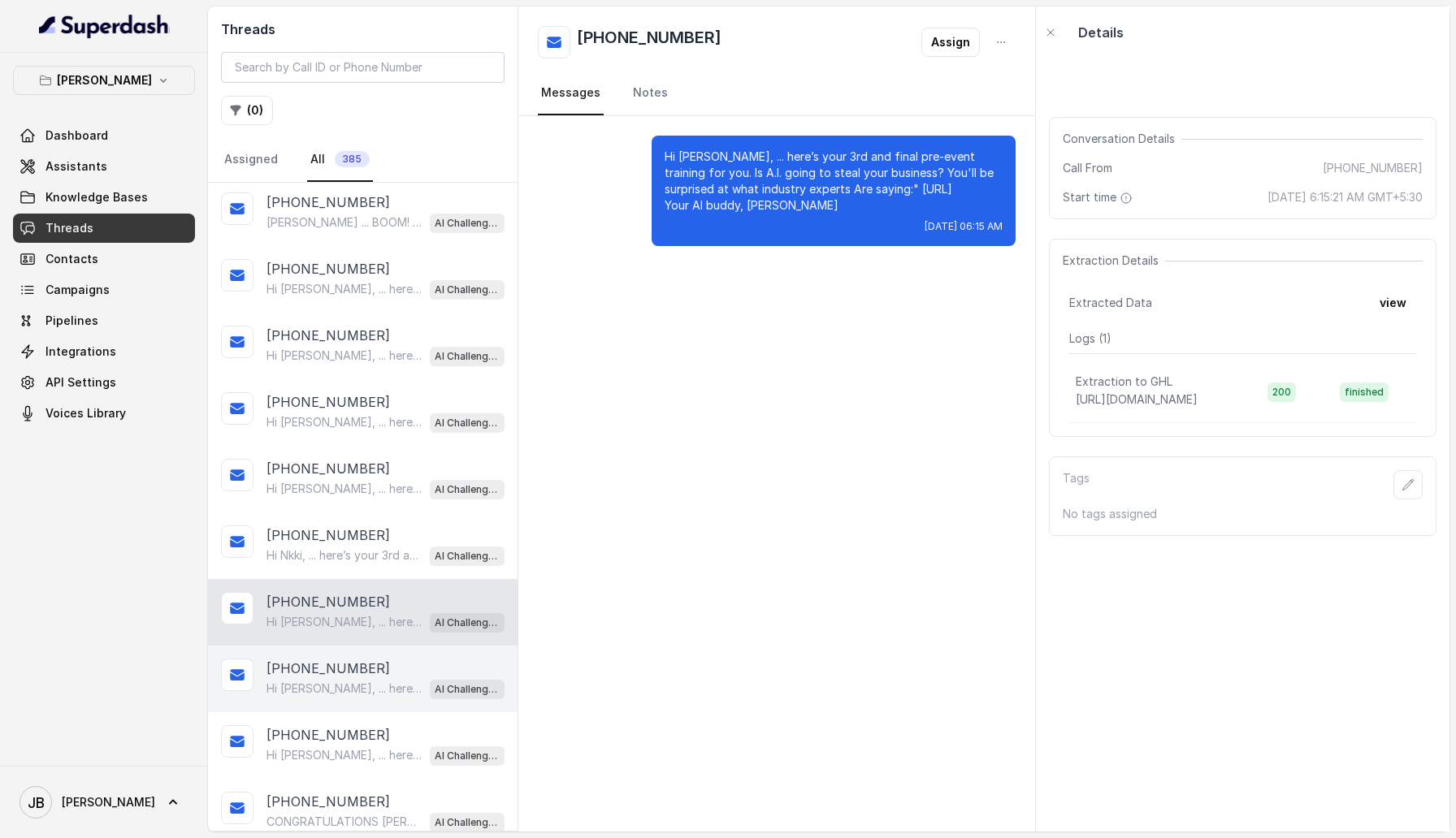
scroll to position [203, 0]
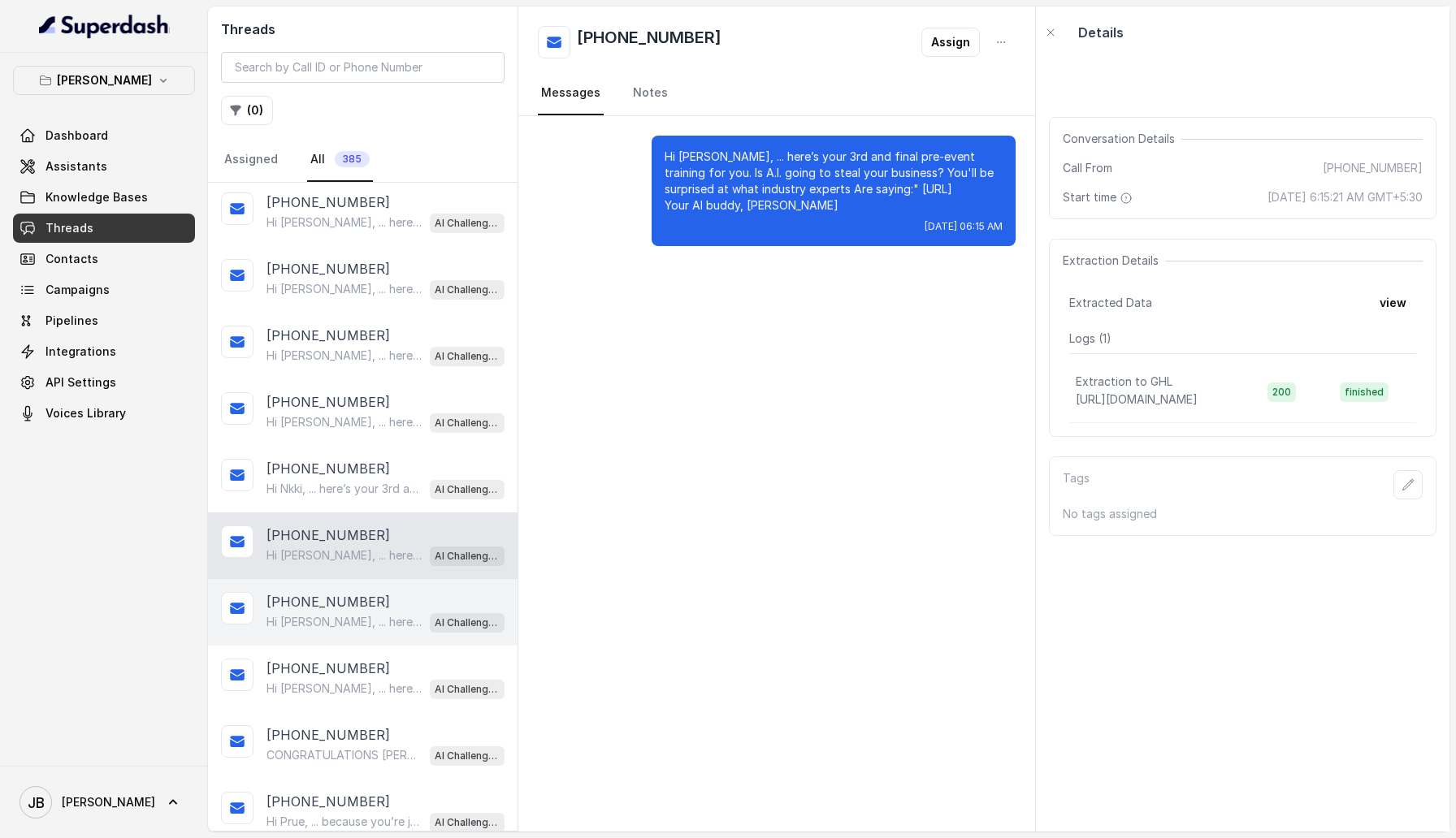
click at [349, 268] on div "+61423030362 Hi Amanda, ... here’s your 3rd and final pre-event training for yo…" at bounding box center [362, 679] width 309 height 67
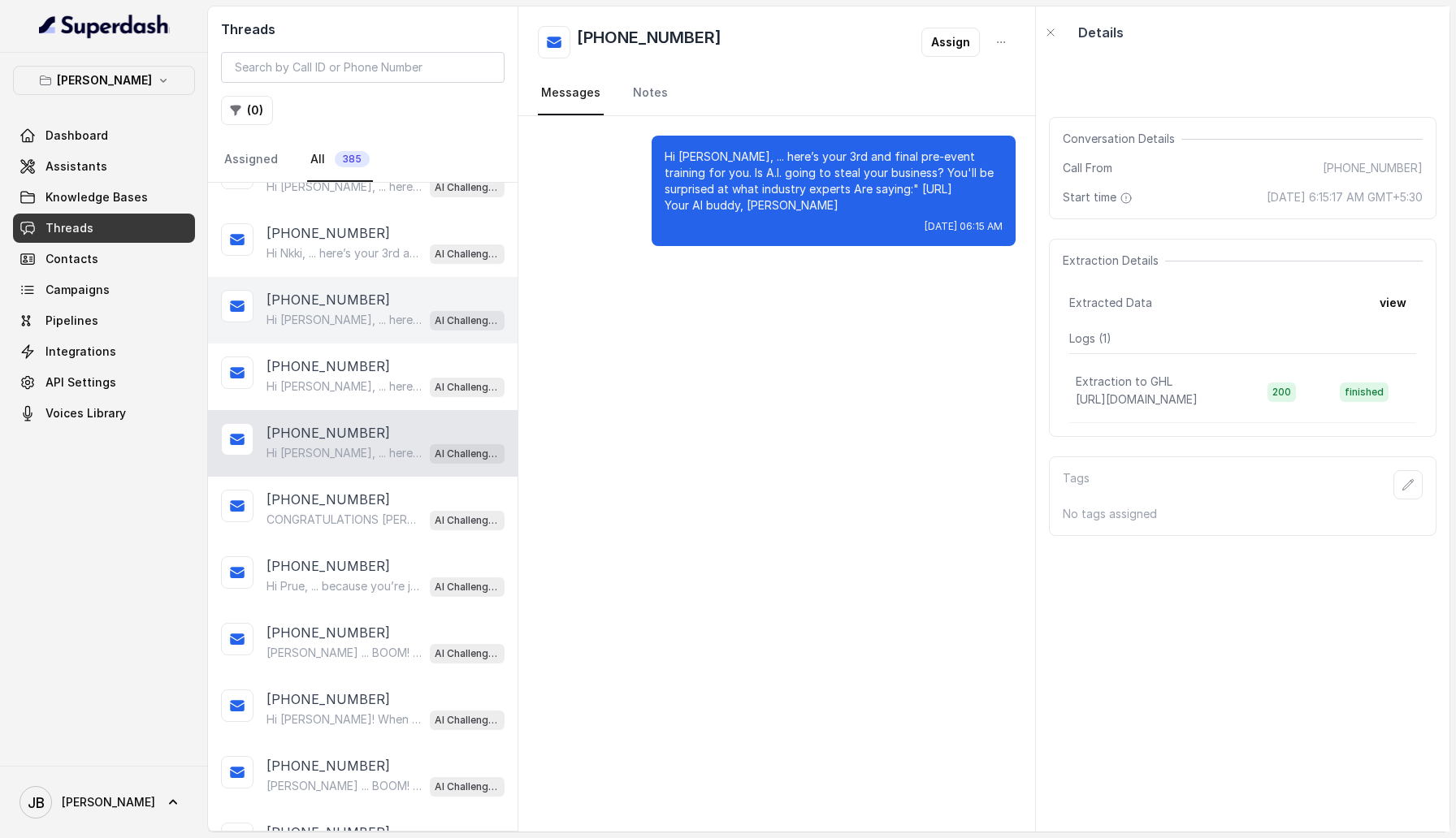
scroll to position [462, 0]
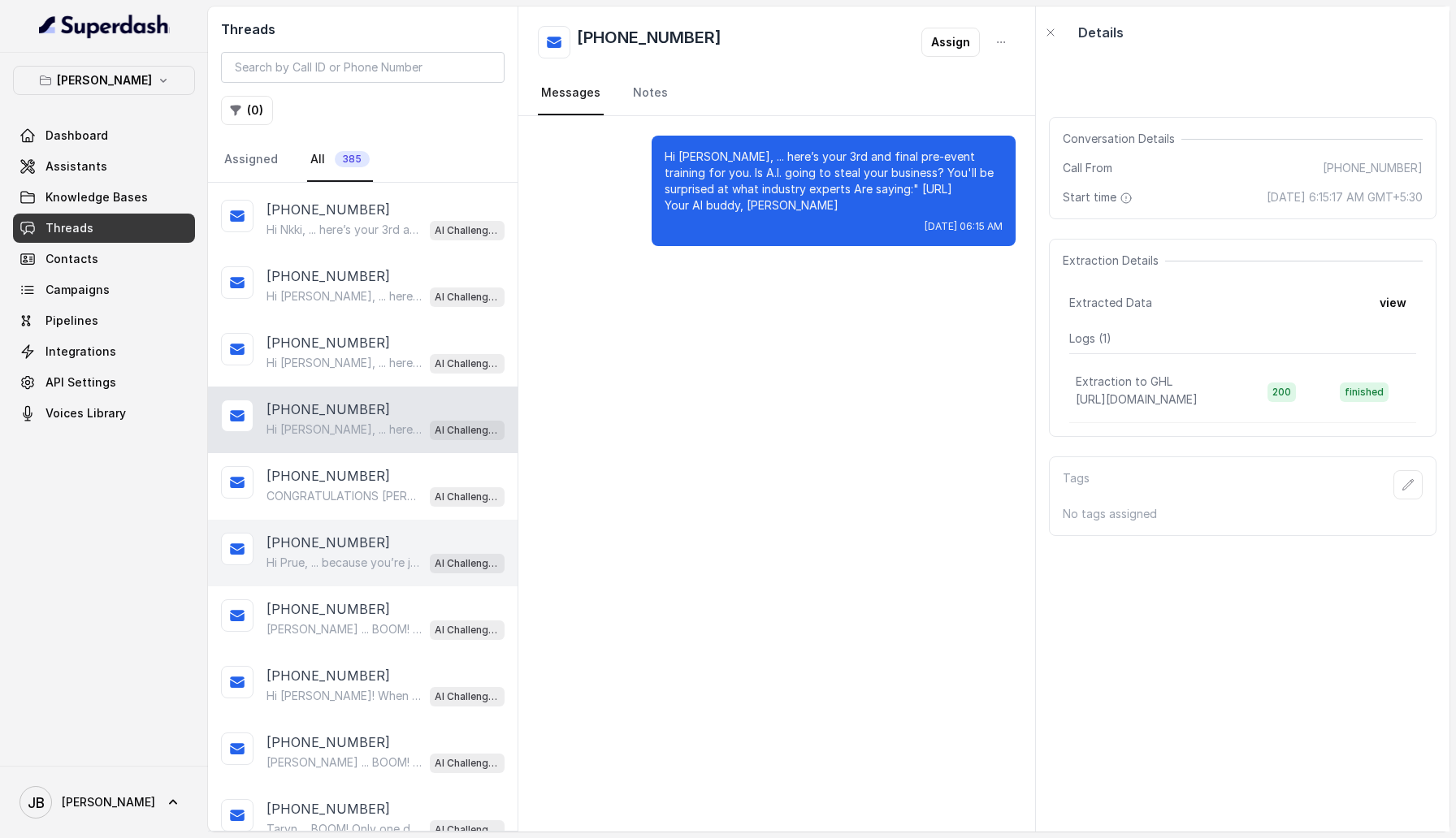
click at [363, 268] on p "Hi Prue, ... because you’re joining me at the AI Challenge, I’ve created some p…" at bounding box center [344, 563] width 156 height 17
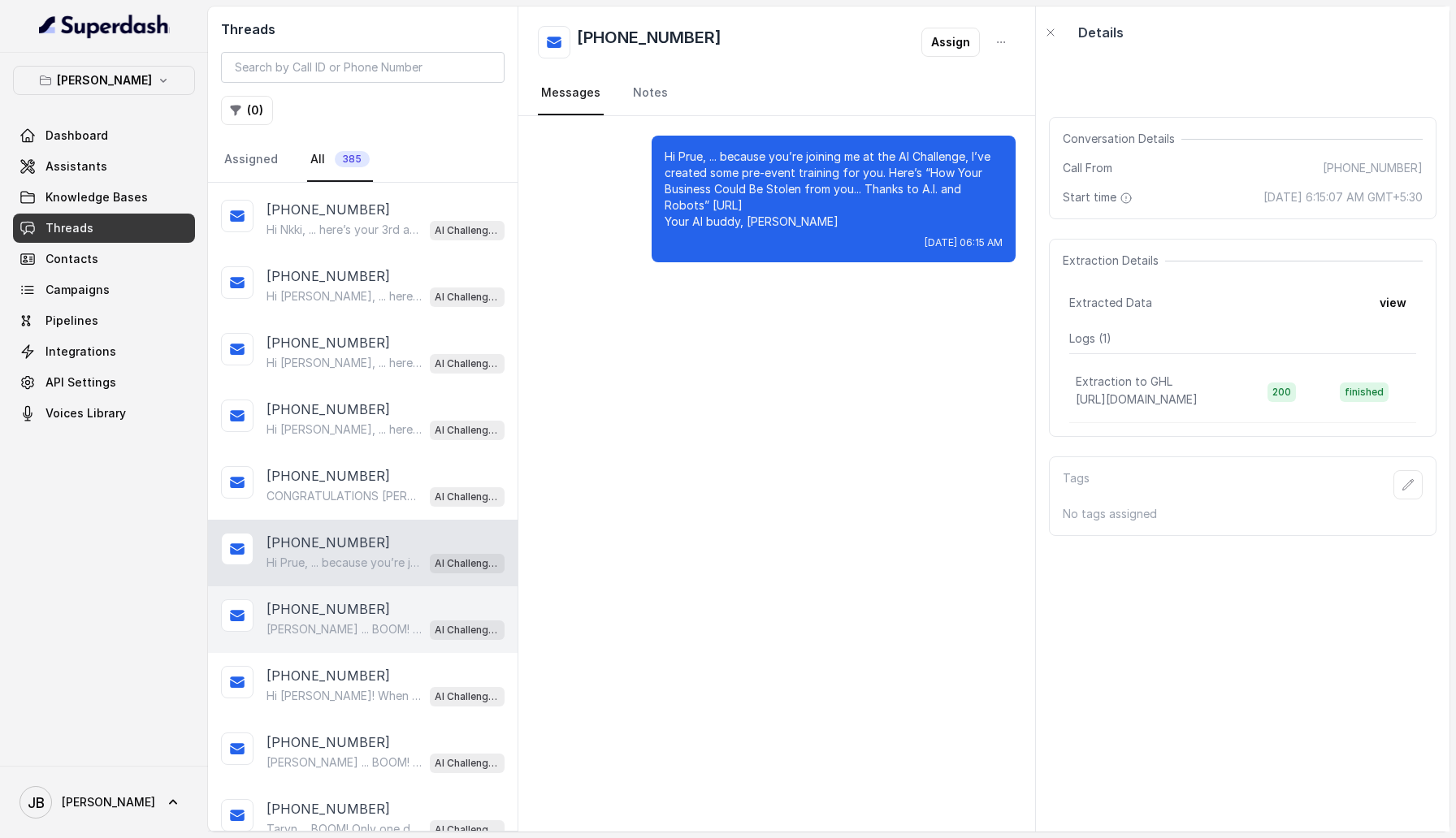
click at [361, 268] on div "+61410428485 Cyril ... BOOM! Only one day to go. Reminder it's tomorrow, Regist…" at bounding box center [362, 620] width 309 height 67
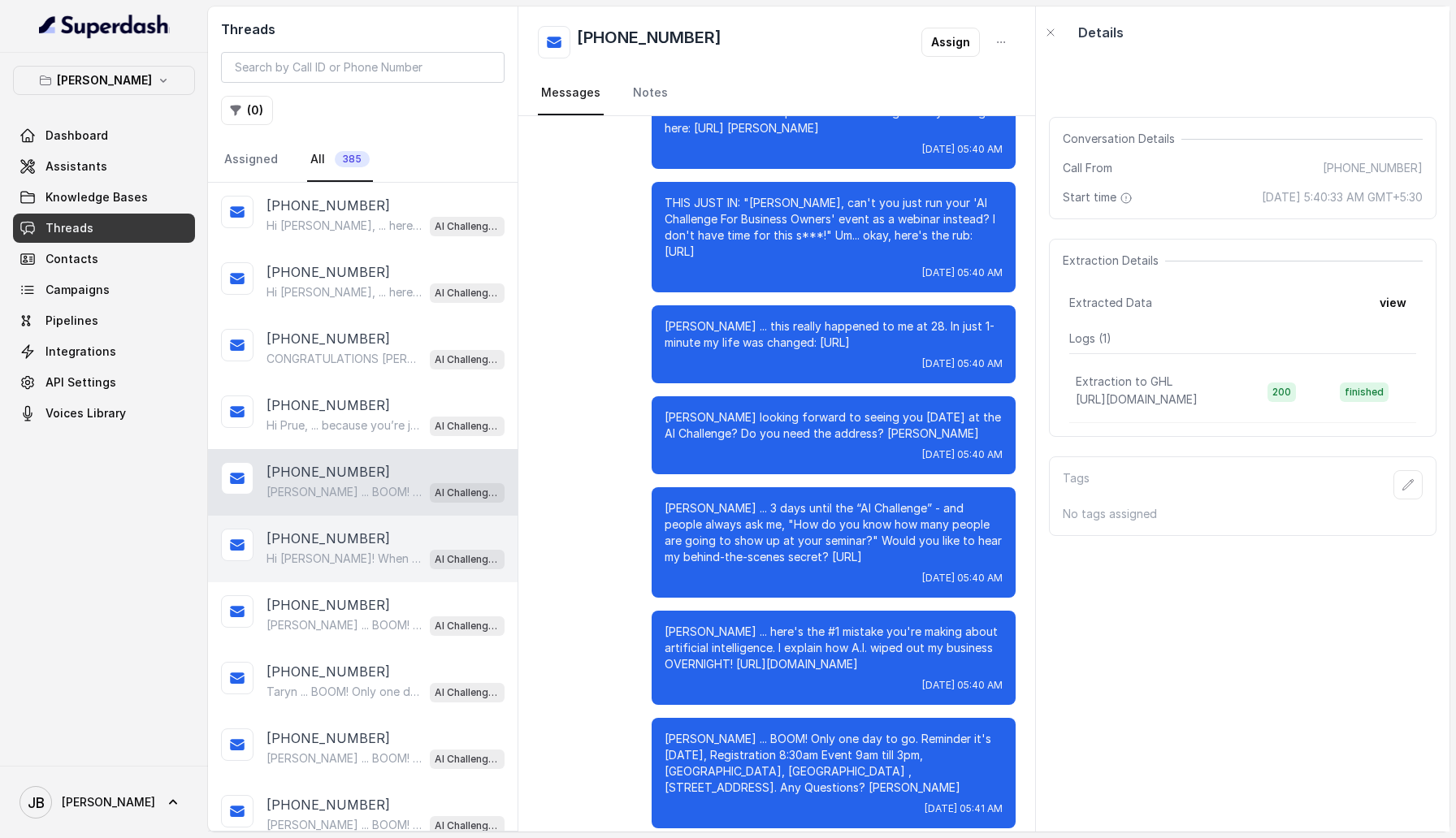
scroll to position [631, 0]
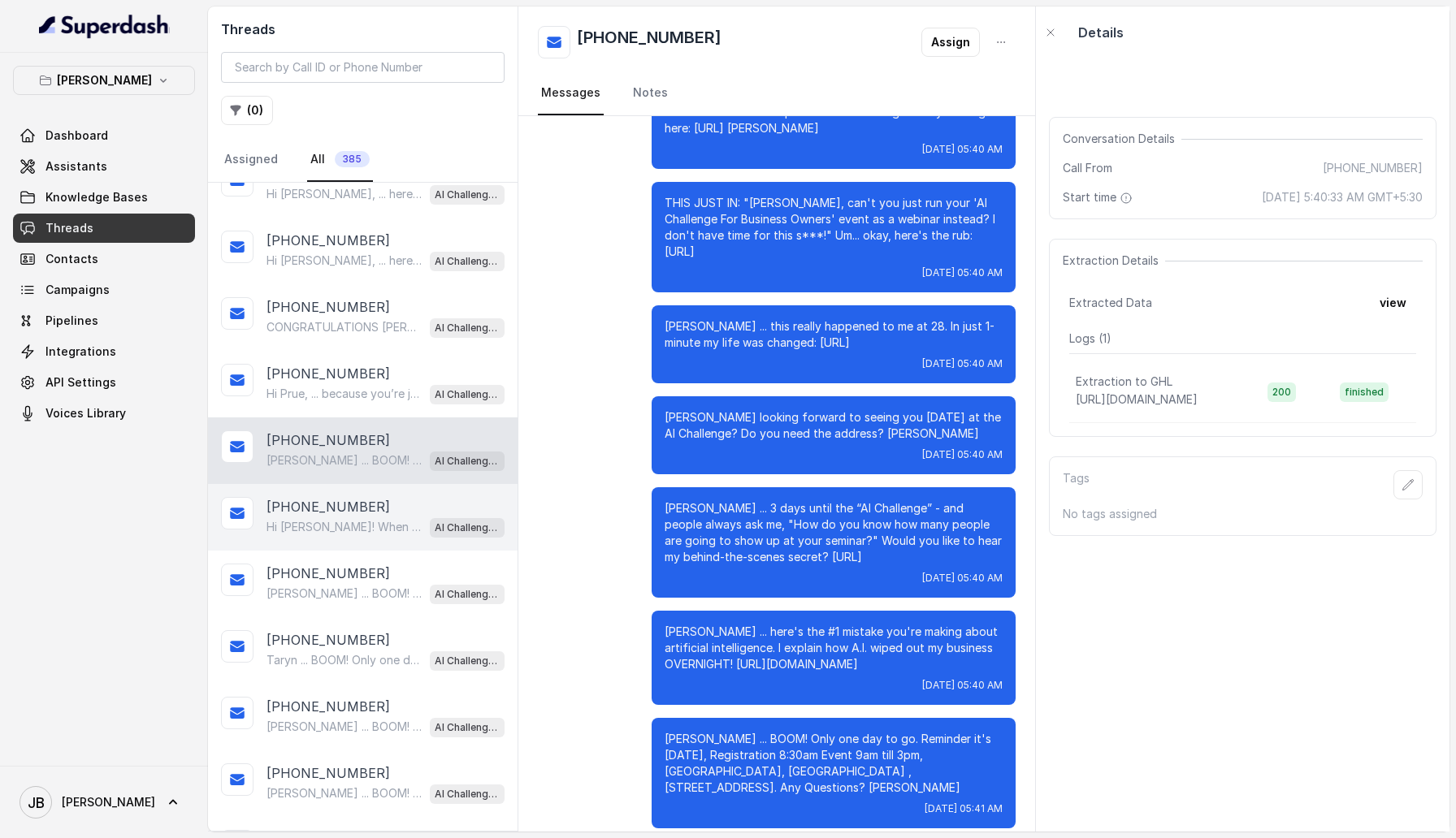
click at [361, 268] on div "[PHONE_NUMBER]" at bounding box center [386, 707] width 238 height 19
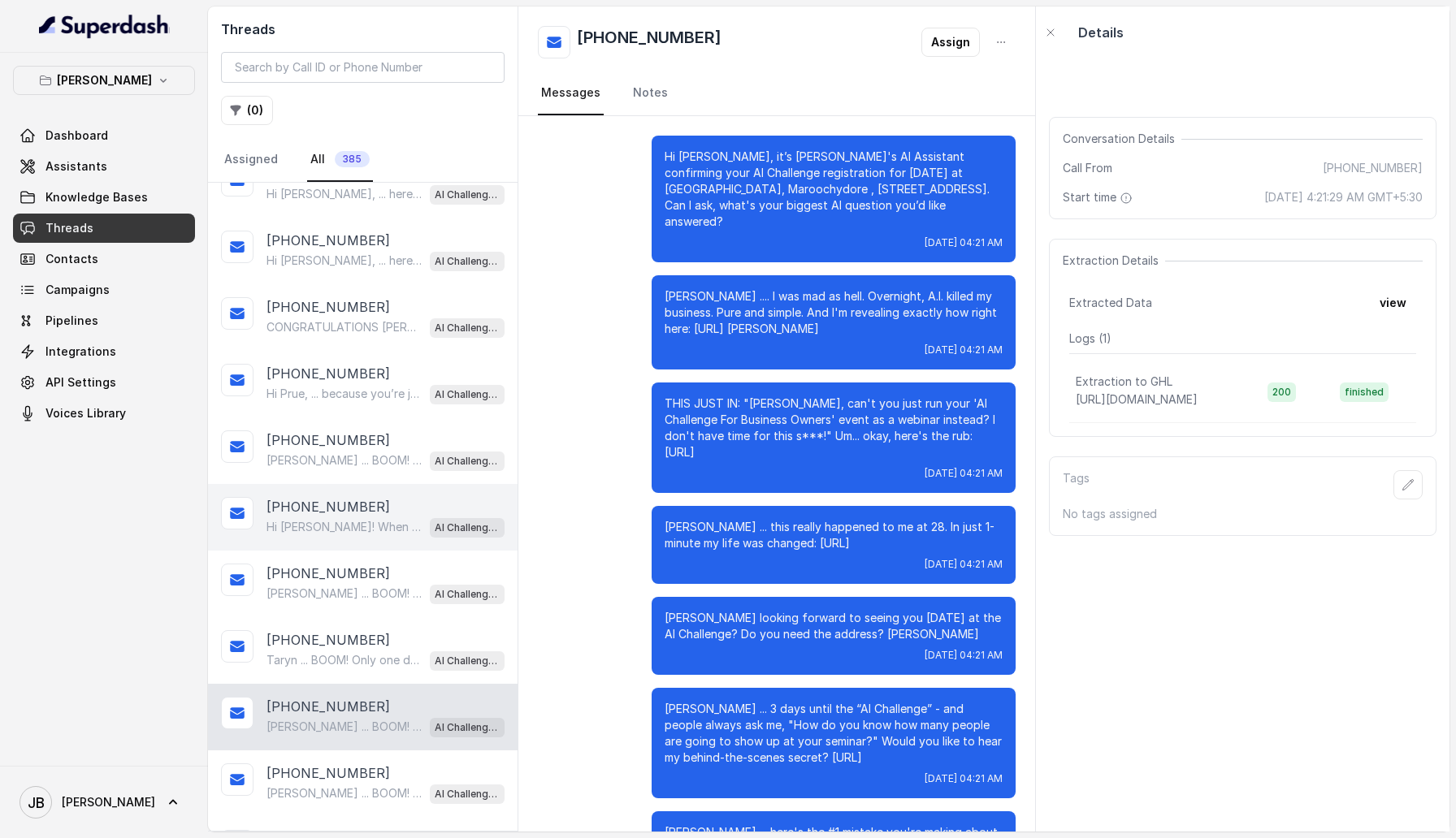
scroll to position [201, 0]
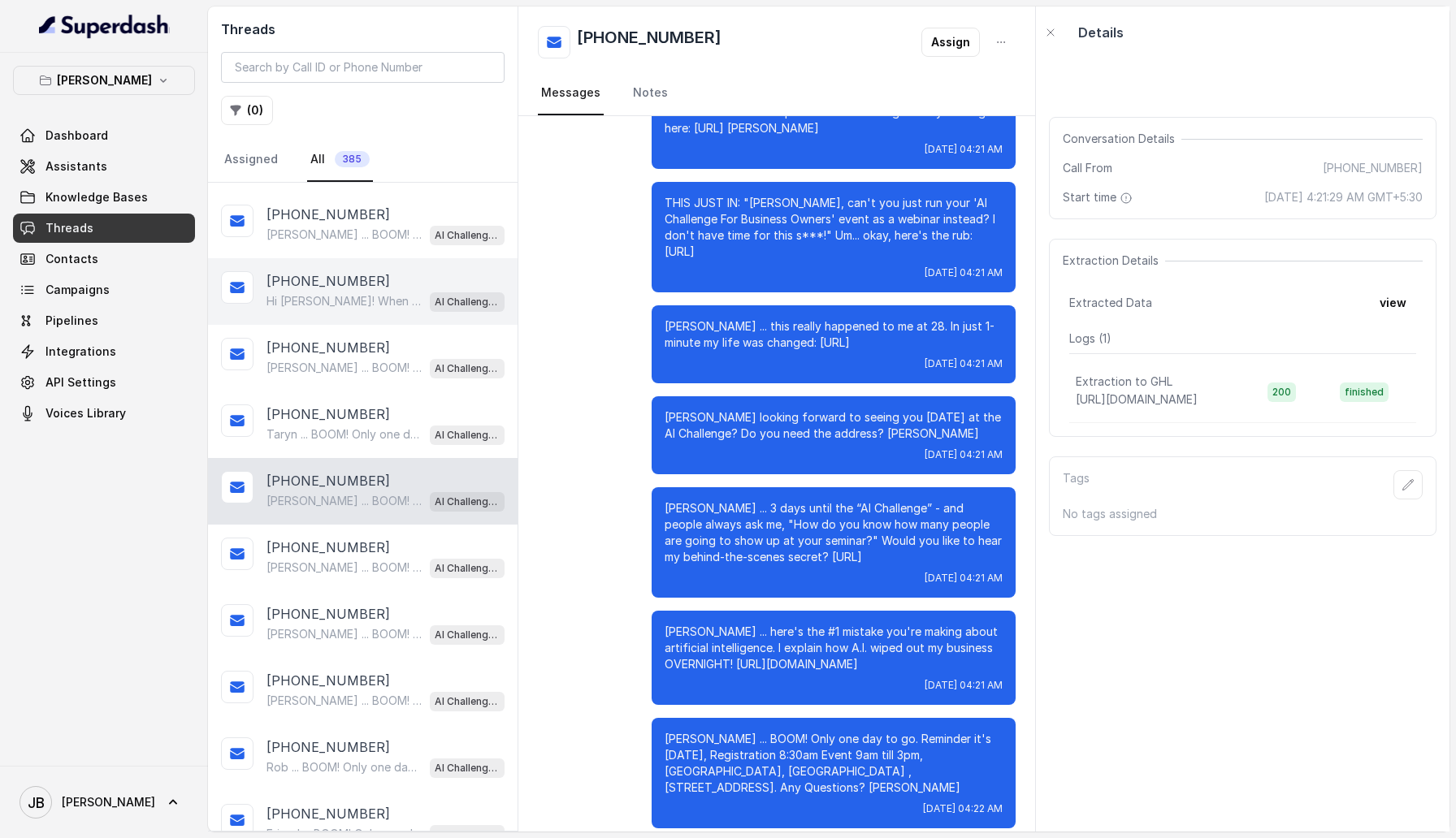
click at [361, 268] on div "+61414944065 Brett ... BOOM! Only one day to go. Reminder it's tomorrow, Regist…" at bounding box center [362, 692] width 309 height 67
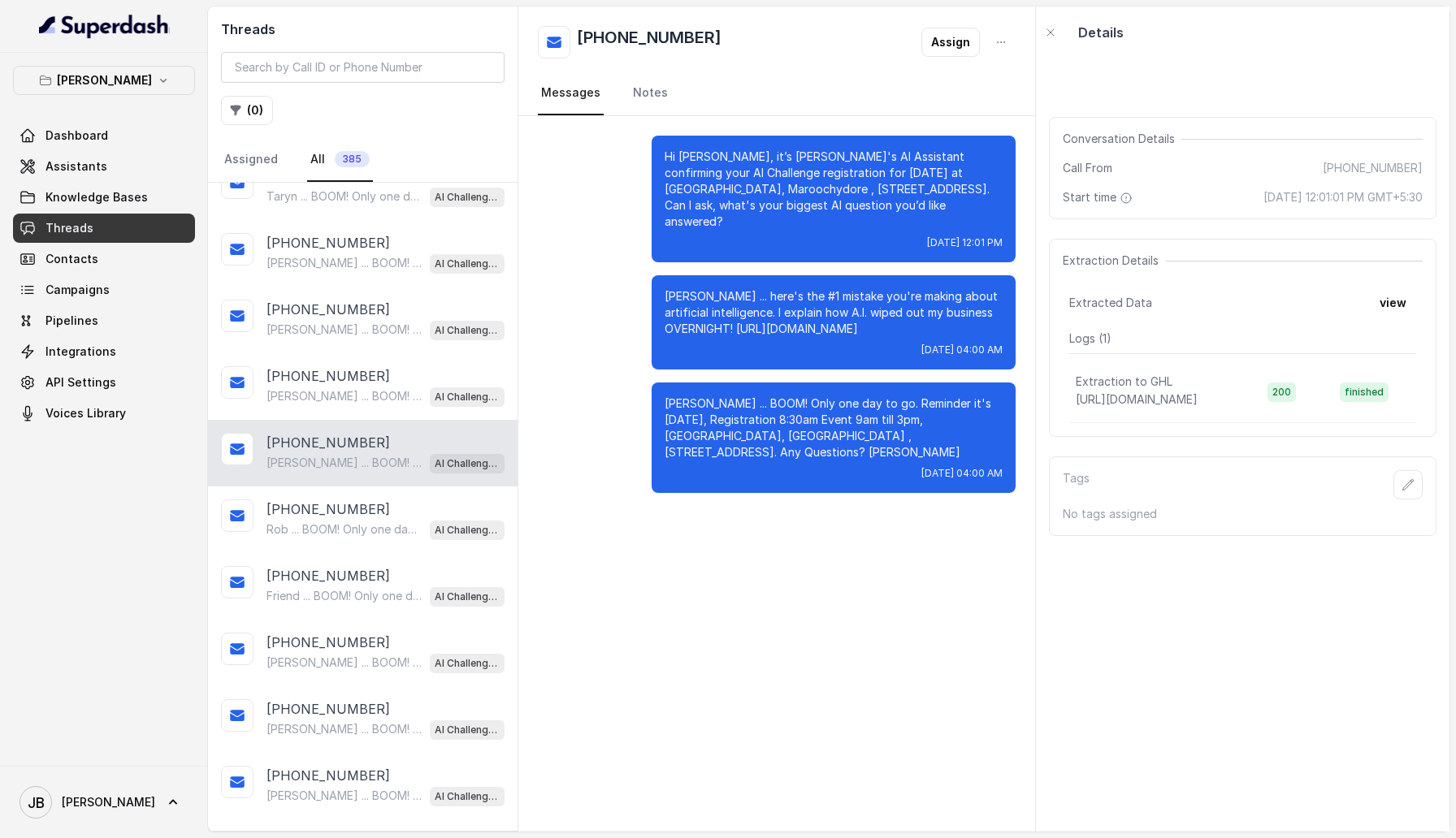
scroll to position [1027, 0]
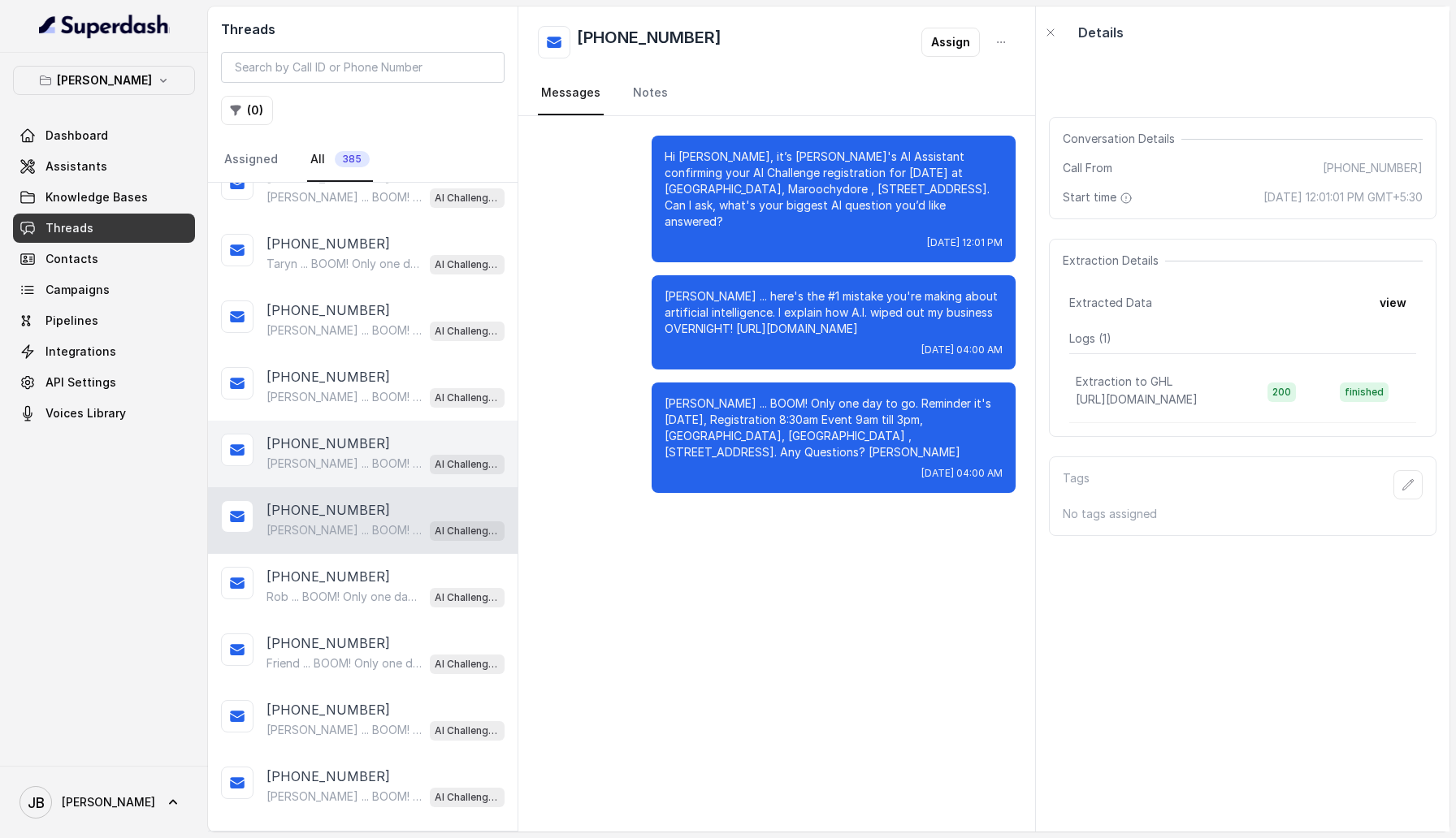
click at [359, 268] on p "Wayne ... BOOM! Only one day to go. Reminder it's tomorrow, Registration 8:30am…" at bounding box center [344, 464] width 156 height 17
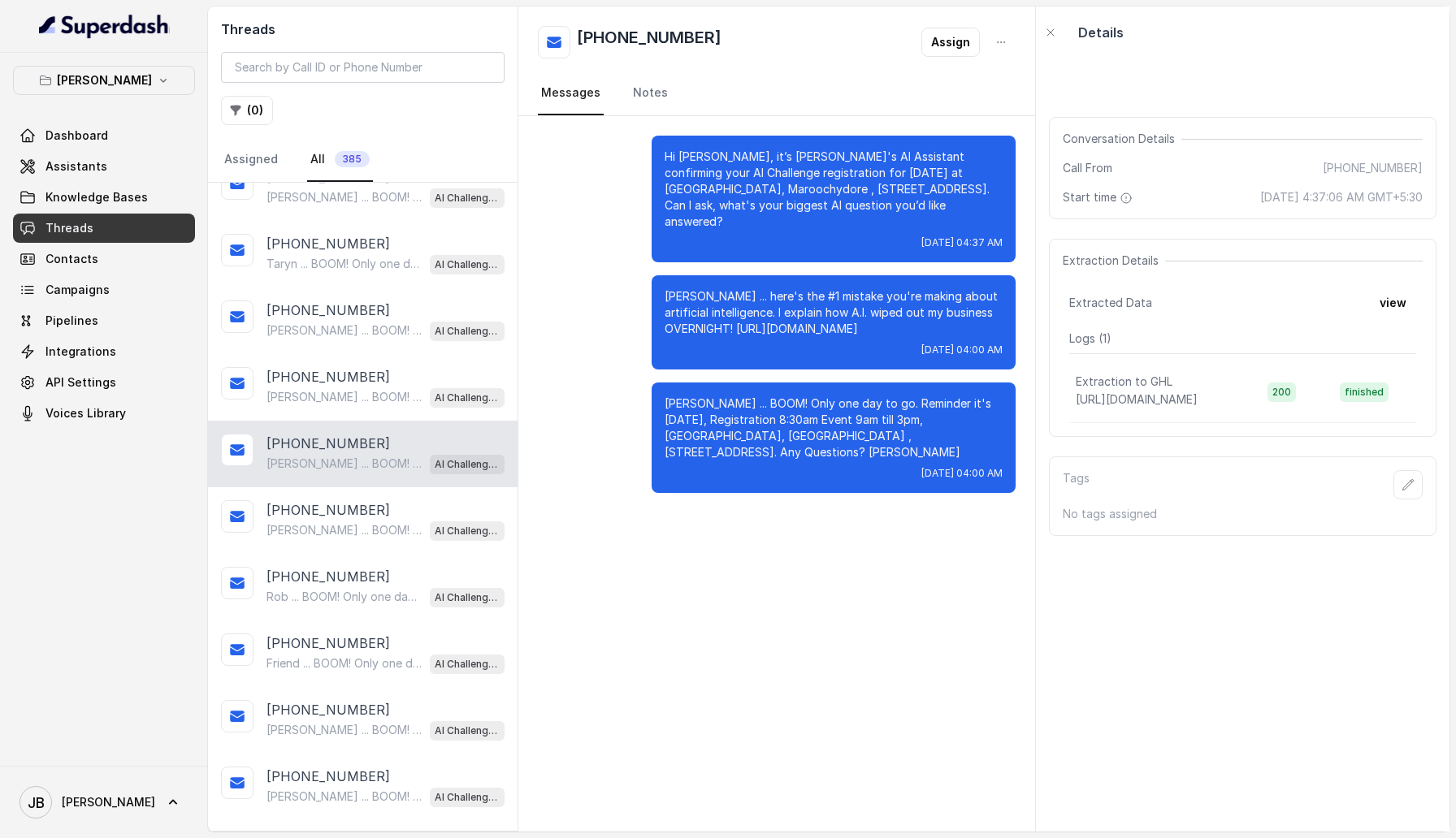
scroll to position [982, 0]
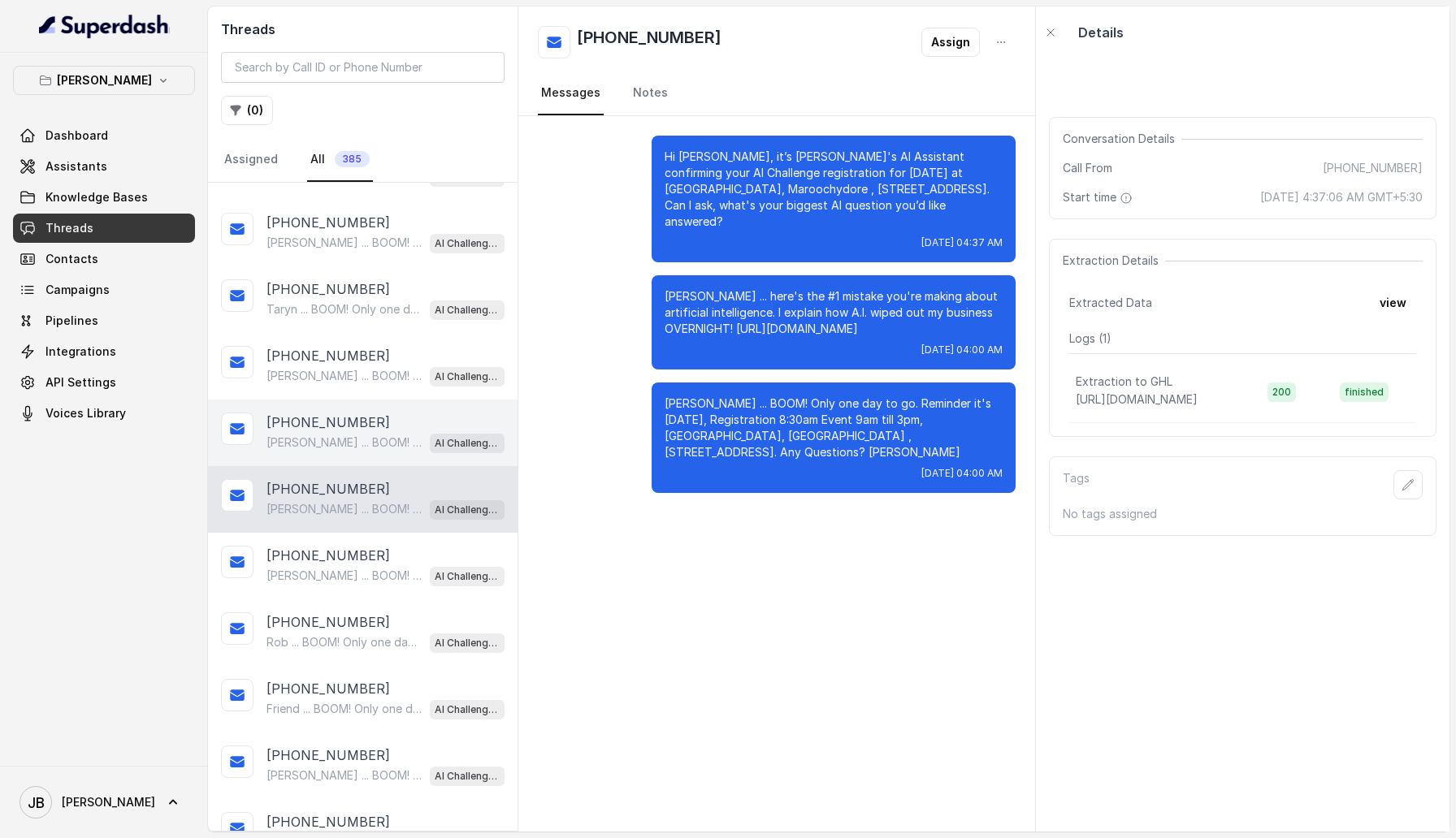
click at [359, 268] on p "Keith ... BOOM! Only one day to go. Reminder it's tomorrow, Registration 8:30am…" at bounding box center [344, 443] width 156 height 17
